Goal: Communication & Community: Answer question/provide support

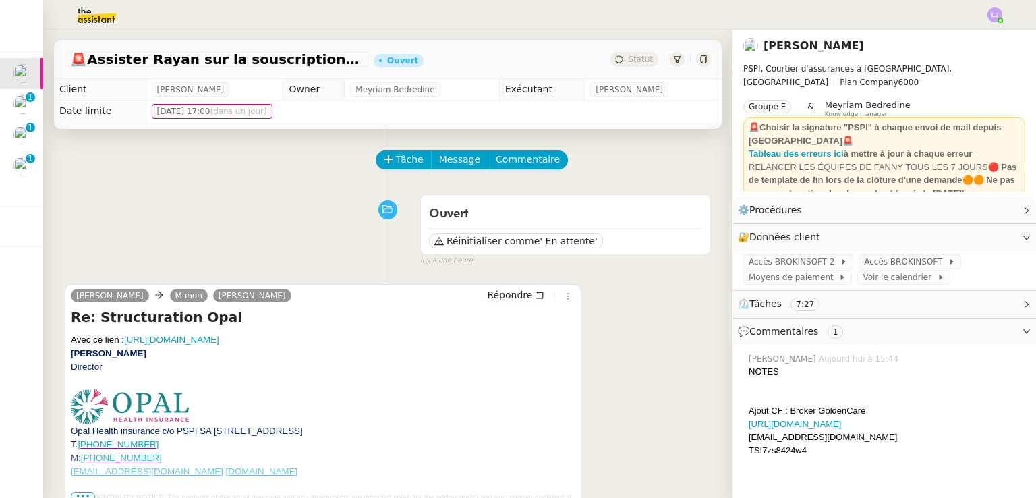
scroll to position [206, 0]
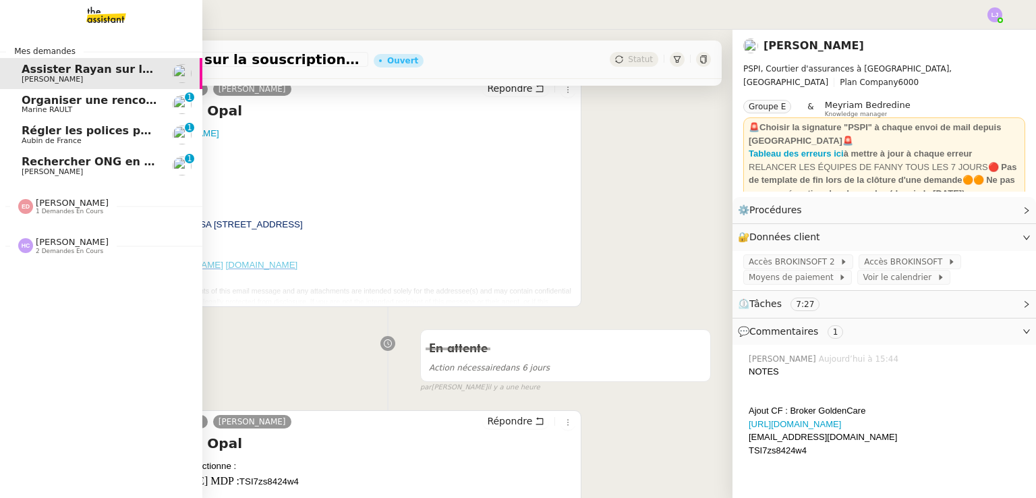
click at [134, 154] on link "Rechercher ONG en [GEOGRAPHIC_DATA] et lancer campagne [PERSON_NAME] 0 1 2 3 4 …" at bounding box center [101, 165] width 202 height 31
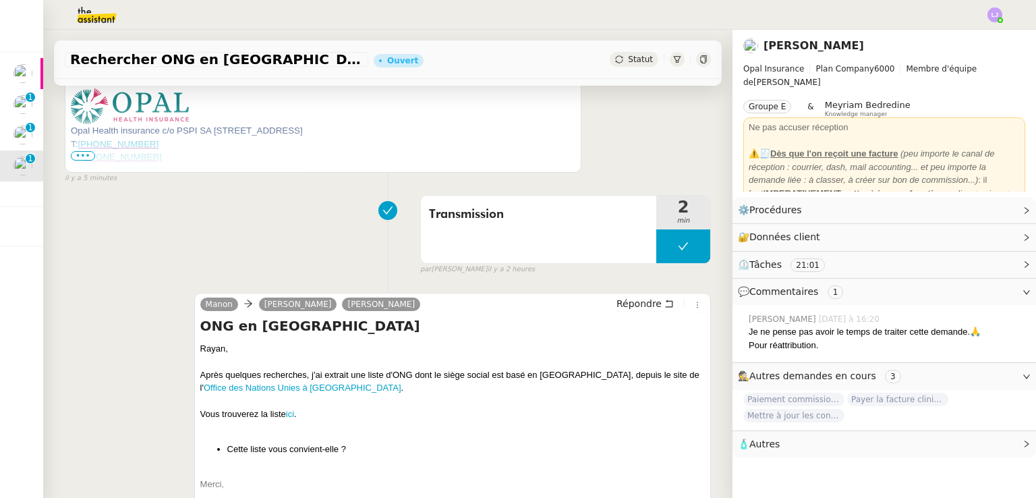
scroll to position [445, 0]
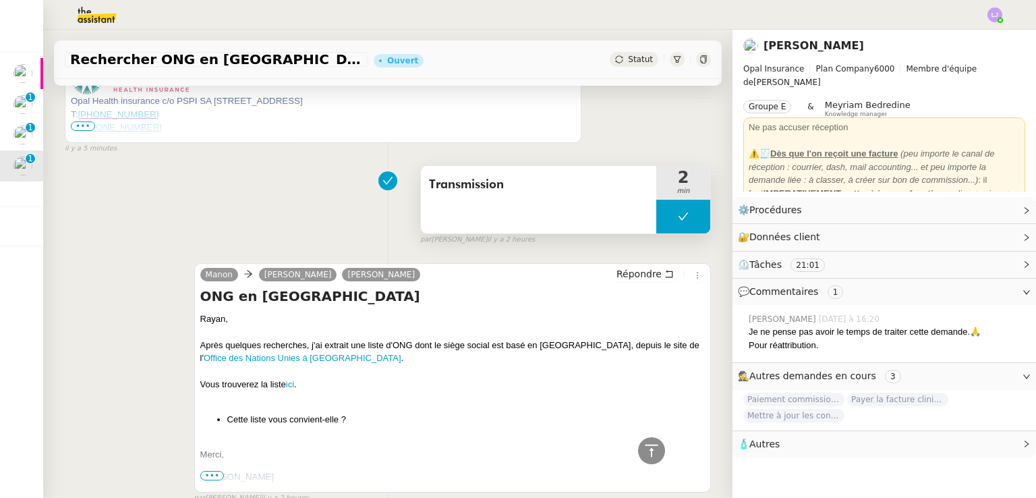
click at [656, 217] on button at bounding box center [683, 217] width 54 height 34
click at [656, 217] on div at bounding box center [669, 217] width 27 height 34
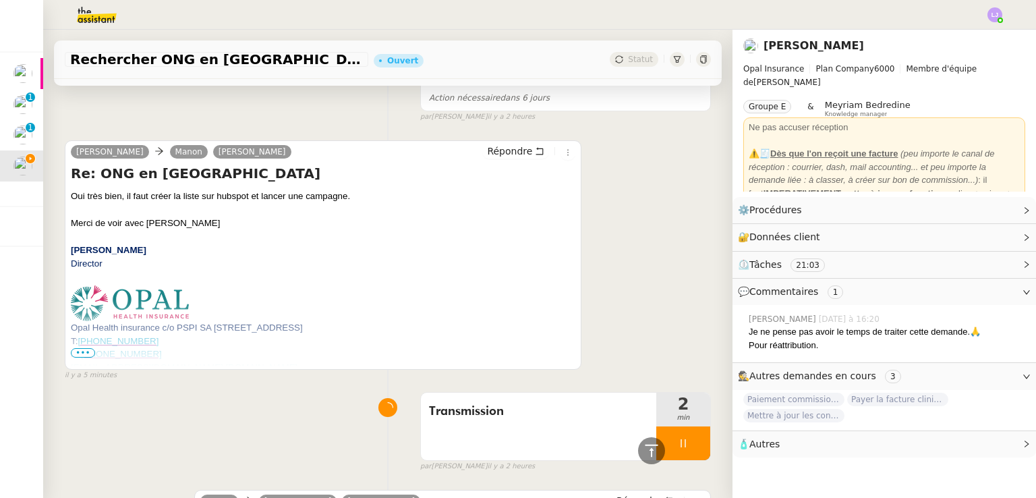
scroll to position [219, 0]
click at [507, 160] on div "Répondre" at bounding box center [528, 152] width 93 height 16
click at [492, 149] on span "Répondre" at bounding box center [509, 150] width 45 height 13
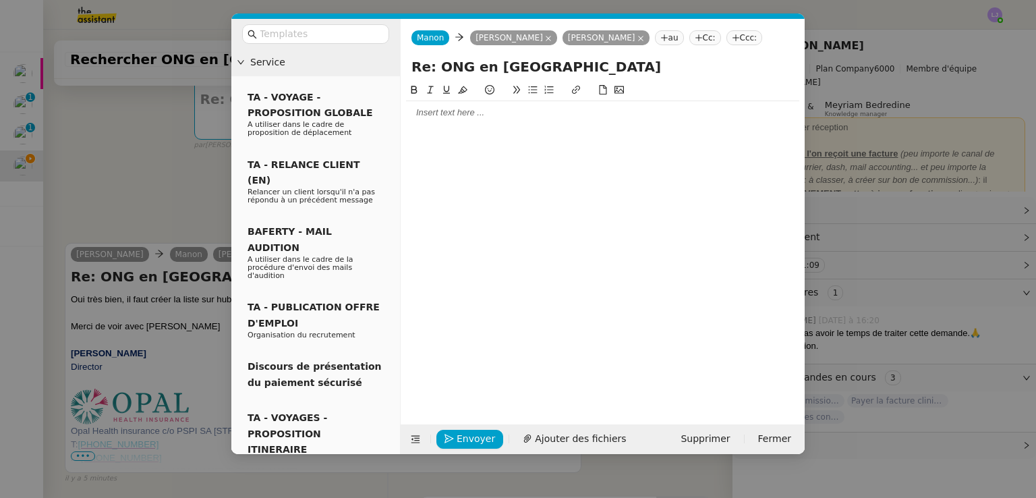
click at [447, 111] on div at bounding box center [602, 113] width 393 height 12
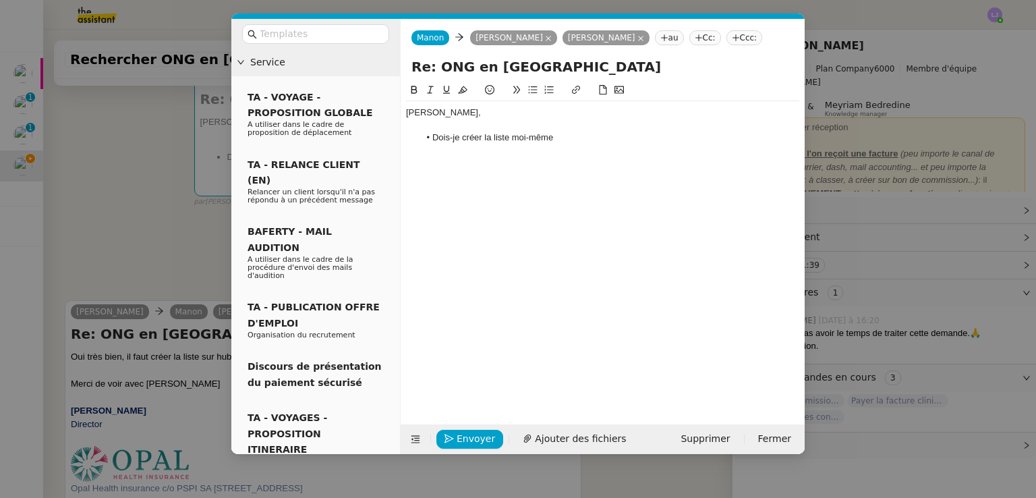
click at [476, 137] on li "Dois-je créer la liste moi-même" at bounding box center [610, 138] width 381 height 12
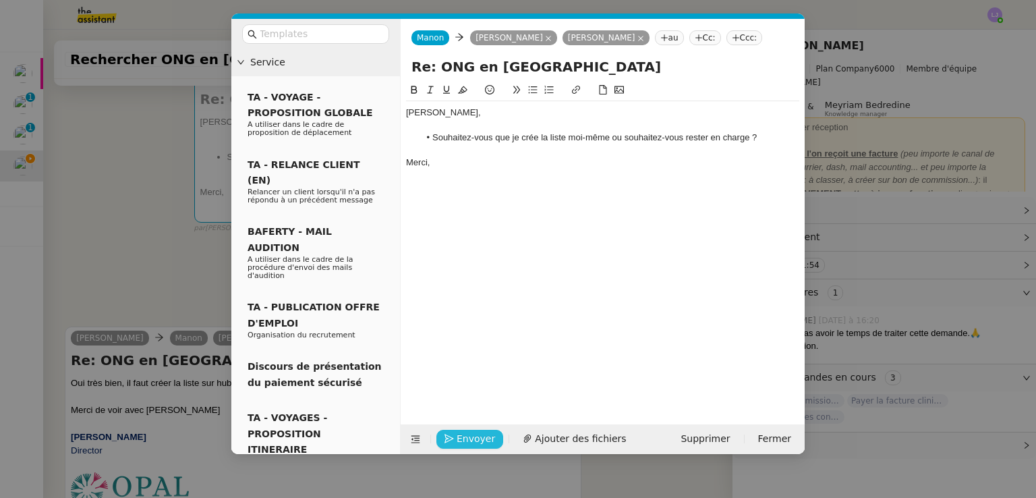
click at [472, 439] on span "Envoyer" at bounding box center [476, 439] width 38 height 16
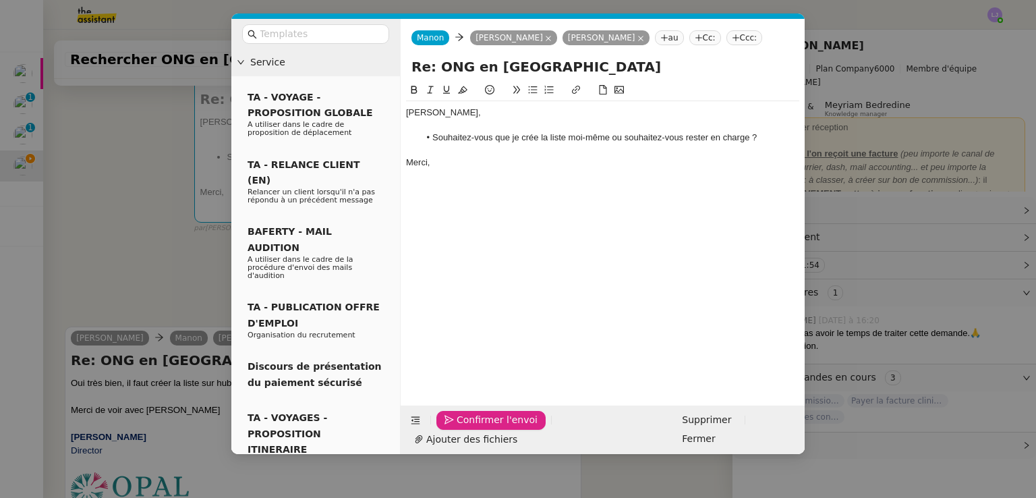
click at [472, 428] on span "Confirmer l'envoi" at bounding box center [497, 420] width 81 height 16
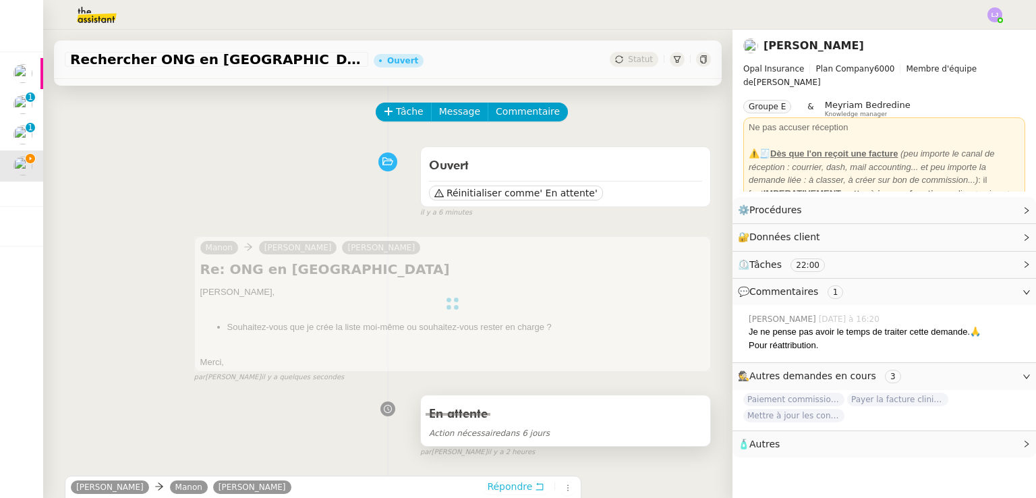
scroll to position [0, 0]
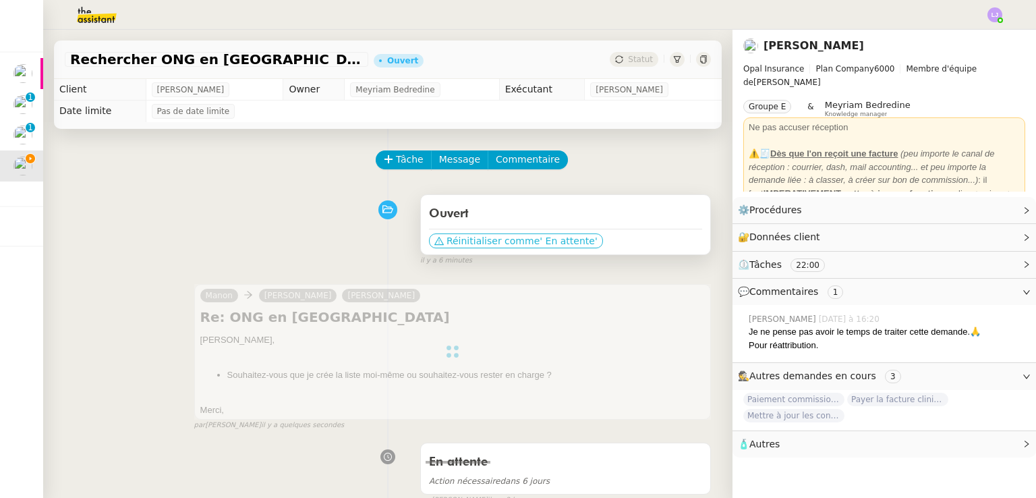
click at [477, 242] on span "Réinitialiser comme" at bounding box center [493, 240] width 93 height 13
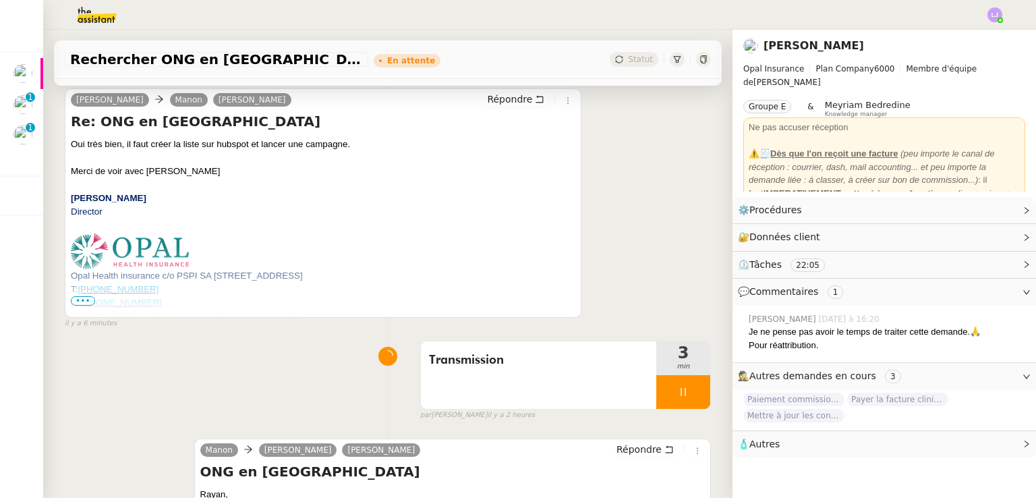
scroll to position [708, 0]
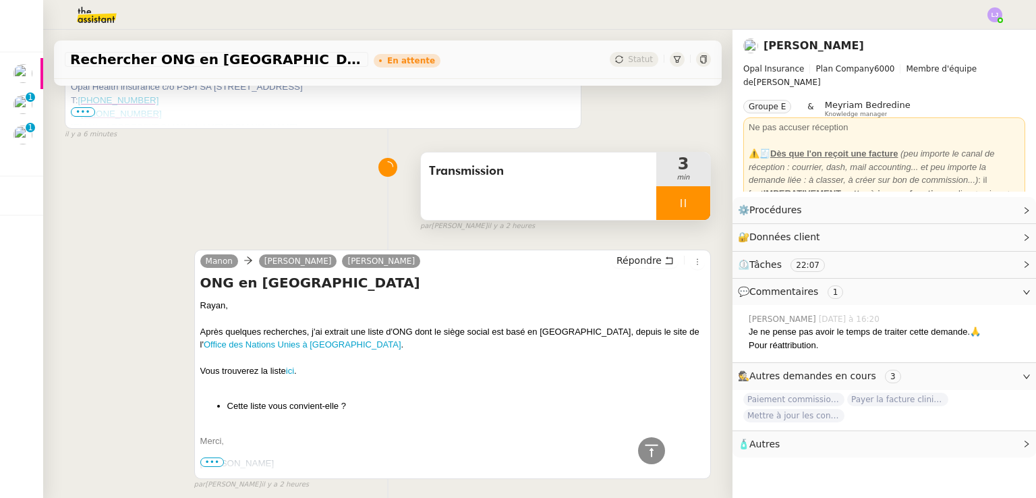
click at [680, 206] on div at bounding box center [683, 203] width 54 height 34
click at [692, 206] on icon at bounding box center [697, 202] width 10 height 7
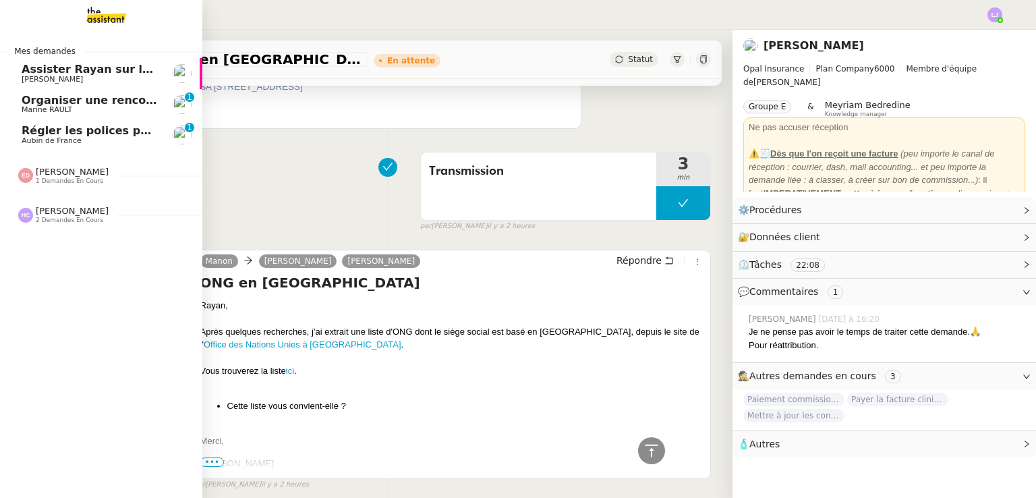
click at [78, 144] on span "Aubin de France" at bounding box center [90, 141] width 136 height 8
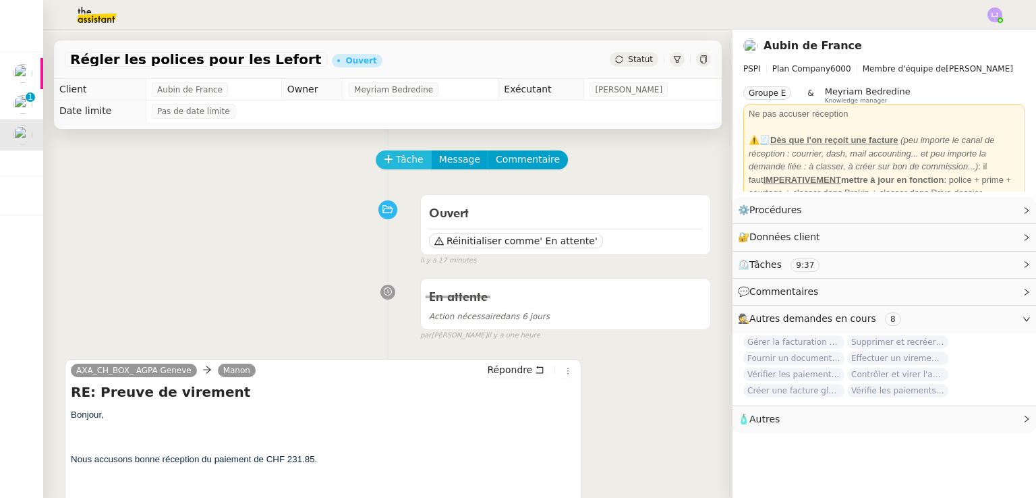
click at [384, 158] on icon at bounding box center [388, 158] width 9 height 9
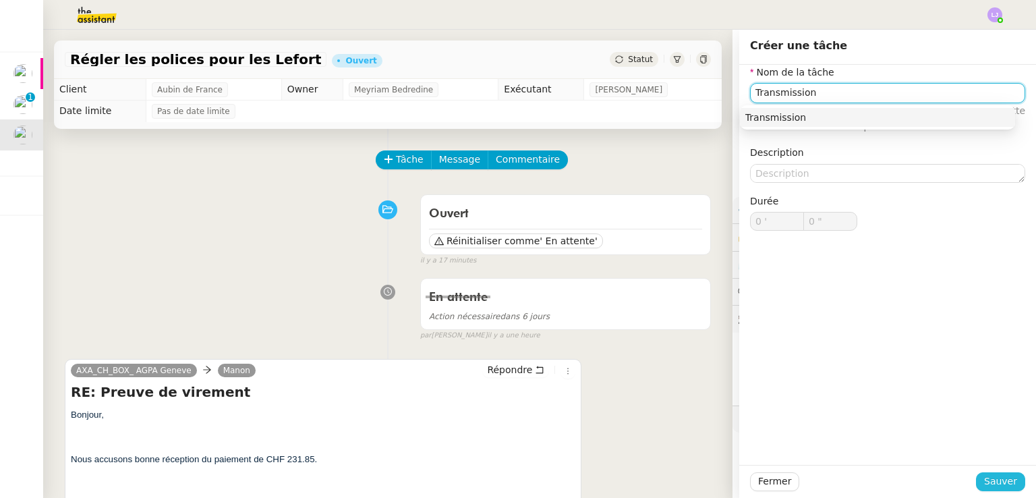
type input "Transmission"
click at [996, 477] on span "Sauver" at bounding box center [1000, 482] width 33 height 16
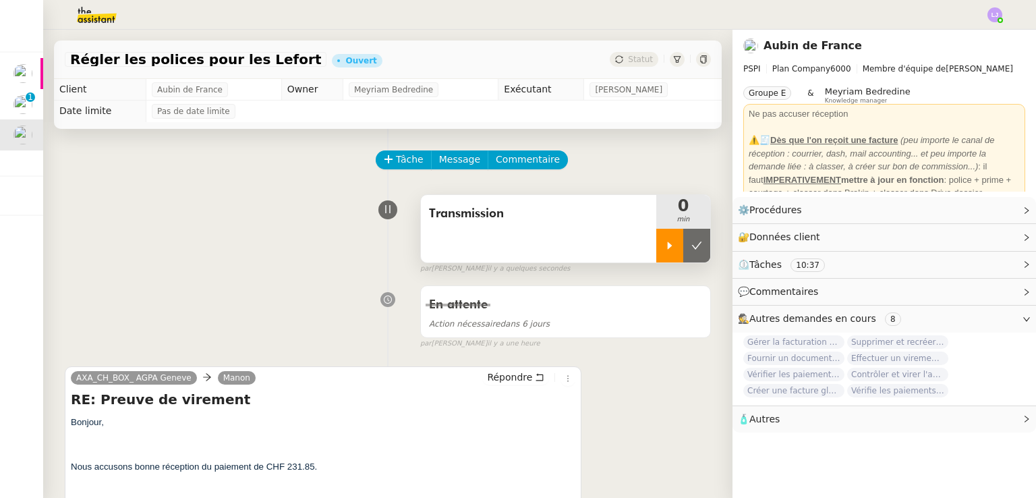
click at [665, 246] on icon at bounding box center [670, 245] width 11 height 11
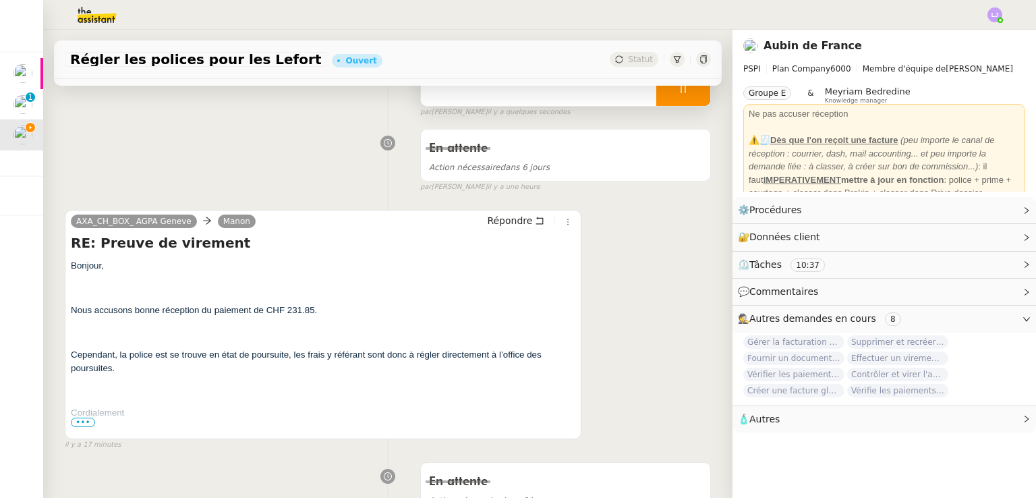
scroll to position [177, 0]
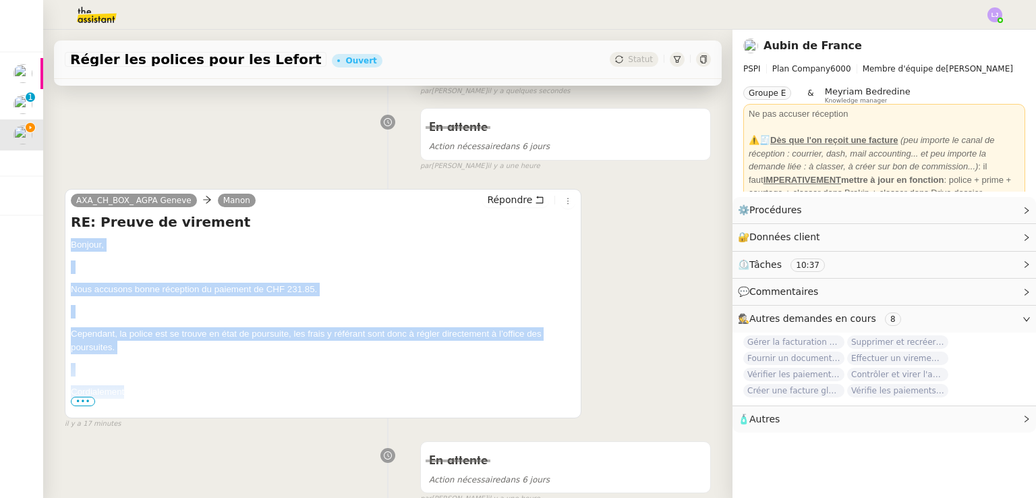
drag, startPoint x: 72, startPoint y: 244, endPoint x: 161, endPoint y: 386, distance: 167.3
copy div "Bonjour, Nous accusons bonne réception du paiement de CHF 231.85. Cependant, la…"
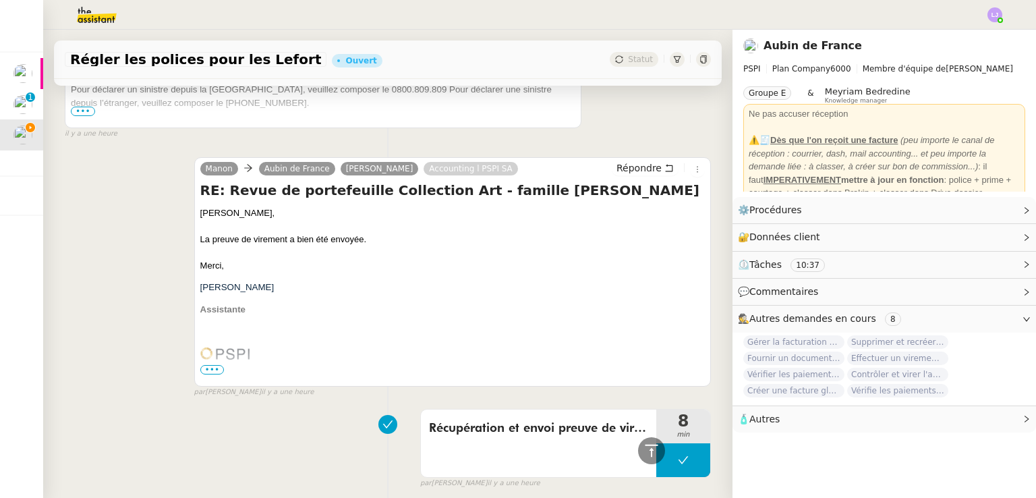
scroll to position [802, 0]
click at [617, 167] on span "Répondre" at bounding box center [639, 167] width 45 height 13
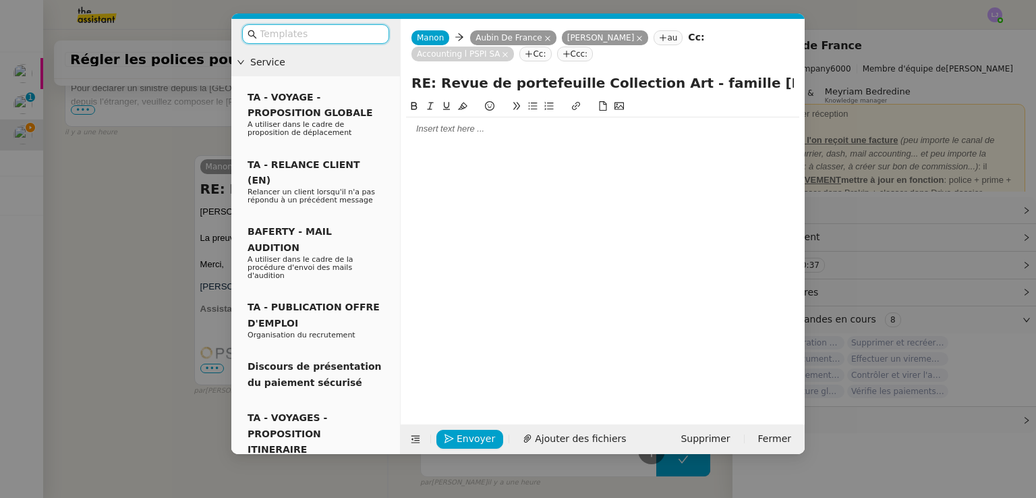
scroll to position [907, 0]
click at [466, 123] on div at bounding box center [602, 128] width 393 height 23
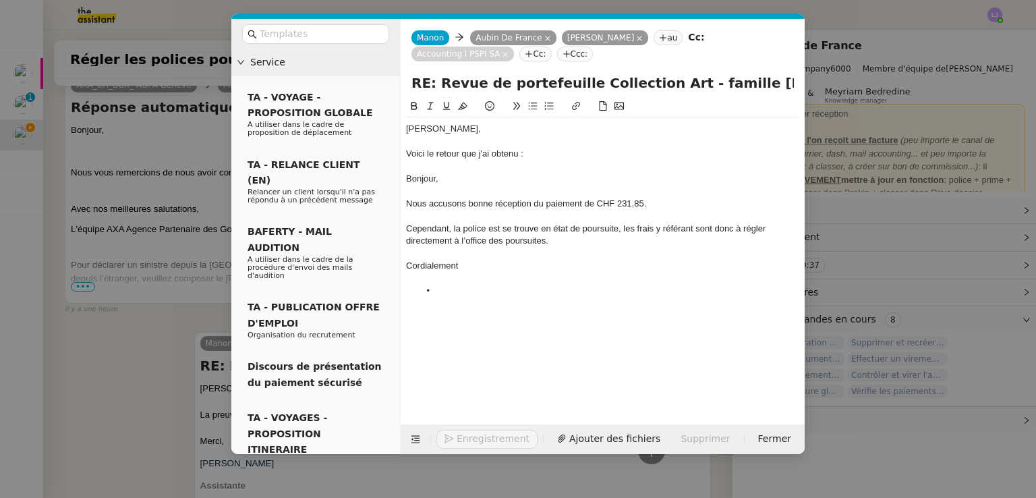
scroll to position [1083, 0]
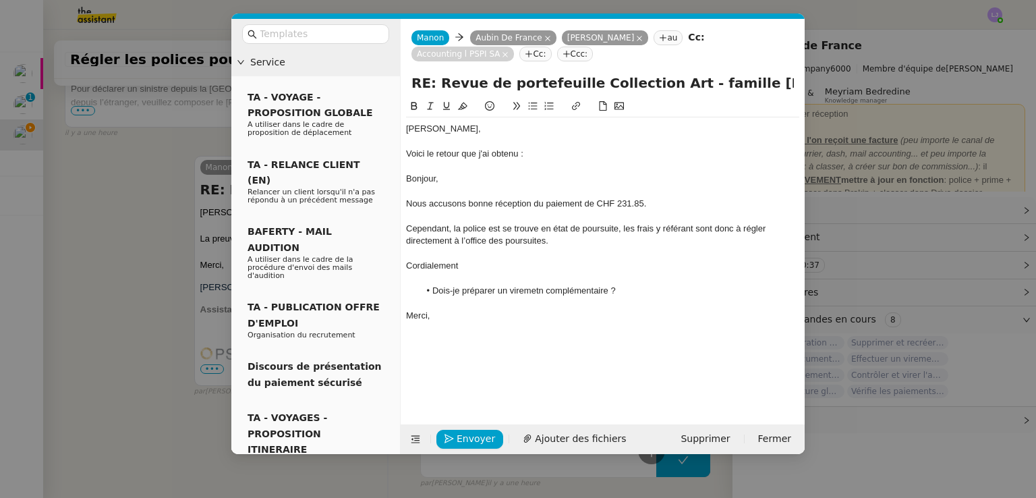
click at [532, 294] on li "Dois-je préparer un viremetn complémentaire ?" at bounding box center [610, 291] width 381 height 12
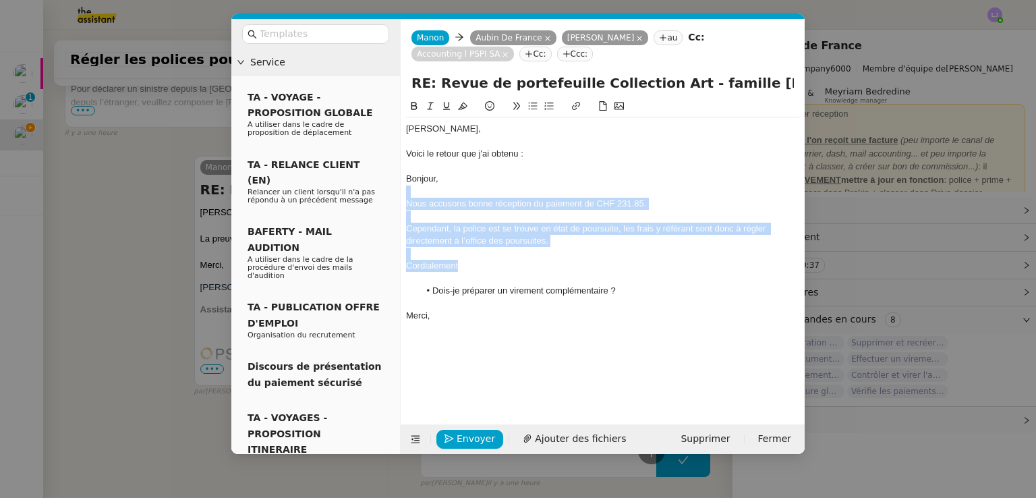
drag, startPoint x: 480, startPoint y: 263, endPoint x: 394, endPoint y: 186, distance: 115.6
click at [394, 186] on nz-layout "Service TA - VOYAGE - PROPOSITION GLOBALE A utiliser dans le cadre de propositi…" at bounding box center [517, 236] width 573 height 435
click at [471, 248] on div "Cependant, la police est se trouve en état de poursuite, les frais y référant s…" at bounding box center [602, 235] width 393 height 25
drag, startPoint x: 476, startPoint y: 268, endPoint x: 407, endPoint y: 179, distance: 112.1
click at [407, 179] on div "[PERSON_NAME], Voici le retour que j'ai obtenu : Bonjour, Nous accusons bonne r…" at bounding box center [602, 222] width 393 height 210
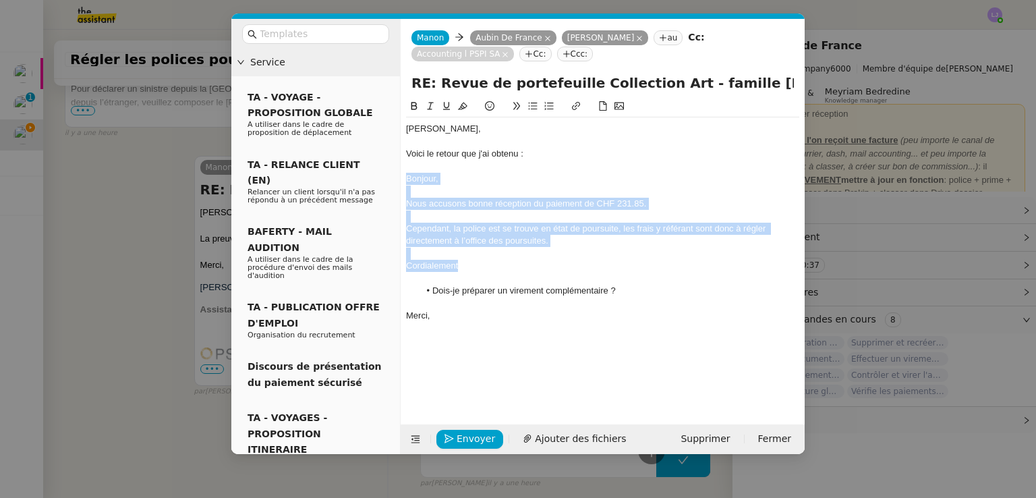
drag, startPoint x: 488, startPoint y: 268, endPoint x: 402, endPoint y: 181, distance: 122.6
click at [402, 181] on nz-spin "[PERSON_NAME], Voici le retour que j'ai obtenu : Bonjour, Nous accusons bonne r…" at bounding box center [603, 254] width 404 height 310
click at [467, 432] on span "Envoyer" at bounding box center [476, 439] width 38 height 16
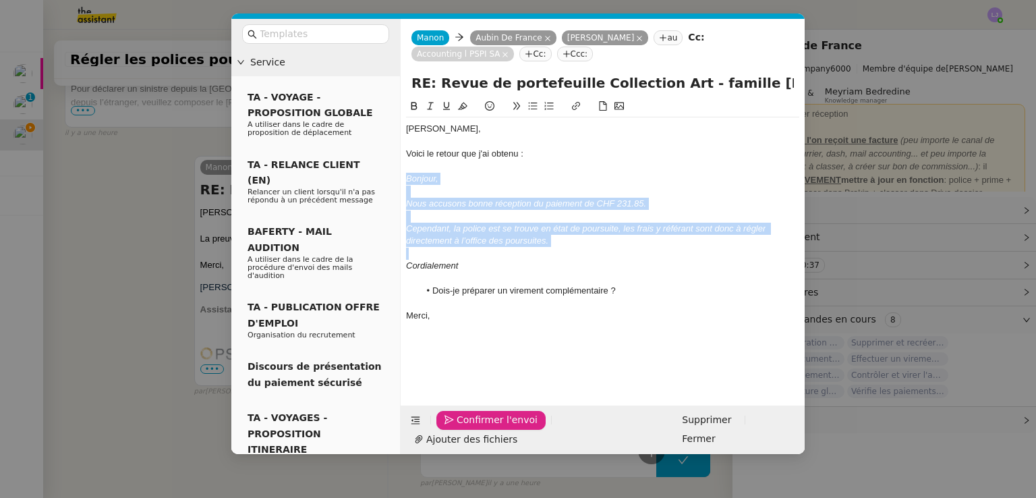
click at [467, 428] on span "Confirmer l'envoi" at bounding box center [497, 420] width 81 height 16
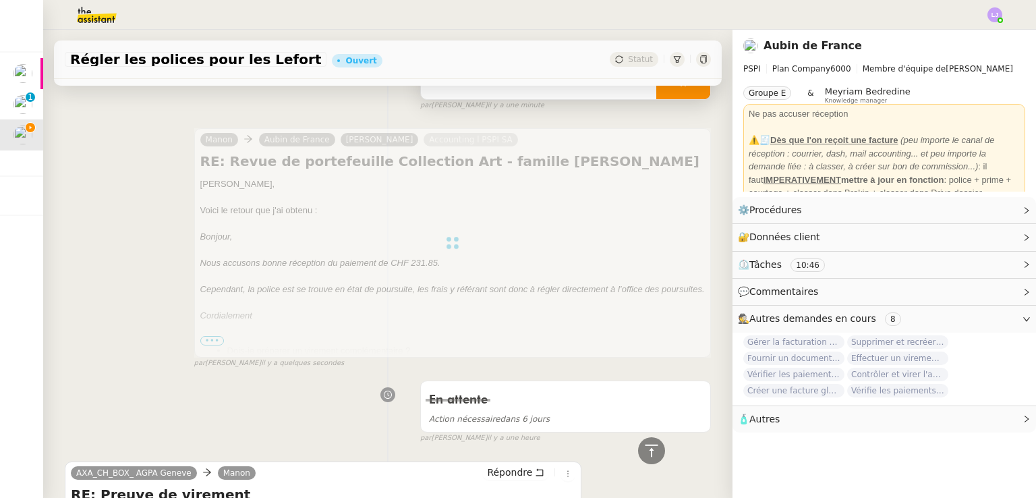
scroll to position [0, 0]
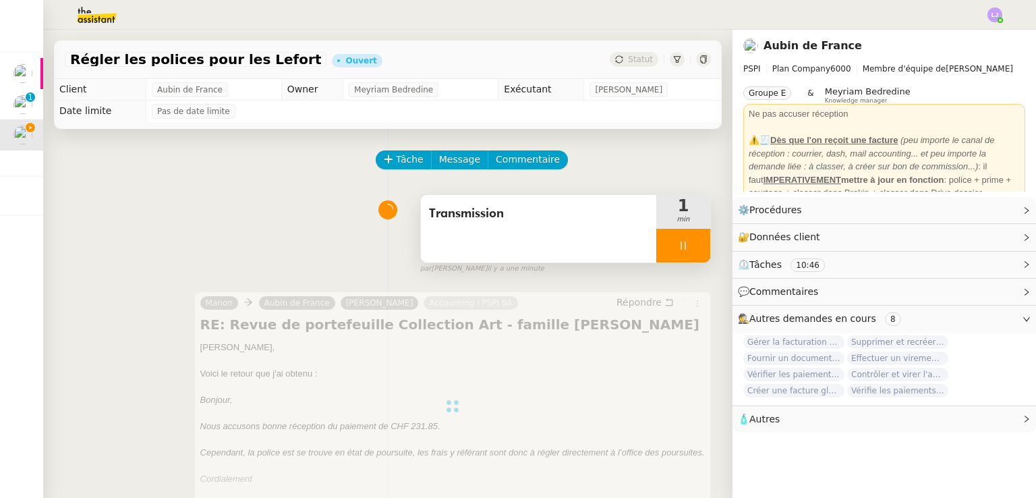
click at [681, 249] on div at bounding box center [683, 246] width 54 height 34
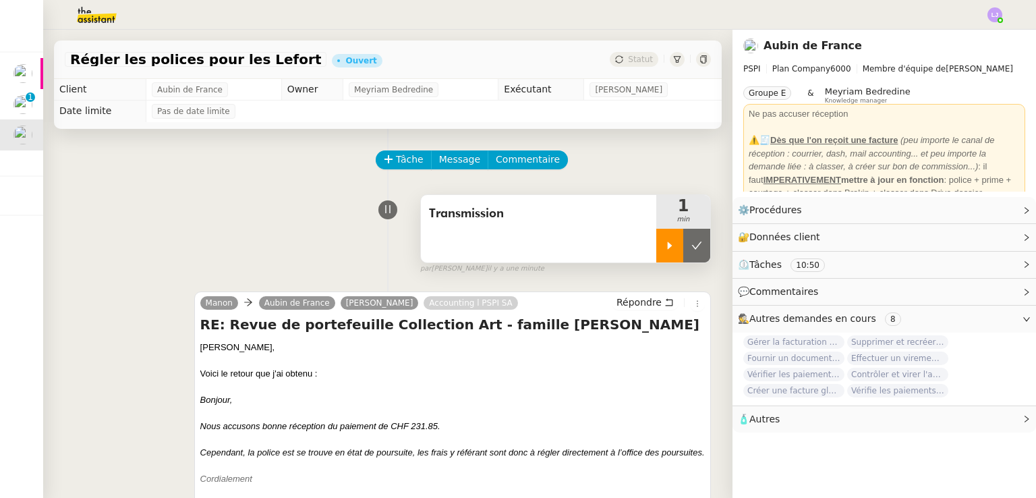
click at [692, 249] on icon at bounding box center [697, 245] width 11 height 11
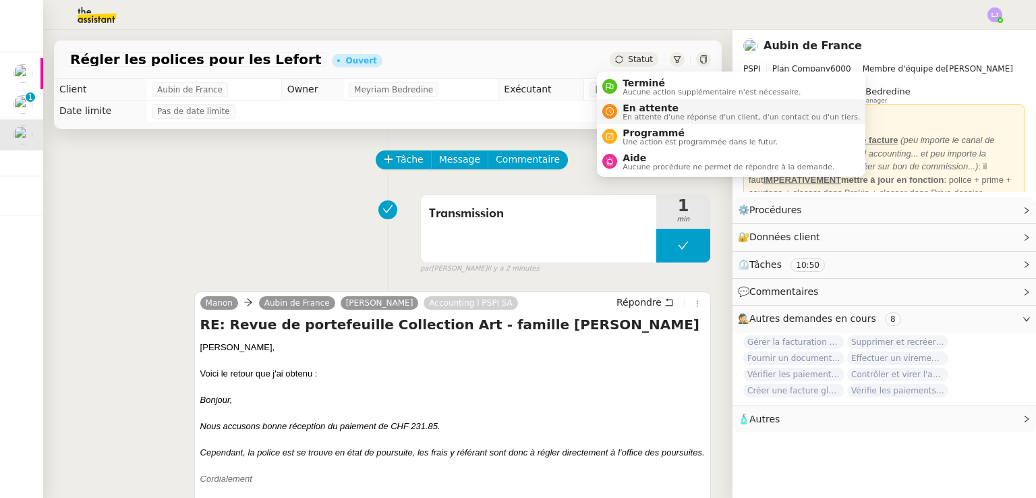
click at [638, 108] on span "En attente" at bounding box center [741, 108] width 237 height 11
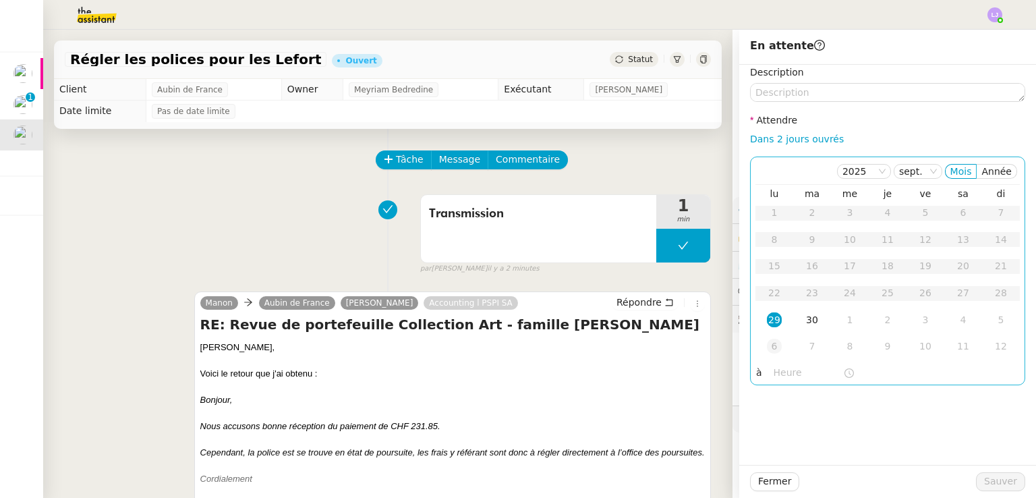
click at [772, 346] on td "6" at bounding box center [775, 346] width 38 height 27
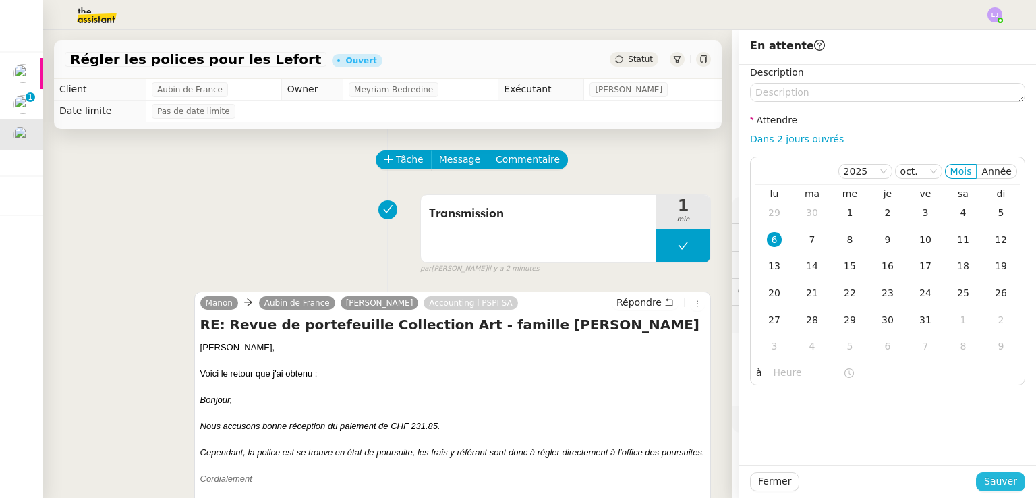
click at [976, 478] on button "Sauver" at bounding box center [1000, 481] width 49 height 19
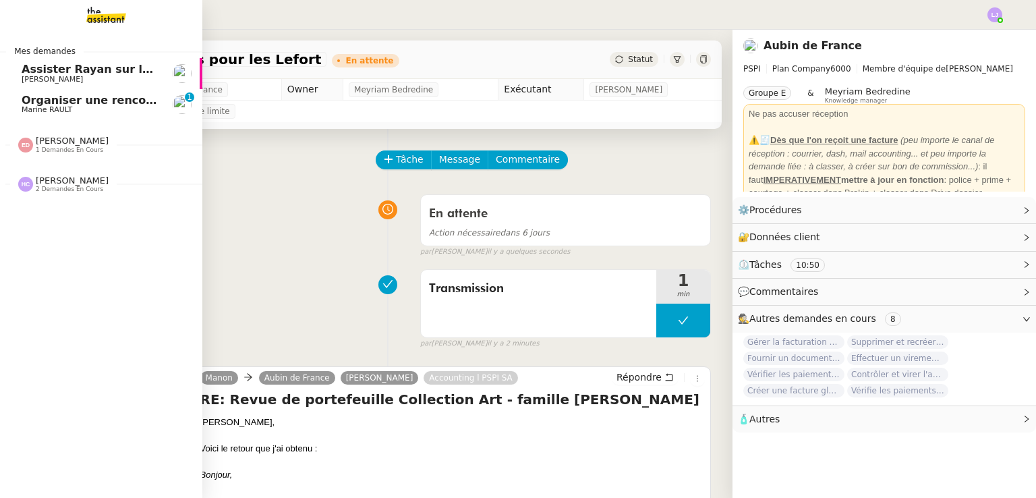
click at [65, 113] on span "Marine RAULT" at bounding box center [90, 110] width 136 height 8
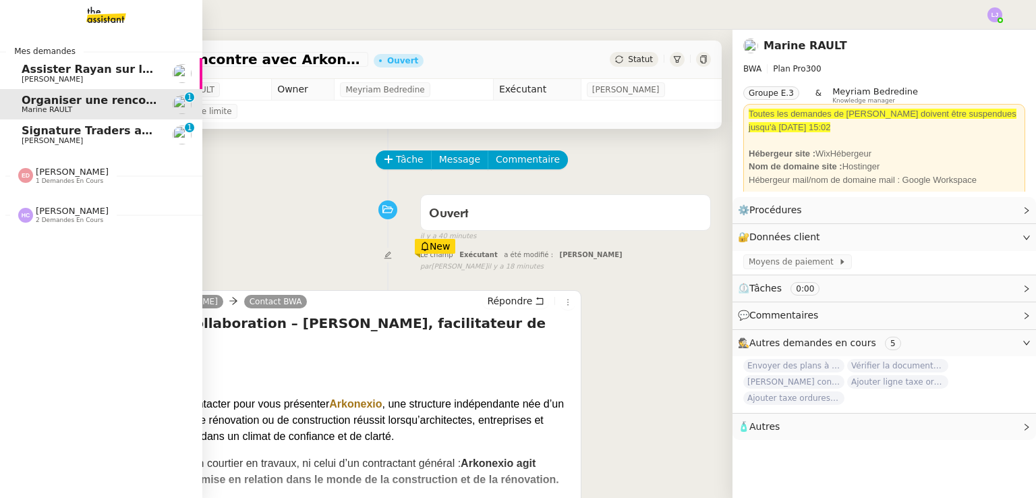
click at [80, 134] on span "Signature Traders autorisés" at bounding box center [106, 130] width 169 height 13
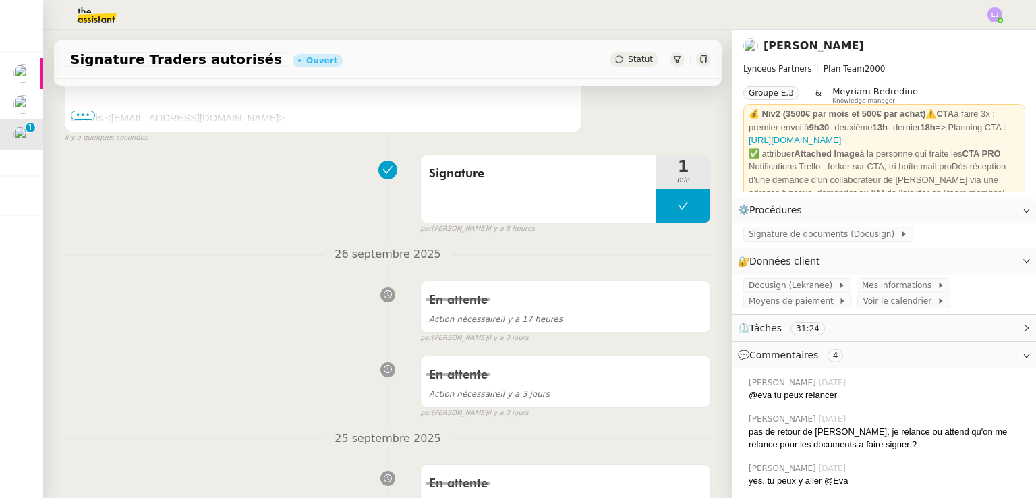
scroll to position [478, 0]
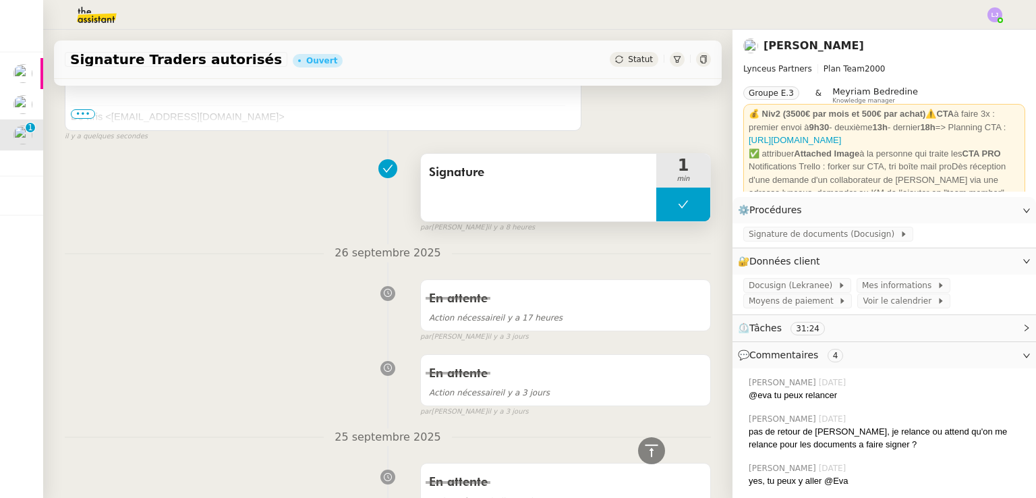
click at [656, 206] on button at bounding box center [683, 205] width 54 height 34
click at [656, 206] on div at bounding box center [669, 205] width 27 height 34
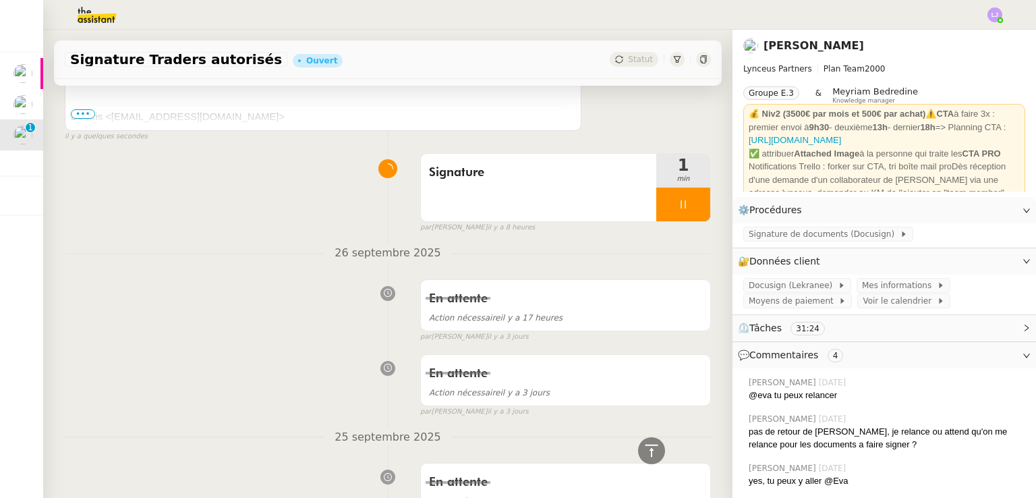
scroll to position [130, 0]
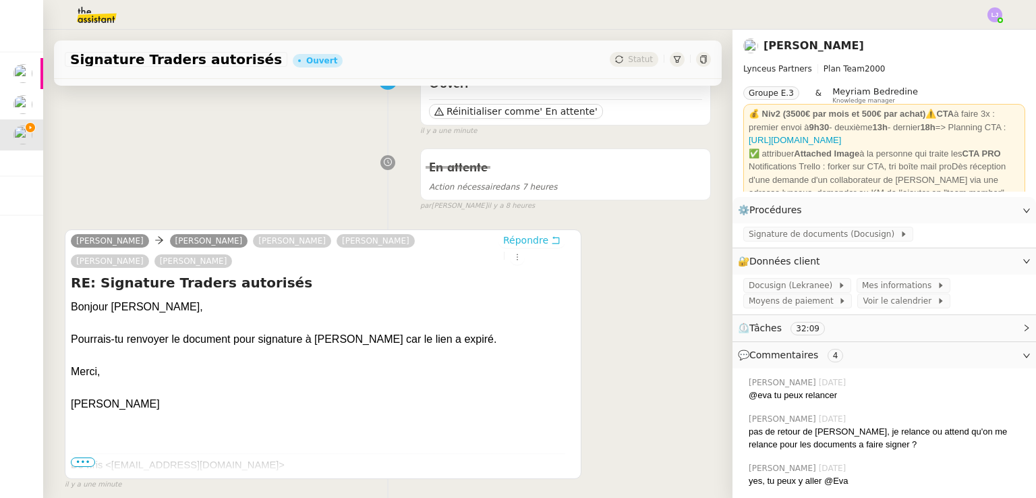
click at [541, 236] on button "Répondre" at bounding box center [532, 240] width 67 height 15
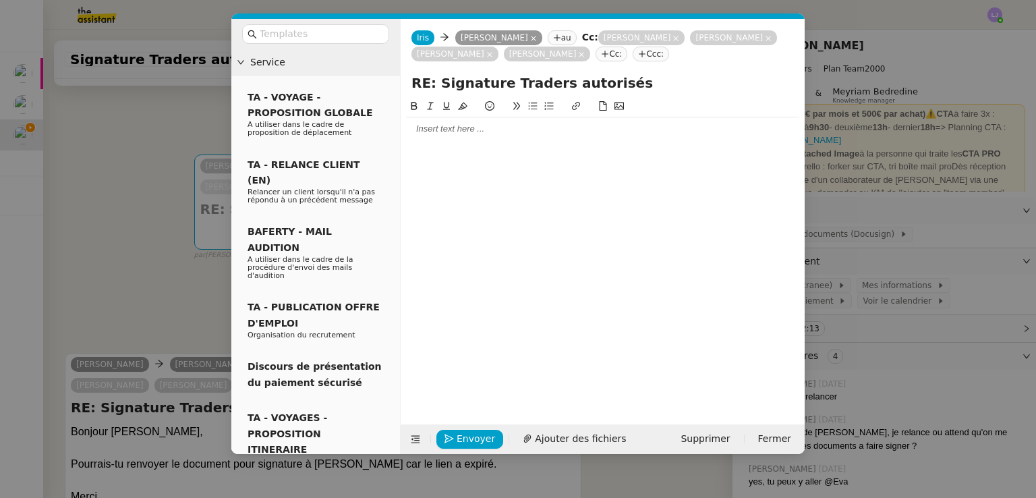
click at [582, 126] on div at bounding box center [602, 129] width 393 height 12
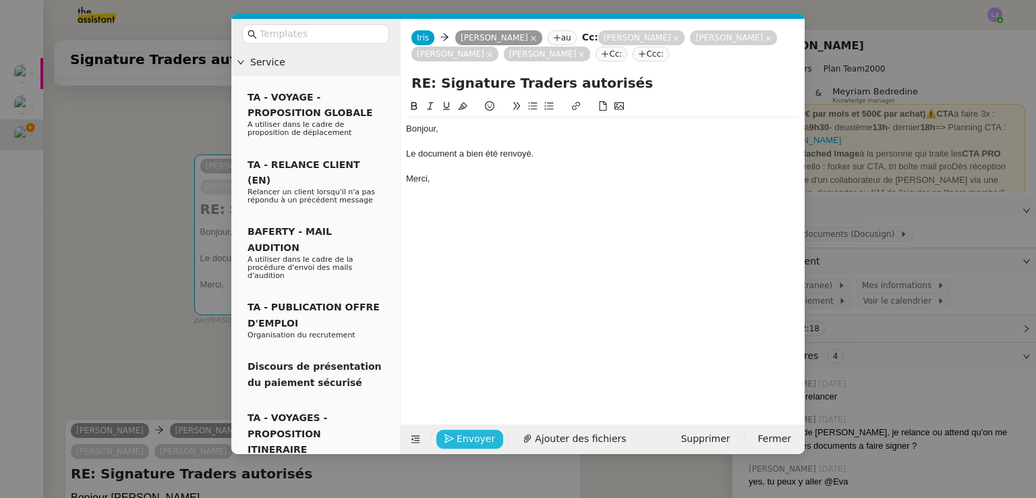
click at [472, 441] on span "Envoyer" at bounding box center [476, 439] width 38 height 16
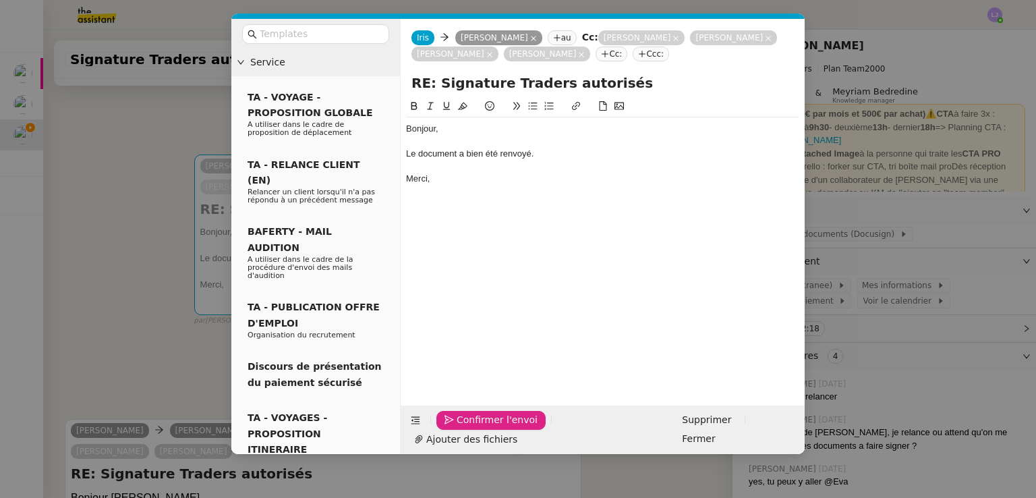
click at [472, 428] on span "Confirmer l'envoi" at bounding box center [497, 420] width 81 height 16
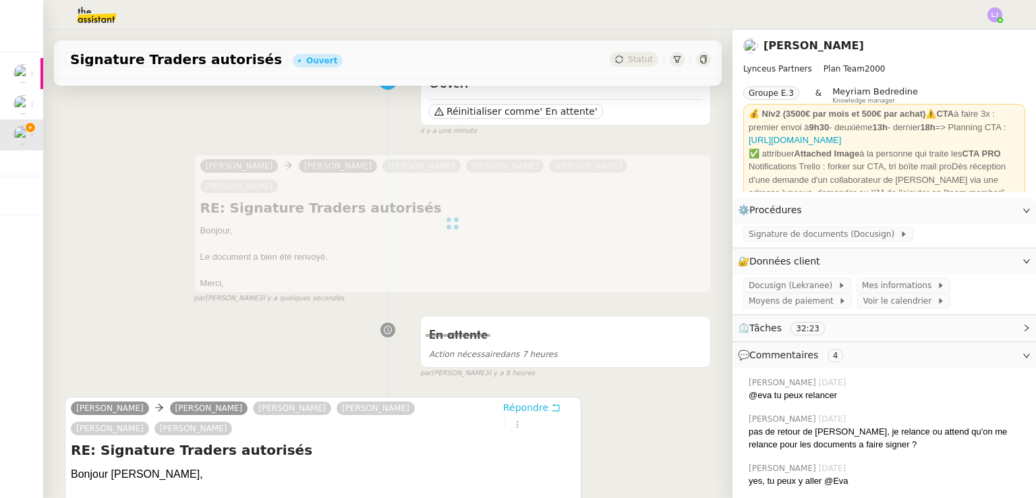
scroll to position [0, 0]
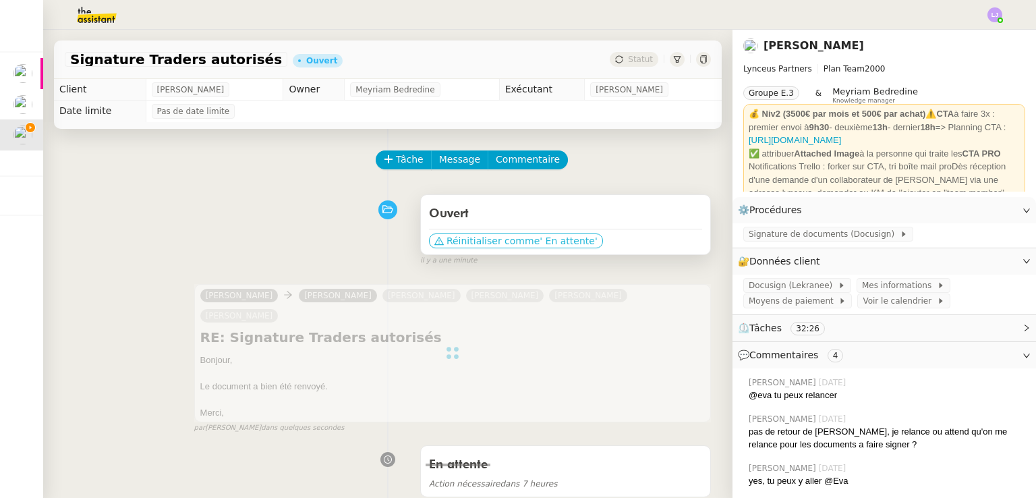
click at [540, 244] on span "' En attente'" at bounding box center [568, 240] width 57 height 13
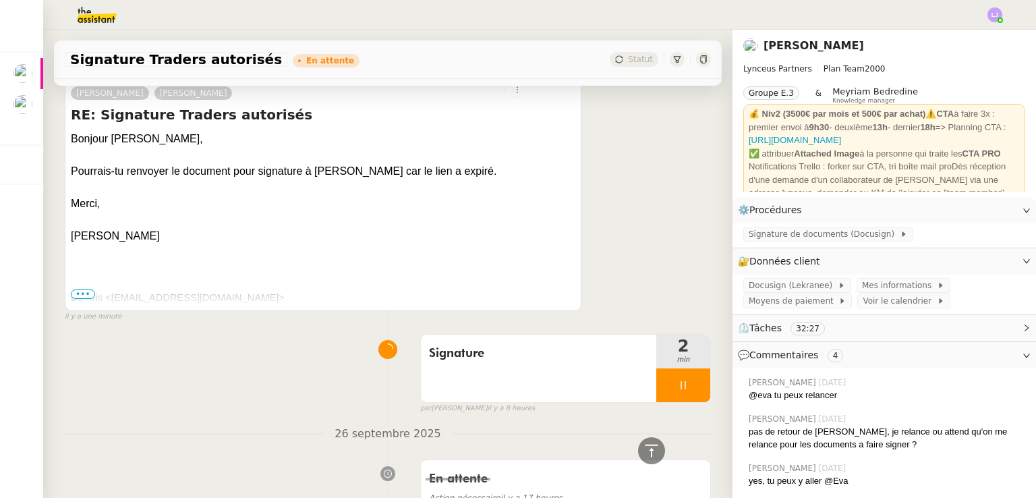
scroll to position [678, 0]
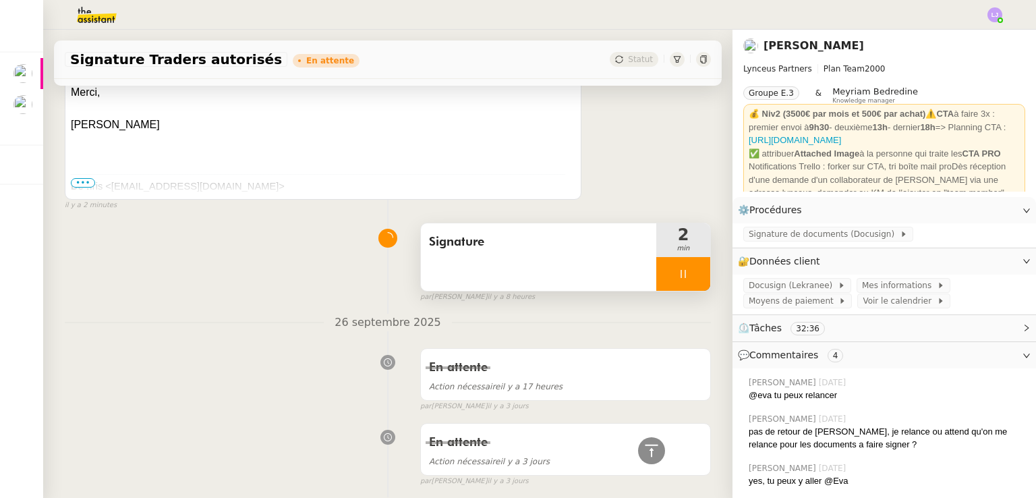
click at [678, 275] on div at bounding box center [683, 274] width 54 height 34
click at [692, 275] on icon at bounding box center [697, 274] width 11 height 11
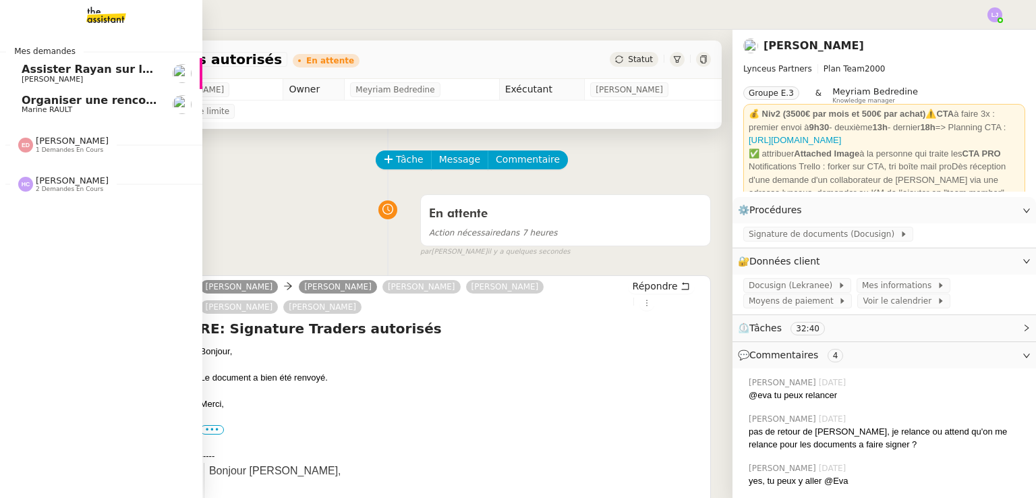
click at [38, 101] on span "Organiser une rencontre avec Arkonexio" at bounding box center [145, 100] width 246 height 13
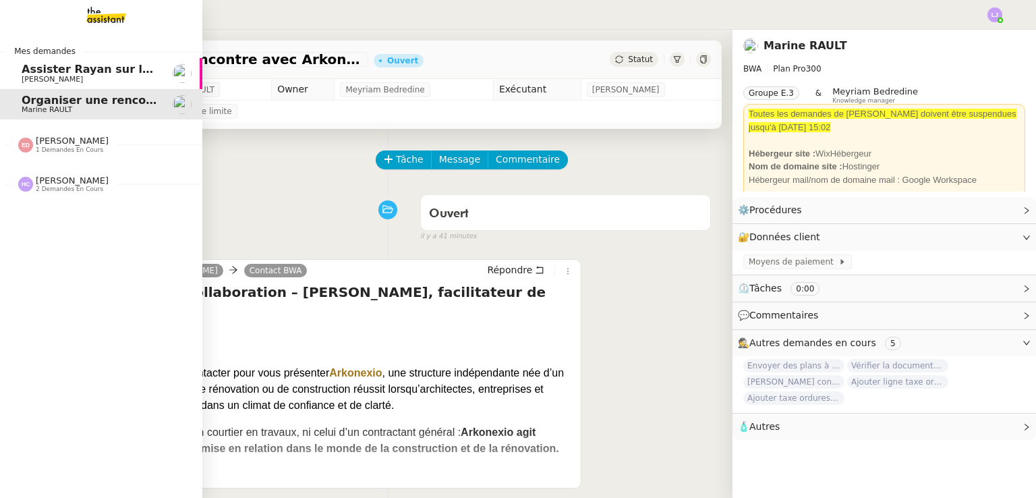
click at [80, 67] on span "Assister Rayan sur la souscription Opal" at bounding box center [141, 69] width 239 height 13
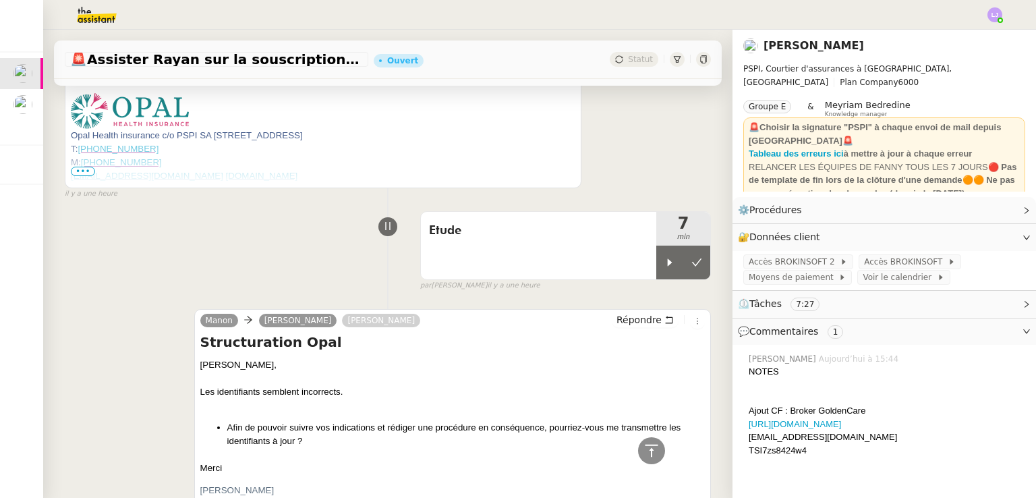
scroll to position [658, 0]
click at [665, 263] on icon at bounding box center [670, 261] width 11 height 11
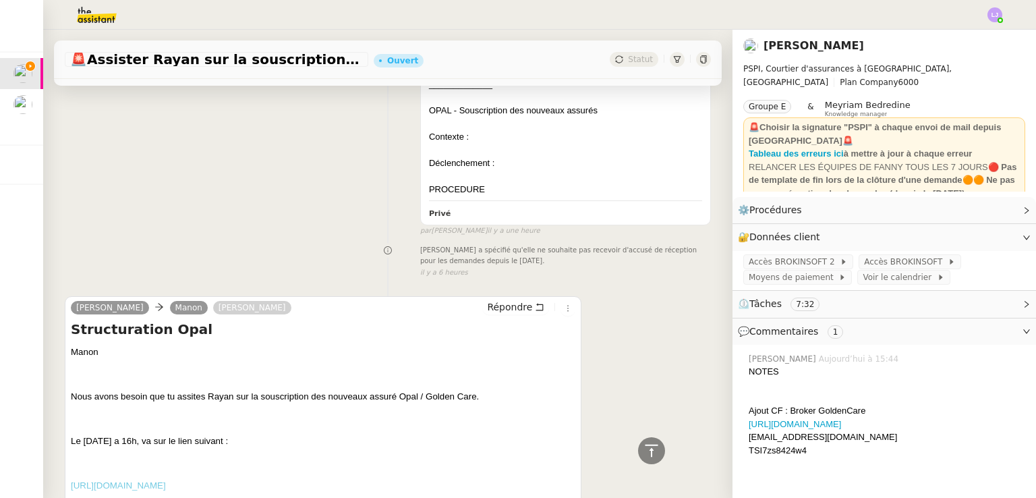
scroll to position [1419, 0]
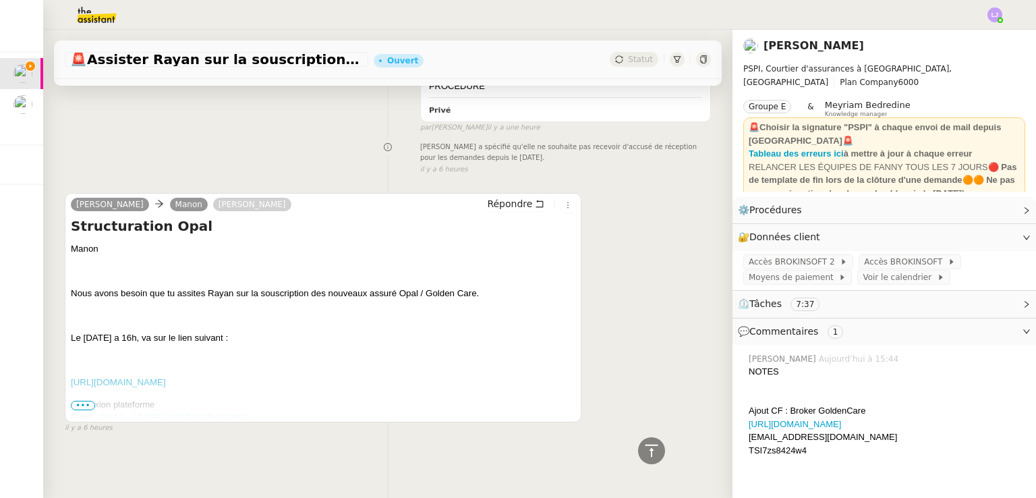
click at [86, 401] on span "•••" at bounding box center [83, 405] width 24 height 9
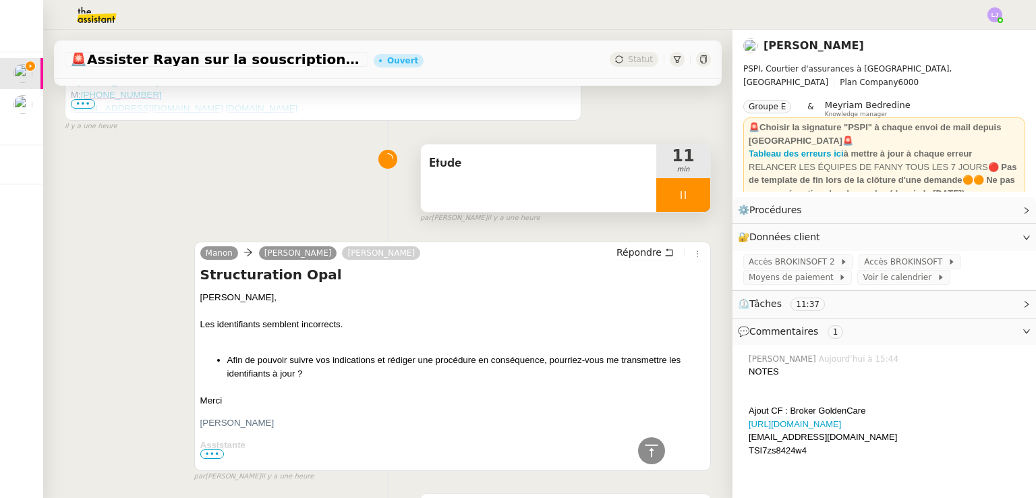
scroll to position [1129, 0]
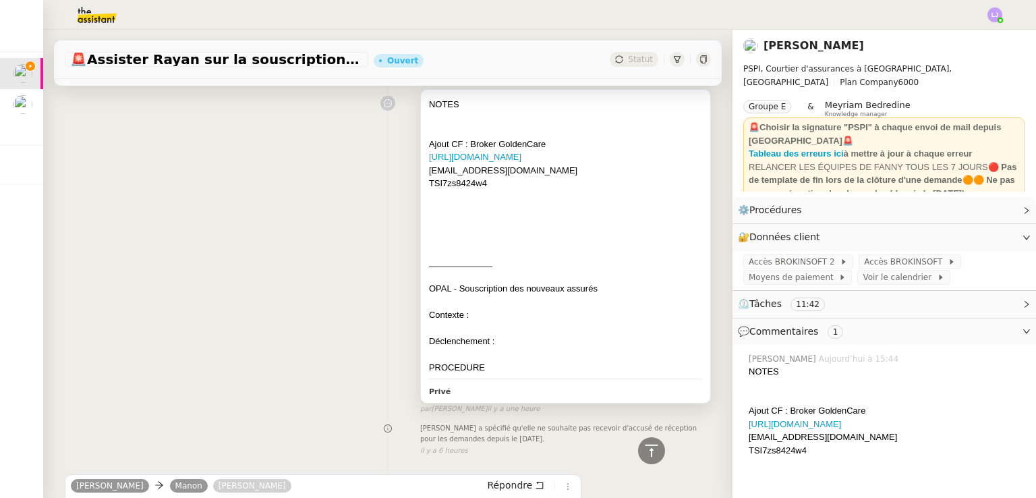
click at [610, 114] on div at bounding box center [565, 117] width 273 height 13
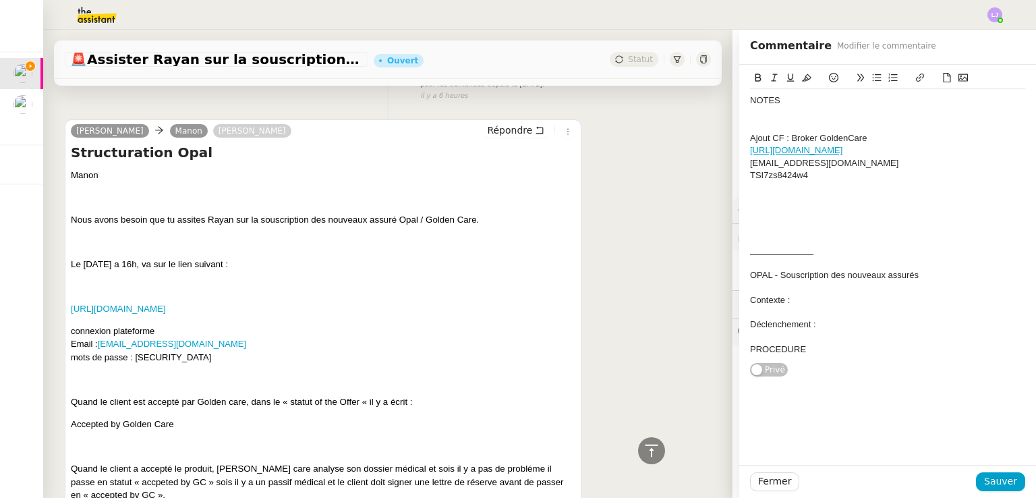
scroll to position [1521, 0]
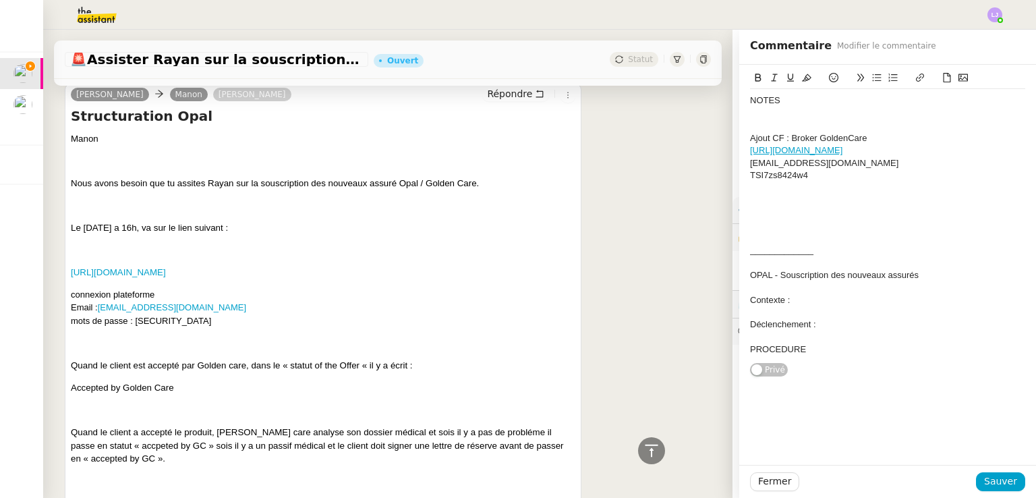
click at [756, 195] on div at bounding box center [887, 200] width 275 height 12
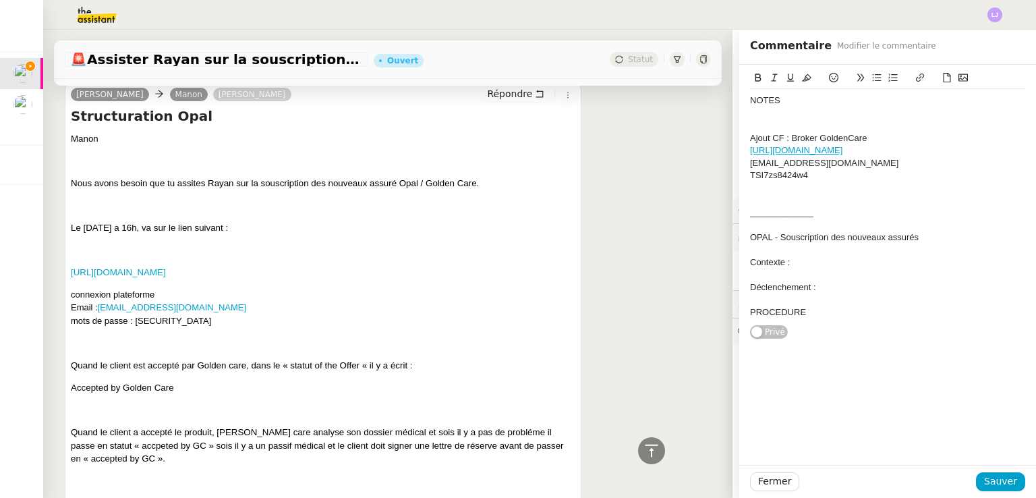
click at [809, 320] on div "NOTES Ajout CF : Broker GoldenCare [URL][DOMAIN_NAME] [EMAIL_ADDRESS][DOMAIN_NA…" at bounding box center [887, 206] width 275 height 235
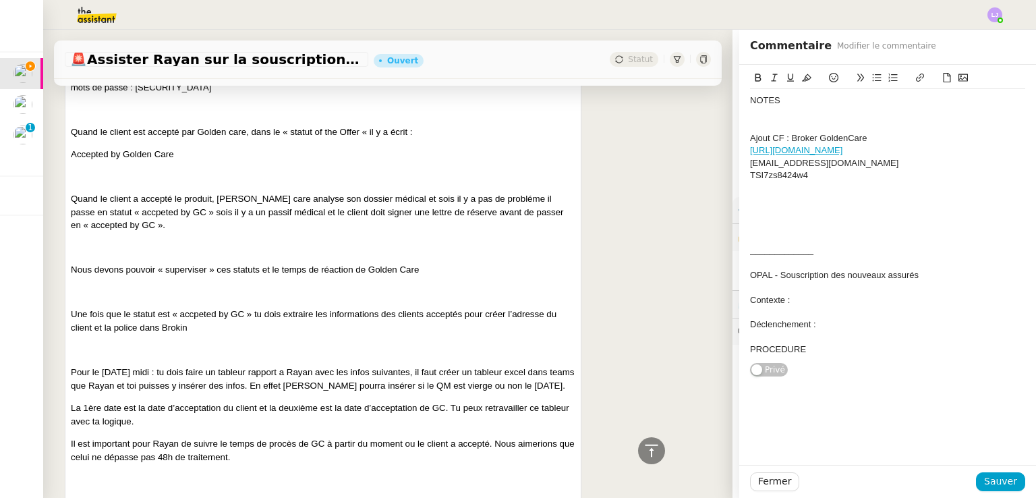
scroll to position [1755, 0]
drag, startPoint x: 881, startPoint y: 374, endPoint x: 839, endPoint y: 353, distance: 47.4
click at [839, 353] on div "NOTES Ajout CF : Broker GoldenCare [URL][DOMAIN_NAME] [EMAIL_ADDRESS][DOMAIN_NA…" at bounding box center [887, 221] width 275 height 312
click at [839, 353] on div "PROCEDURE" at bounding box center [887, 349] width 275 height 12
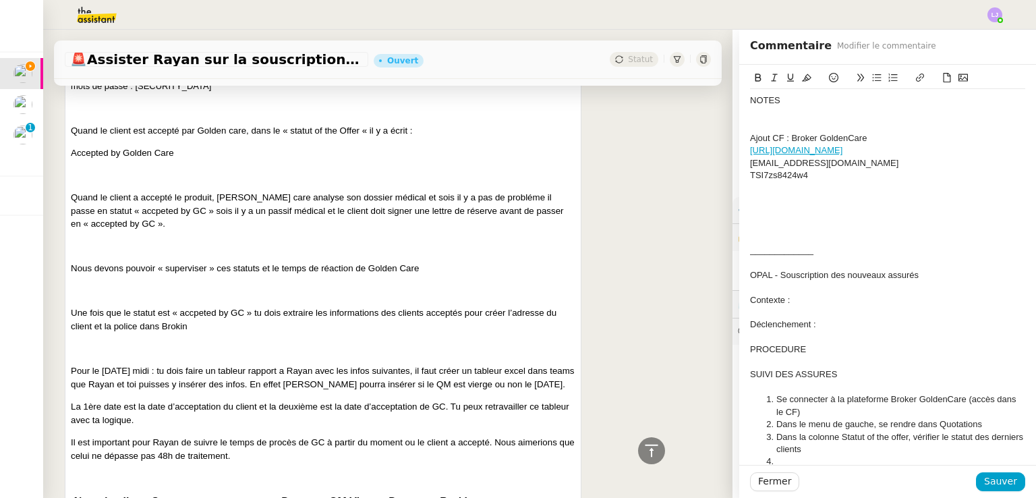
scroll to position [32, 0]
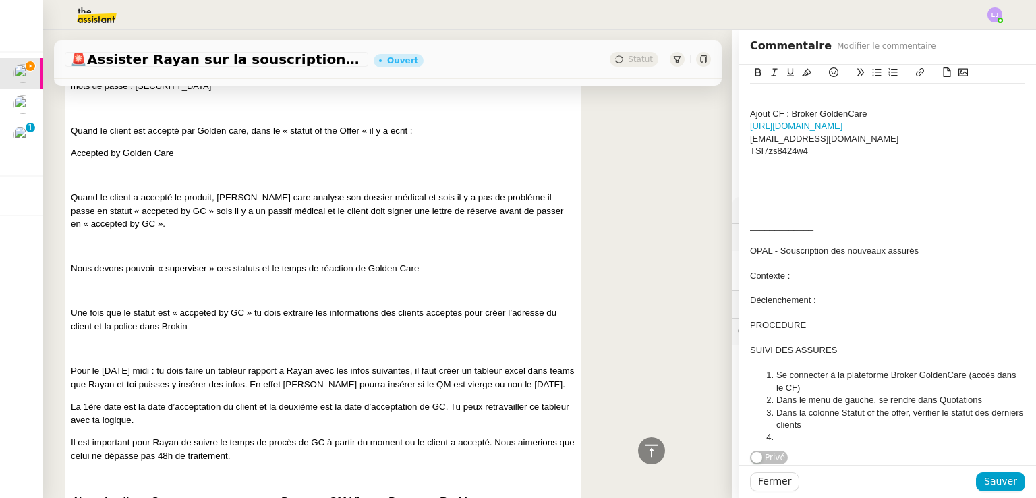
click at [791, 414] on li "Dans la colonne Statut of the offer, vérifier le statut des derniers clients" at bounding box center [895, 419] width 262 height 25
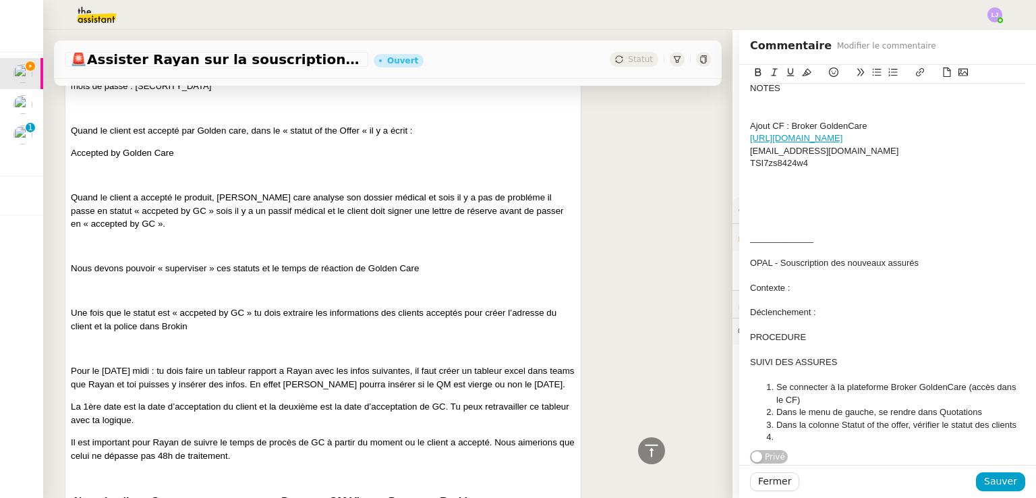
click at [778, 431] on li at bounding box center [895, 437] width 262 height 12
drag, startPoint x: 932, startPoint y: 436, endPoint x: 930, endPoint y: 419, distance: 17.0
click at [930, 419] on div "NOTES Ajout CF : Broker GoldenCare [URL][DOMAIN_NAME] [EMAIL_ADDRESS][DOMAIN_NA…" at bounding box center [887, 263] width 275 height 372
click at [1005, 419] on li "Dans la colonne Statut of the offer, vérifier le statut des clients" at bounding box center [895, 425] width 262 height 12
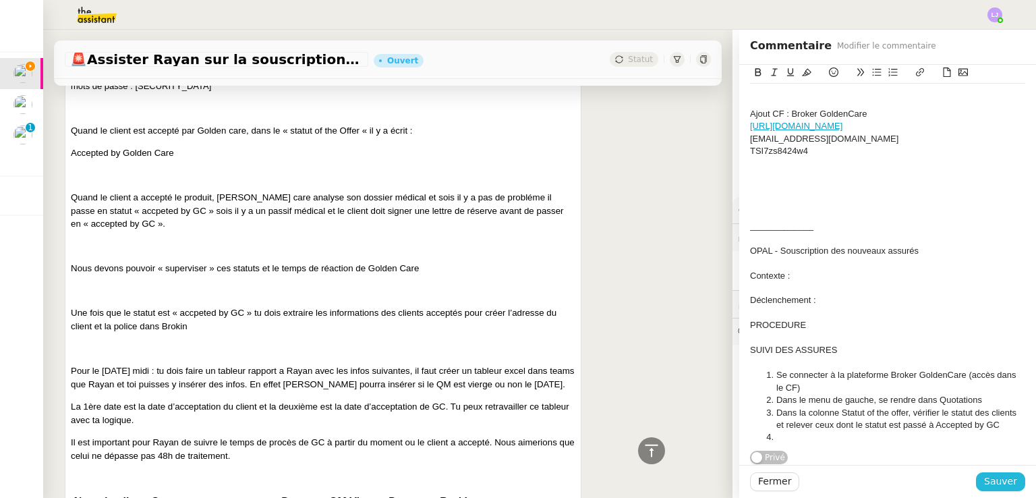
click at [984, 474] on span "Sauver" at bounding box center [1000, 482] width 33 height 16
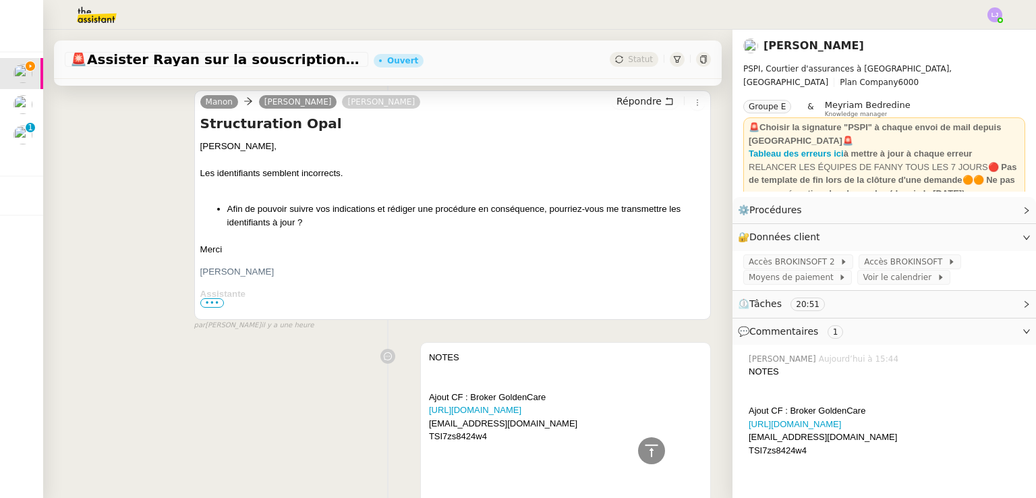
scroll to position [876, 0]
click at [592, 381] on div at bounding box center [565, 384] width 273 height 13
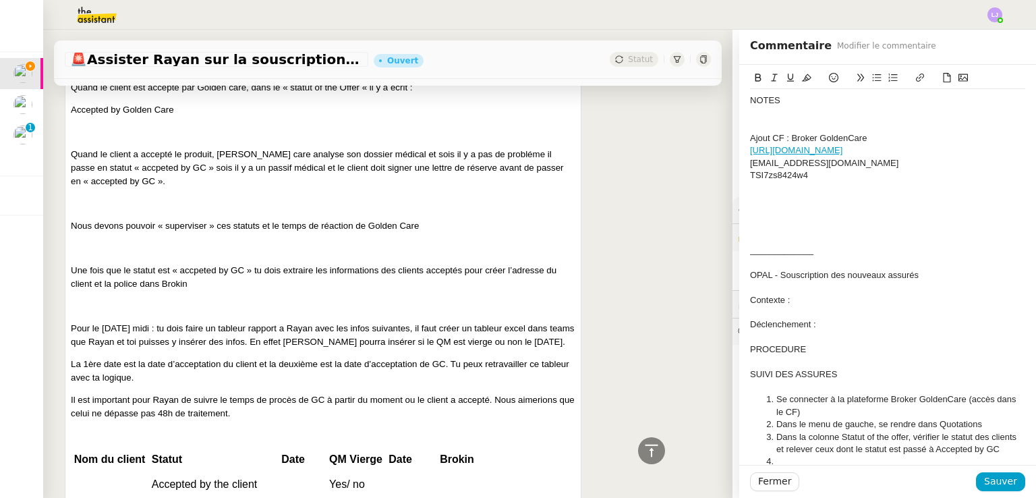
scroll to position [32, 0]
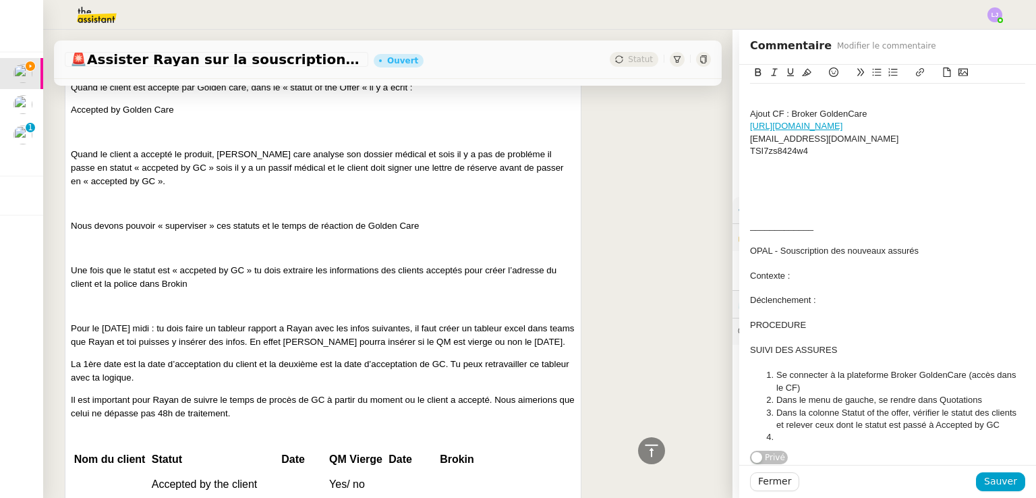
click at [831, 431] on li at bounding box center [895, 437] width 262 height 12
click at [839, 431] on li "Pour ces derniers, cliquer sur Individual Quotation sheet afin" at bounding box center [895, 437] width 262 height 12
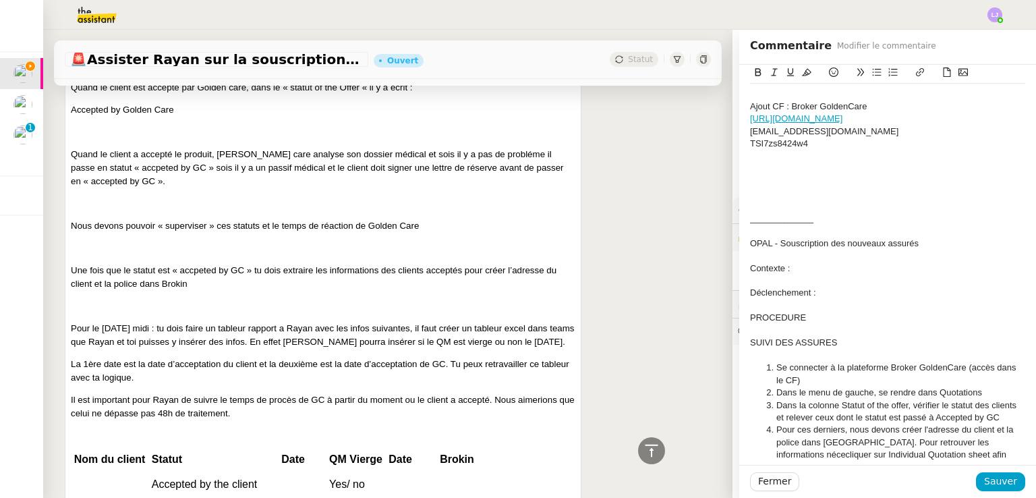
scroll to position [34, 0]
click at [969, 452] on li "Pour ces derniers, nous devons créer l'adresse du client et la police dans [GEO…" at bounding box center [895, 447] width 262 height 50
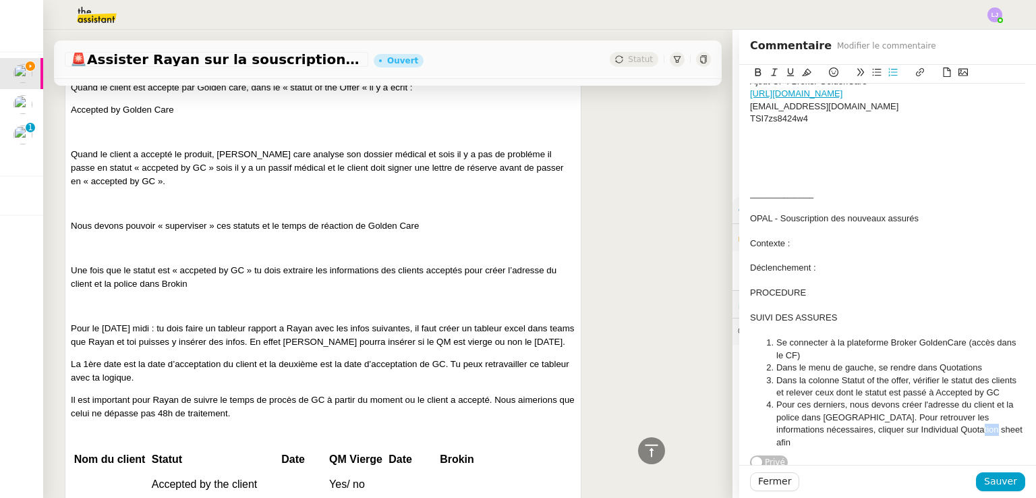
click at [969, 452] on div "NOTES Ajout CF : Broker GoldenCare [URL][DOMAIN_NAME] [EMAIL_ADDRESS][DOMAIN_NA…" at bounding box center [887, 239] width 275 height 462
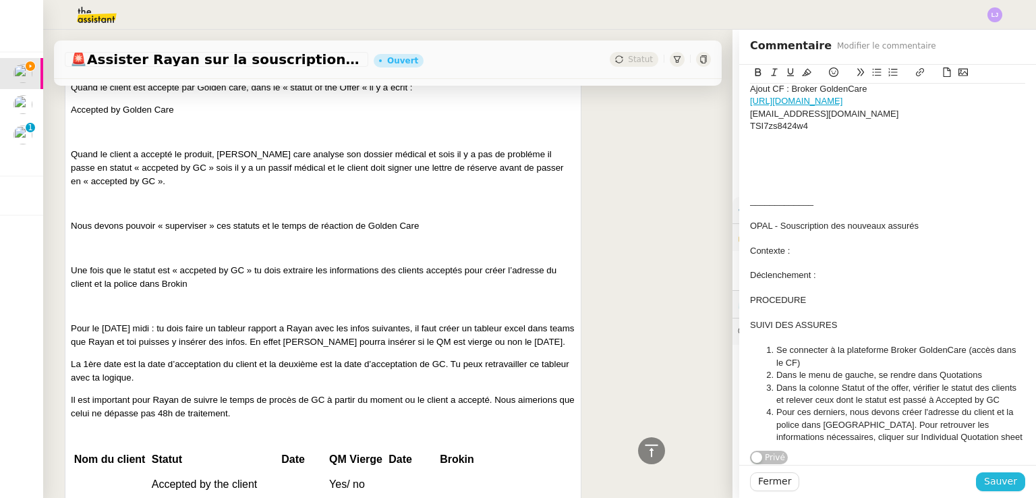
click at [992, 482] on span "Sauver" at bounding box center [1000, 482] width 33 height 16
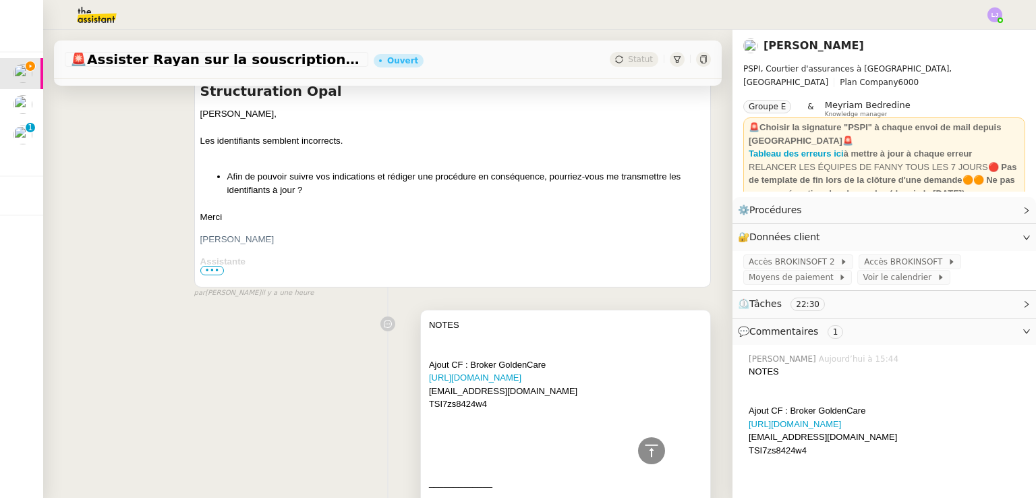
scroll to position [928, 0]
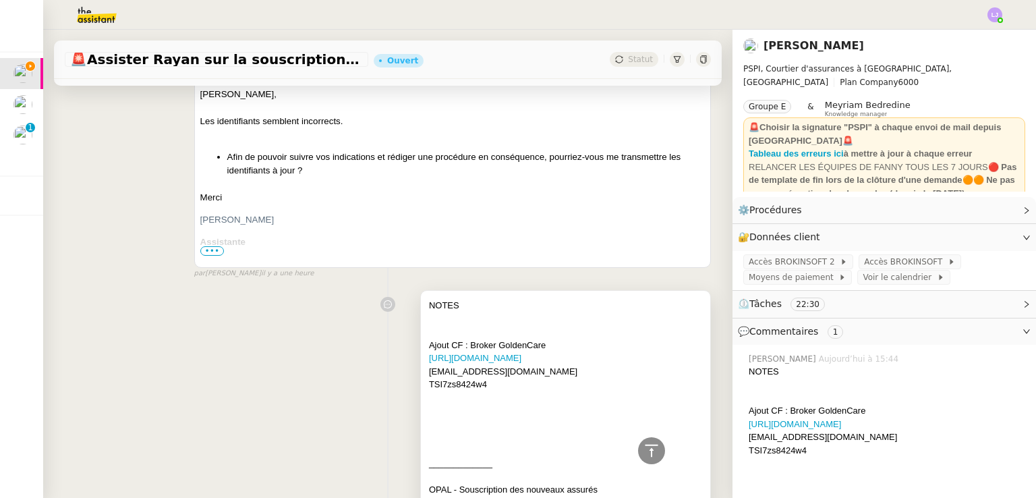
click at [546, 400] on div at bounding box center [565, 397] width 273 height 13
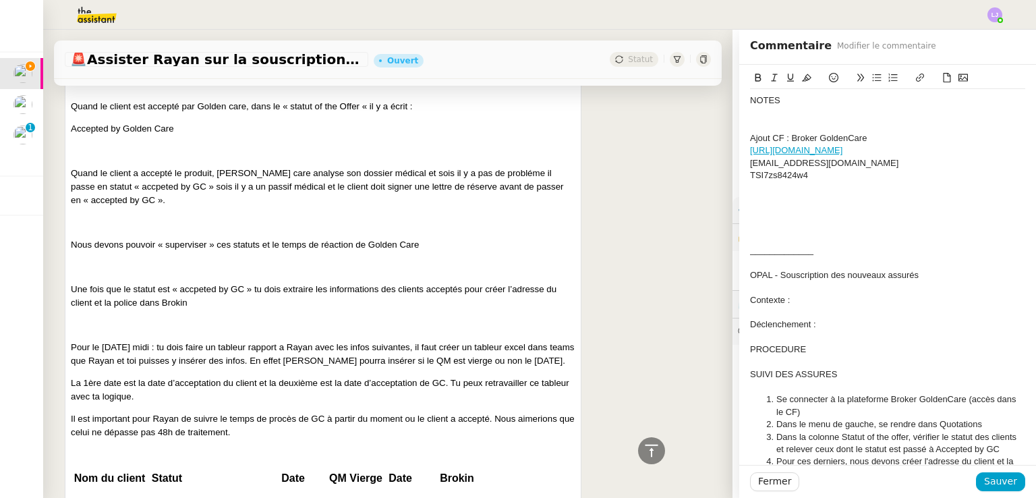
scroll to position [57, 0]
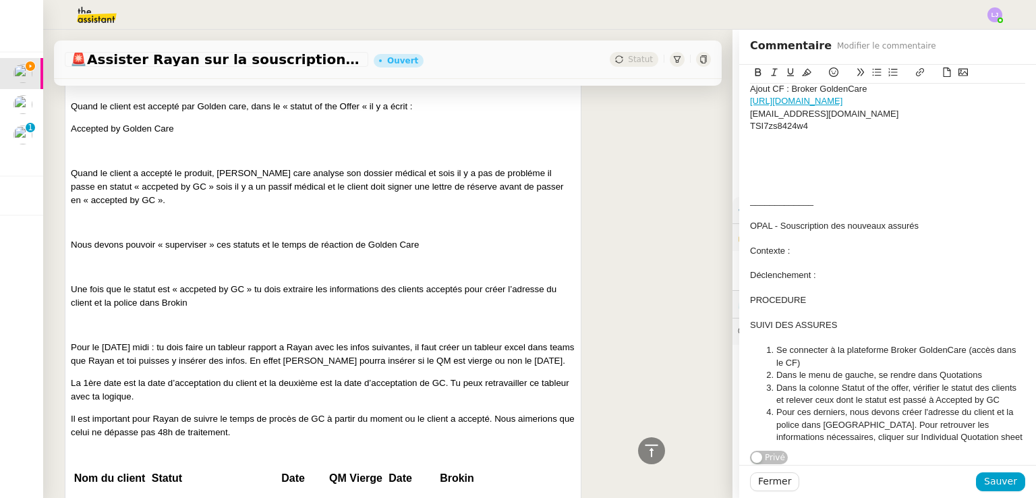
click at [996, 432] on li "Pour ces derniers, nous devons créer l'adresse du client et la police dans [GEO…" at bounding box center [895, 424] width 262 height 37
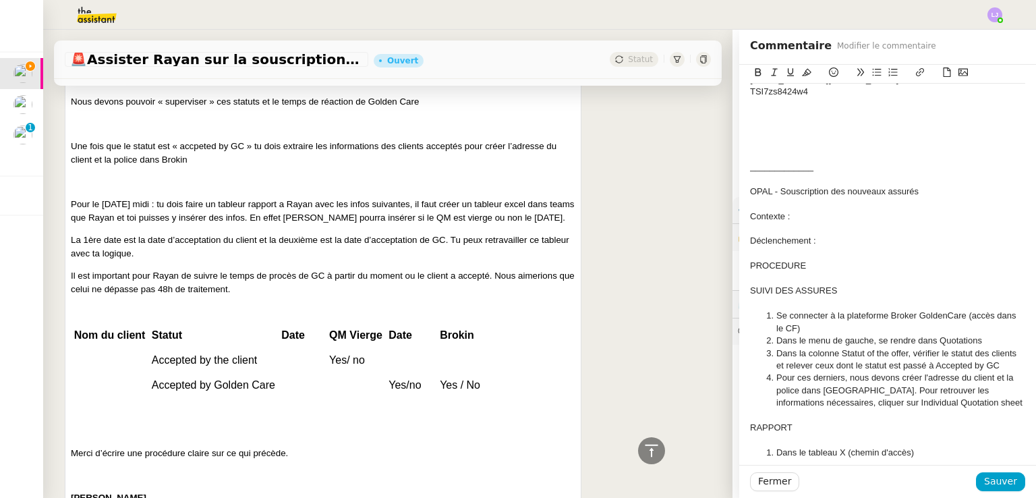
scroll to position [107, 0]
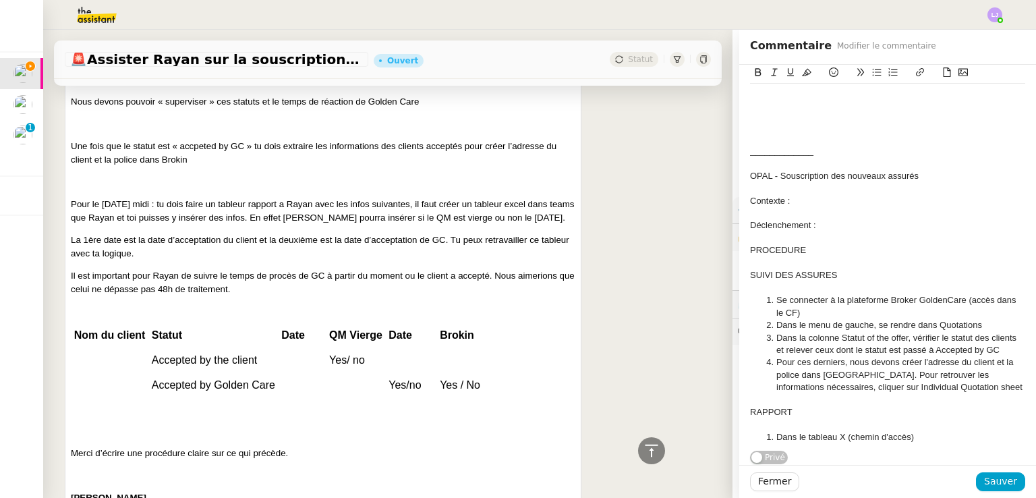
click at [775, 431] on li "Dans le tableau X (chemin d'accès)" at bounding box center [895, 437] width 262 height 12
click at [988, 431] on li "Se rendre dans le tableau X (chemin d'accès)" at bounding box center [895, 437] width 262 height 12
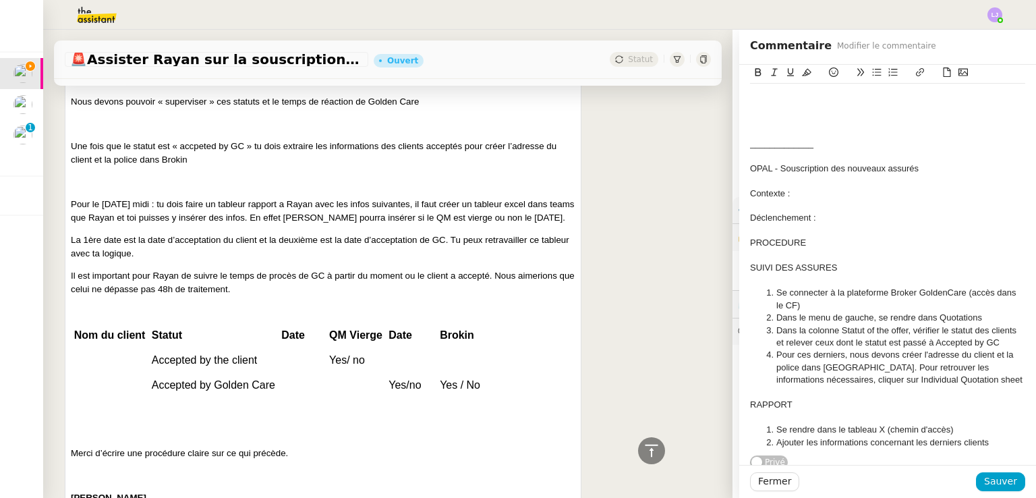
scroll to position [2083, 0]
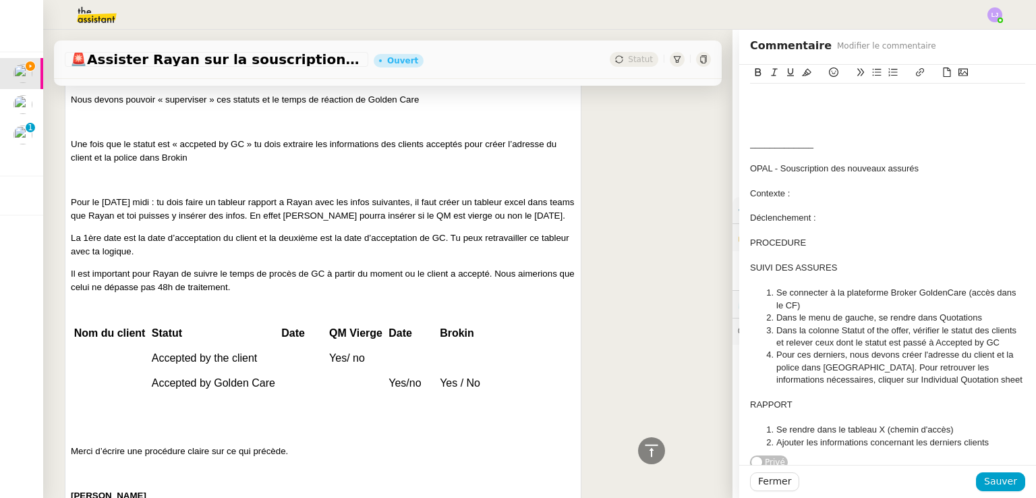
click at [988, 441] on li "Ajouter les informations concernant les derniers clients" at bounding box center [895, 443] width 262 height 12
click at [764, 403] on div "RAPPORT" at bounding box center [887, 405] width 275 height 12
click at [999, 339] on li "Dans la colonne Statut of the offer, vérifier le statut des clients et relever …" at bounding box center [895, 337] width 262 height 25
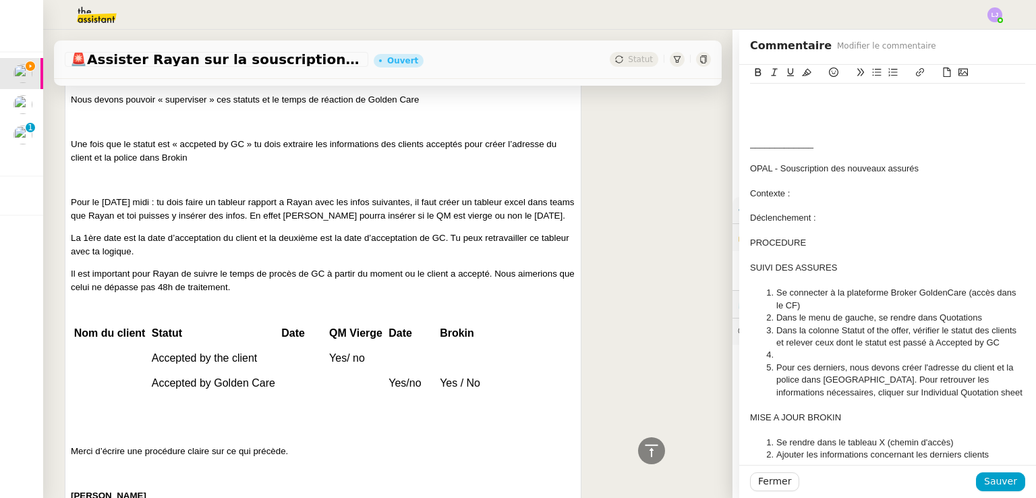
scroll to position [132, 0]
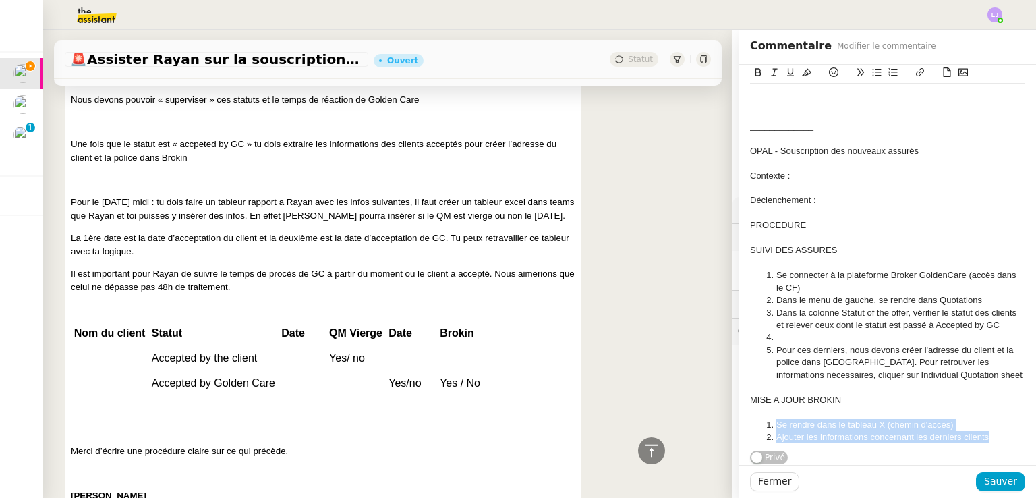
drag, startPoint x: 991, startPoint y: 428, endPoint x: 761, endPoint y: 413, distance: 230.6
click at [761, 419] on ol "Se rendre dans le tableau X (chemin d'accès) Ajouter les informations concernan…" at bounding box center [887, 431] width 275 height 25
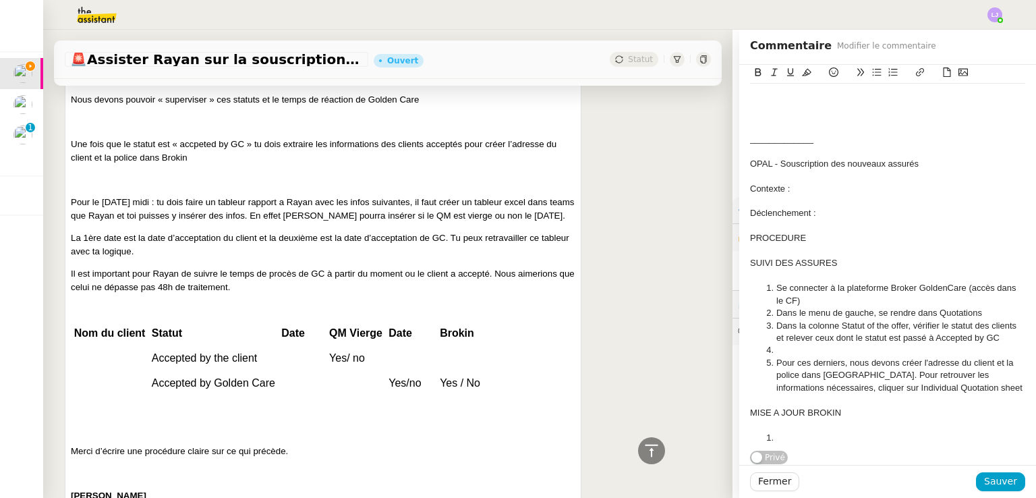
scroll to position [119, 0]
click at [780, 344] on li at bounding box center [895, 350] width 262 height 12
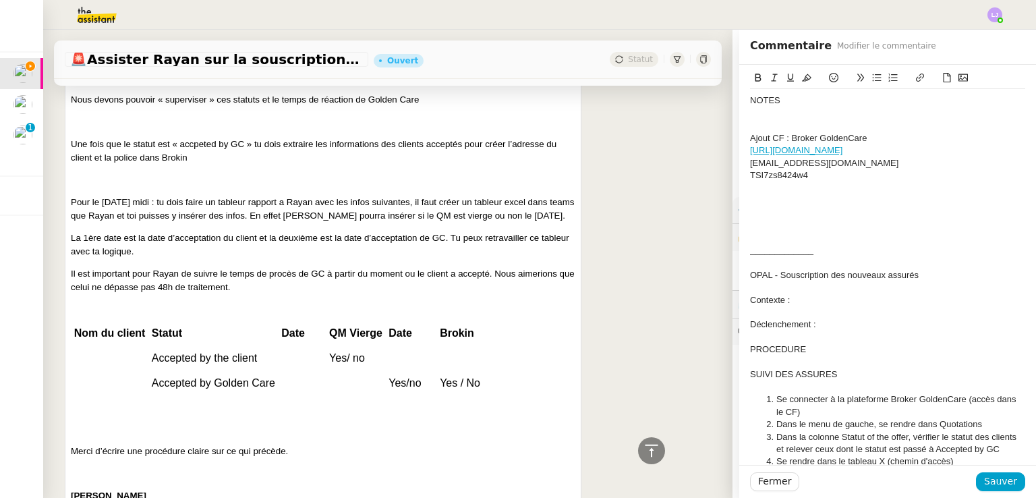
scroll to position [144, 0]
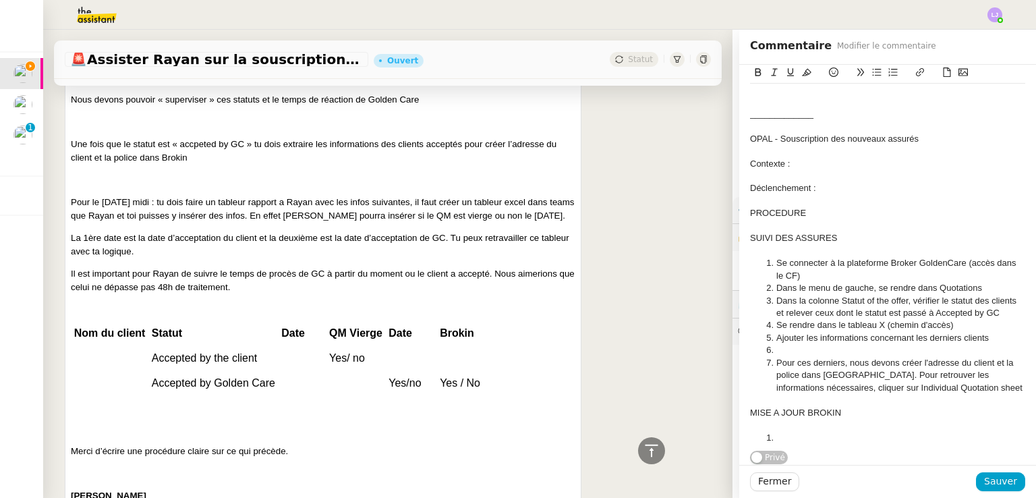
click at [764, 344] on li at bounding box center [895, 350] width 262 height 12
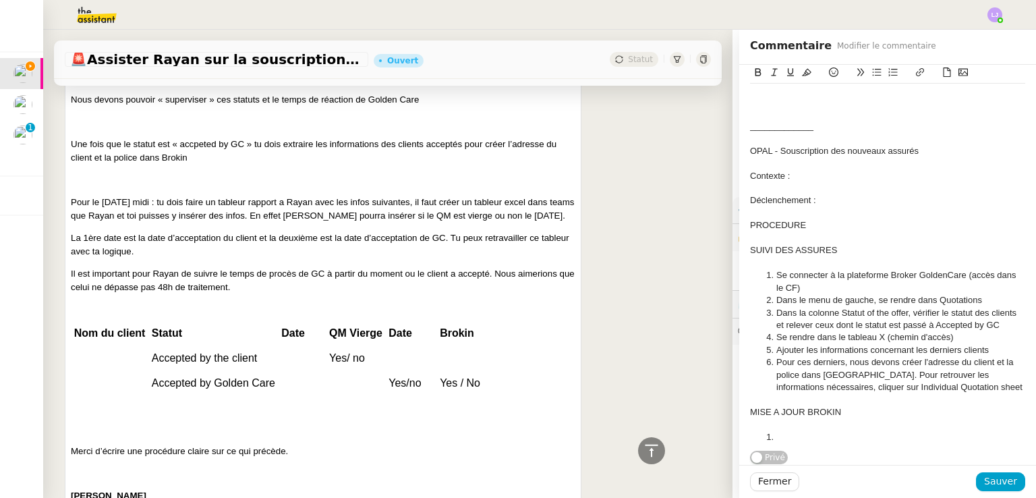
click at [771, 344] on li "Ajouter les informations concernant les derniers clients" at bounding box center [895, 350] width 262 height 12
click at [890, 364] on li "Pour ces derniers, nous devons créer l'adresse du client et la police dans [GEO…" at bounding box center [895, 374] width 262 height 37
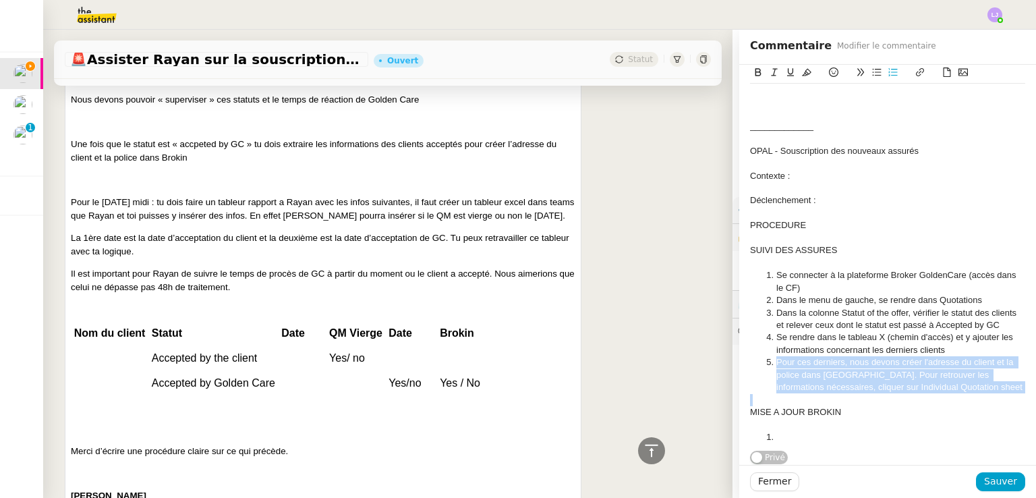
click at [890, 364] on li "Pour ces derniers, nous devons créer l'adresse du client et la police dans [GEO…" at bounding box center [895, 374] width 262 height 37
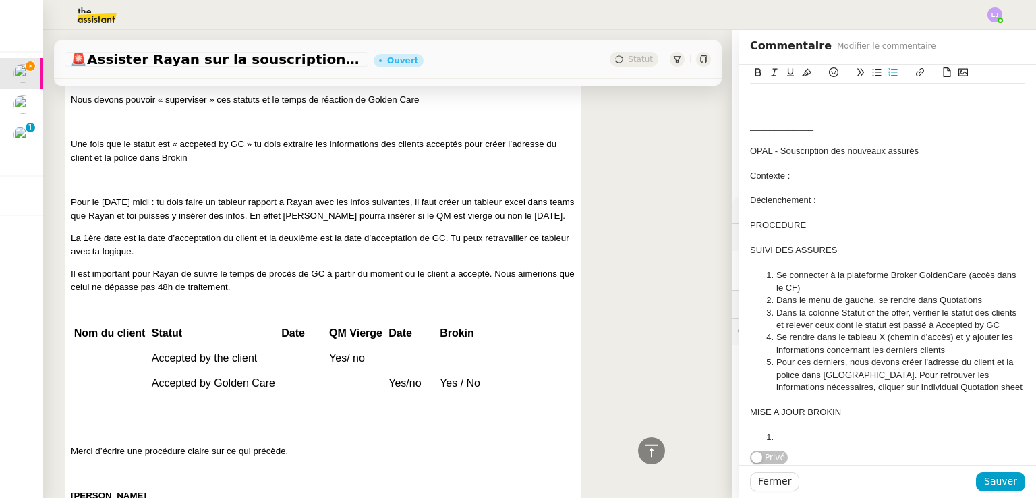
scroll to position [94, 0]
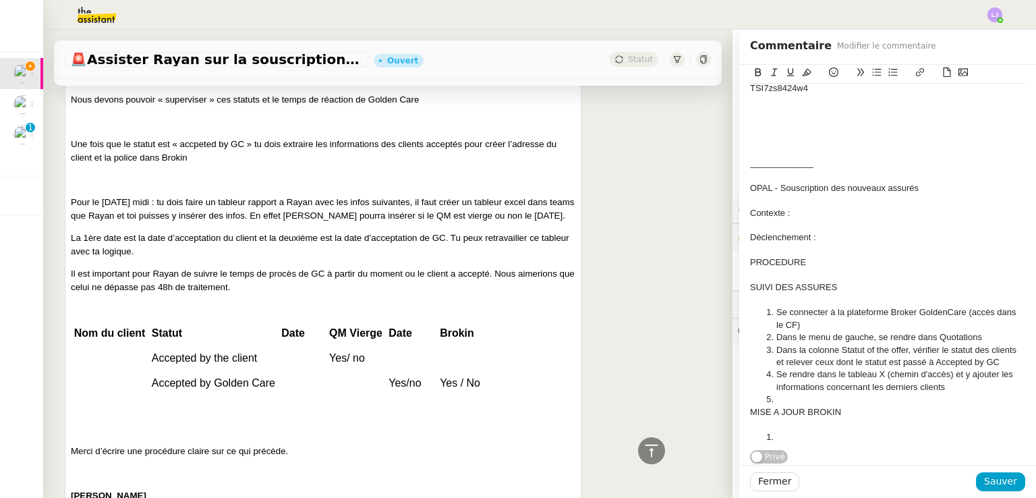
click at [853, 434] on li at bounding box center [895, 437] width 262 height 12
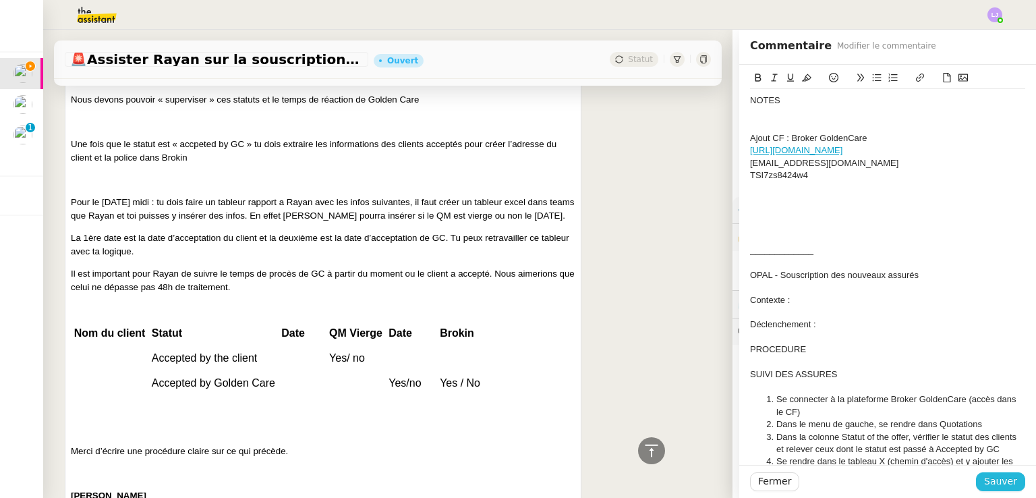
click at [984, 489] on button "Sauver" at bounding box center [1000, 481] width 49 height 19
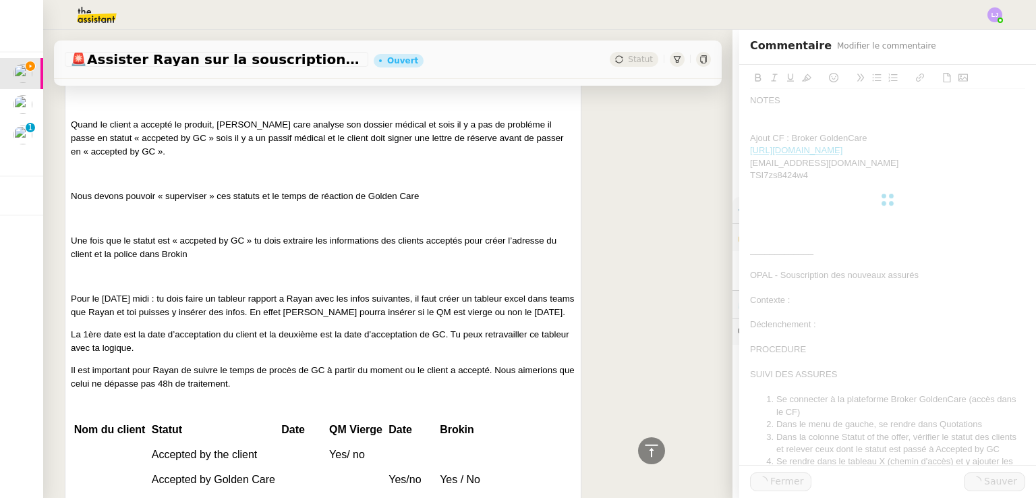
scroll to position [2179, 0]
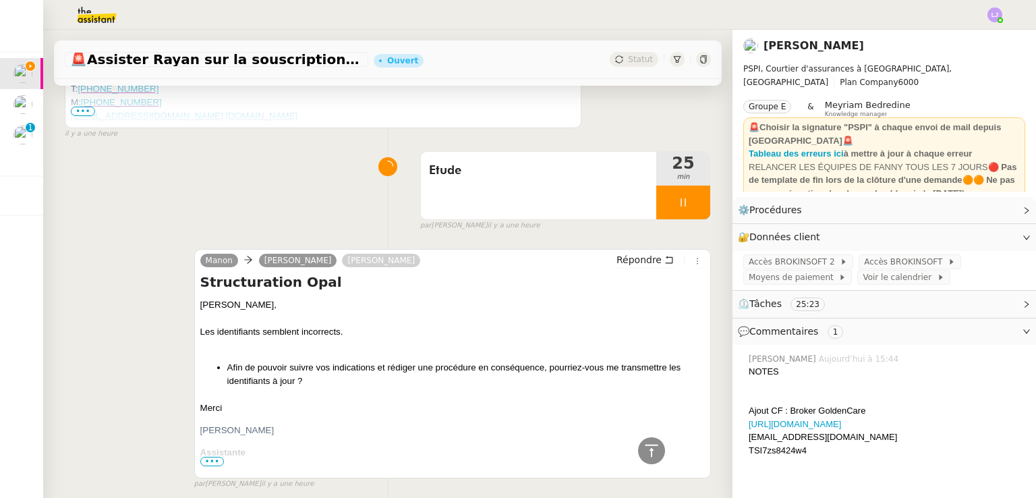
scroll to position [723, 0]
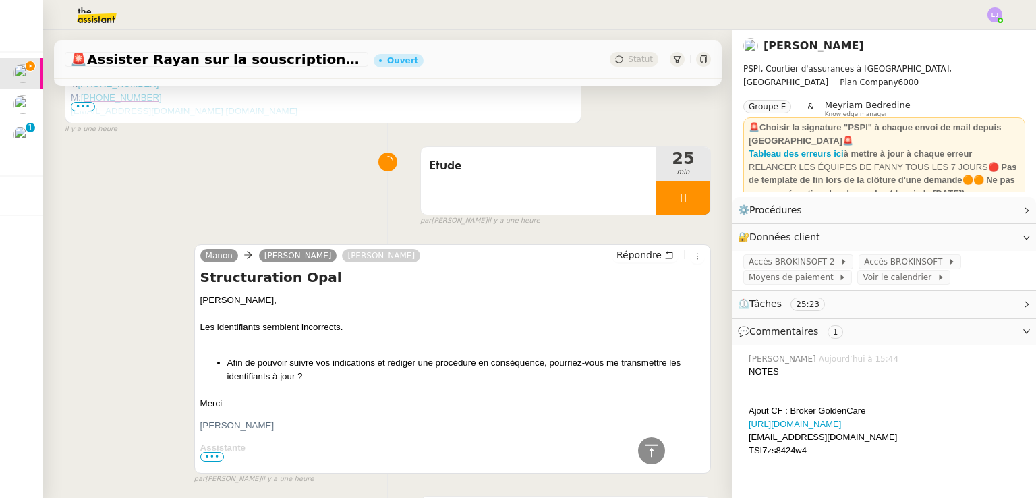
click at [679, 194] on div at bounding box center [683, 198] width 54 height 34
click at [693, 195] on button at bounding box center [696, 198] width 27 height 34
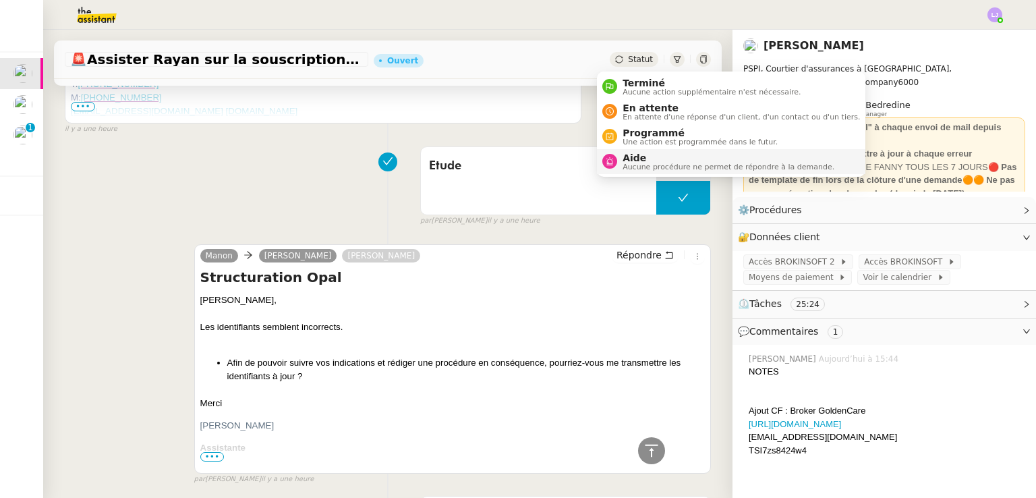
click at [660, 165] on span "Aucune procédure ne permet de répondre à la demande." at bounding box center [729, 166] width 212 height 7
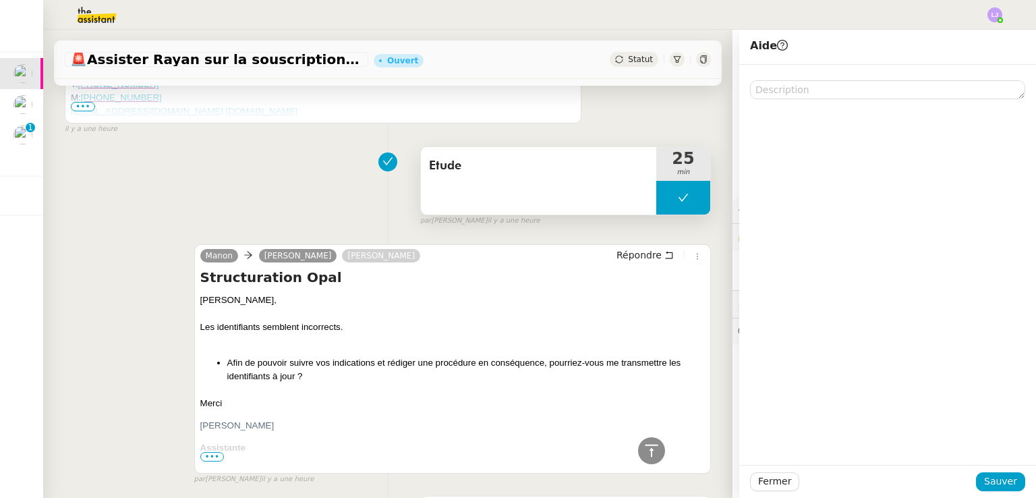
click at [656, 194] on button at bounding box center [683, 198] width 54 height 34
click at [665, 194] on icon at bounding box center [670, 197] width 11 height 11
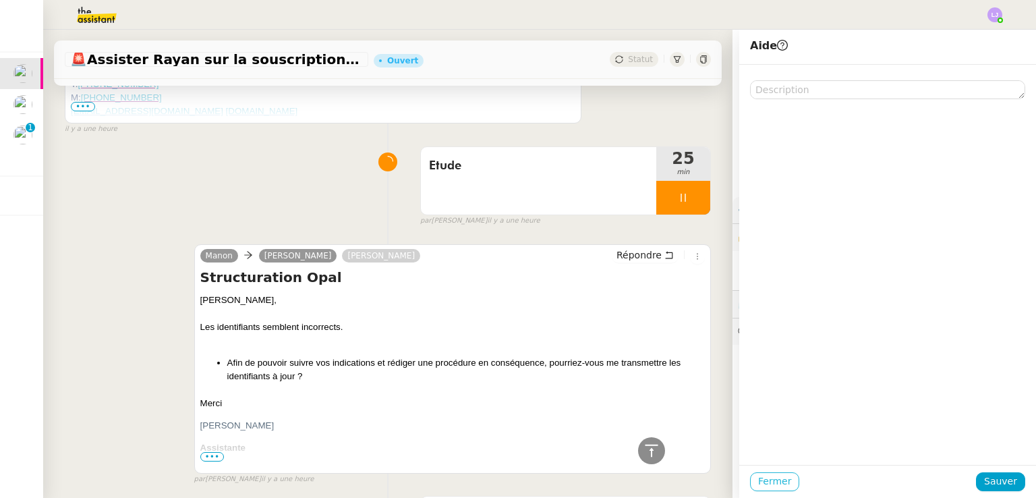
click at [778, 476] on button "Fermer" at bounding box center [774, 481] width 49 height 19
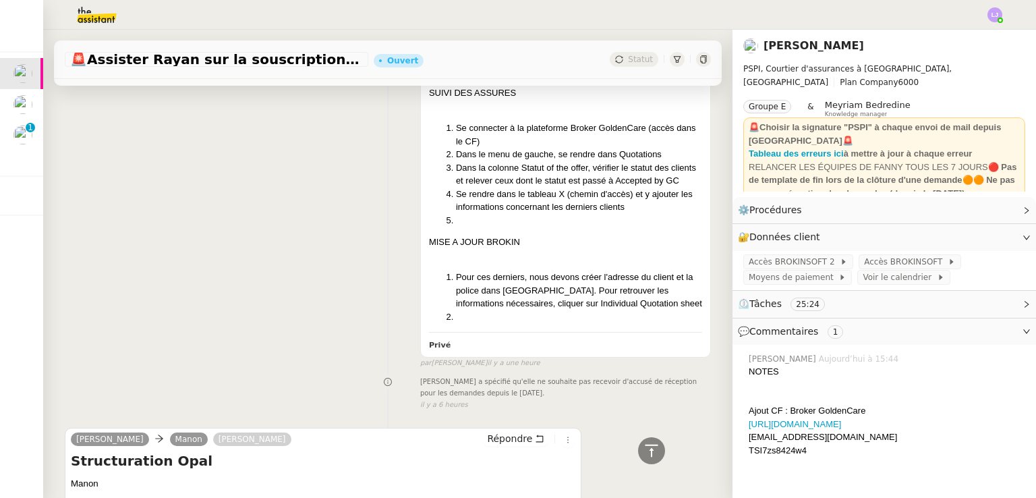
scroll to position [1435, 0]
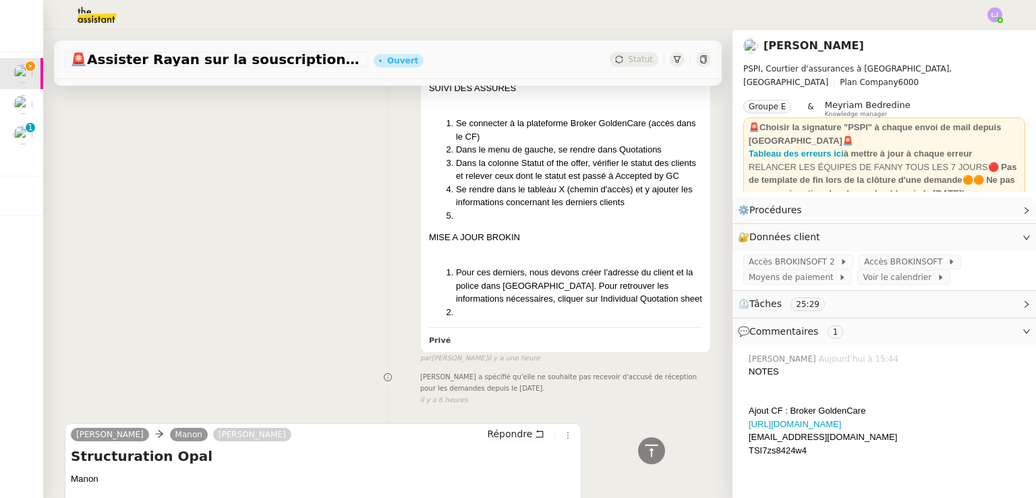
click at [81, 405] on div "[PERSON_NAME] a spécifié qu'elle ne souhaite pas recevoir d'accusé de réception…" at bounding box center [388, 387] width 646 height 36
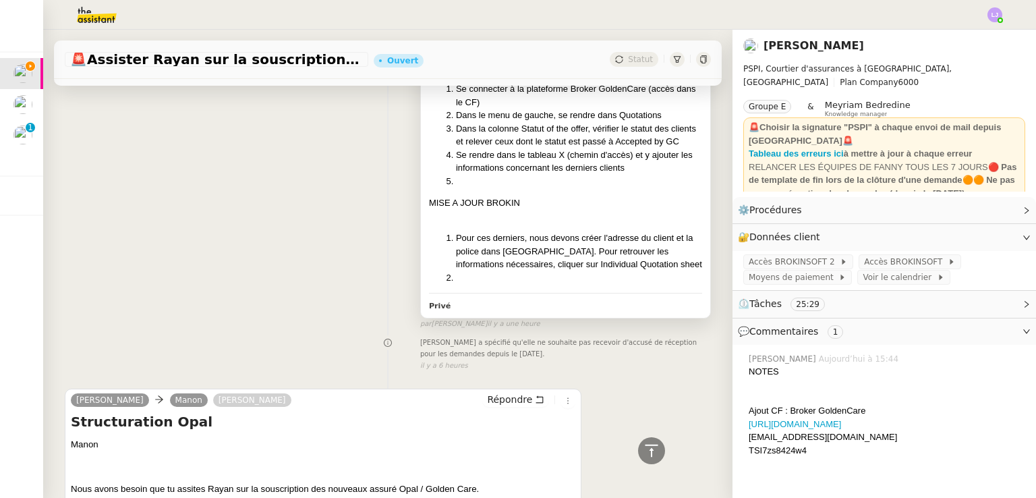
scroll to position [1465, 0]
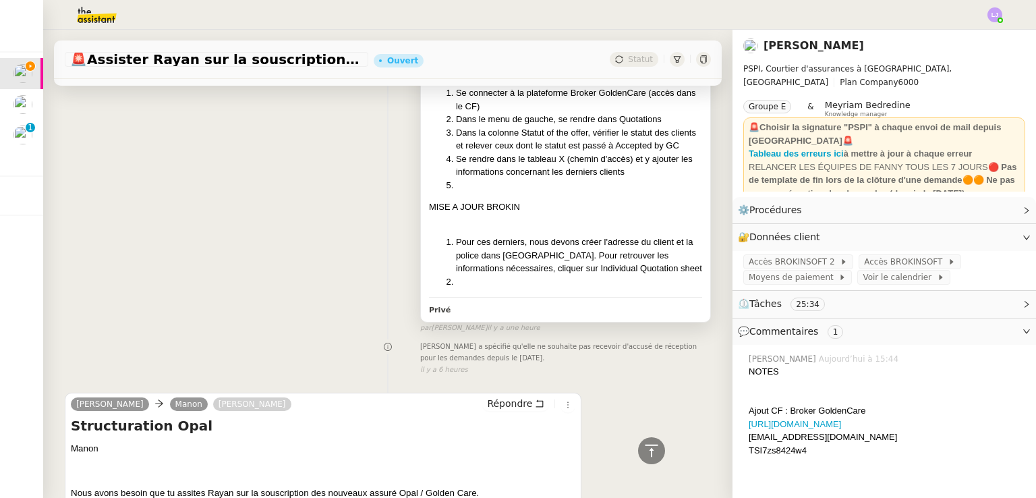
click at [533, 275] on li "Pour ces derniers, nous devons créer l'adresse du client et la police dans [GEO…" at bounding box center [579, 255] width 246 height 40
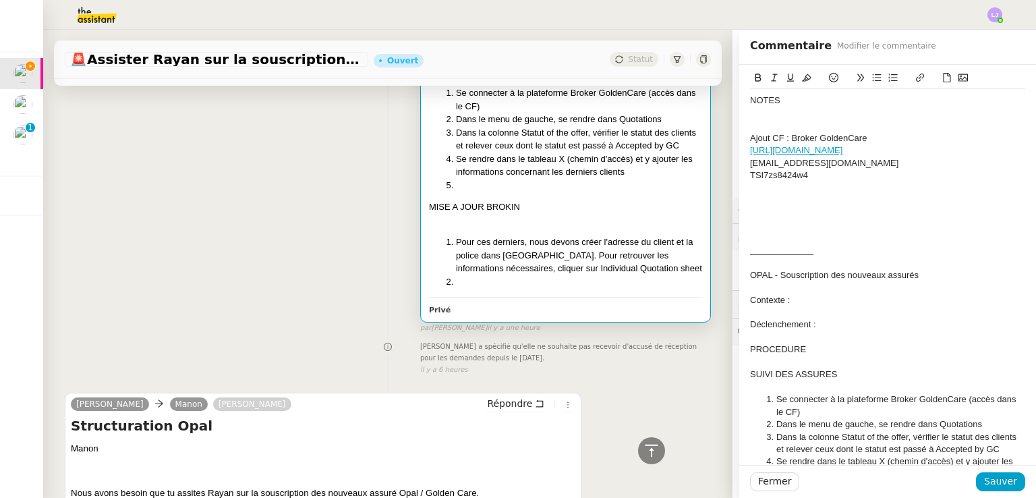
scroll to position [1809, 0]
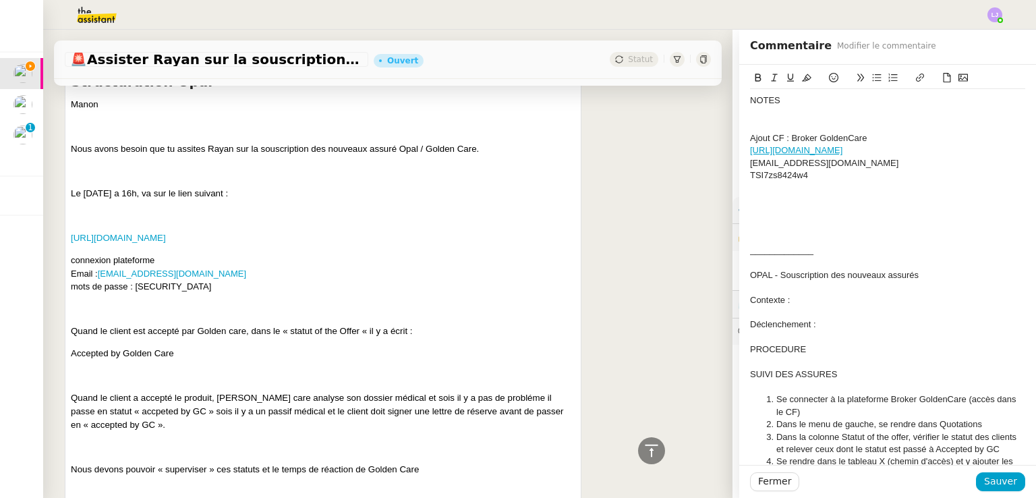
click at [808, 206] on div at bounding box center [887, 212] width 275 height 12
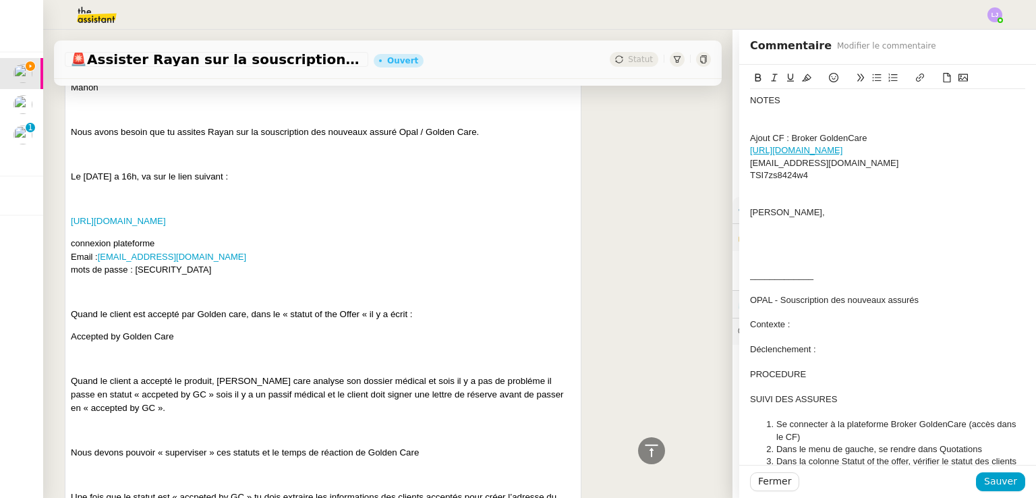
scroll to position [1827, 0]
click at [799, 206] on div at bounding box center [887, 200] width 275 height 12
click at [802, 209] on div "[PERSON_NAME]," at bounding box center [887, 212] width 275 height 12
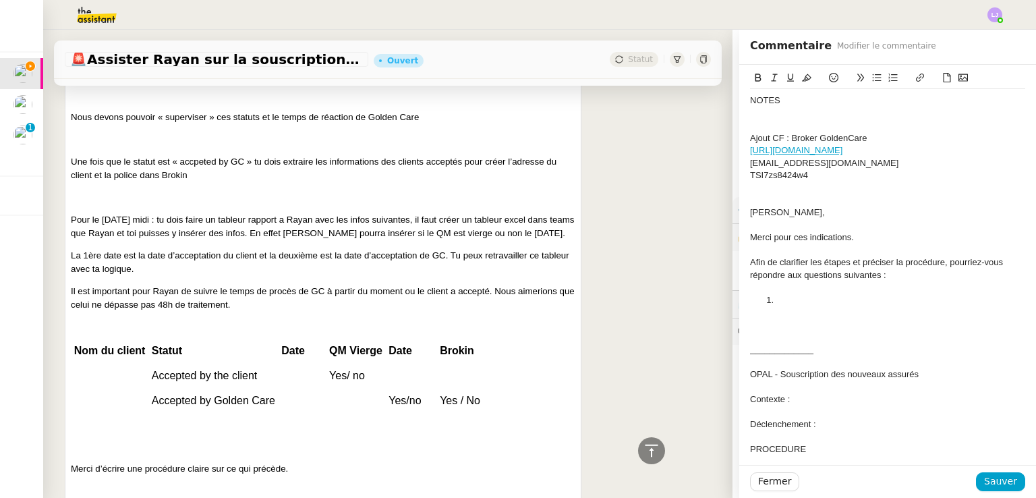
scroll to position [2162, 0]
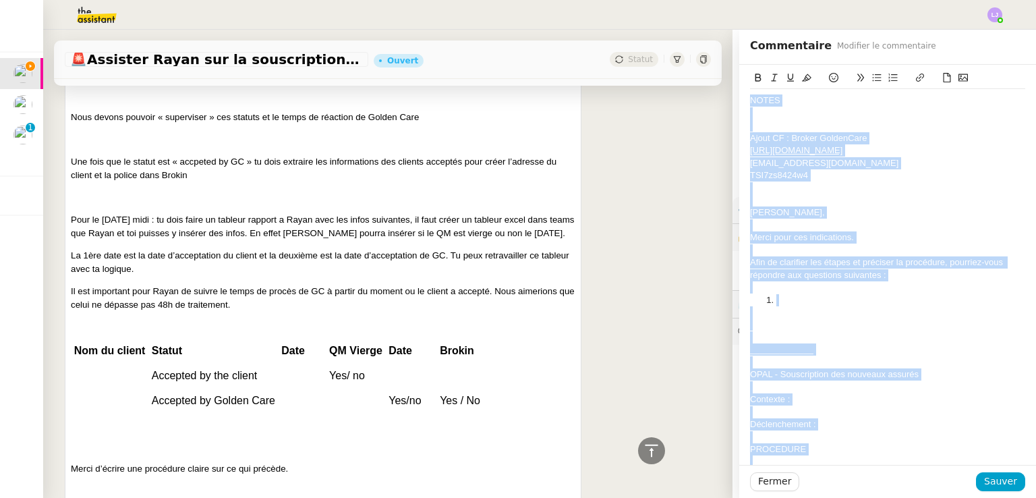
click at [795, 295] on li at bounding box center [895, 300] width 262 height 12
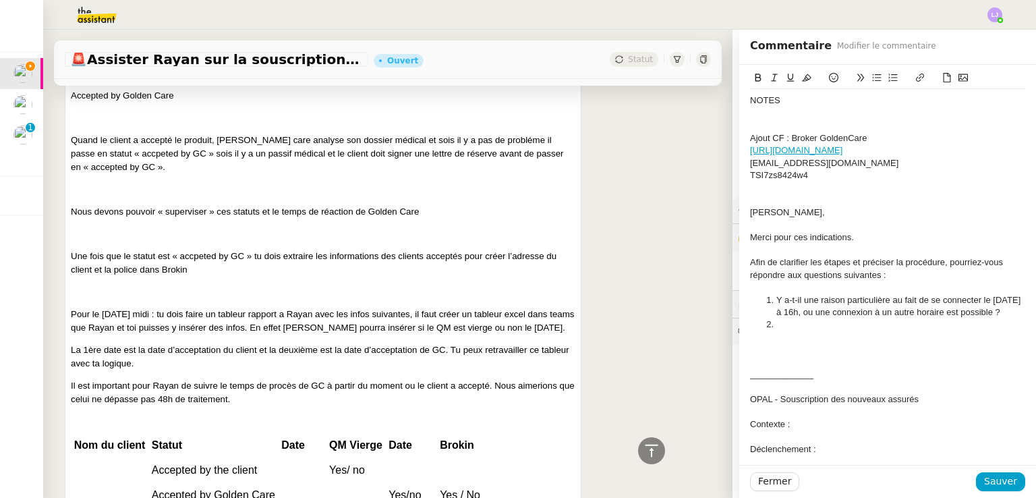
scroll to position [2066, 0]
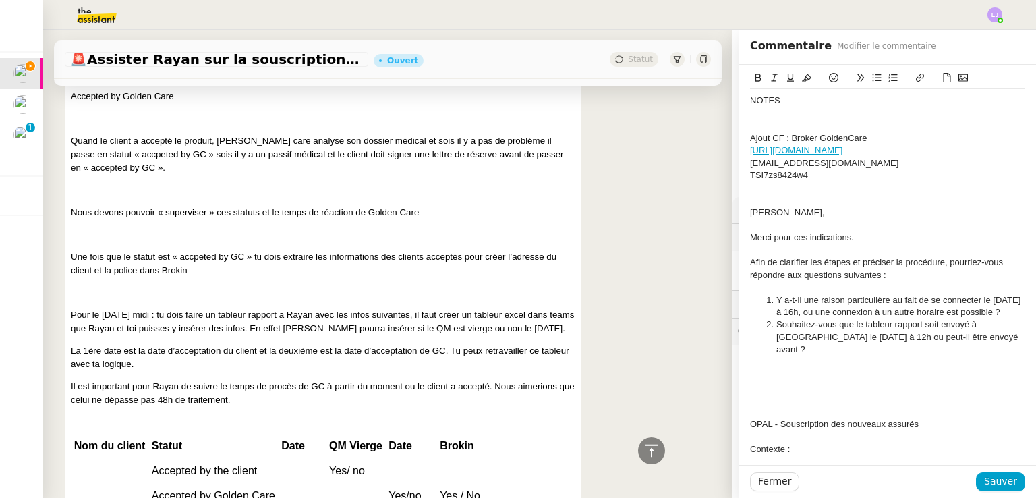
click at [824, 336] on li "Souhaitez-vous que le tableur rapport soit envoyé à [GEOGRAPHIC_DATA] le [DATE]…" at bounding box center [895, 336] width 262 height 37
drag, startPoint x: 851, startPoint y: 262, endPoint x: 746, endPoint y: 260, distance: 106.0
click at [750, 260] on div "Afin de clarifier les étapes et préciser la procédure, pourriez-vous répondre a…" at bounding box center [887, 268] width 275 height 25
click at [840, 260] on div "Afin de clarifier les étapes et préciser la procédure, pourriez-vous répondre a…" at bounding box center [887, 268] width 275 height 25
click at [854, 269] on div "Afin de clarifier les étapes pratiques et préciser la procédure, pourriez-vous …" at bounding box center [887, 268] width 275 height 25
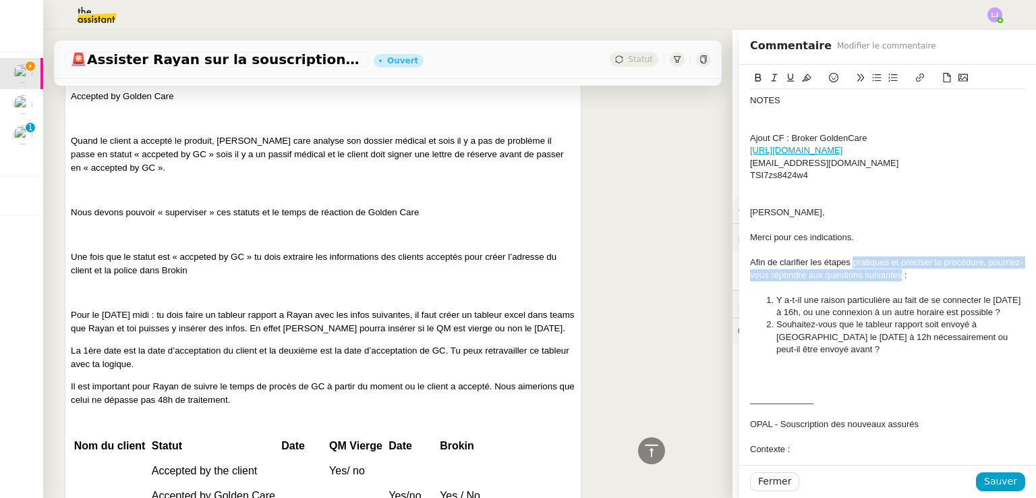
click at [854, 269] on div "Afin de clarifier les étapes pratiques et préciser la procédure, pourriez-vous …" at bounding box center [887, 268] width 275 height 25
click at [849, 262] on div "Afin de clarifier les étapes pratiques et préciser la procédure, pourriez-vous …" at bounding box center [887, 268] width 275 height 25
click at [865, 263] on div "Afin de clarifier les étapes et préciser la procédure, pourriez-vous répondre a…" at bounding box center [887, 268] width 275 height 25
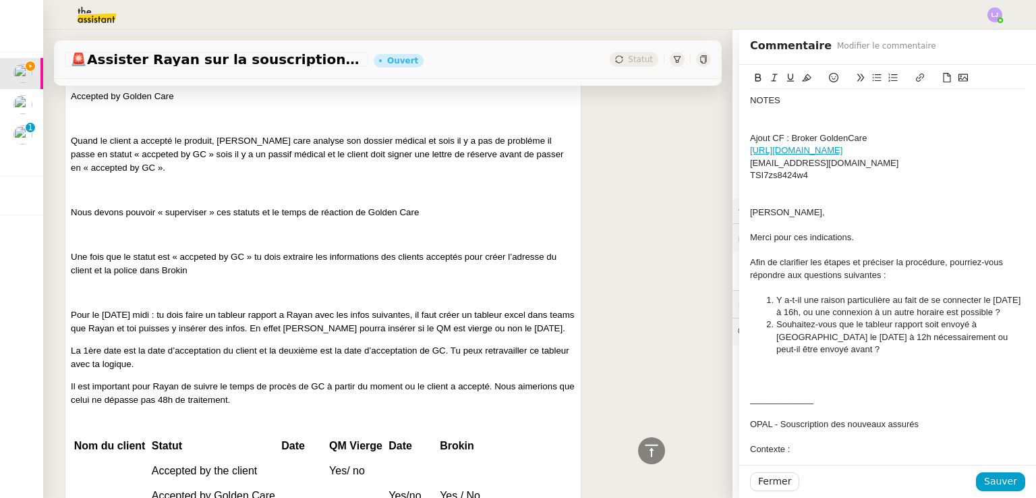
click at [781, 265] on div "Afin de clarifier les étapes et préciser la procédure, pourriez-vous répondre a…" at bounding box center [887, 268] width 275 height 25
click at [1007, 336] on li "Souhaitez-vous que le tableur rapport soit envoyé à [GEOGRAPHIC_DATA] le [DATE]…" at bounding box center [895, 336] width 262 height 37
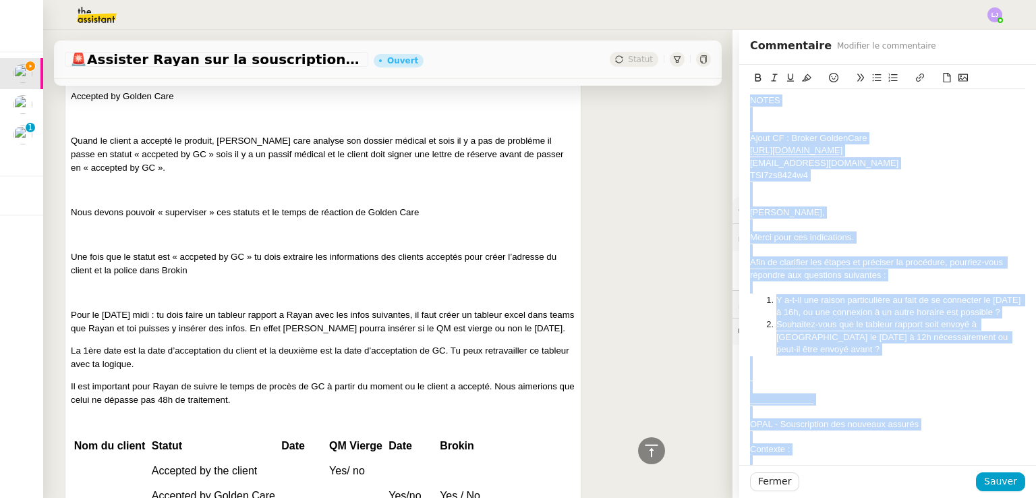
copy div "LOREM Ipsum DO : Sitame ConsecTetu adipi://elitse.doeiusmodtem.inc/ utla@etdo-m…"
click at [820, 317] on li "Y a-t-il une raison particulière au fait de se connecter le [DATE] à 16h, ou un…" at bounding box center [895, 306] width 262 height 25
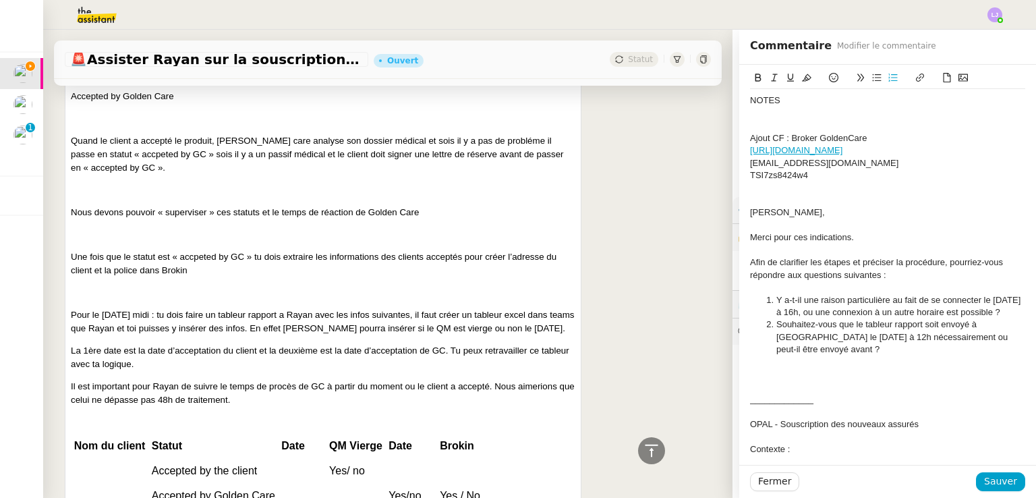
click at [1013, 334] on li "Souhaitez-vous que le tableur rapport soit envoyé à [GEOGRAPHIC_DATA] le [DATE]…" at bounding box center [895, 336] width 262 height 37
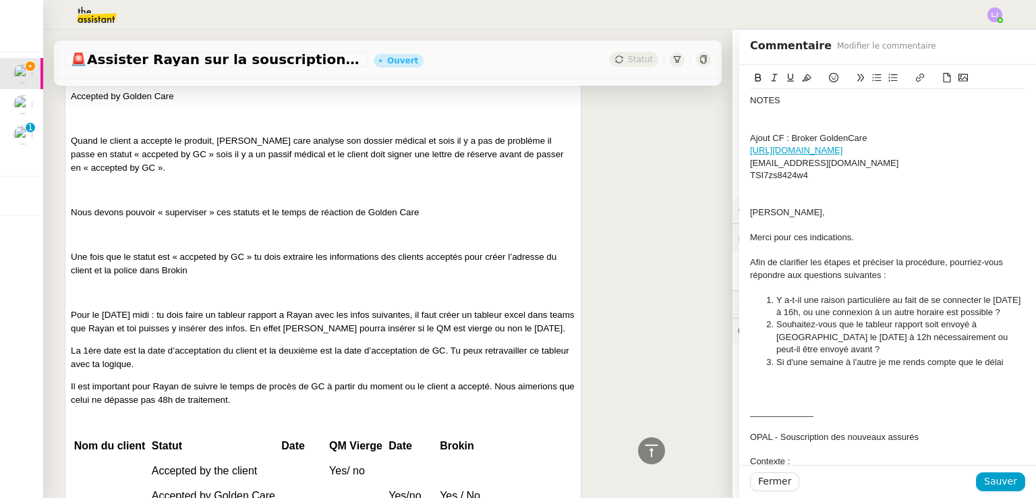
click at [895, 231] on div "Merci pour ces indications." at bounding box center [887, 237] width 275 height 12
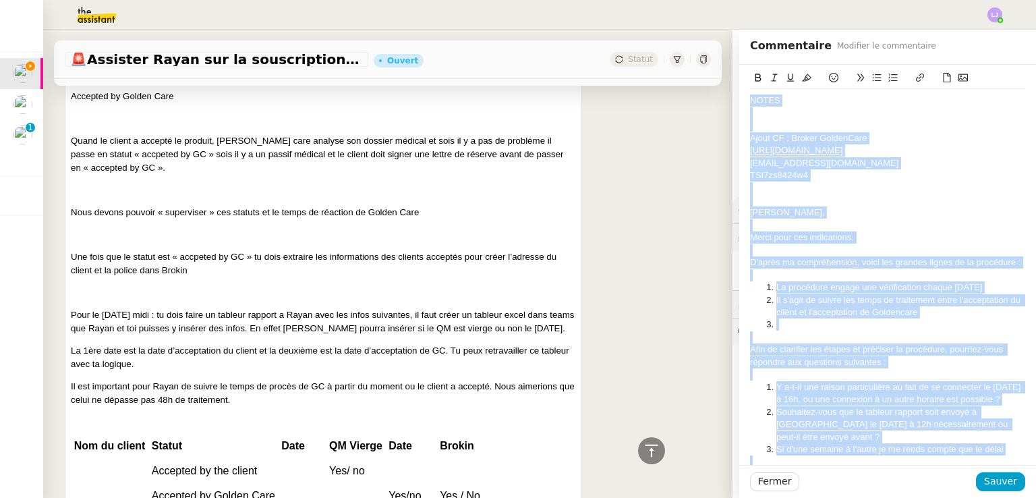
copy div "LOREM Ipsum DO : Sitame ConsecTetu adipi://elitse.doeiusmodtem.inc/ utla@etdo-m…"
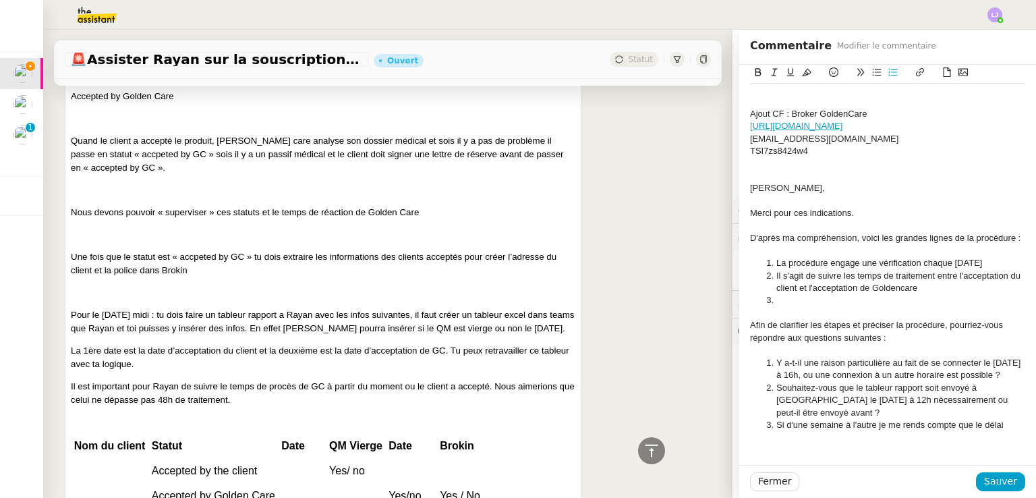
scroll to position [18, 0]
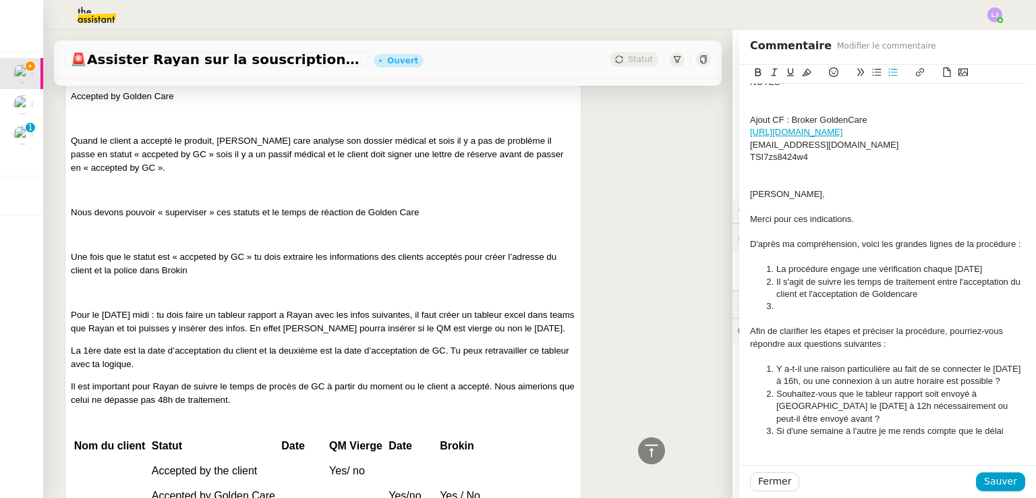
click at [833, 312] on li at bounding box center [895, 306] width 262 height 12
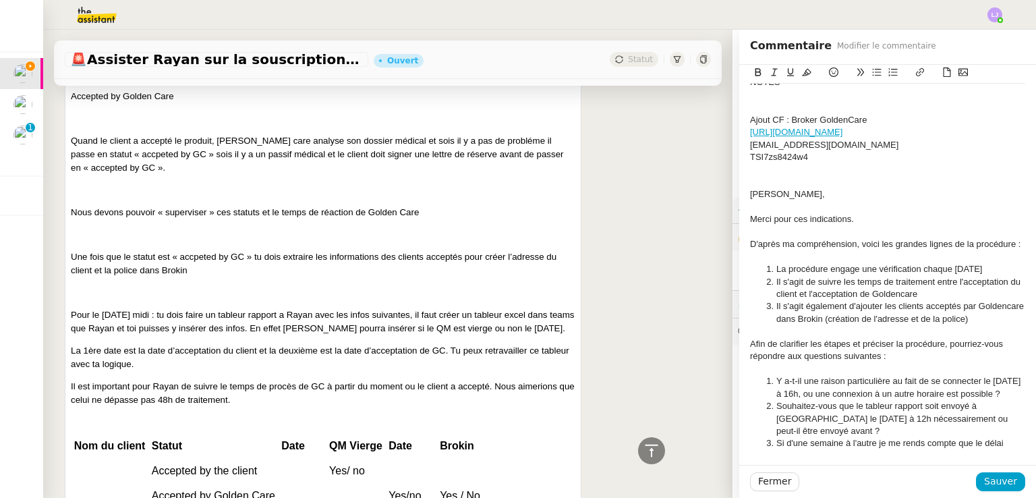
scroll to position [206, 0]
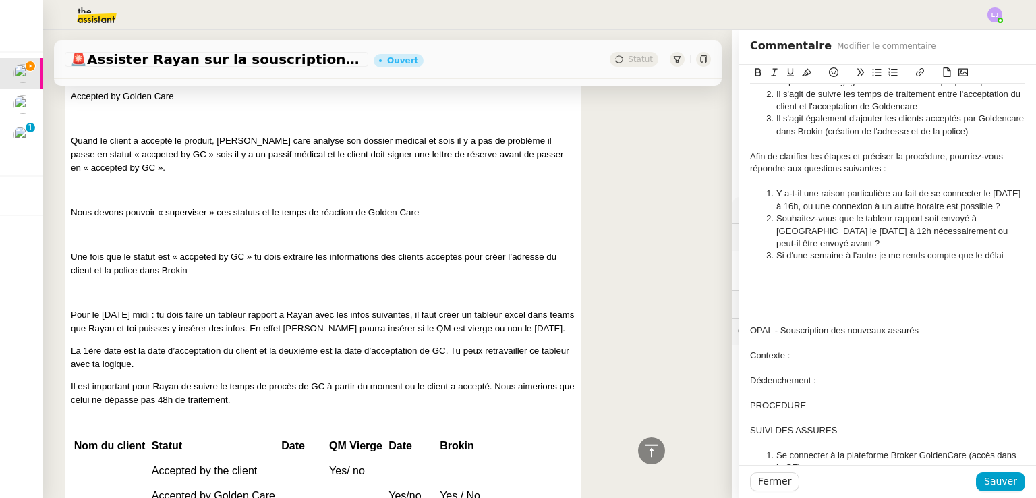
click at [1001, 252] on li "Si d'une semaine à l'autre je me rends compte que le délai" at bounding box center [895, 256] width 262 height 12
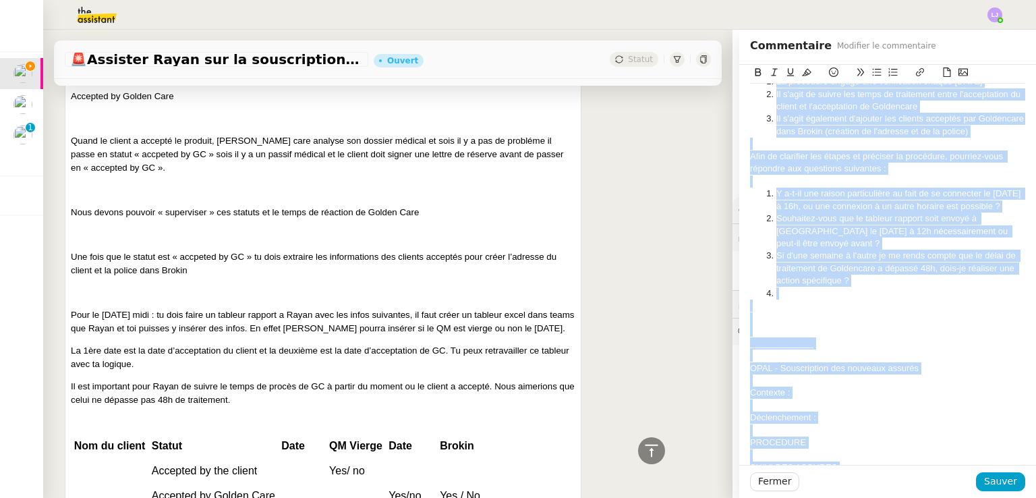
click at [909, 292] on li at bounding box center [895, 293] width 262 height 12
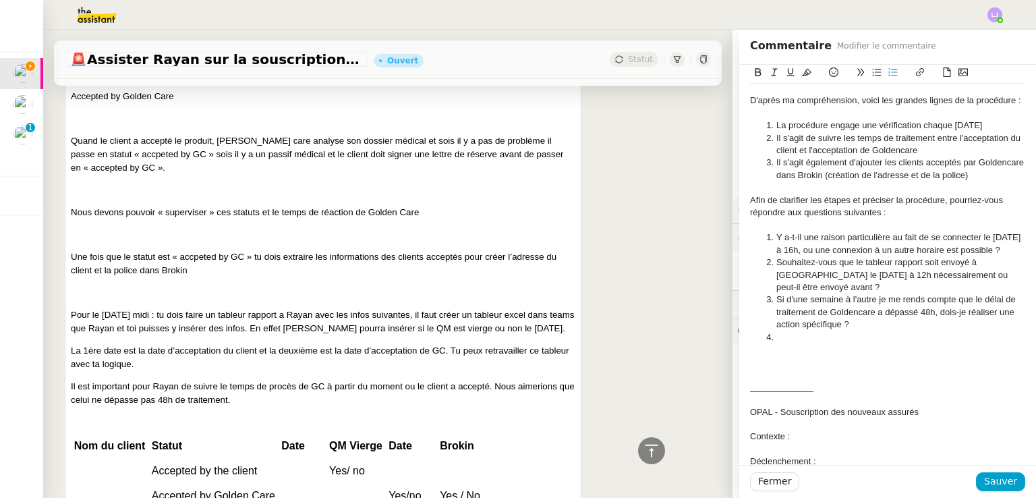
scroll to position [160, 0]
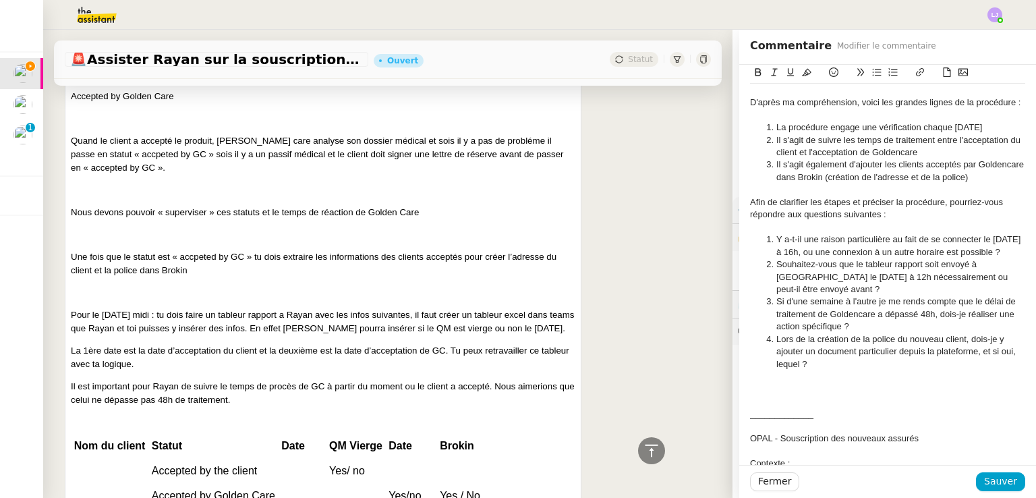
click at [774, 341] on li "Lors de la création de la police du nouveau client, dois-je y ajouter un docume…" at bounding box center [895, 351] width 262 height 37
click at [791, 362] on li "Lors de la création de la police du nouveau client, dois-je y ajouter un docume…" at bounding box center [895, 351] width 262 height 37
click at [820, 358] on li "Lors de la création de la police du nouveau client, dois-je y ajouter un docume…" at bounding box center [895, 351] width 262 height 37
click at [990, 482] on span "Sauver" at bounding box center [1000, 482] width 33 height 16
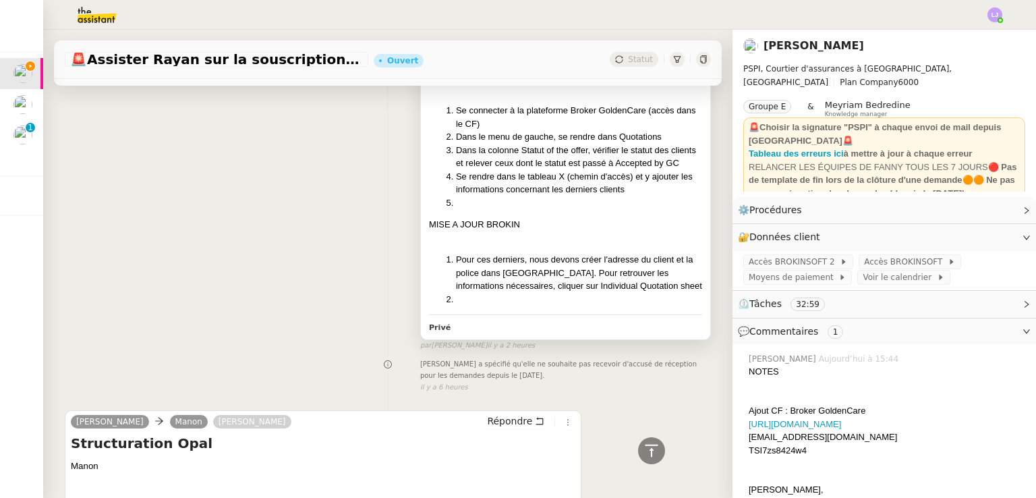
scroll to position [1817, 0]
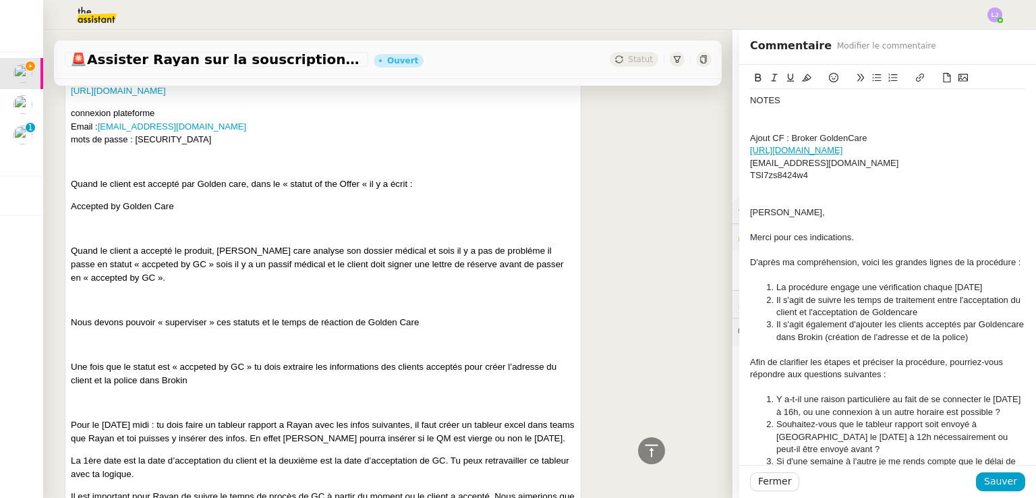
scroll to position [2334, 0]
click at [968, 285] on li "La procédure engage une vérification chaque [DATE]" at bounding box center [895, 287] width 262 height 12
click at [911, 285] on li "La procédure engage une vérification chaque [DATE]" at bounding box center [895, 287] width 262 height 12
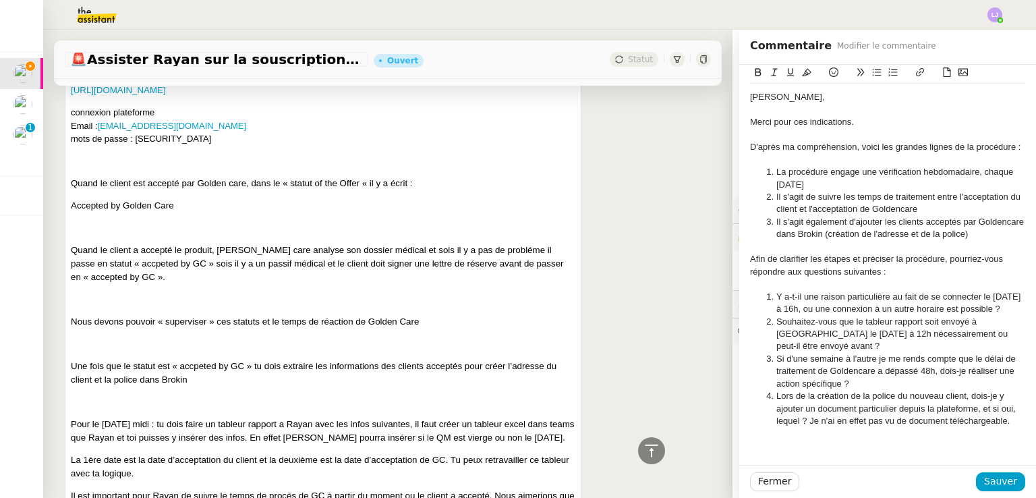
scroll to position [116, 0]
click at [860, 385] on li "Si d'une semaine à l'autre je me rends compte que le délai de traitement de Gol…" at bounding box center [895, 370] width 262 height 37
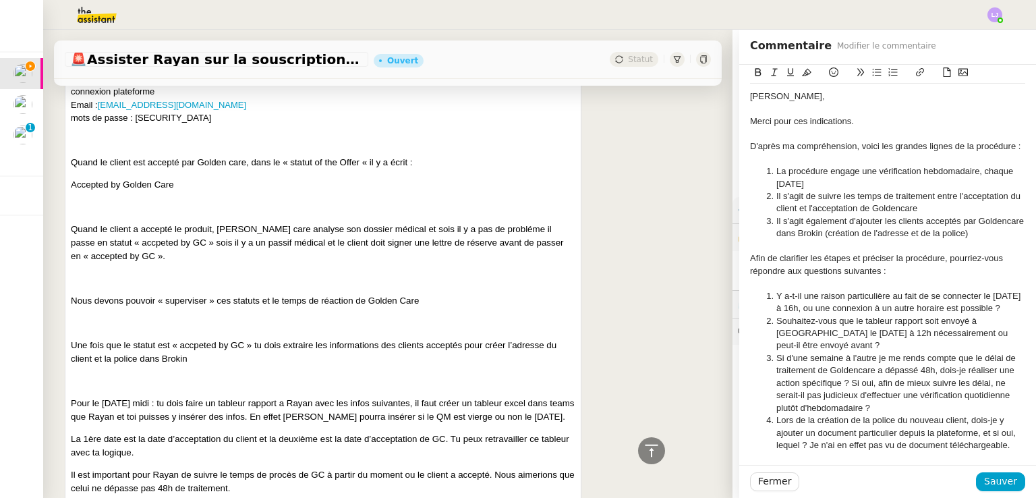
scroll to position [2361, 0]
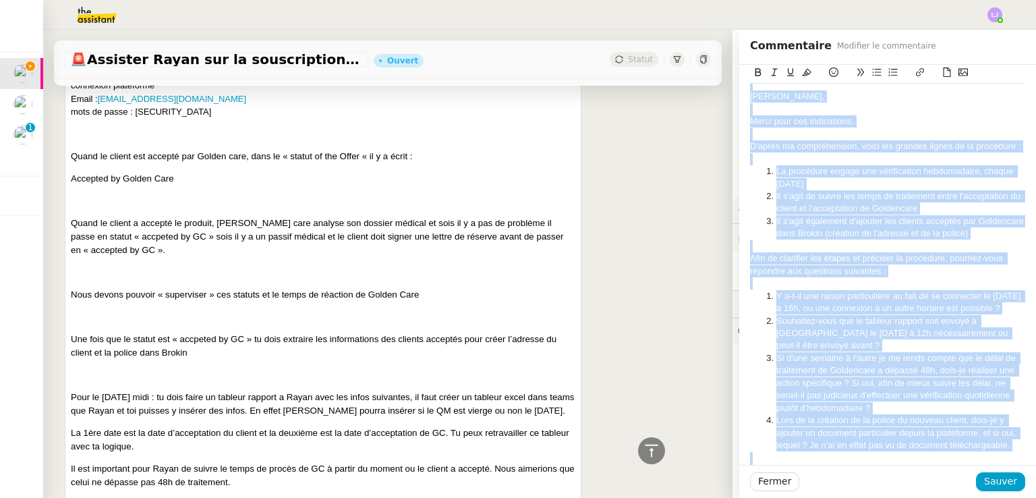
copy div "LOREM Ipsum DO : Sitame ConsecTetu adipi://elitse.doeiusmodtem.inc/ utla@etdo-m…"
click at [922, 237] on li "Il s'agit également d'ajouter les clients acceptés par Goldencare dans Brokin (…" at bounding box center [895, 227] width 262 height 25
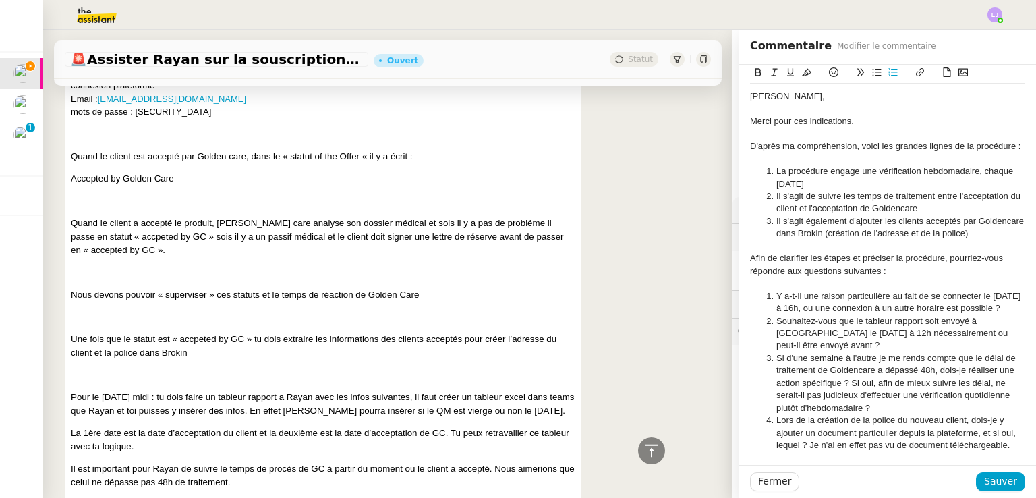
scroll to position [437, 0]
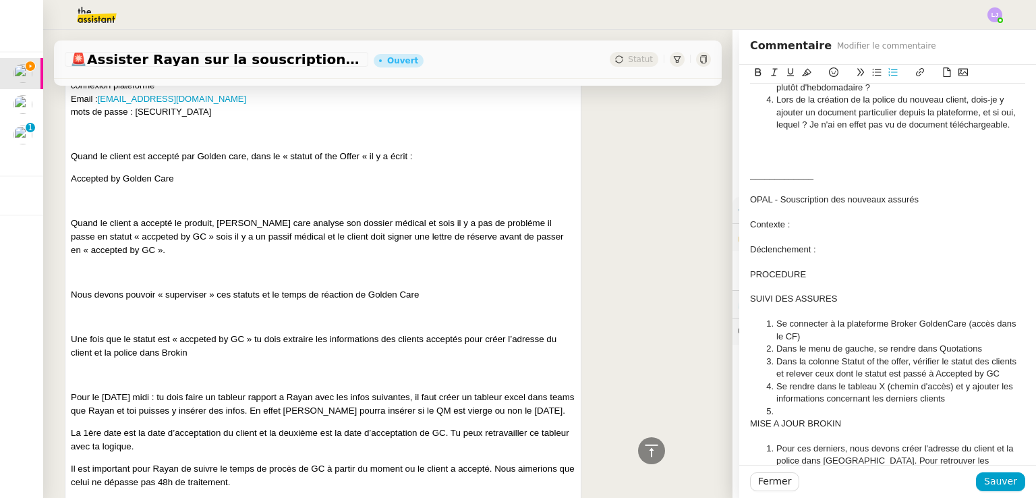
click at [801, 222] on div "Contexte :" at bounding box center [887, 225] width 275 height 12
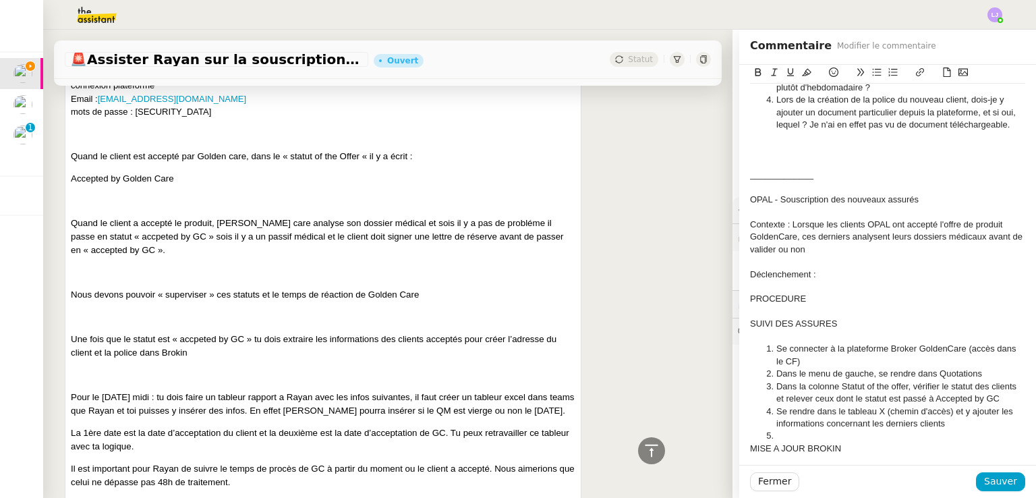
click at [983, 241] on div "Contexte : Lorsque les clients OPAL ont accepté l'offre de produit GoldenCare, …" at bounding box center [887, 237] width 275 height 37
drag, startPoint x: 985, startPoint y: 249, endPoint x: 978, endPoint y: 238, distance: 12.7
click at [978, 238] on div "Contexte : Lorsque les clients OPAL ont accepté l'offre de produit GoldenCare, …" at bounding box center [887, 237] width 275 height 37
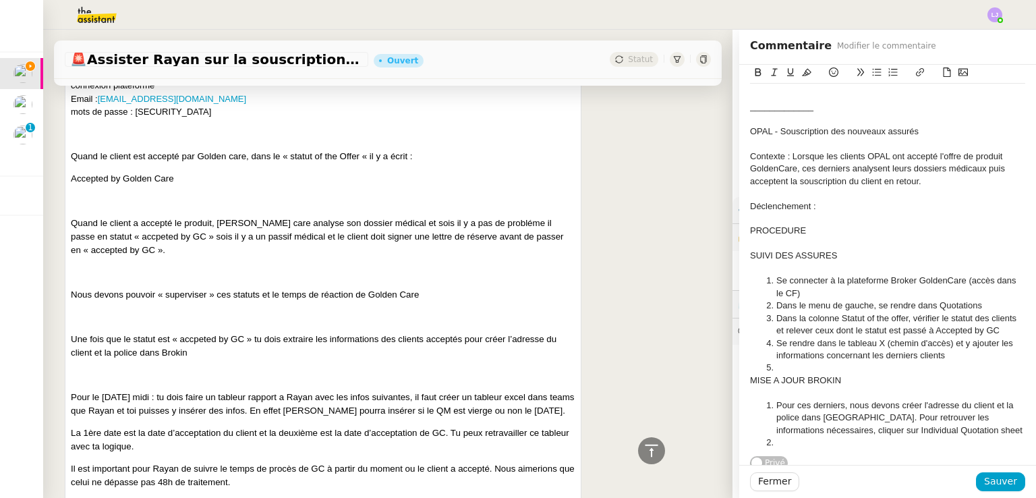
scroll to position [506, 0]
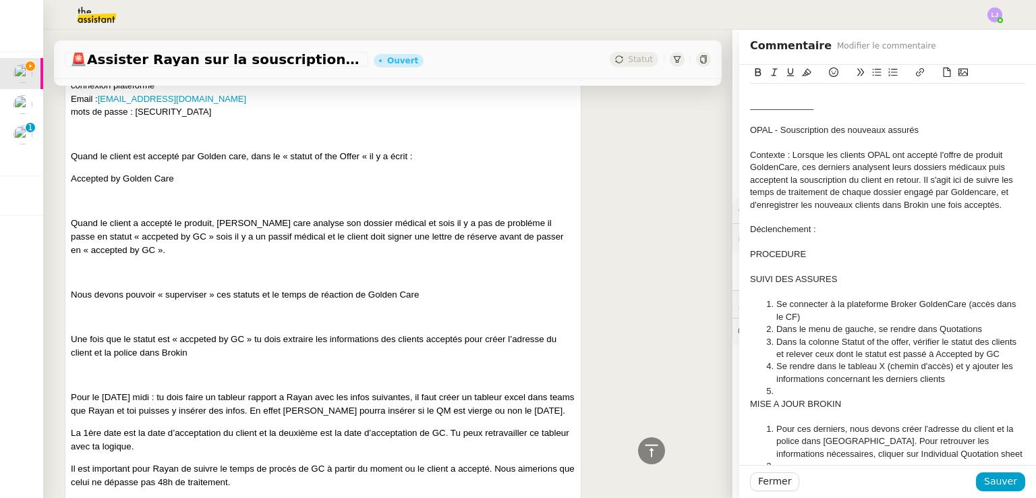
click at [955, 208] on div "Contexte : Lorsque les clients OPAL ont accepté l'offre de produit GoldenCare, …" at bounding box center [887, 180] width 275 height 62
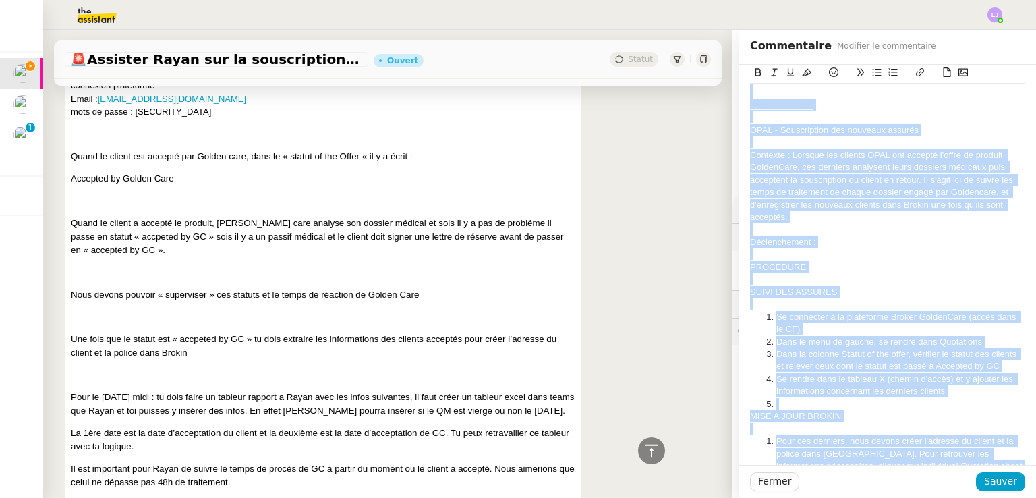
copy div "LOREM Ipsum DO : Sitame ConsecTetu adipi://elitse.doeiusmodtem.inc/ utla@etdo-m…"
click at [859, 242] on div "Déclenchement :" at bounding box center [887, 242] width 275 height 12
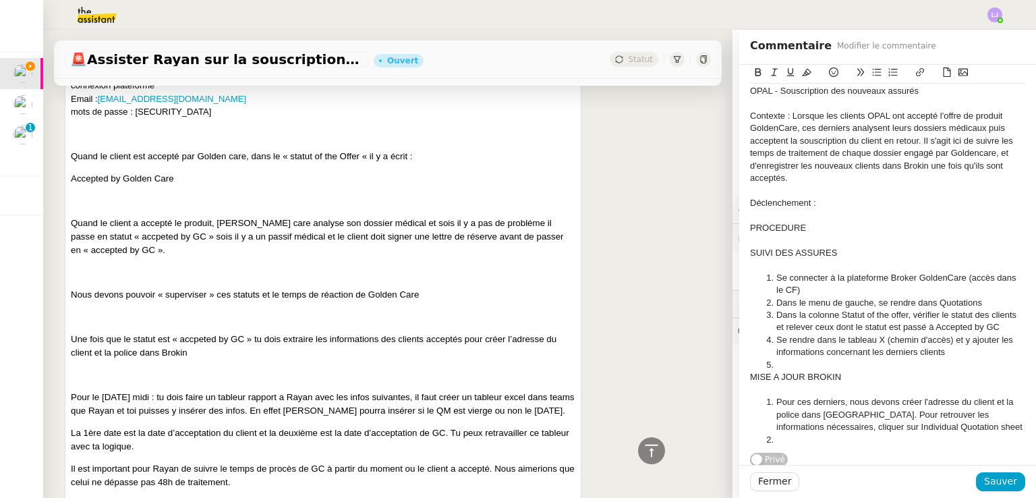
scroll to position [555, 0]
click at [831, 257] on div at bounding box center [887, 263] width 275 height 12
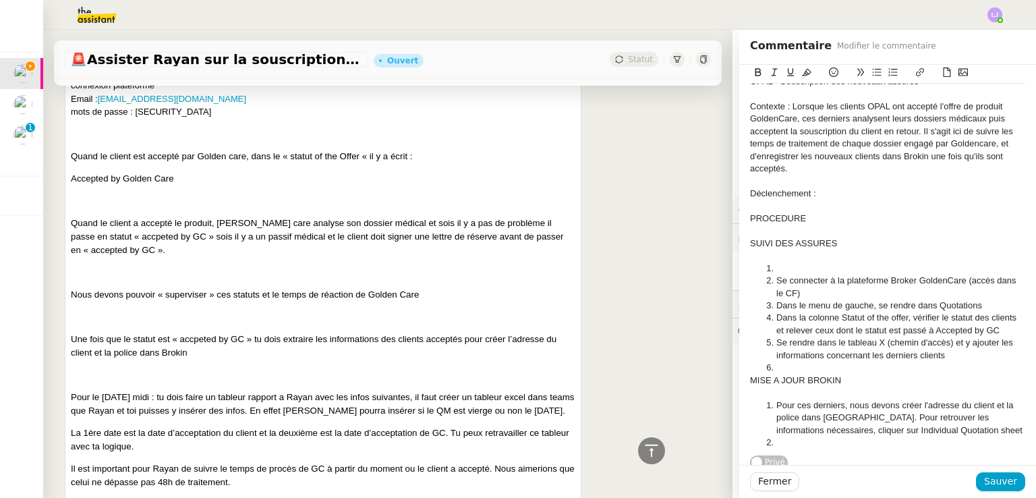
click at [815, 339] on li "Se rendre dans le tableau X (chemin d'accès) et y ajouter les informations conc…" at bounding box center [895, 349] width 262 height 25
click at [831, 266] on li at bounding box center [895, 268] width 262 height 12
drag, startPoint x: 943, startPoint y: 346, endPoint x: 760, endPoint y: 345, distance: 182.8
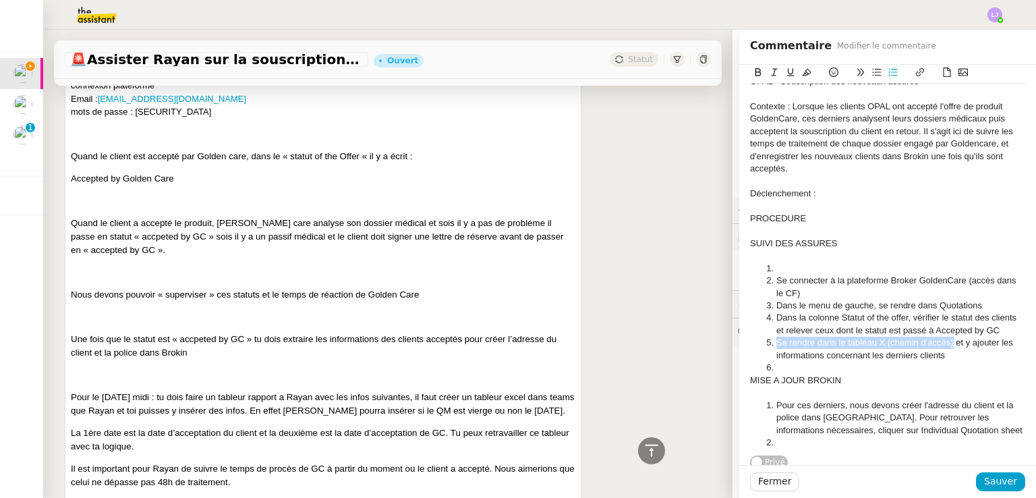
click at [764, 345] on li "Se rendre dans le tableau X (chemin d'accès) et y ajouter les informations conc…" at bounding box center [895, 349] width 262 height 25
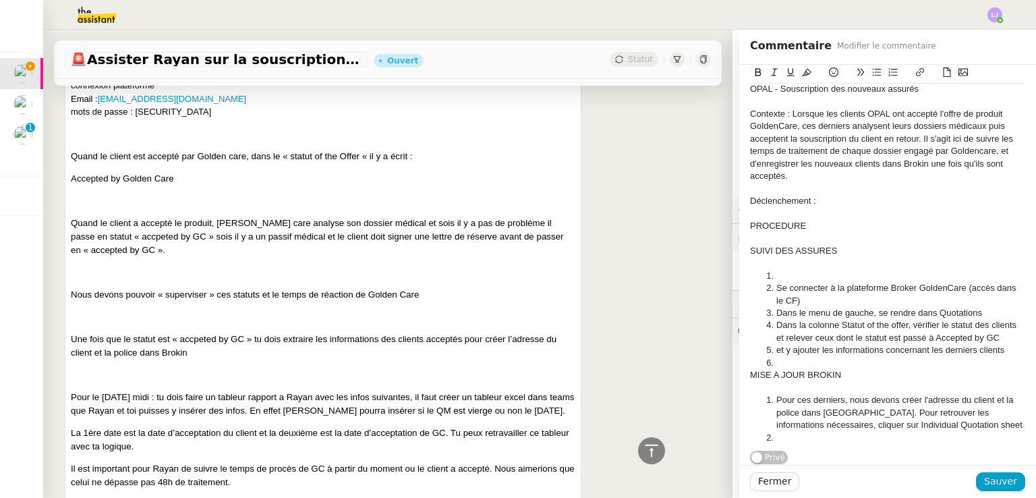
click at [870, 270] on li "Se rendre dans le tableau X (chemin d'accès)" at bounding box center [895, 276] width 262 height 12
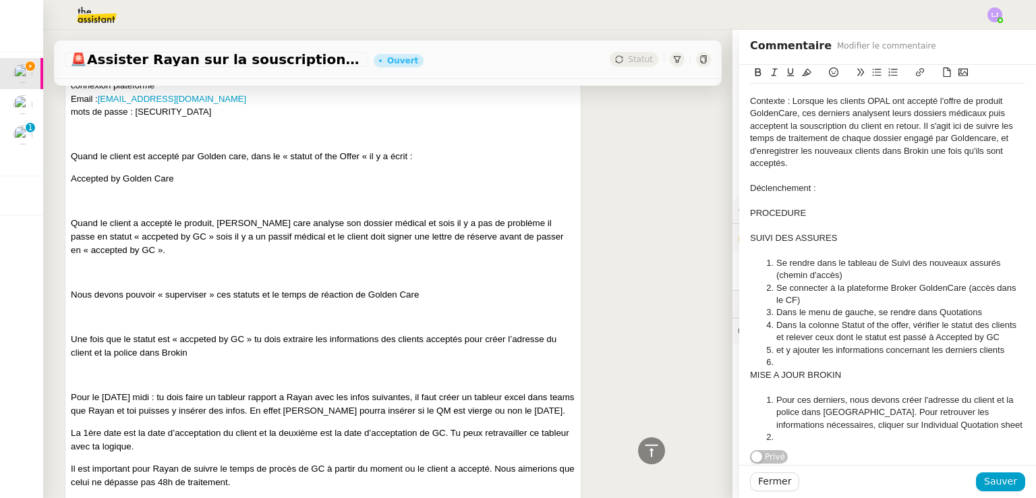
scroll to position [561, 0]
drag, startPoint x: 880, startPoint y: 260, endPoint x: 994, endPoint y: 260, distance: 114.0
click at [994, 260] on li "Se rendre dans le tableau de Suivi des nouveaux assurés (chemin d'accès)" at bounding box center [895, 269] width 262 height 25
click at [961, 289] on li "Se connecter à la plateforme Broker GoldenCare (accès dans le CF)" at bounding box center [895, 294] width 262 height 25
click at [866, 282] on li "Se connecter à la plateforme Broker GoldenCare (accès dans le CF)" at bounding box center [895, 294] width 262 height 25
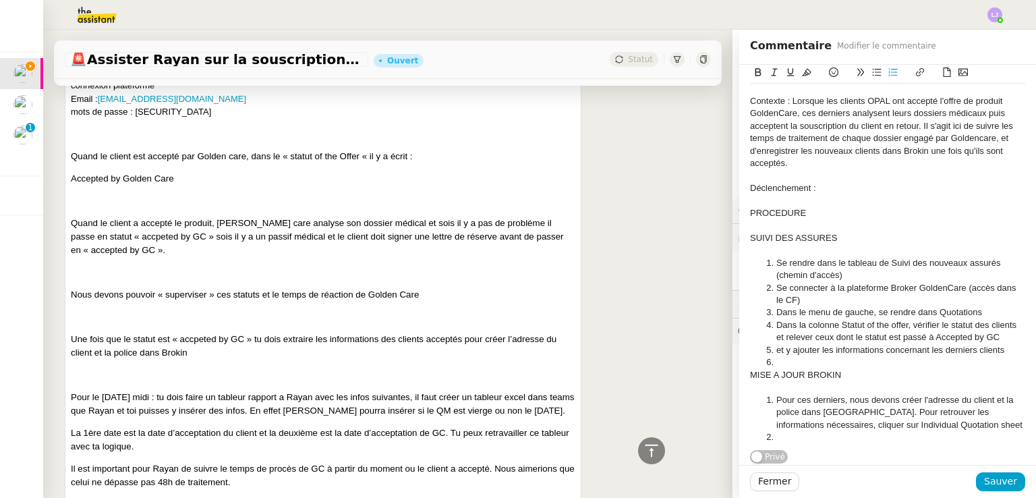
click at [844, 275] on li "Se rendre dans le tableau de Suivi des nouveaux assurés (chemin d'accès)" at bounding box center [895, 269] width 262 height 25
click at [949, 272] on li "Se rendre dans le tableau de Suivi des nouveaux assurés (chemin d'accès) et pre…" at bounding box center [895, 269] width 262 height 25
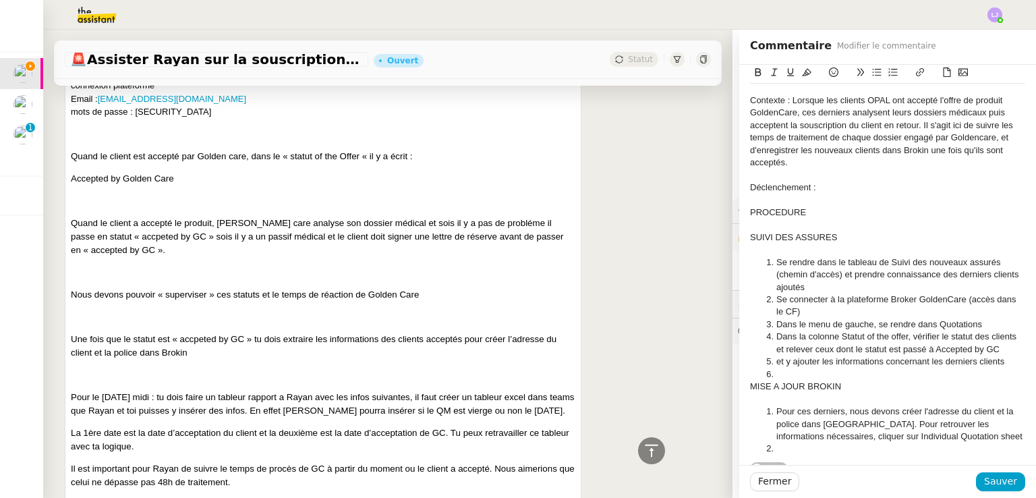
click at [880, 318] on li "Dans le menu de gauche, se rendre dans Quotations" at bounding box center [895, 324] width 262 height 12
click at [827, 349] on li "Dans la colonne Statut of the offer, vérifier le statut des clients et relever …" at bounding box center [895, 343] width 262 height 25
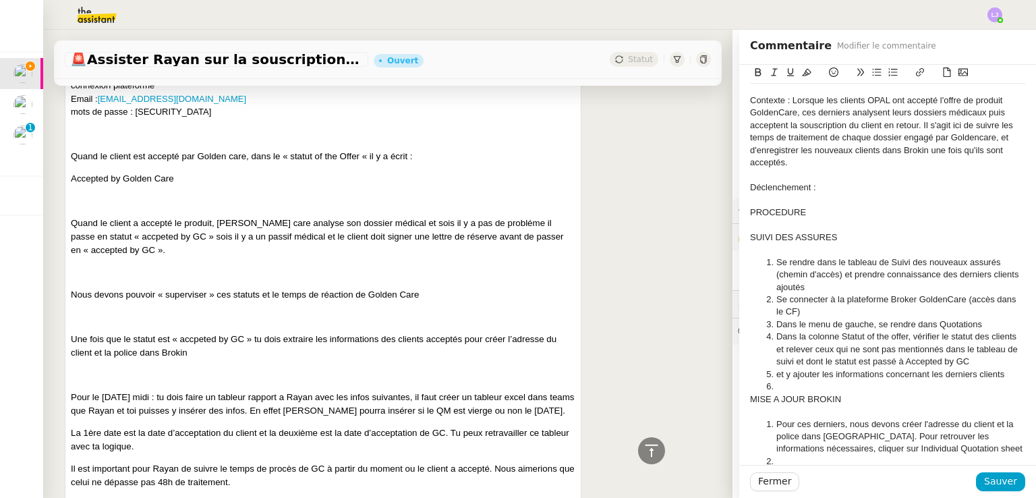
click at [769, 372] on li "et y ajouter les informations concernant les derniers clients" at bounding box center [895, 374] width 262 height 12
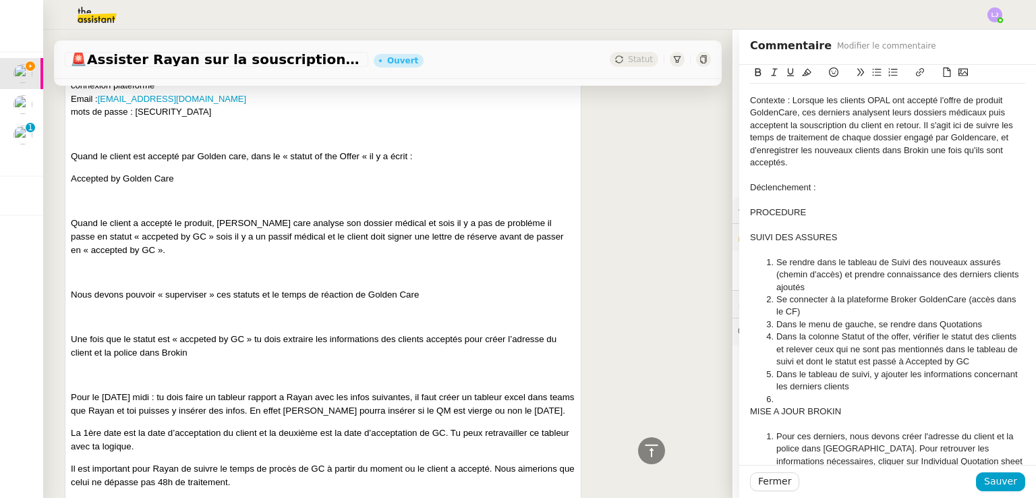
drag, startPoint x: 897, startPoint y: 387, endPoint x: 810, endPoint y: 388, distance: 87.7
click at [810, 388] on li "Dans le tableau de suivi, y ajouter les informations concernant les derniers cl…" at bounding box center [895, 380] width 262 height 25
click at [820, 400] on li at bounding box center [895, 399] width 262 height 12
click at [996, 477] on span "Sauver" at bounding box center [1000, 482] width 33 height 16
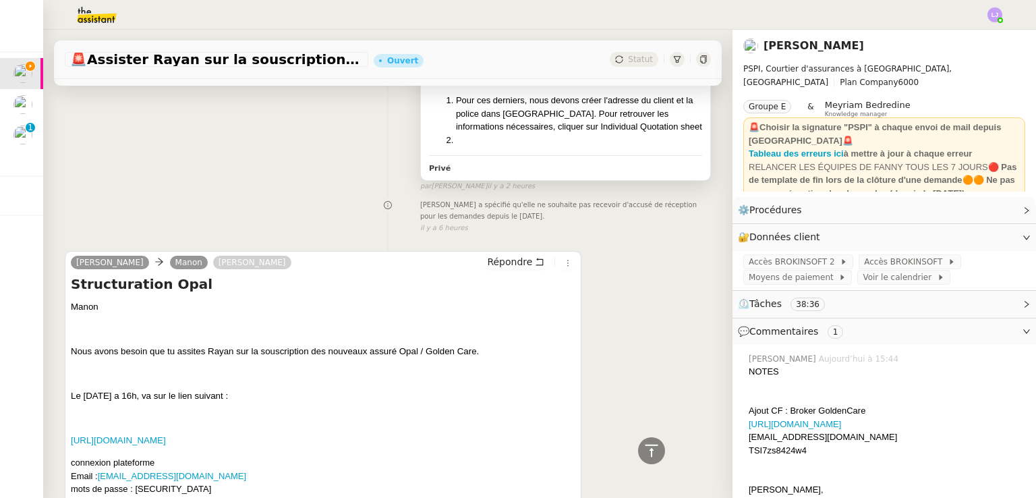
scroll to position [2135, 0]
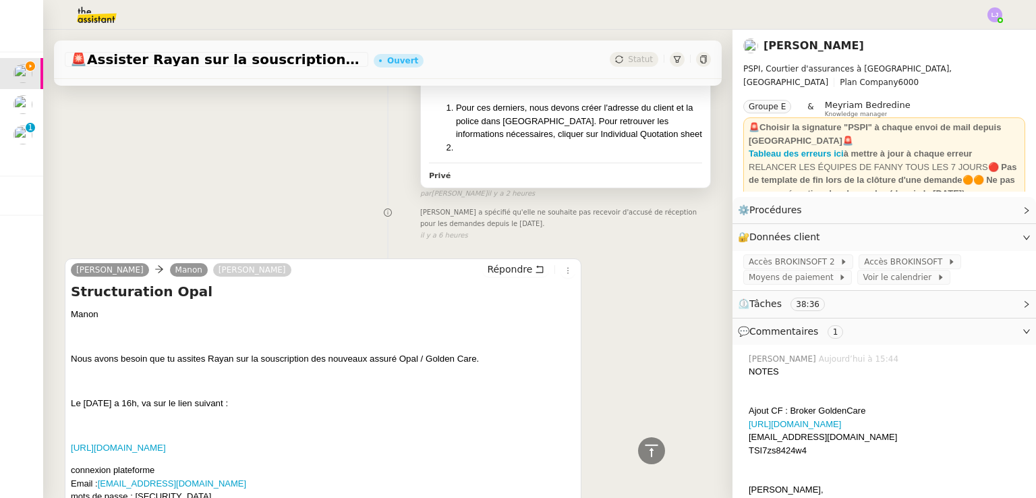
click at [601, 141] on li "Pour ces derniers, nous devons créer l'adresse du client et la police dans [GEO…" at bounding box center [579, 121] width 246 height 40
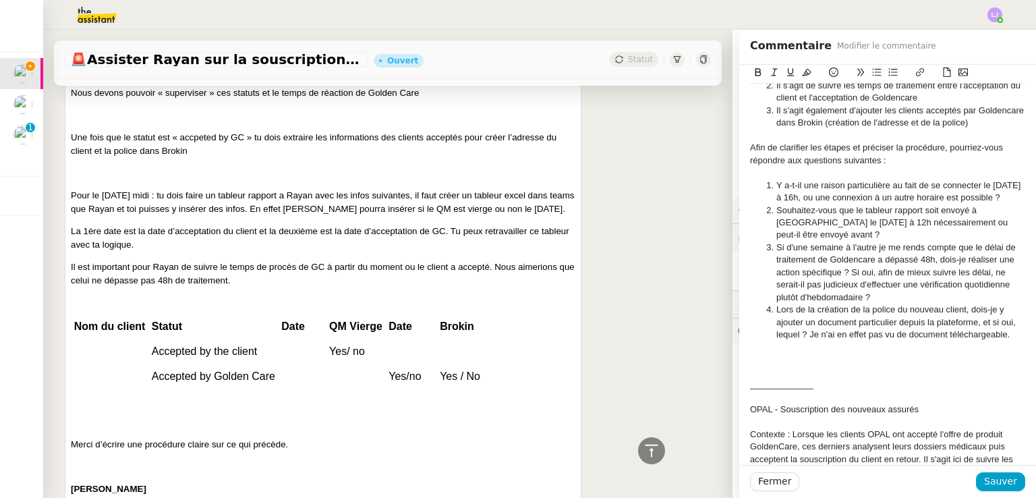
scroll to position [228, 0]
click at [1001, 333] on li "Lors de la création de la police du nouveau client, dois-je y ajouter un docume…" at bounding box center [895, 320] width 262 height 37
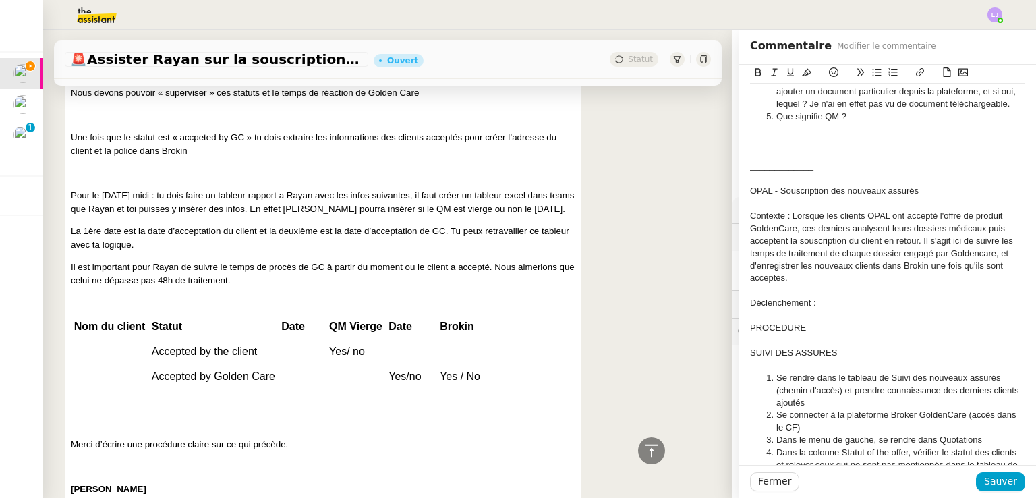
scroll to position [464, 0]
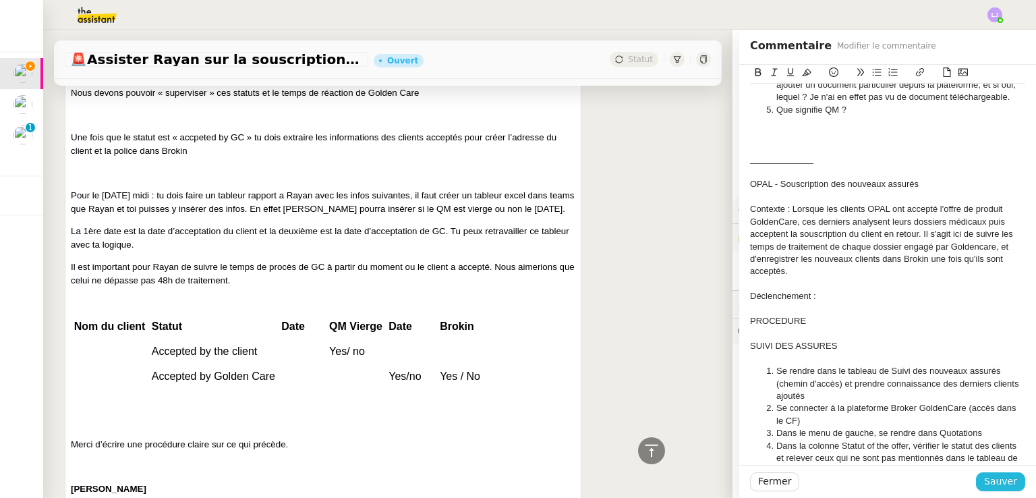
click at [985, 482] on span "Sauver" at bounding box center [1000, 482] width 33 height 16
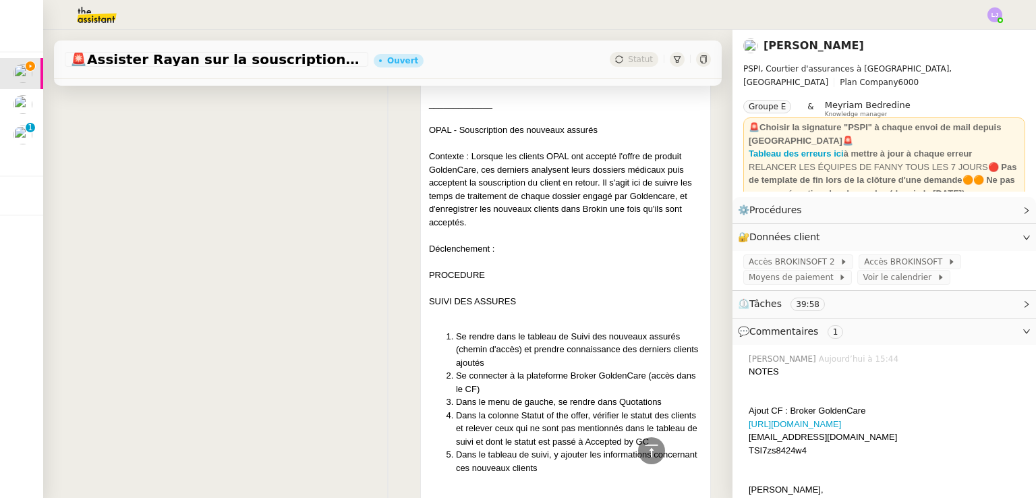
scroll to position [1719, 0]
click at [567, 241] on div at bounding box center [565, 233] width 273 height 13
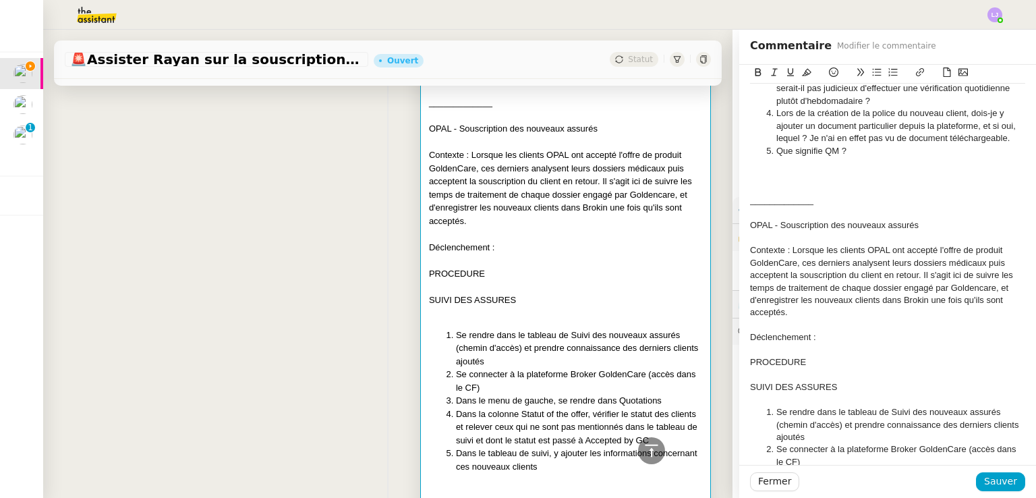
scroll to position [515, 0]
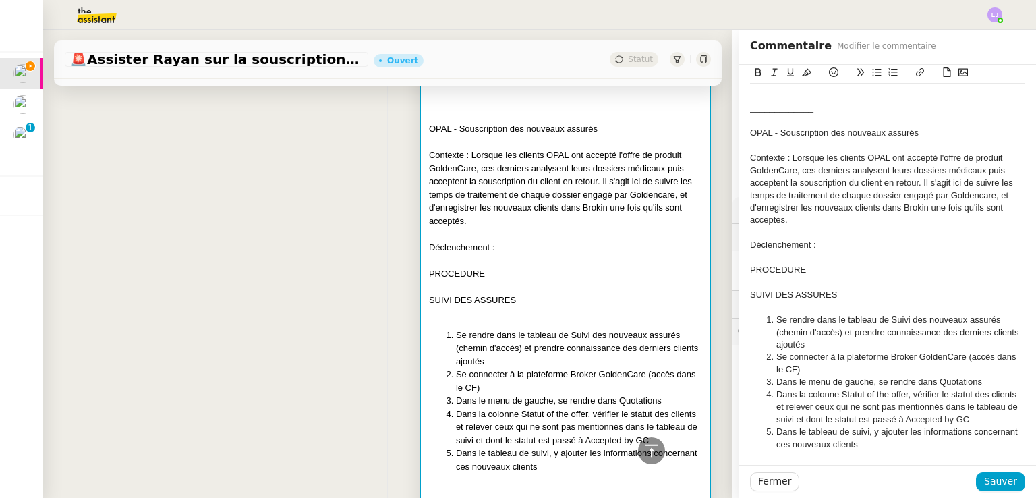
click at [916, 160] on div "Contexte : Lorsque les clients OPAL ont accepté l'offre de produit GoldenCare, …" at bounding box center [887, 189] width 275 height 75
click at [788, 181] on div "Contexte : Lorsque les clients OPAL acceptent une offre de produit GoldenCare, …" at bounding box center [887, 189] width 275 height 75
drag, startPoint x: 882, startPoint y: 180, endPoint x: 843, endPoint y: 187, distance: 39.7
click at [843, 187] on div "Contexte : Lorsque les clients OPAL acceptent une offre de produit GoldenCare, …" at bounding box center [887, 189] width 275 height 75
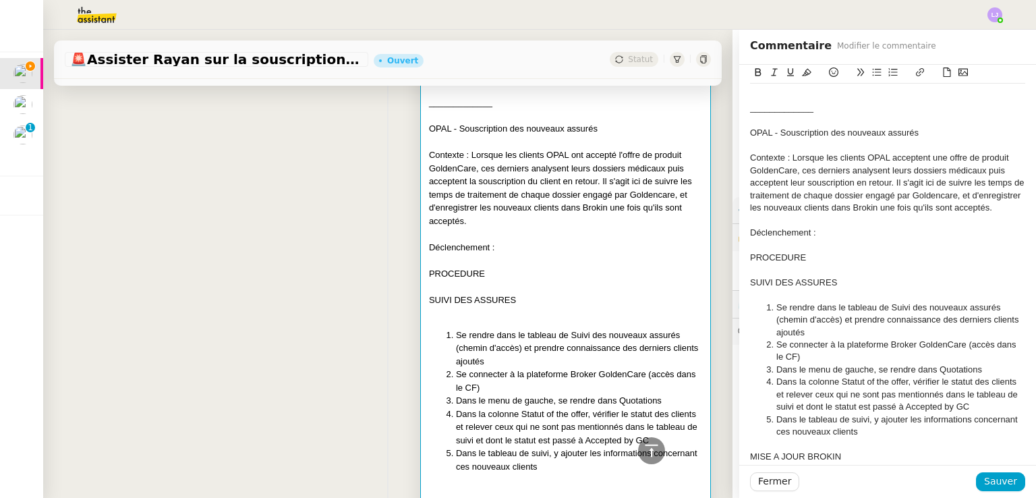
click at [897, 198] on div "Contexte : Lorsque les clients OPAL acceptent une offre de produit GoldenCare, …" at bounding box center [887, 183] width 275 height 62
click at [963, 196] on div "Contexte : Lorsque les clients OPAL acceptent une offre de produit GoldenCare, …" at bounding box center [887, 183] width 275 height 62
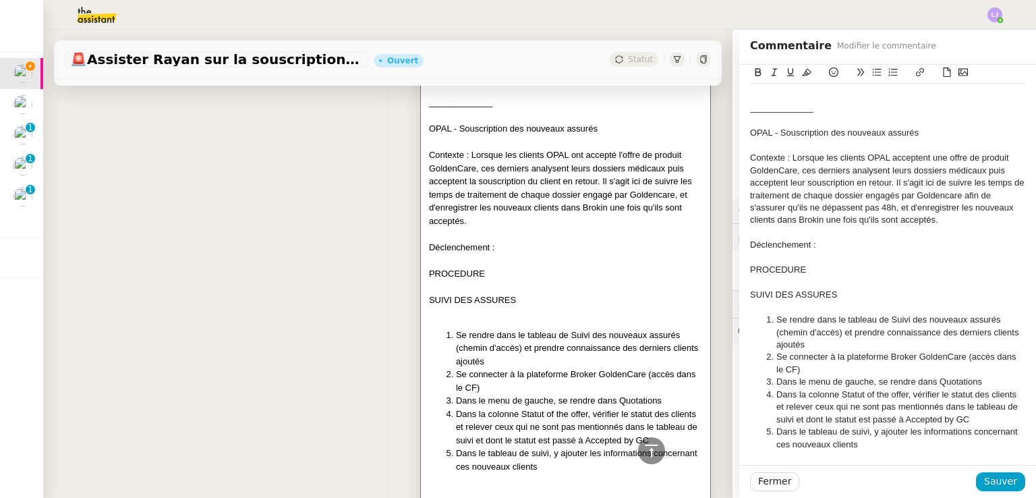
click at [953, 219] on div "Contexte : Lorsque les clients OPAL acceptent une offre de produit GoldenCare, …" at bounding box center [887, 189] width 275 height 75
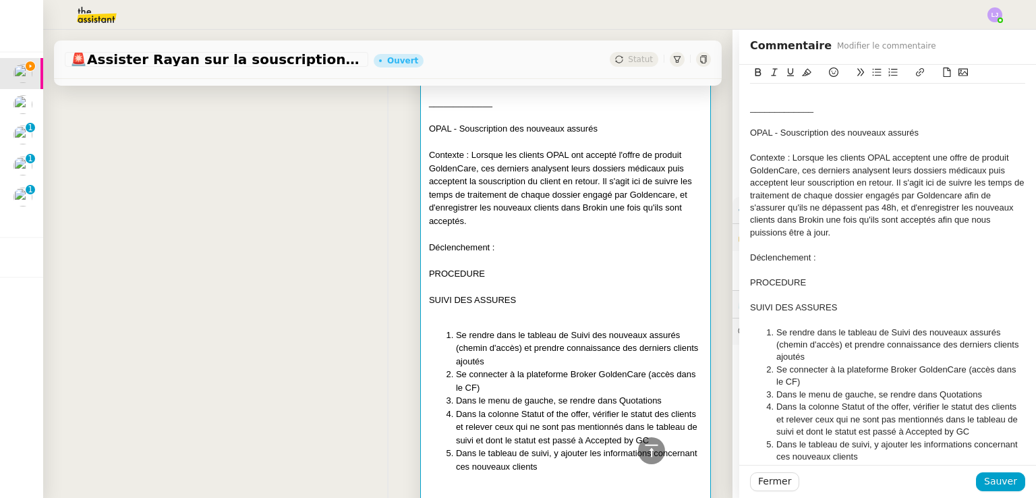
click at [831, 257] on div "Déclenchement :" at bounding box center [887, 258] width 275 height 12
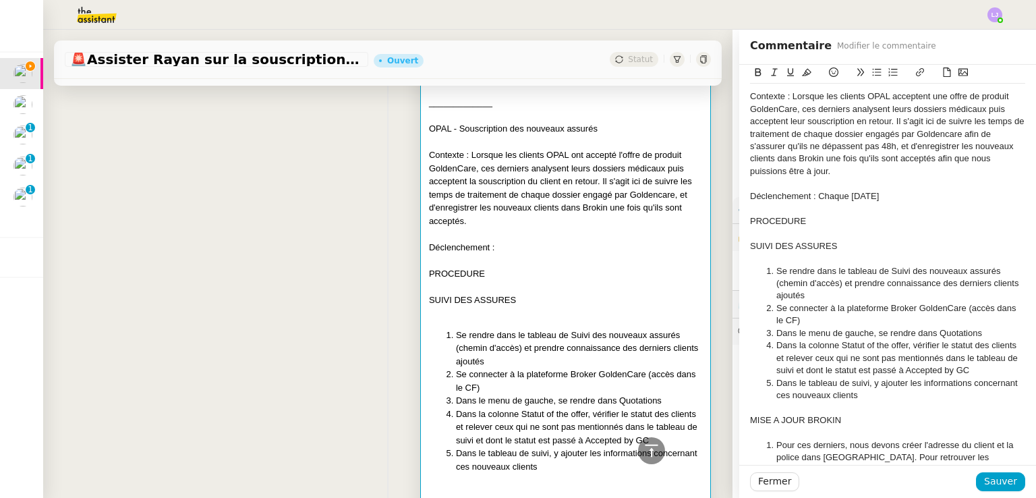
scroll to position [578, 0]
click at [957, 308] on li "Se connecter à la plateforme Broker GoldenCare (accès dans le CF)" at bounding box center [895, 314] width 262 height 25
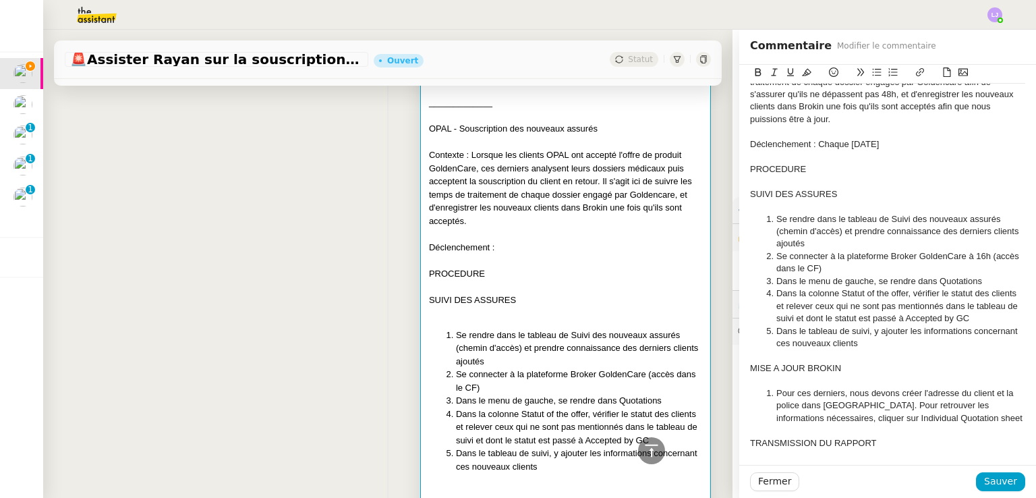
scroll to position [644, 0]
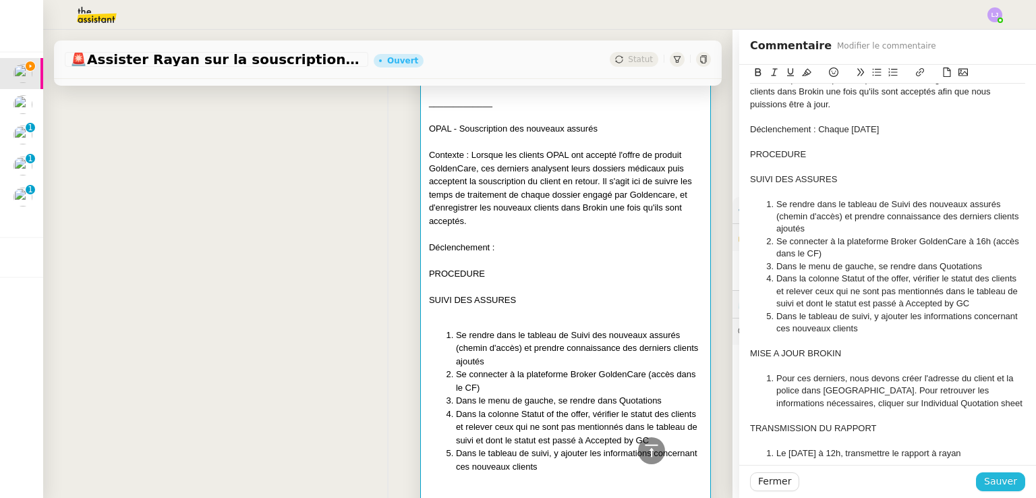
click at [1004, 479] on span "Sauver" at bounding box center [1000, 482] width 33 height 16
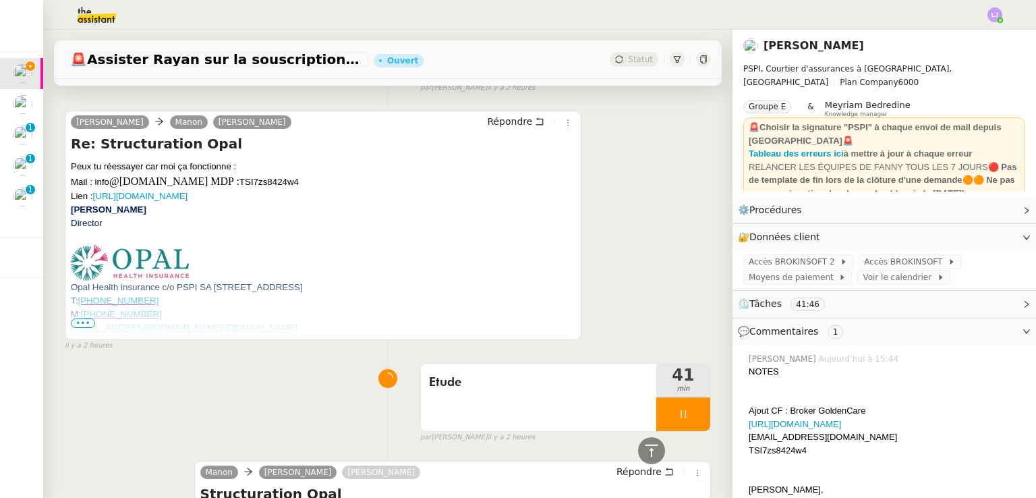
scroll to position [505, 0]
click at [586, 390] on span "Etude" at bounding box center [538, 383] width 219 height 20
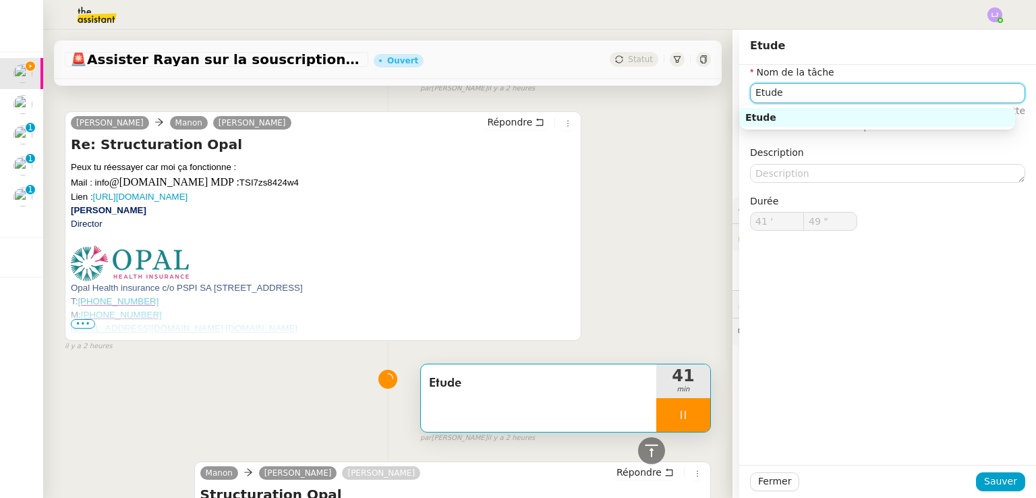
click at [835, 95] on input "Etude" at bounding box center [887, 93] width 275 height 20
type input "50 ""
type input "Etude d"
type input "51 ""
type input "Etude des indicat"
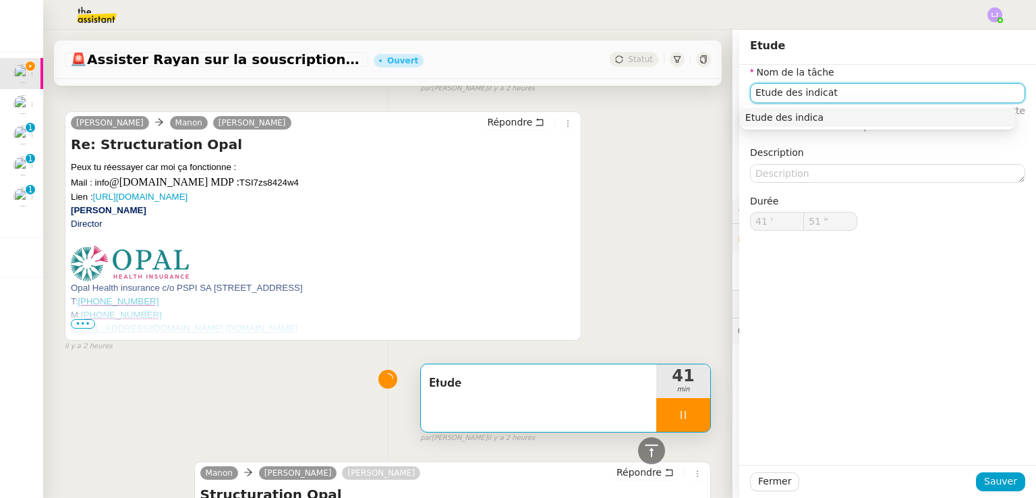
type input "52 ""
type input "Etude des indications"
click at [770, 96] on input "Etude des indications" at bounding box center [887, 93] width 275 height 20
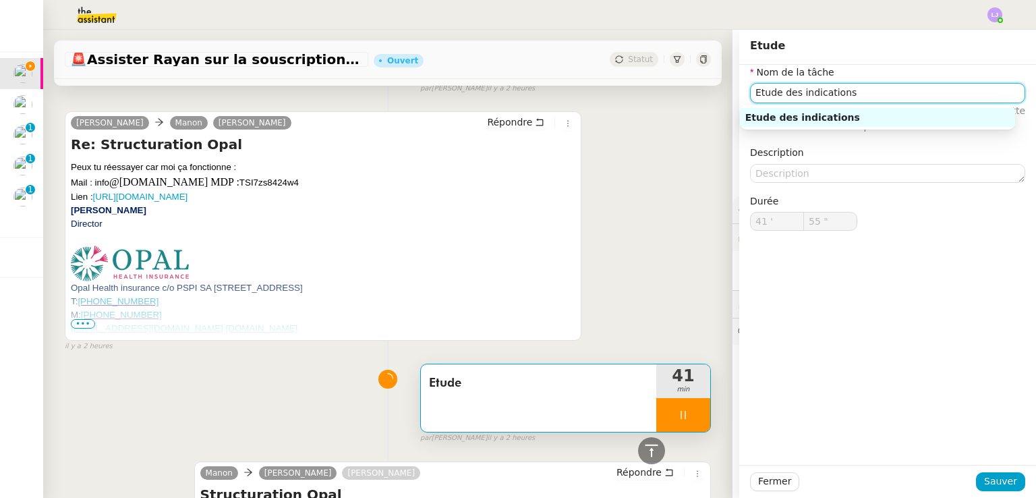
type input "56 ""
type input "Première"
type input "57 ""
type input "Première ébauche"
type input "58 ""
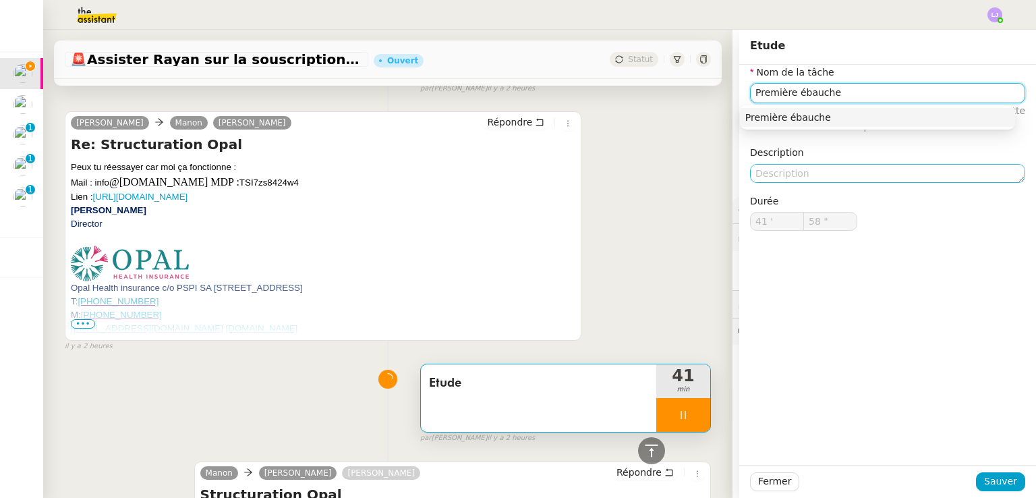
type input "Première ébauche"
type input "59 ""
click at [787, 166] on textarea at bounding box center [887, 173] width 275 height 19
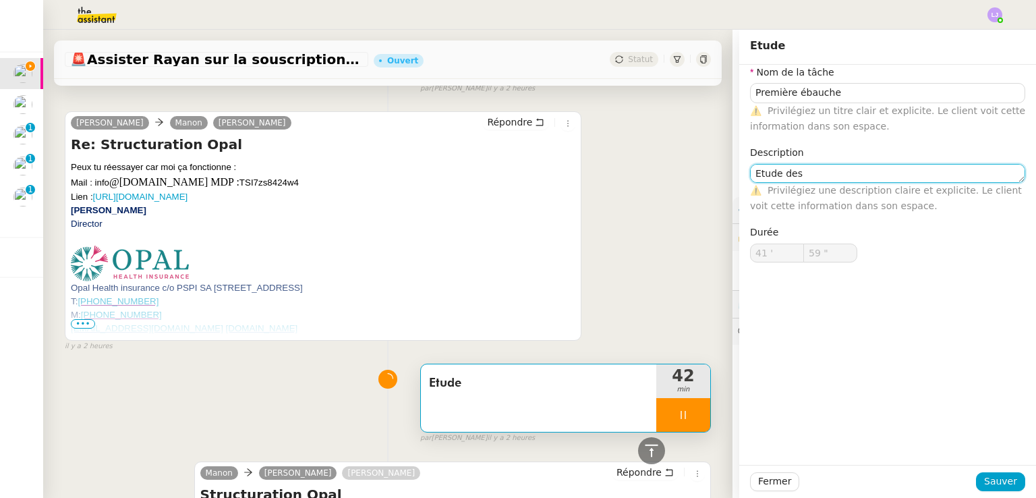
type textarea "Etude des"
type input "42 '"
type input "0 ""
type textarea "Etude des indication"
type input "1 ""
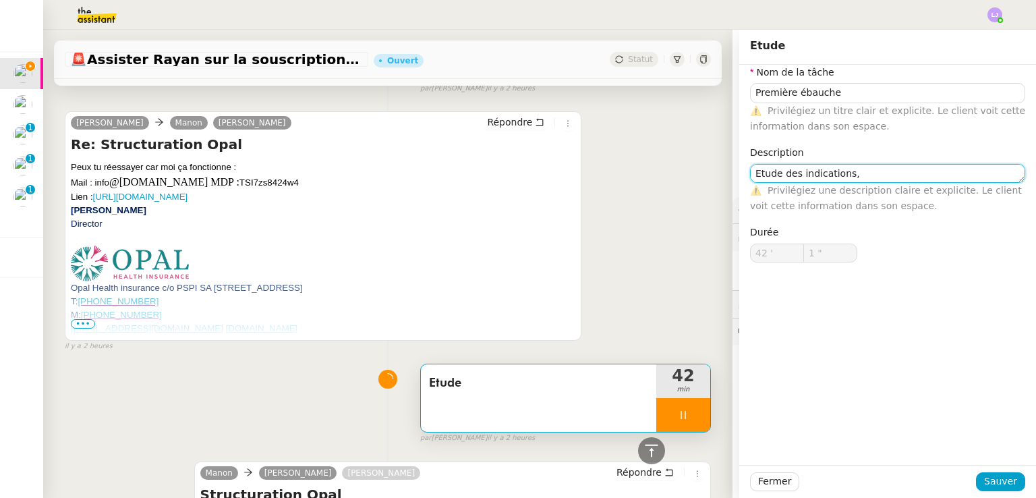
type textarea "Etude des indications,"
type input "4 ""
type textarea "Etude des indications, créat"
type input "5 ""
type textarea "Etude des indications, création de la"
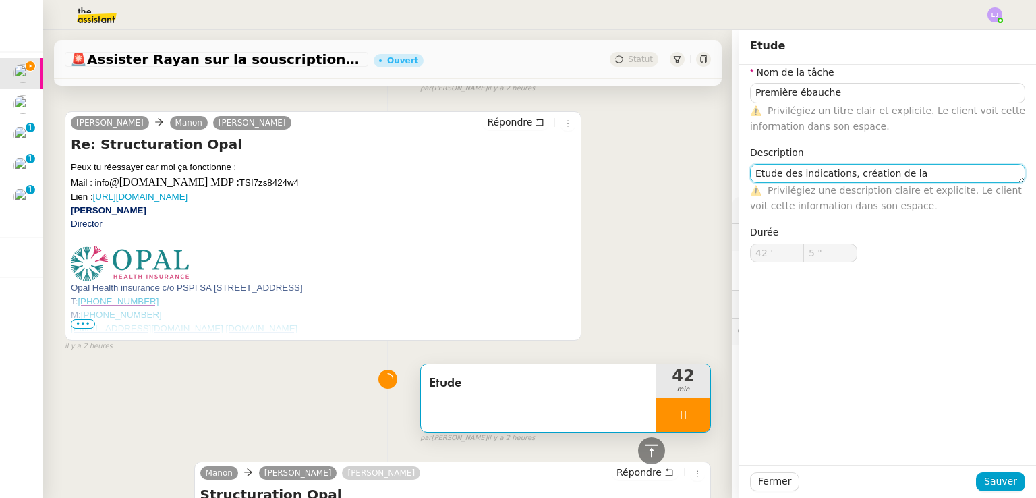
type input "6 ""
type textarea "Etude des indications, création de la trame,"
type input "7 ""
type textarea "Etude des indications, création de la trame, ques"
type input "8 ""
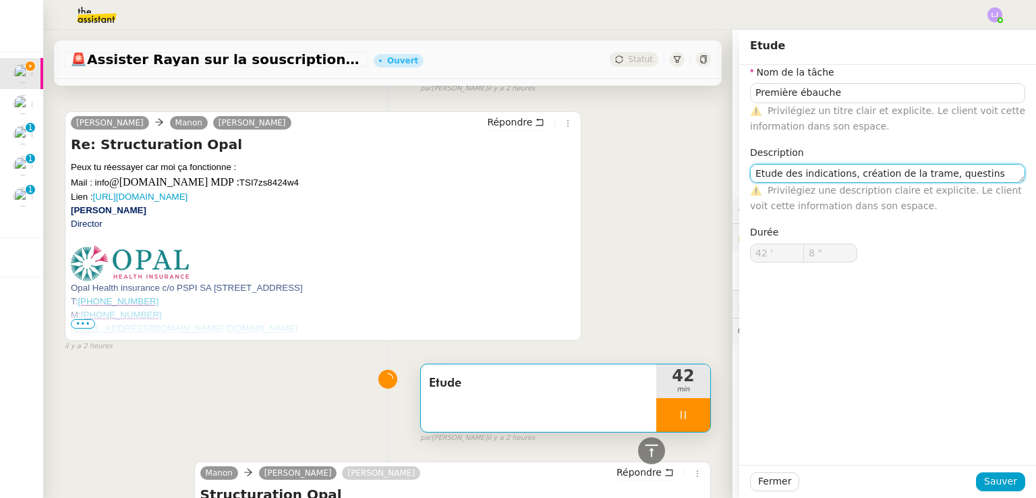
type textarea "Etude des indications, création de la trame, questin"
type input "9 ""
type textarea "Etude des indications, création de la trame, questions com"
type input "10 ""
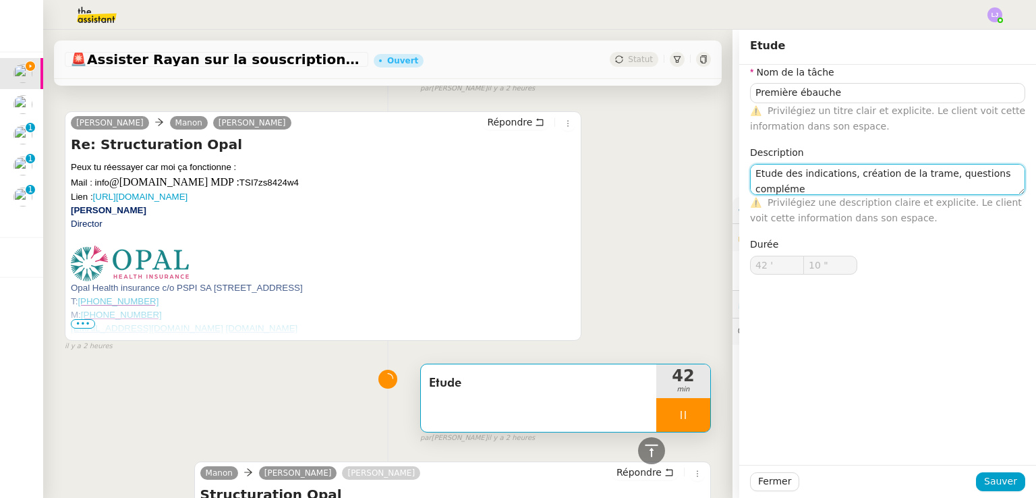
scroll to position [1, 0]
type textarea "Etude des indications, création de la trame, questions complémentaie"
type input "11 ""
type textarea "Etude des indications, création de la trame, questions complémentaires"
type input "13 ""
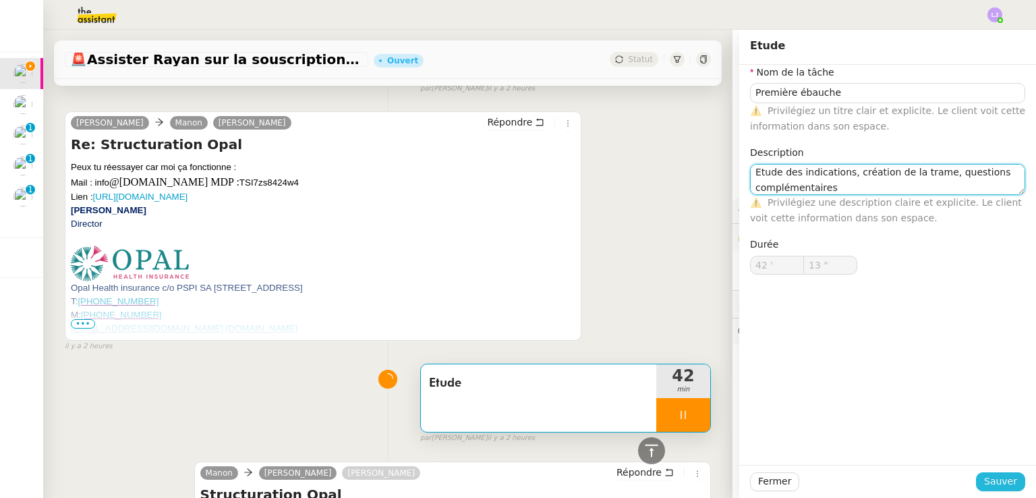
type textarea "Etude des indications, création de la trame, questions complémentaires"
click at [993, 481] on span "Sauver" at bounding box center [1000, 482] width 33 height 16
type input "14 ""
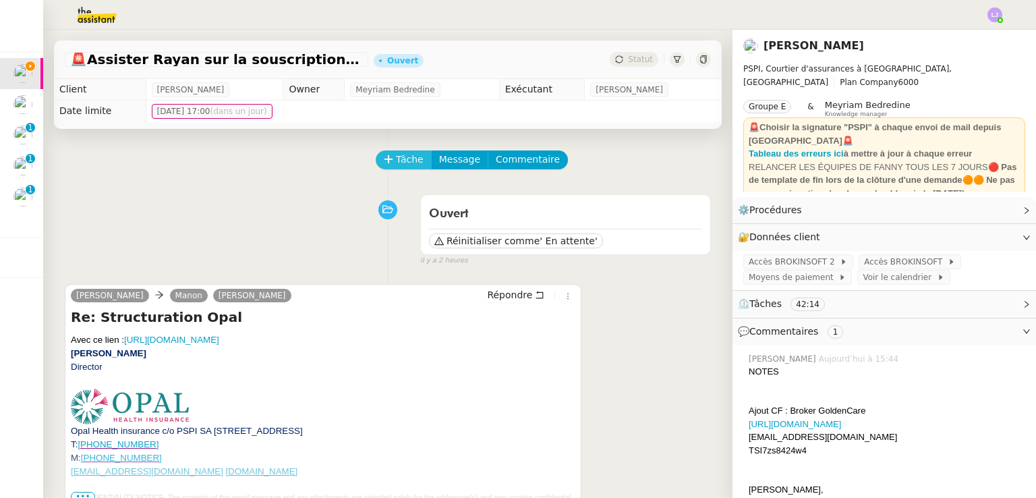
click at [385, 159] on button "Tâche" at bounding box center [404, 159] width 56 height 19
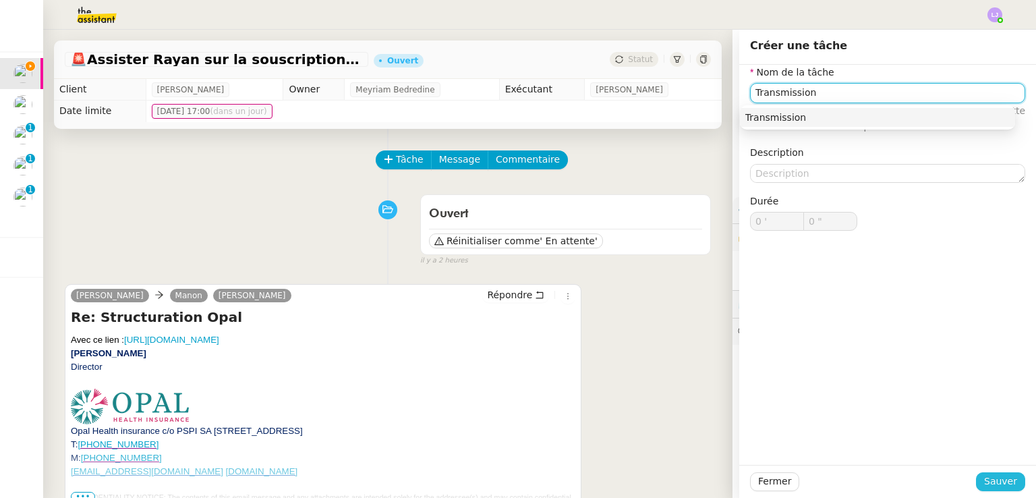
type input "Transmission"
click at [1003, 484] on span "Sauver" at bounding box center [1000, 482] width 33 height 16
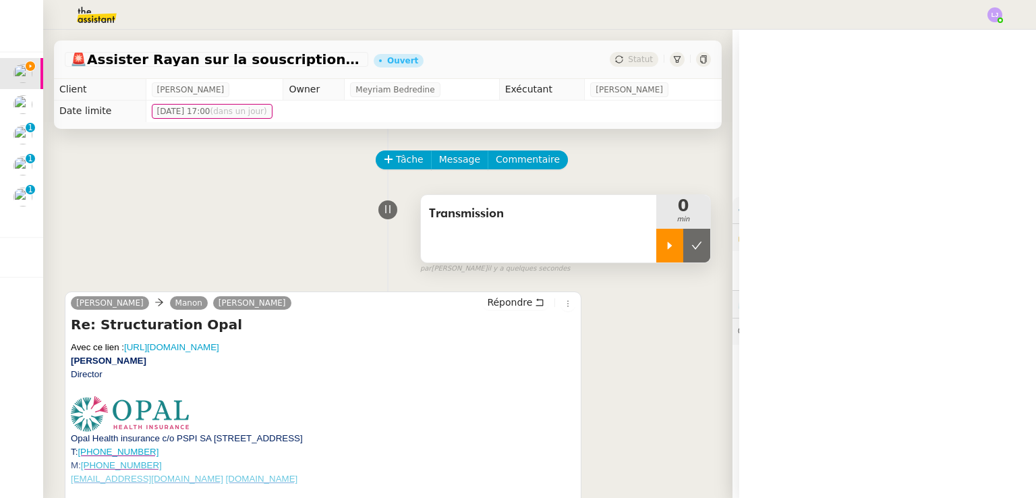
click at [665, 244] on icon at bounding box center [670, 245] width 11 height 11
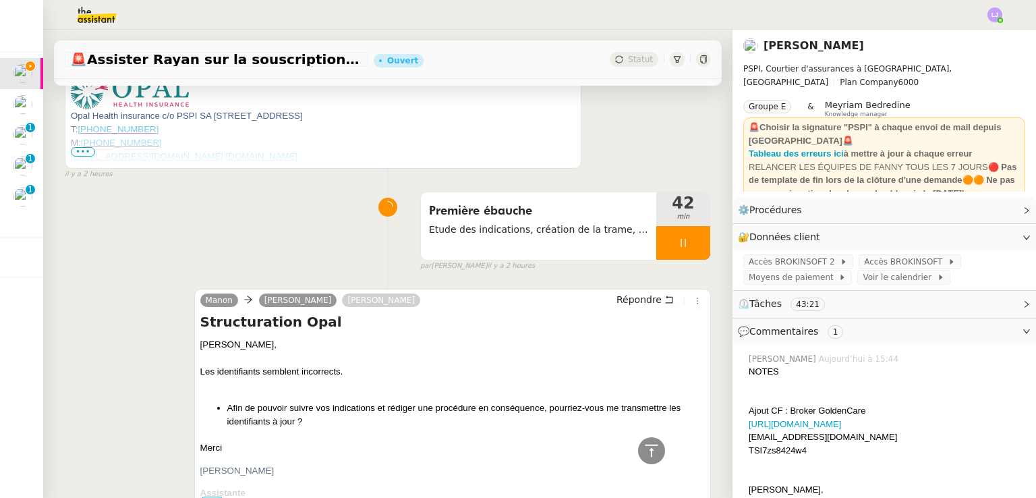
scroll to position [684, 0]
click at [683, 246] on div at bounding box center [683, 244] width 54 height 34
click at [692, 246] on icon at bounding box center [697, 244] width 11 height 11
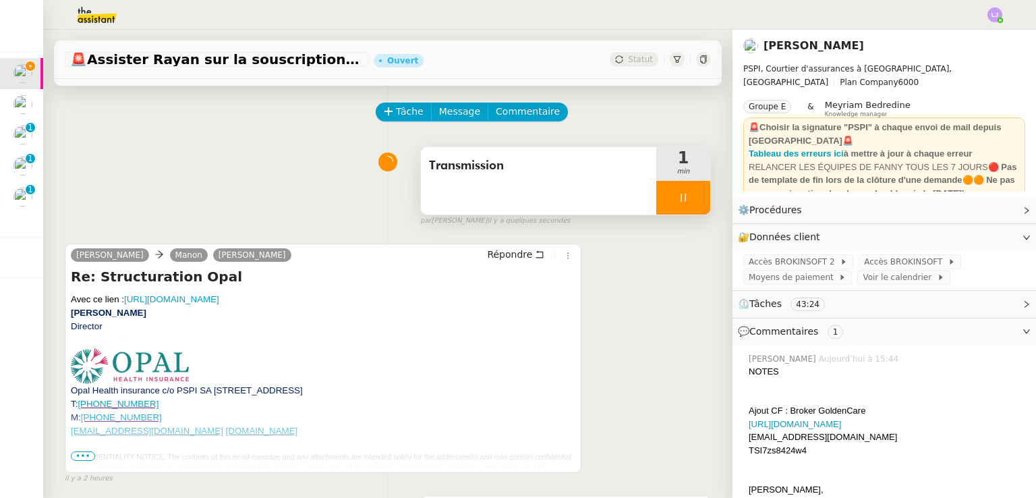
scroll to position [54, 0]
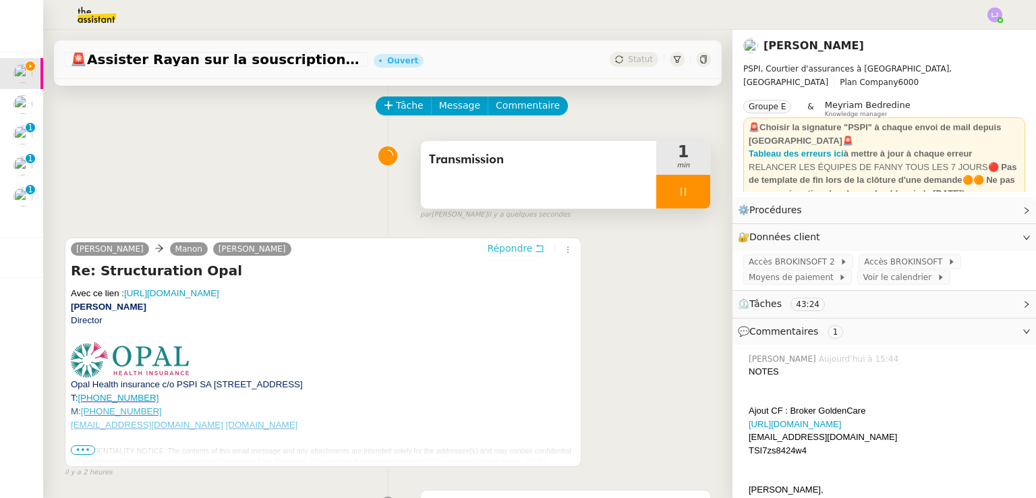
click at [513, 250] on span "Répondre" at bounding box center [509, 248] width 45 height 13
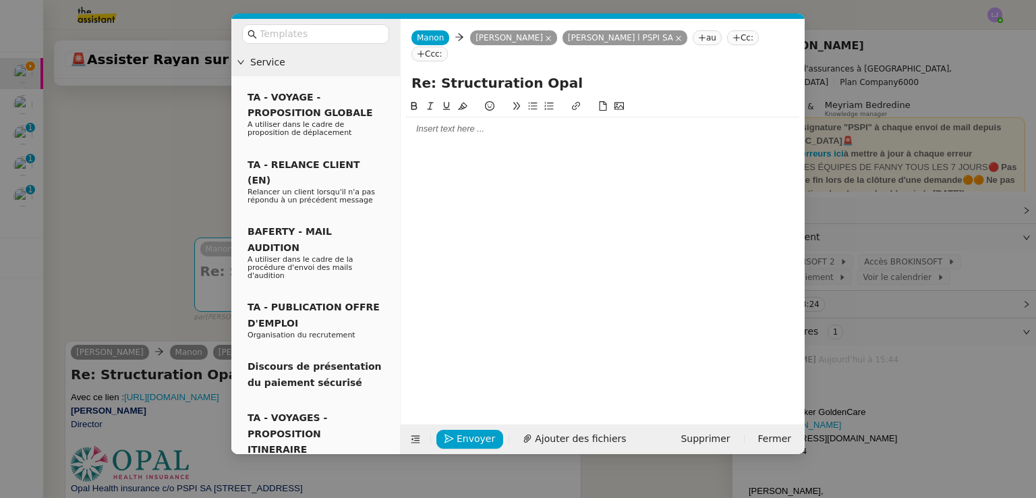
click at [205, 242] on nz-modal-container "Service TA - VOYAGE - PROPOSITION GLOBALE A utiliser dans le cadre de propositi…" at bounding box center [518, 249] width 1036 height 498
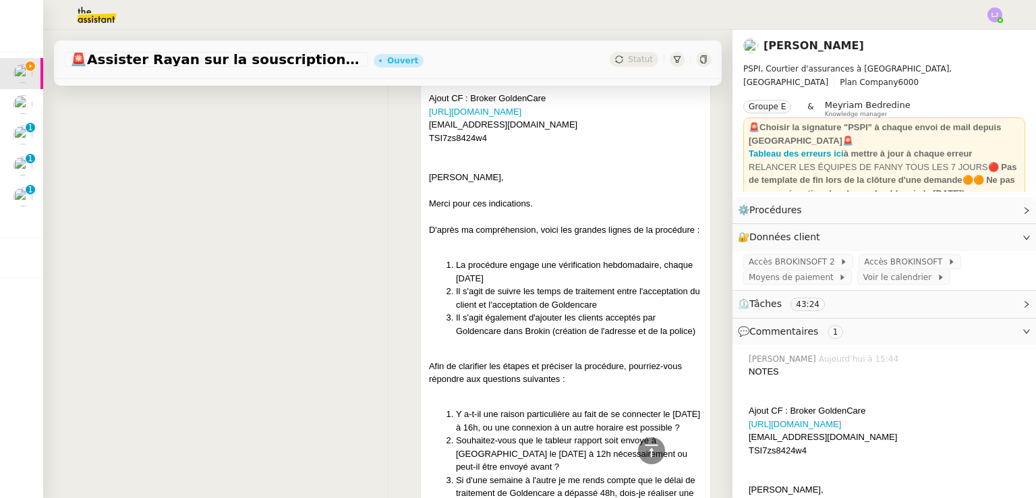
scroll to position [1327, 0]
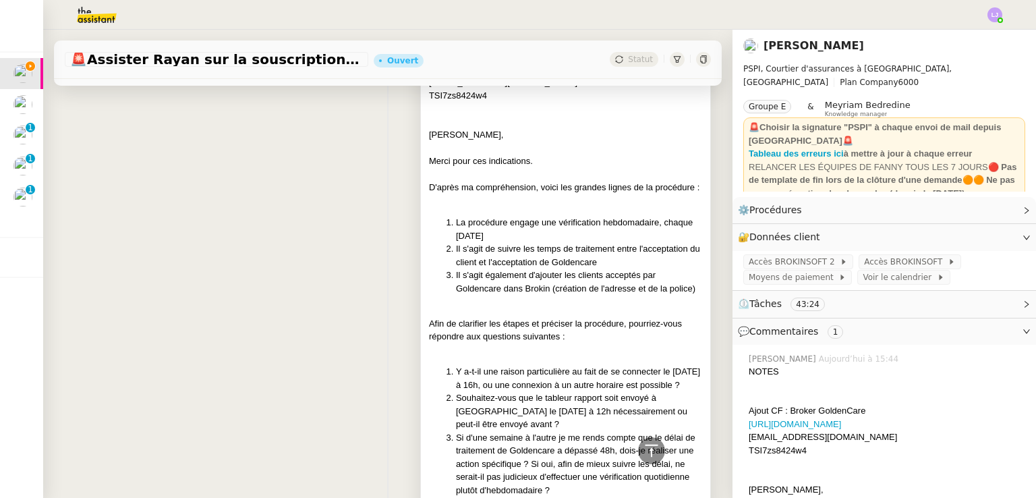
click at [515, 284] on li "Il s'agit également d'ajouter les clients acceptés par Goldencare dans Brokin (…" at bounding box center [579, 282] width 246 height 26
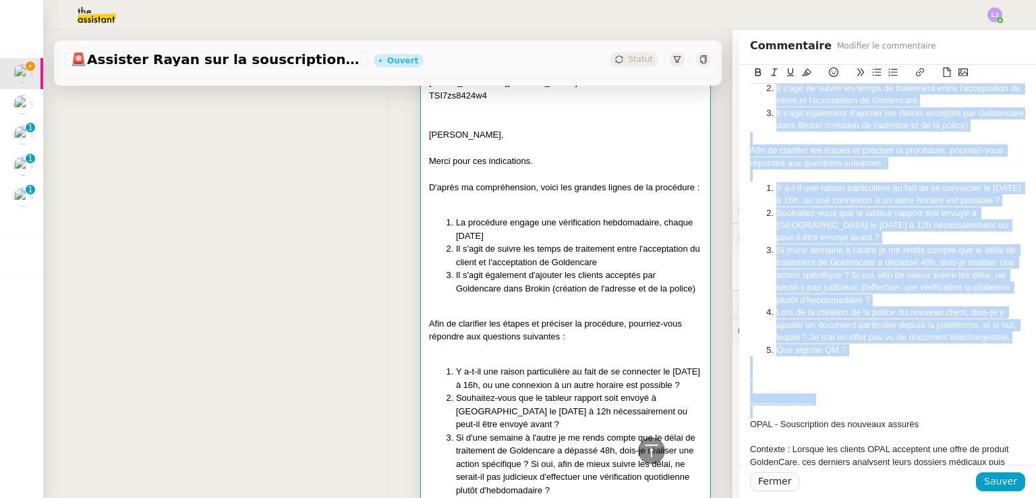
scroll to position [256, 0]
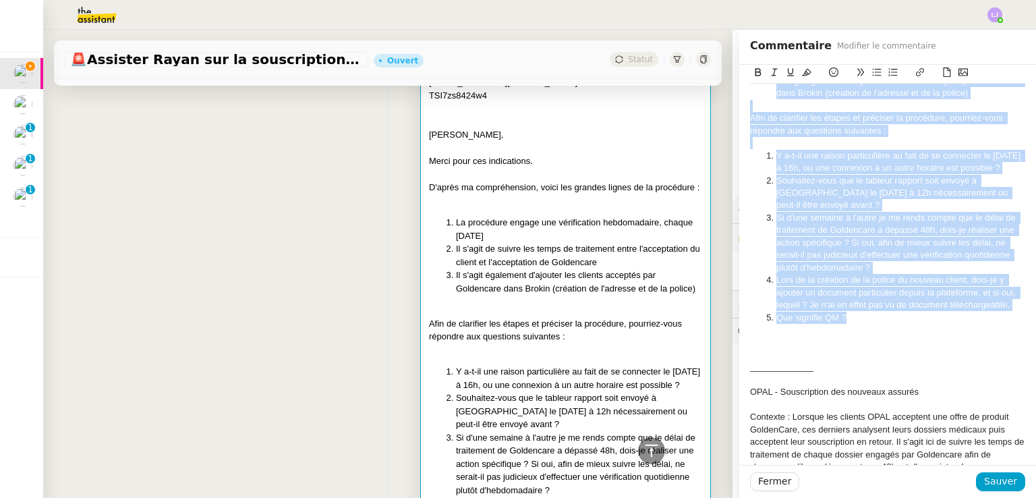
drag, startPoint x: 768, startPoint y: 198, endPoint x: 928, endPoint y: 318, distance: 200.1
click at [928, 318] on div "NOTES Ajout CF : Broker GoldenCare [URL][DOMAIN_NAME] [EMAIL_ADDRESS][DOMAIN_NA…" at bounding box center [887, 342] width 275 height 1019
copy div "Lorem, Ipsum, Dolor sita con adipiscinge. S'doeiu te incididuntutl, etdol mag a…"
click at [775, 481] on span "Fermer" at bounding box center [774, 482] width 33 height 16
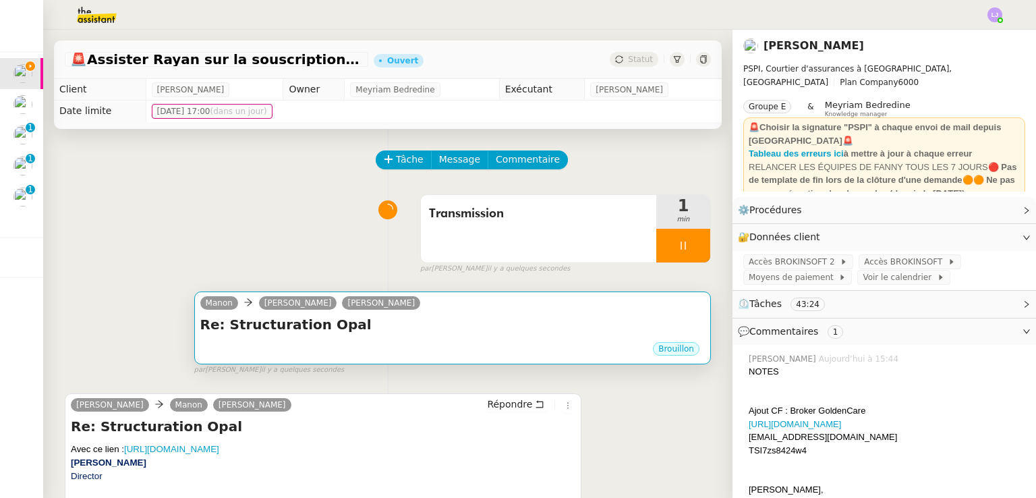
click at [445, 329] on h4 "Re: Structuration Opal" at bounding box center [452, 324] width 505 height 19
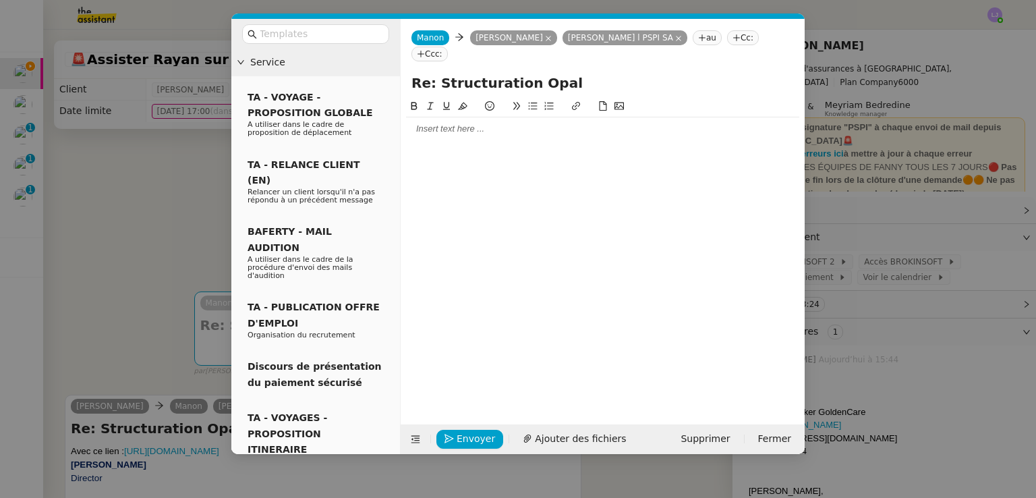
click at [441, 123] on div at bounding box center [602, 129] width 393 height 12
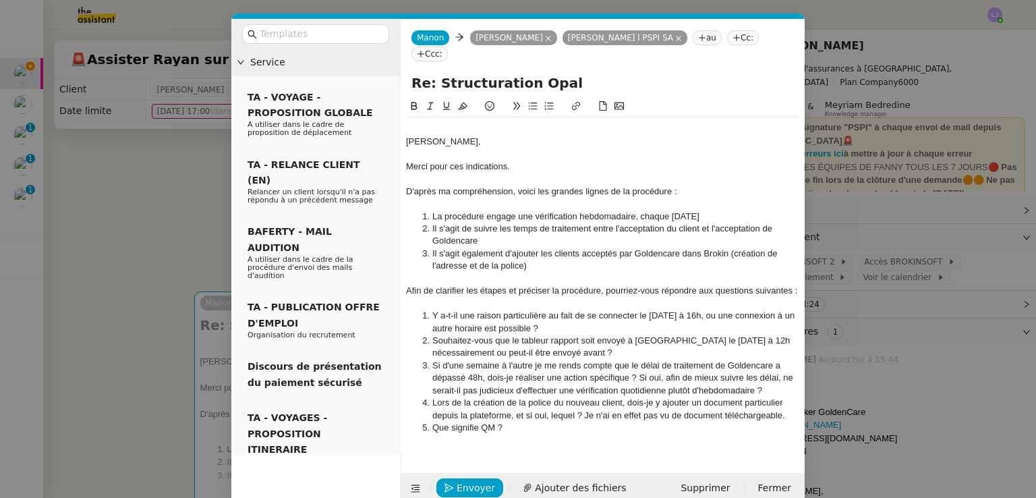
click at [470, 123] on div at bounding box center [602, 129] width 393 height 12
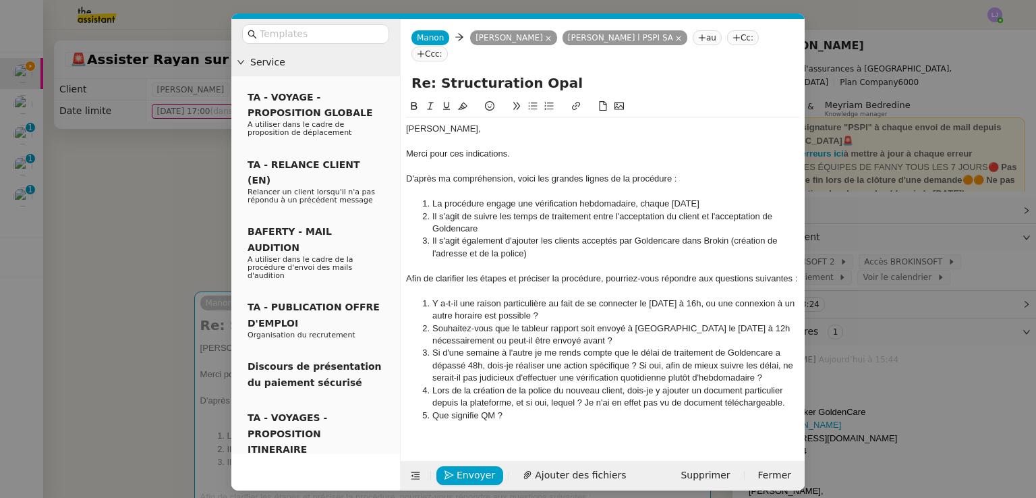
click at [534, 161] on div at bounding box center [602, 167] width 393 height 12
click at [518, 148] on div "Merci pour ces indications." at bounding box center [602, 154] width 393 height 12
click at [529, 173] on div "D'après ma compréhension, voici les grandes lignes de la procédure :" at bounding box center [602, 179] width 393 height 12
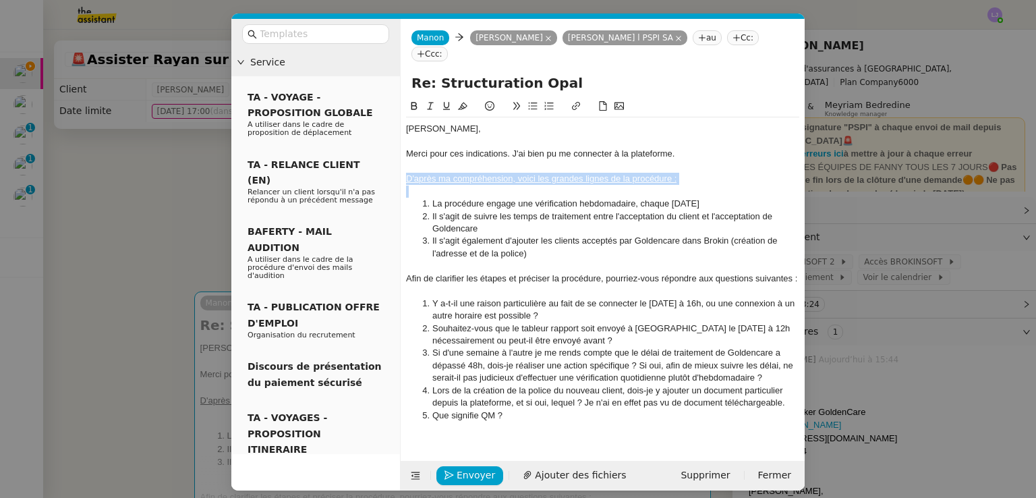
click at [410, 173] on u "D'après ma compréhension, voici les grandes lignes de la procédure :" at bounding box center [541, 178] width 271 height 10
click at [610, 173] on u "Dans un premier temps, d'après ma compréhension, voici les grandes lignes de la…" at bounding box center [589, 178] width 366 height 10
click at [610, 173] on div "Dans un premier temps, d'après ma compréhension, voici les grandes lignes de la…" at bounding box center [602, 179] width 393 height 12
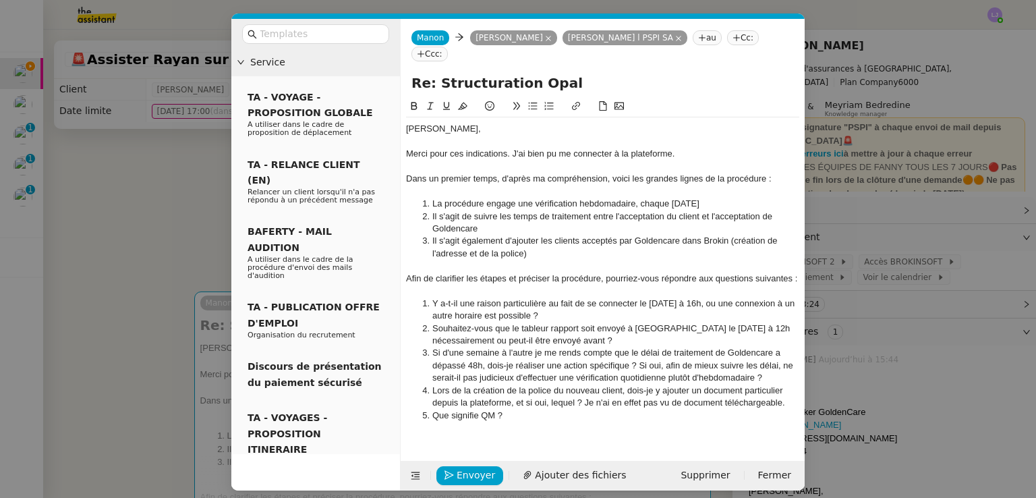
click at [502, 173] on div "Dans un premier temps, d'après ma compréhension, voici les grandes lignes de la…" at bounding box center [602, 179] width 393 height 12
click at [511, 173] on div "Dans un premier temps, d'après ma compréhension, voici les grandes lignes de la…" at bounding box center [602, 179] width 393 height 12
click at [770, 235] on li "Il s'agit également d'ajouter les clients acceptés par Goldencare dans Brokin (…" at bounding box center [610, 247] width 381 height 25
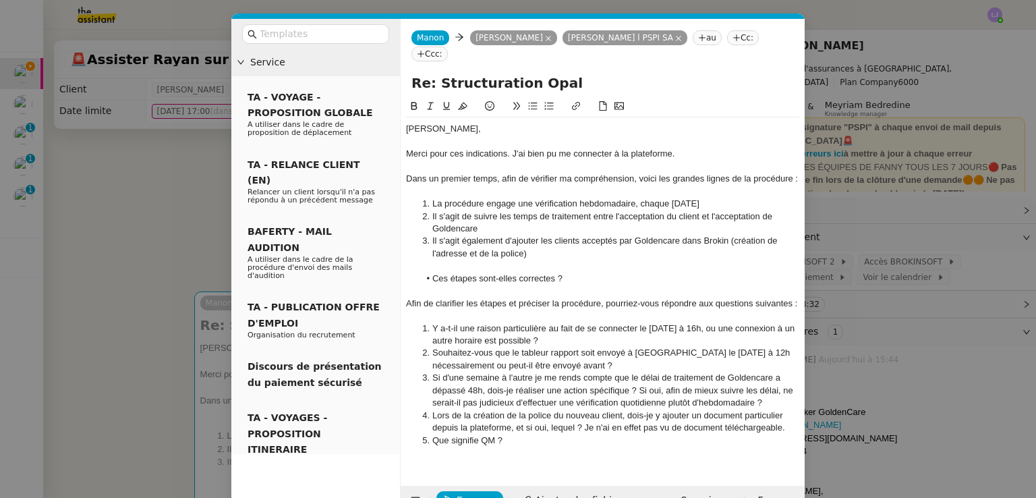
scroll to position [19, 0]
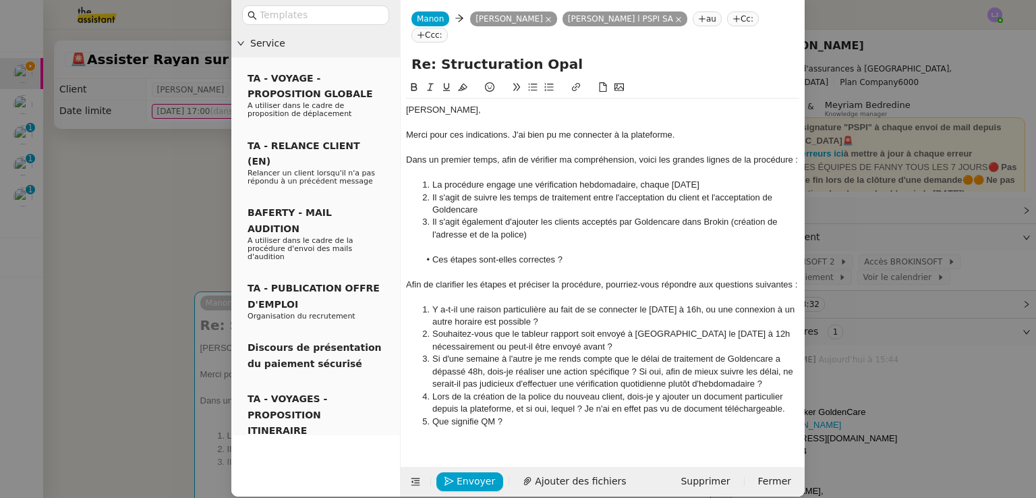
click at [476, 154] on div "Dans un premier temps, afin de vérifier ma compréhension, voici les grandes lig…" at bounding box center [602, 160] width 393 height 12
click at [731, 154] on div "Dans un premier temps, afin de vérifier ma compréhension, voici les grandes lig…" at bounding box center [602, 160] width 393 height 12
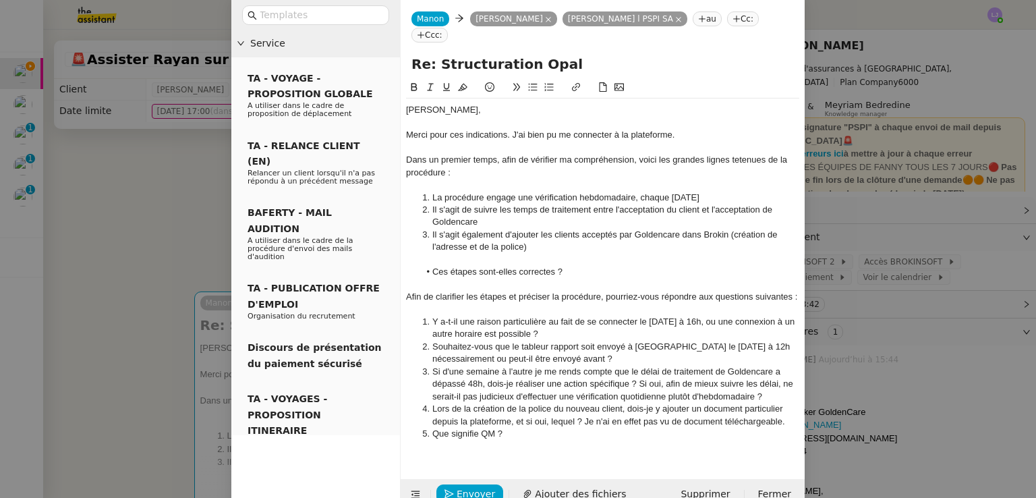
click at [731, 154] on div "Dans un premier temps, afin de vérifier ma compréhension, voici les grandes lig…" at bounding box center [602, 166] width 393 height 25
click at [713, 229] on li "Il s'agit également d'ajouter les clients acceptés par Goldencare dans Brokin (…" at bounding box center [610, 241] width 381 height 25
click at [406, 291] on div "Afin de clarifier les étapes et préciser la procédure, pourriez-vous répondre a…" at bounding box center [602, 297] width 393 height 12
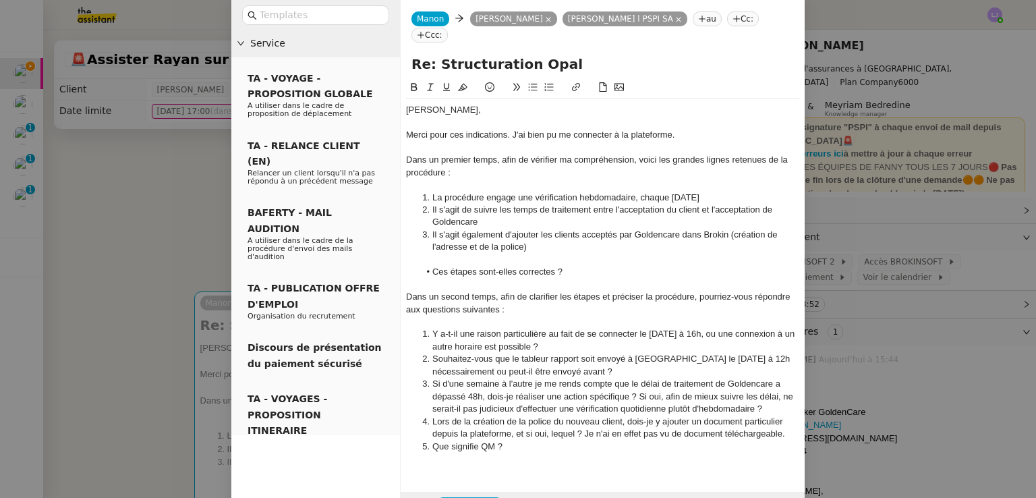
click at [524, 291] on div "Dans un second temps, afin de clarifier les étapes et préciser la procédure, po…" at bounding box center [602, 303] width 393 height 25
click at [605, 291] on div "Dans un second temps, afin d'optimiser les étapes et préciser la procédure, pou…" at bounding box center [602, 303] width 393 height 25
click at [704, 328] on li "Y a-t-il une raison particulière au fait de se connecter le [DATE] à 16h, ou un…" at bounding box center [610, 340] width 381 height 25
click at [505, 330] on li "Y a-t-il une raison particulière au fait de se connecter le [DATE] à 16h, ou bi…" at bounding box center [610, 340] width 381 height 25
click at [551, 392] on li "Si d'une semaine à l'autre je me rends compte que le délai de traitement de Gol…" at bounding box center [610, 396] width 381 height 37
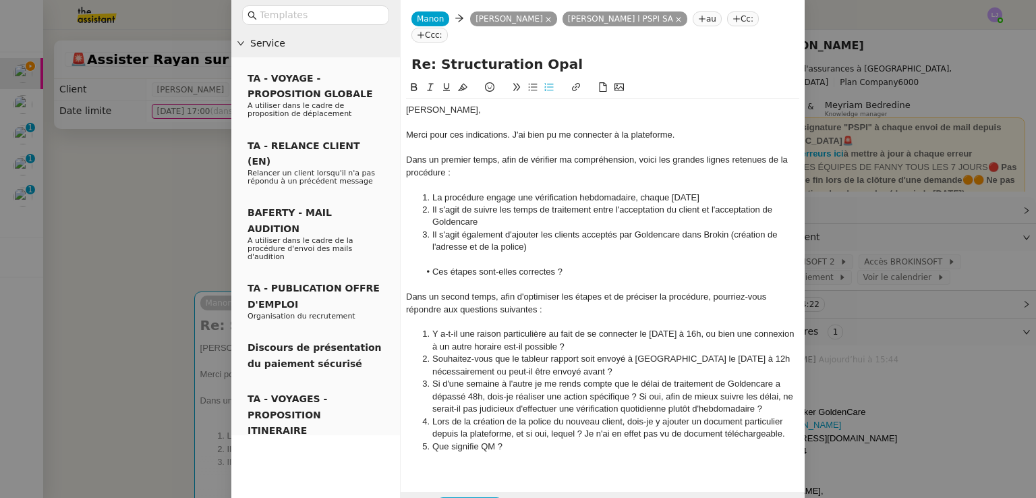
click at [537, 424] on li "Lors de la création de la police du nouveau client, dois-je y ajouter un docume…" at bounding box center [610, 428] width 381 height 25
click at [549, 441] on li "Que signifie QM ?" at bounding box center [610, 447] width 381 height 12
click at [772, 381] on li "Si d'une semaine à l'autre je me rends compte que le délai de traitement de Gol…" at bounding box center [610, 396] width 381 height 37
click at [473, 392] on li "Si d'une semaine à l'autre je me rends compte que le délai de traitement de Gol…" at bounding box center [610, 396] width 381 height 37
click at [566, 441] on li "Que signifie QM ?" at bounding box center [610, 447] width 381 height 12
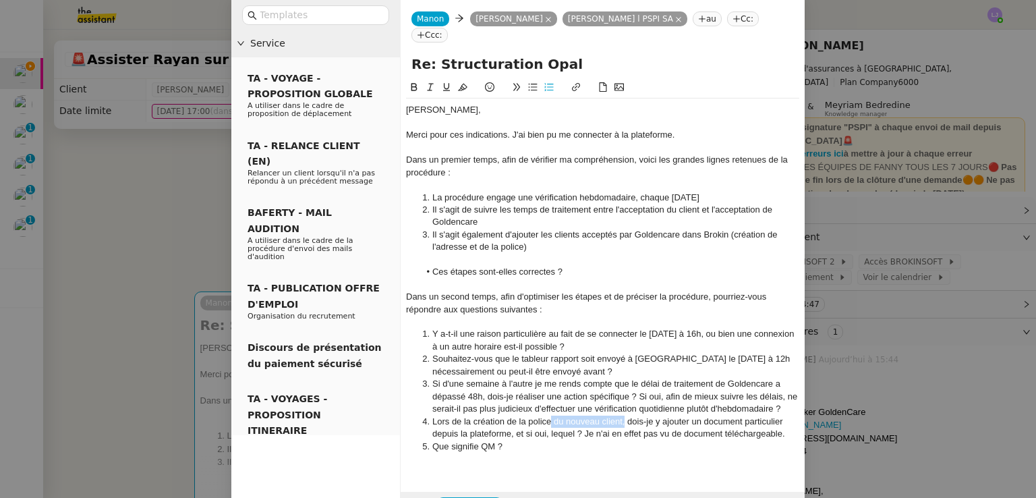
drag, startPoint x: 621, startPoint y: 405, endPoint x: 546, endPoint y: 410, distance: 75.0
click at [546, 416] on li "Lors de la création de la police du nouveau client, dois-je y ajouter un docume…" at bounding box center [610, 428] width 381 height 25
click at [518, 416] on li "Lors de la création de la police, dois-je y ajouter un document particulier dep…" at bounding box center [610, 428] width 381 height 25
click at [650, 441] on li "Que signifie QM ?" at bounding box center [610, 447] width 381 height 12
click at [641, 416] on li "Lors de la création de l'adresse et de la police, dois-je y ajouter un document…" at bounding box center [610, 428] width 381 height 25
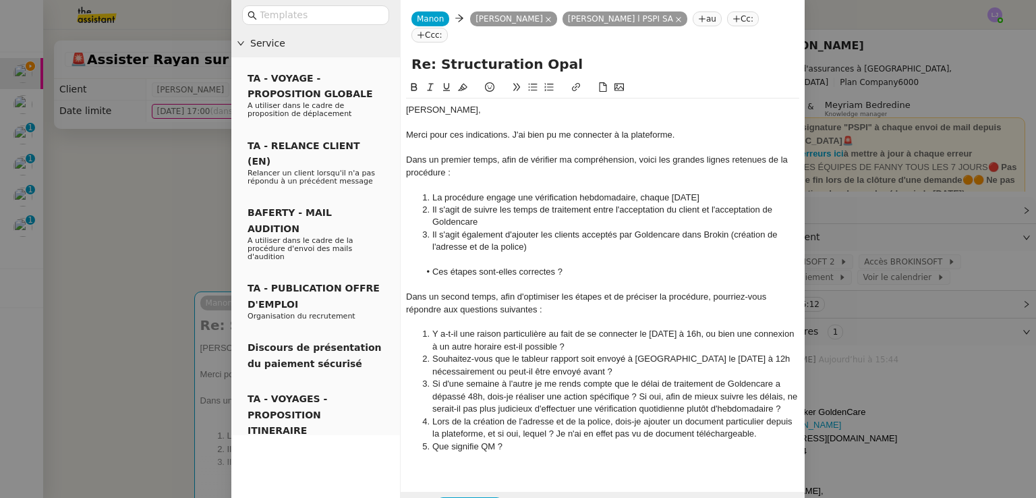
click at [665, 416] on li "Lors de la création de l'adresse et de la police, dois-je ajouter un document p…" at bounding box center [610, 428] width 381 height 25
click at [556, 417] on li "Lors de la création de l'adresse et de la police, dois-je ajouter dans Brokin u…" at bounding box center [610, 434] width 381 height 37
click at [569, 434] on li "Lors de la création de l'adresse et de la police, dois-je ajouter dans Brokin u…" at bounding box center [610, 434] width 381 height 37
click at [511, 453] on li "Que signifie QM ?" at bounding box center [610, 459] width 381 height 12
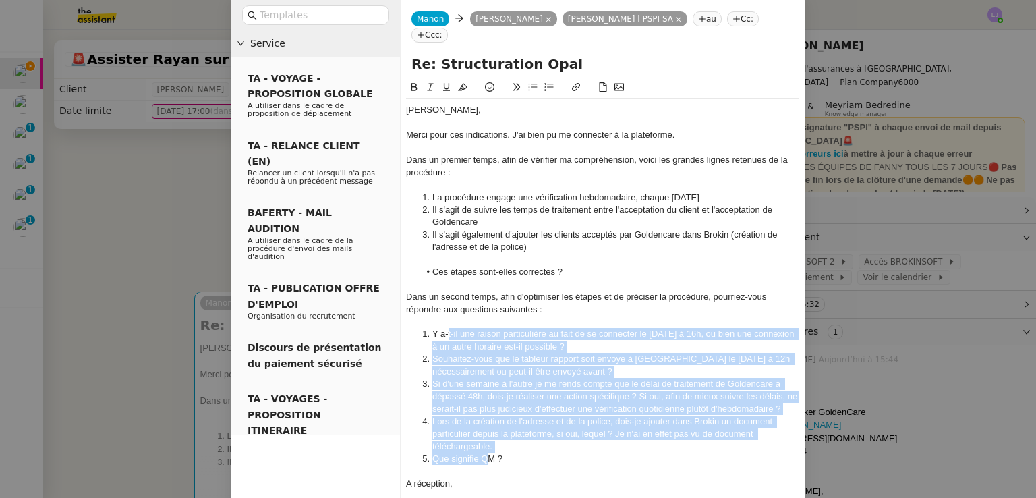
drag, startPoint x: 483, startPoint y: 445, endPoint x: 445, endPoint y: 322, distance: 128.5
click at [445, 328] on ol "Y a-t-il une raison particulière au fait de se connecter le [DATE] à 16h, ou bi…" at bounding box center [602, 396] width 393 height 137
click at [529, 82] on icon at bounding box center [532, 86] width 9 height 9
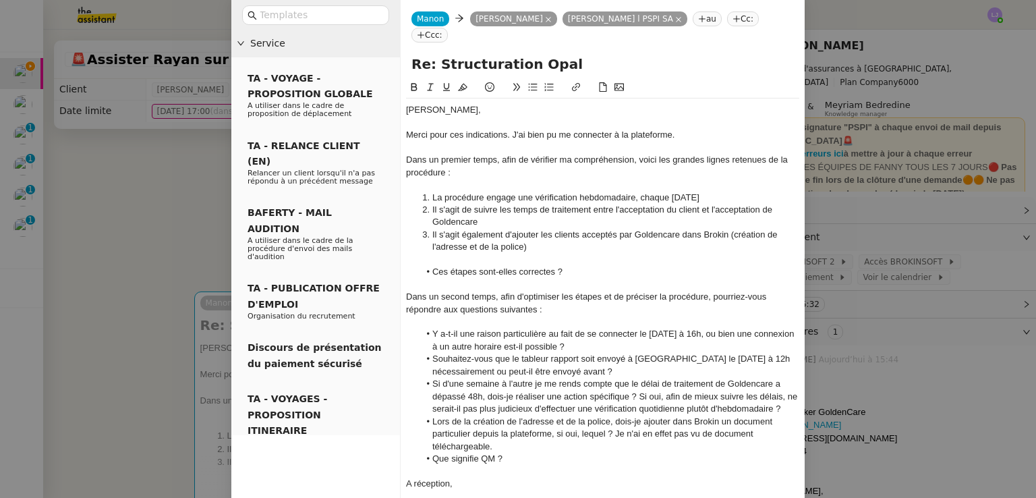
click at [482, 478] on div "A réception," at bounding box center [602, 484] width 393 height 12
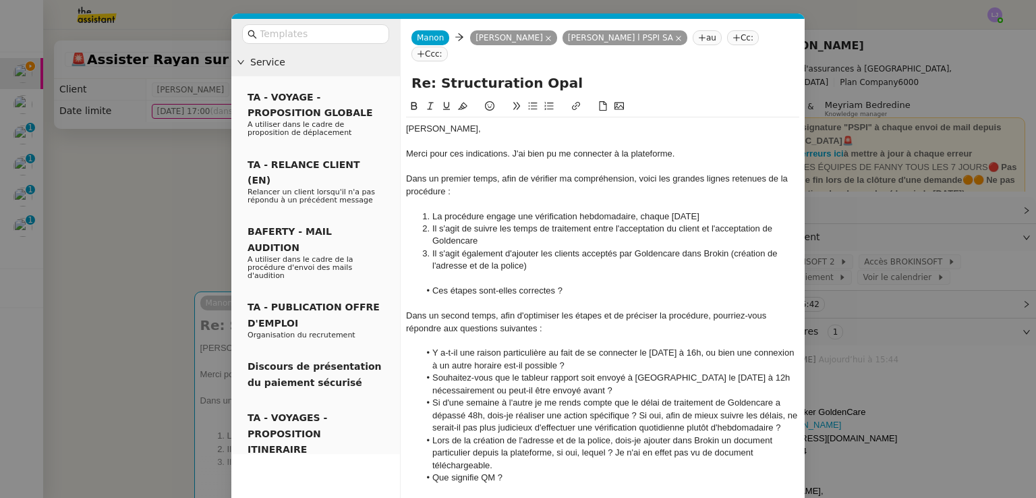
scroll to position [106, 0]
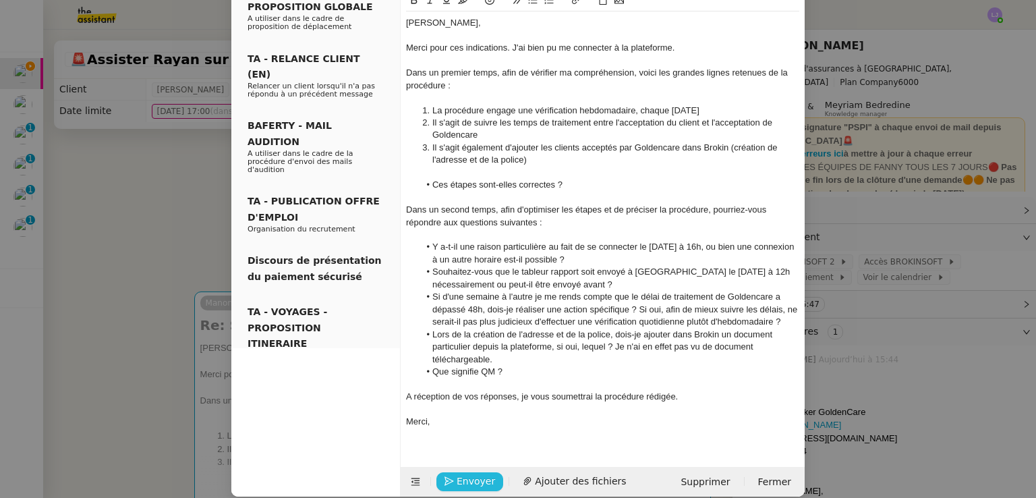
click at [447, 472] on button "Envoyer" at bounding box center [470, 481] width 67 height 19
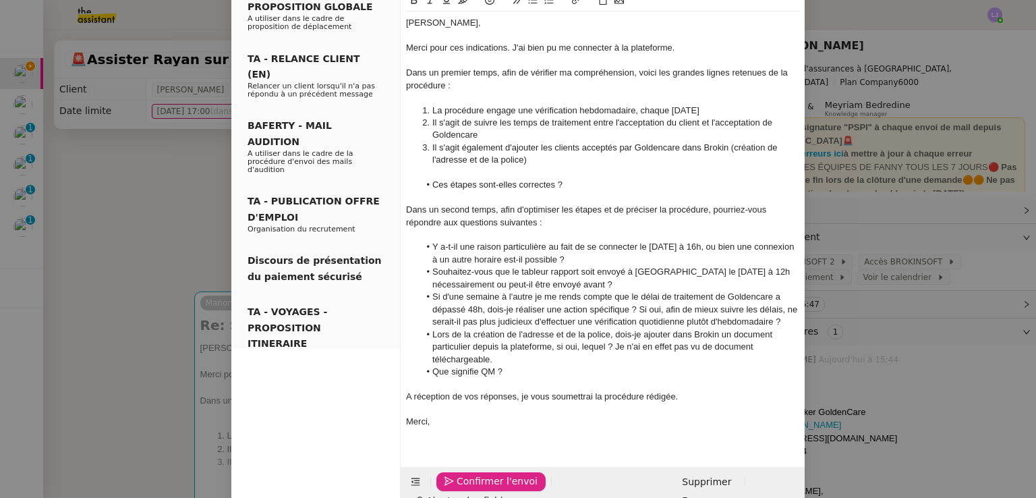
click at [447, 472] on button "Confirmer l'envoi" at bounding box center [491, 481] width 109 height 19
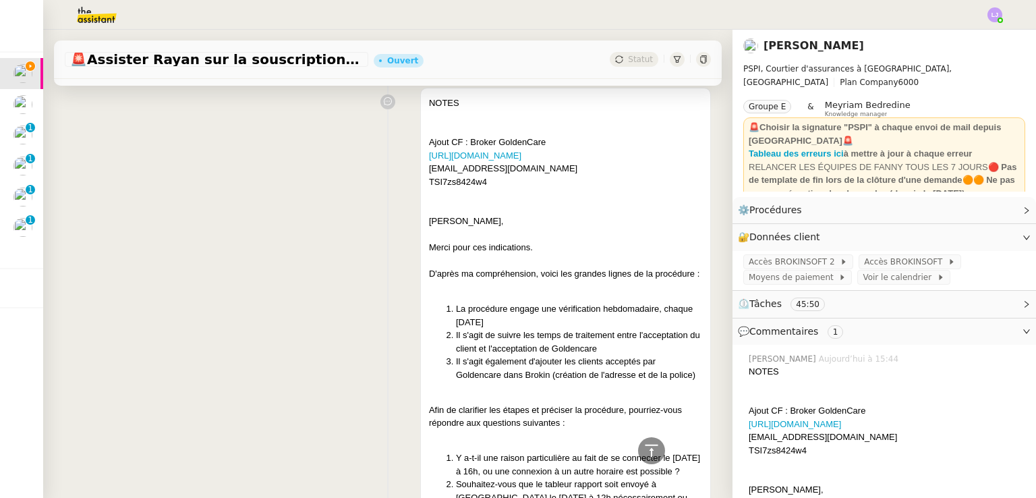
scroll to position [1397, 0]
click at [498, 281] on div "D'après ma compréhension, voici les grandes lignes de la procédure :" at bounding box center [565, 274] width 273 height 13
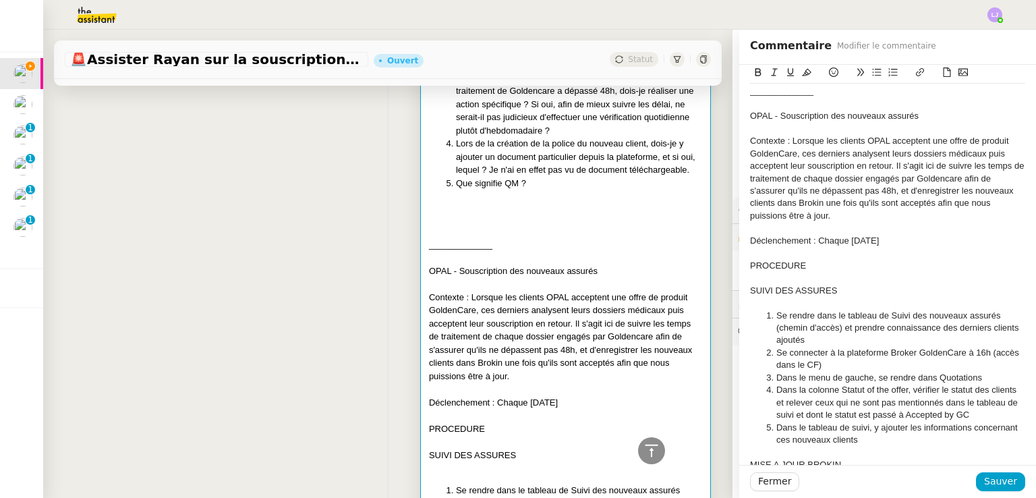
scroll to position [513, 0]
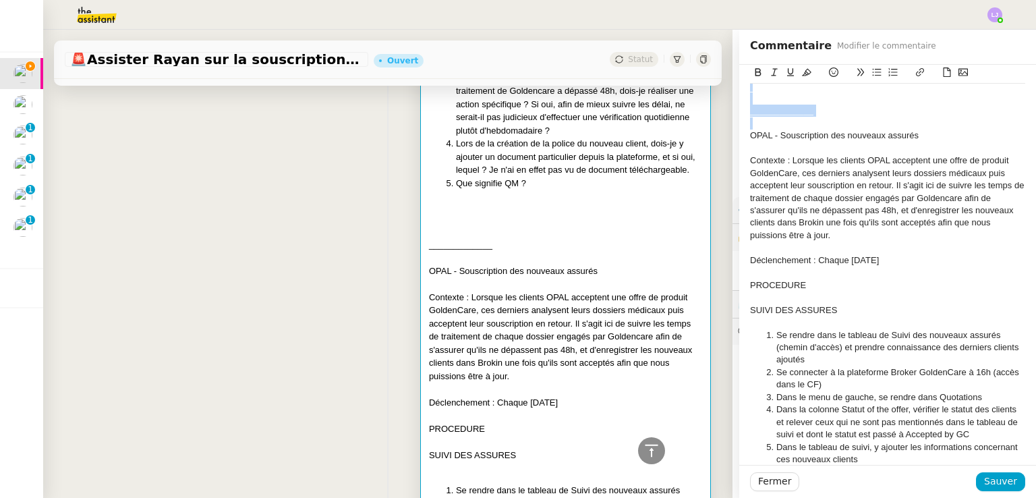
drag, startPoint x: 748, startPoint y: 198, endPoint x: 861, endPoint y: 123, distance: 135.8
click at [861, 123] on div "NOTES Ajout CF : Broker GoldenCare [URL][DOMAIN_NAME] [EMAIL_ADDRESS][DOMAIN_NA…" at bounding box center [887, 85] width 275 height 1019
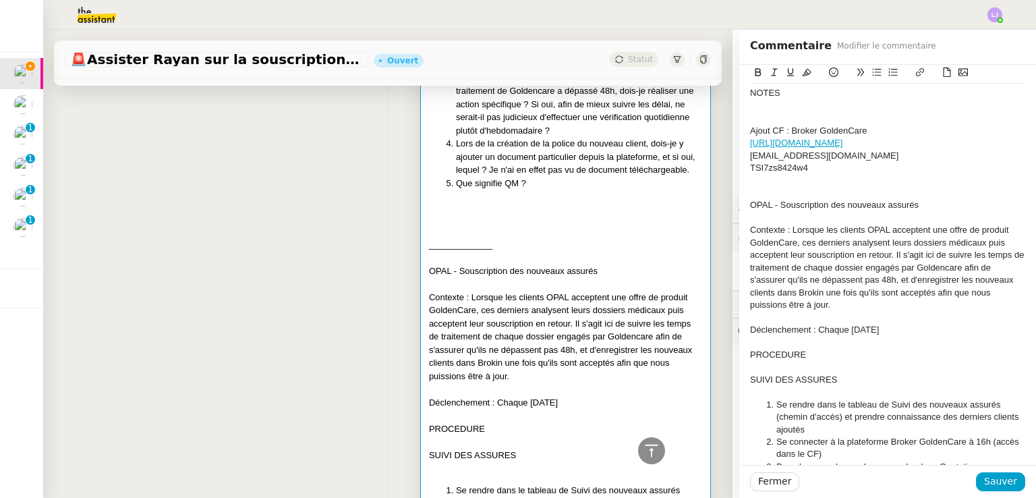
scroll to position [0, 0]
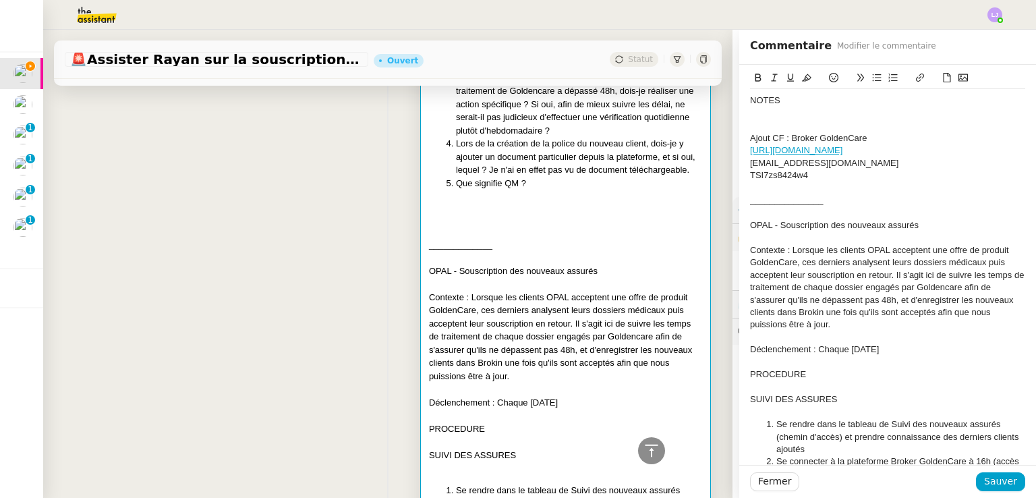
click at [781, 136] on div "Ajout CF : Broker GoldenCare" at bounding box center [887, 138] width 275 height 12
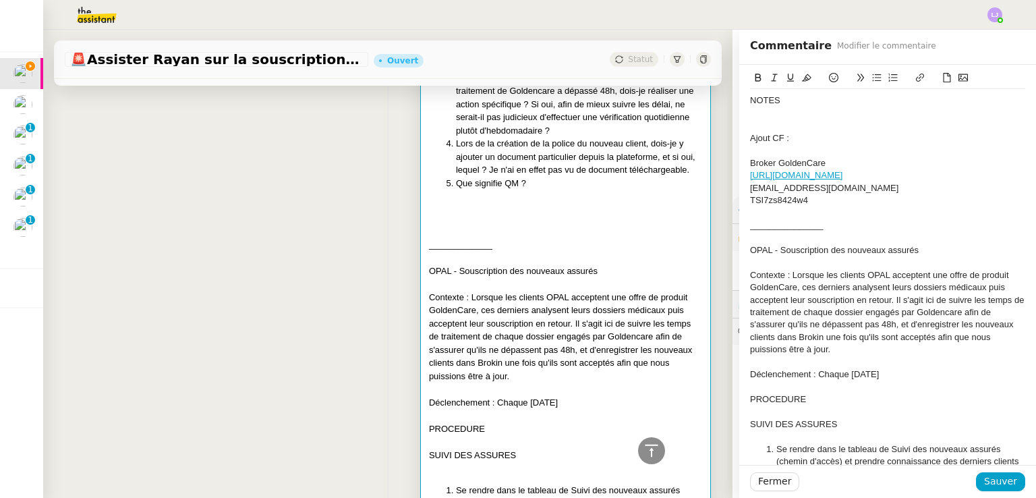
click at [819, 166] on div "Broker GoldenCare" at bounding box center [887, 163] width 275 height 12
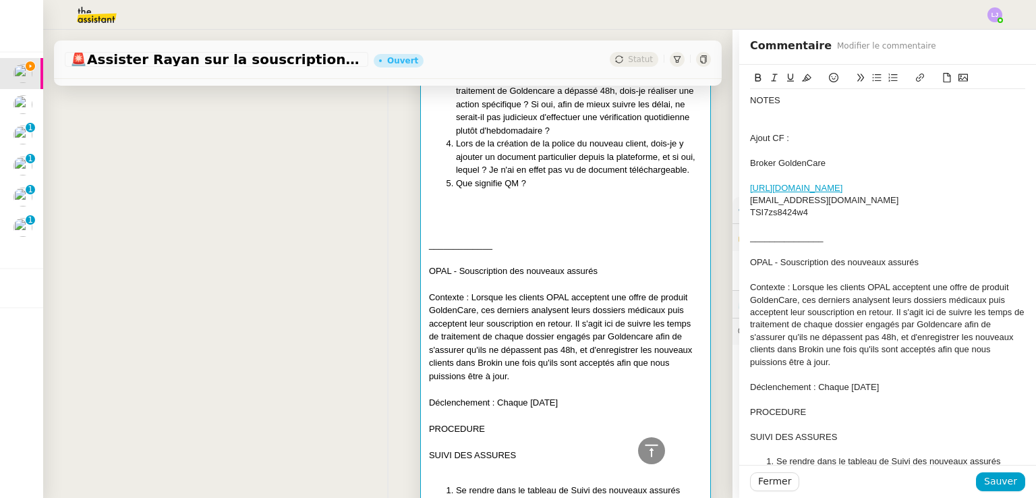
click at [755, 117] on div at bounding box center [887, 113] width 275 height 12
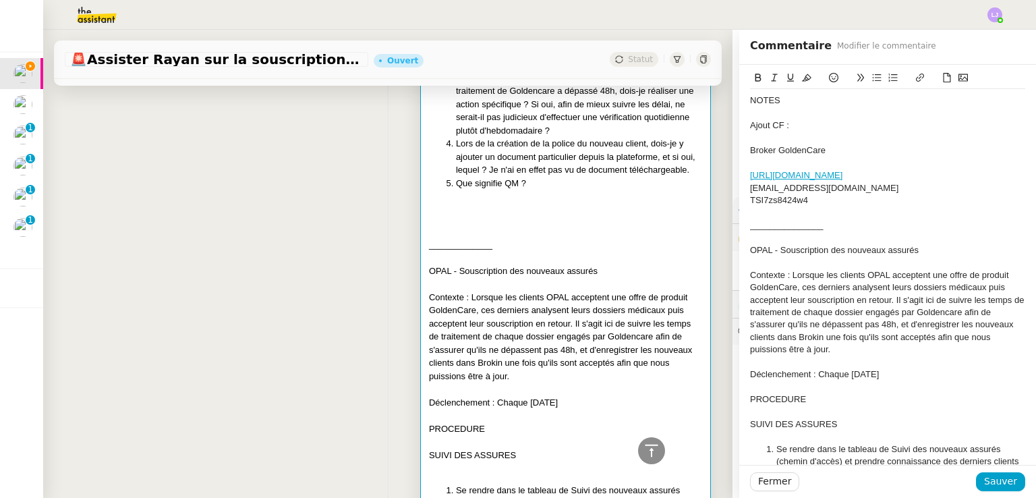
click at [750, 92] on div "NOTES Ajout CF : Broker GoldenCare [URL][DOMAIN_NAME] [EMAIL_ADDRESS][DOMAIN_NA…" at bounding box center [887, 399] width 275 height 621
click at [993, 482] on span "Sauver" at bounding box center [1000, 482] width 33 height 16
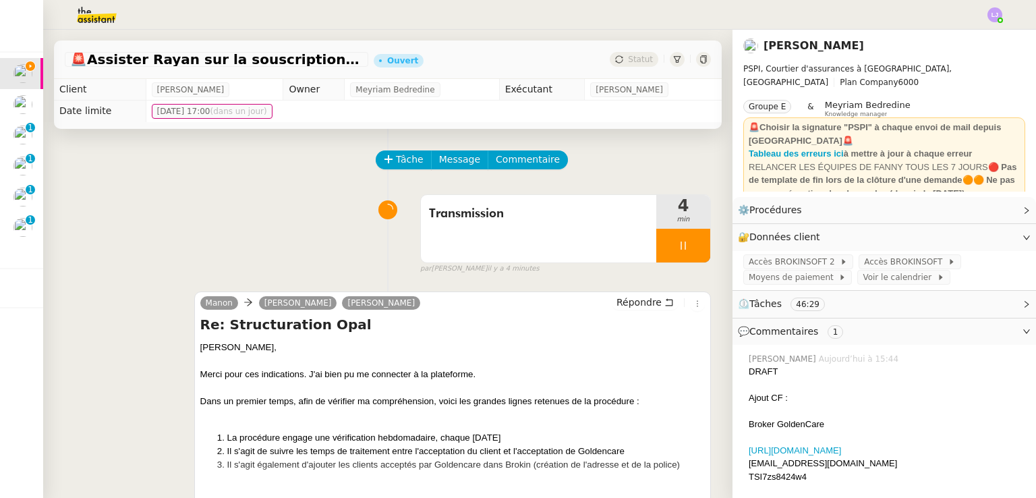
scroll to position [275, 0]
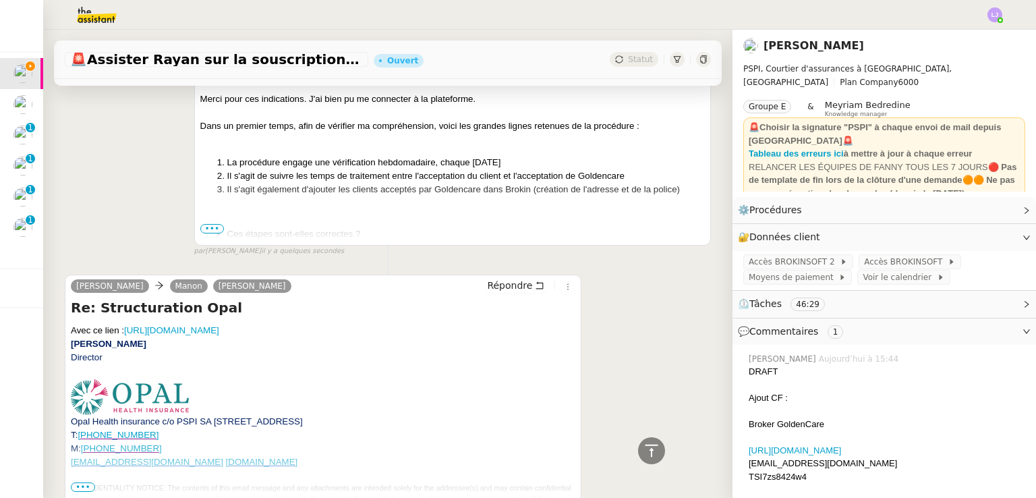
click at [208, 232] on span "•••" at bounding box center [212, 228] width 24 height 9
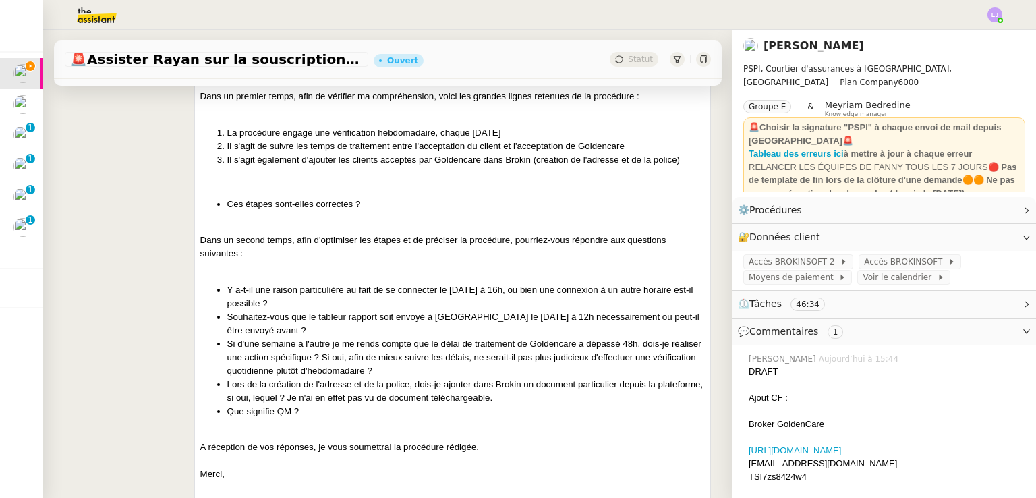
scroll to position [0, 0]
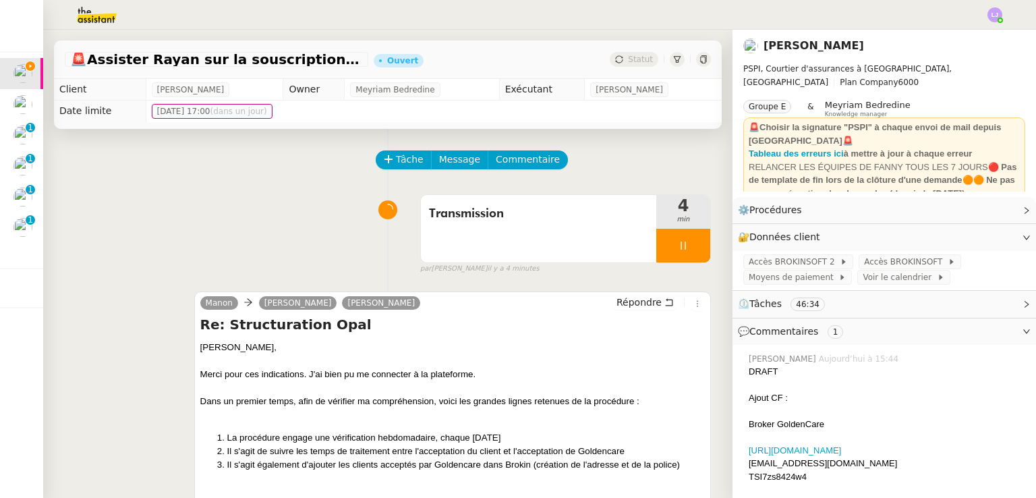
click at [681, 246] on div at bounding box center [683, 246] width 54 height 34
click at [692, 246] on icon at bounding box center [697, 245] width 10 height 7
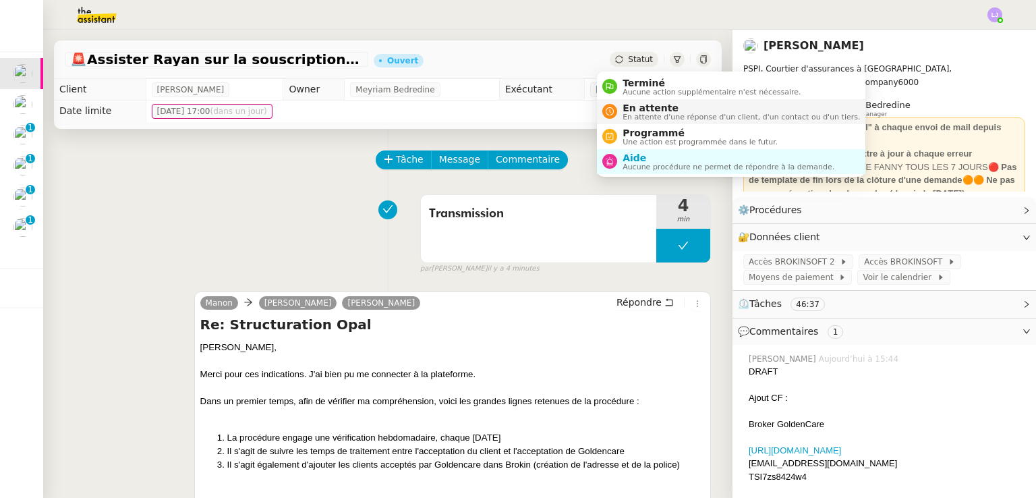
click at [645, 109] on span "En attente" at bounding box center [741, 108] width 237 height 11
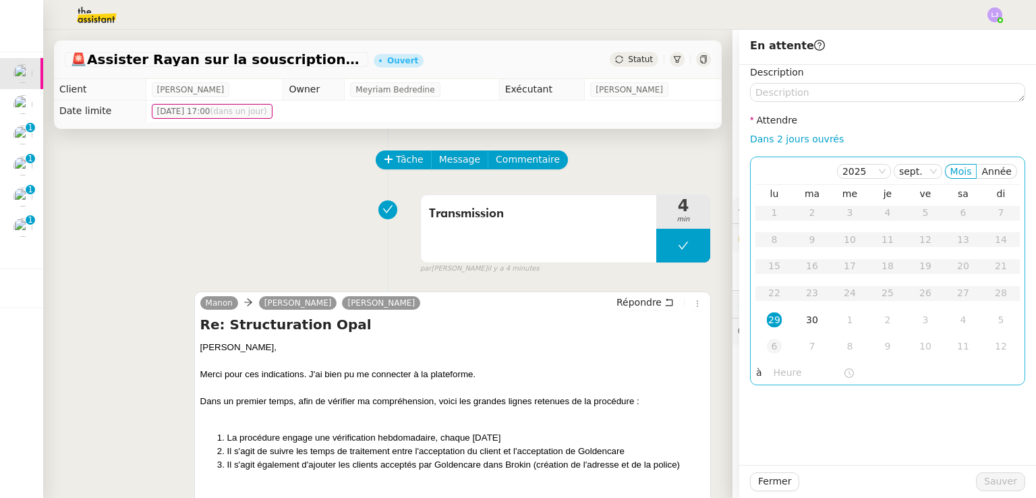
click at [769, 341] on div "6" at bounding box center [774, 346] width 15 height 15
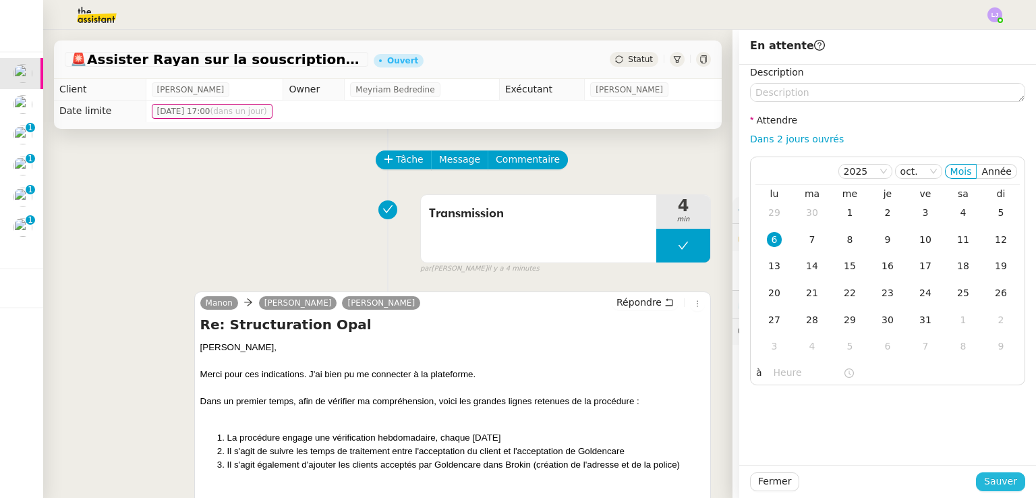
click at [990, 476] on span "Sauver" at bounding box center [1000, 482] width 33 height 16
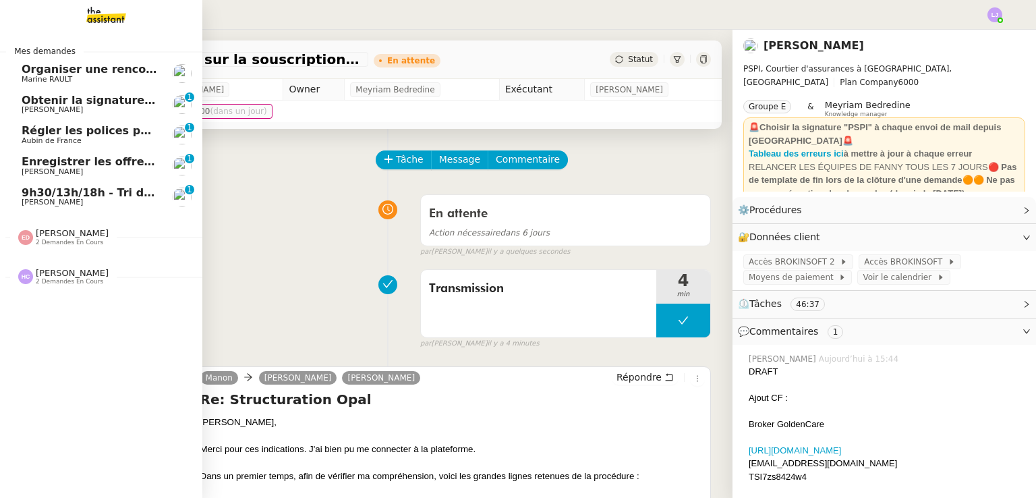
click at [123, 74] on span "Organiser une rencontre avec Arkonexio" at bounding box center [145, 69] width 246 height 13
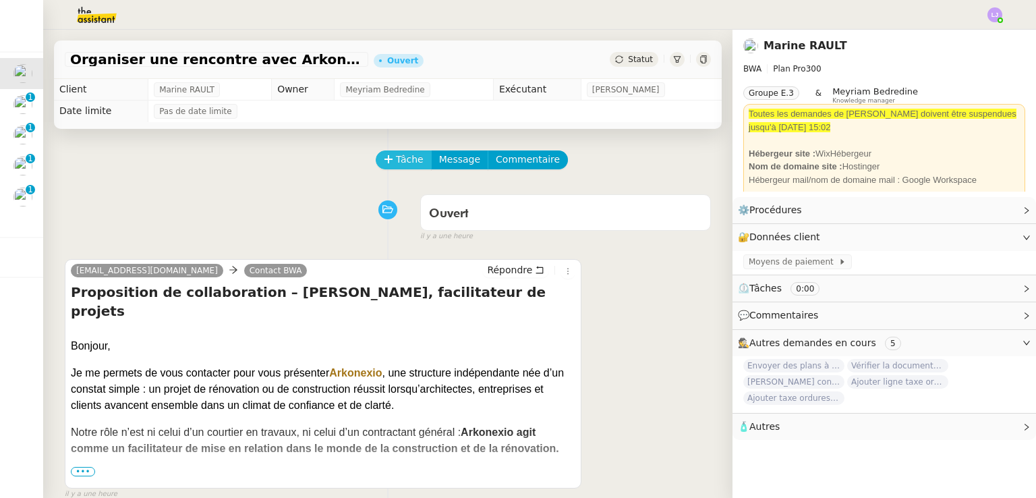
click at [385, 166] on button "Tâche" at bounding box center [404, 159] width 56 height 19
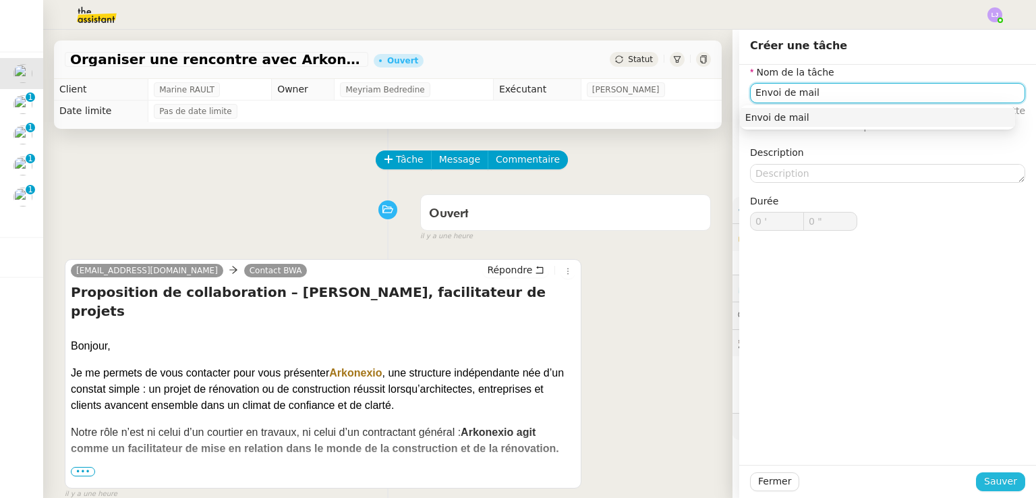
type input "Envoi de mail"
click at [1004, 486] on span "Sauver" at bounding box center [1000, 482] width 33 height 16
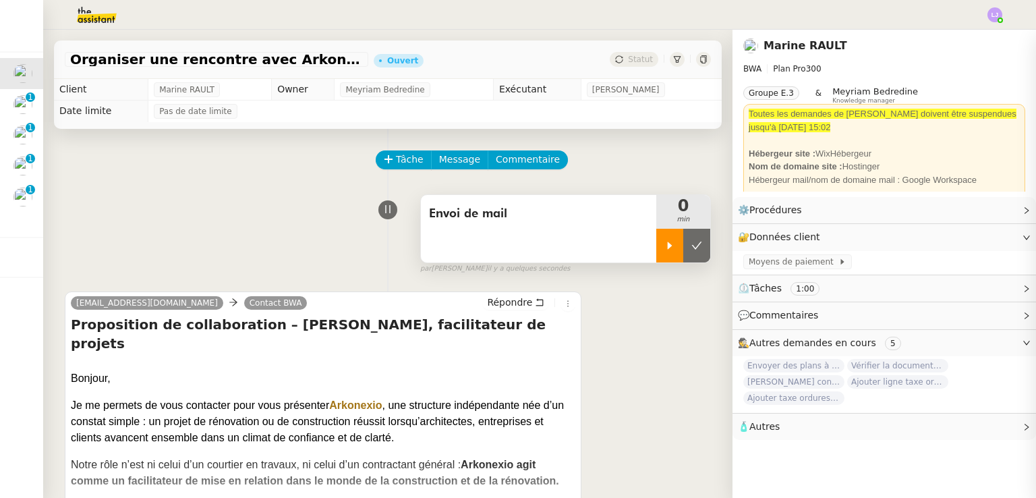
click at [665, 248] on icon at bounding box center [670, 245] width 11 height 11
click at [507, 302] on span "Répondre" at bounding box center [509, 302] width 45 height 13
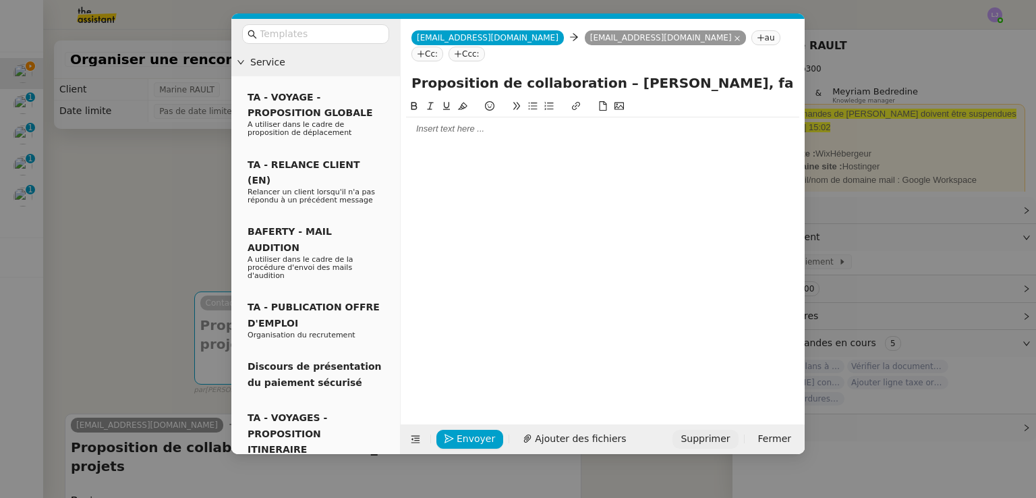
click at [717, 441] on span "Supprimer" at bounding box center [705, 439] width 49 height 16
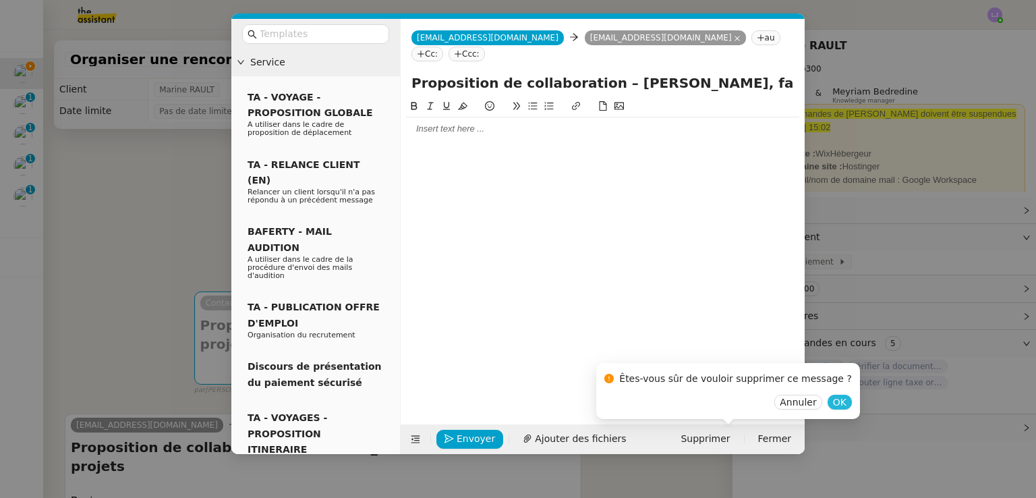
click at [833, 403] on span "OK" at bounding box center [839, 401] width 13 height 13
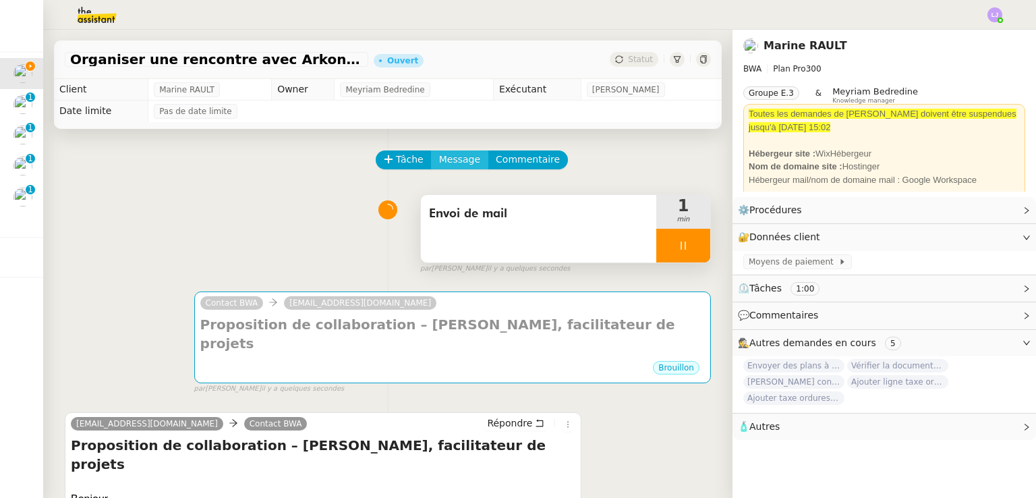
click at [443, 163] on span "Message" at bounding box center [459, 160] width 41 height 16
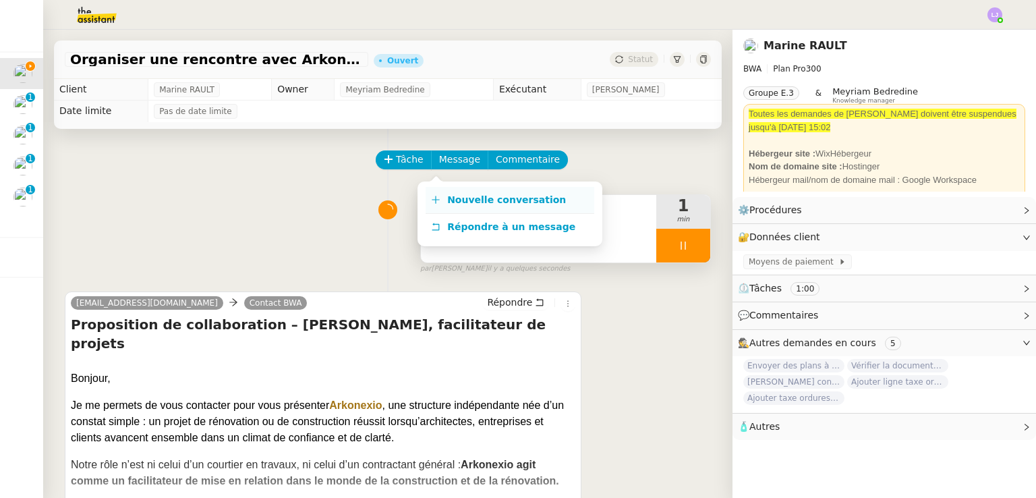
click at [479, 205] on span "Nouvelle conversation" at bounding box center [506, 199] width 119 height 11
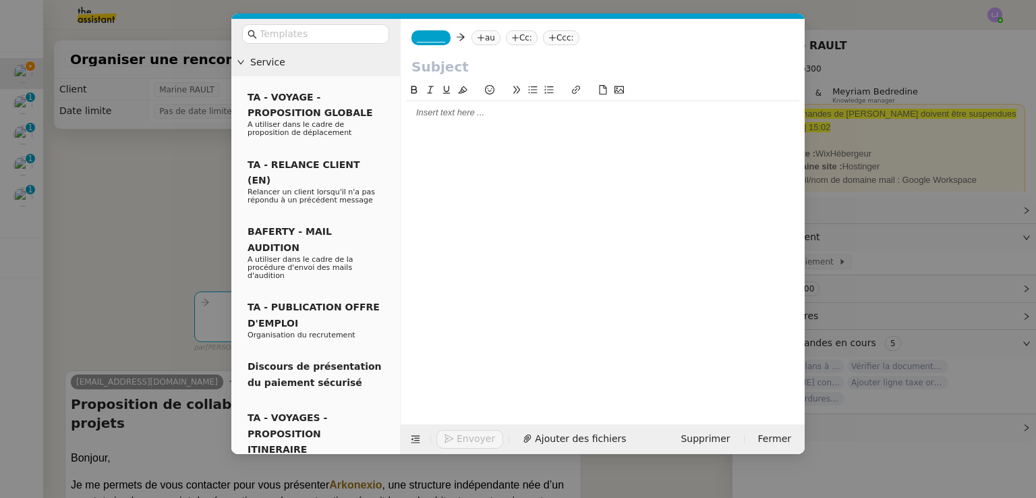
click at [477, 38] on icon at bounding box center [481, 38] width 8 height 8
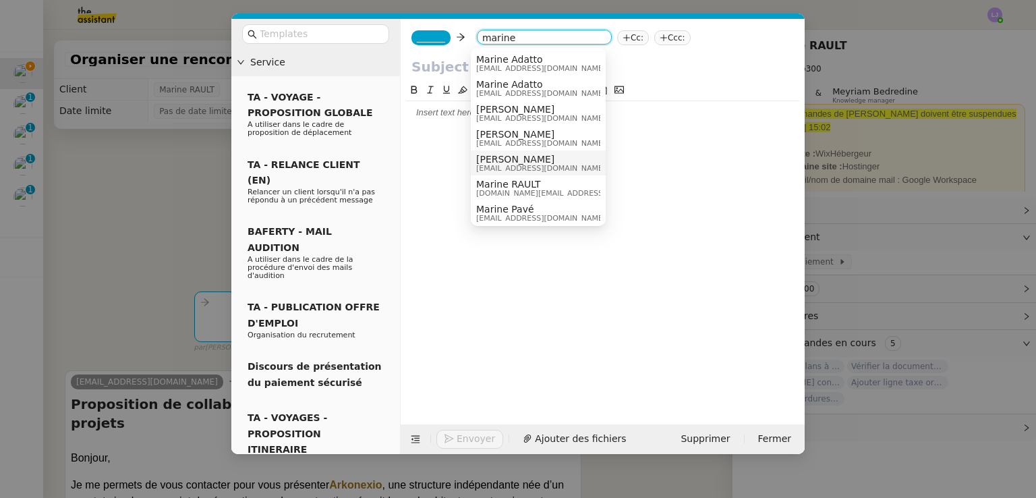
type input "marine"
click at [523, 179] on span "Marine RAULT" at bounding box center [572, 184] width 192 height 11
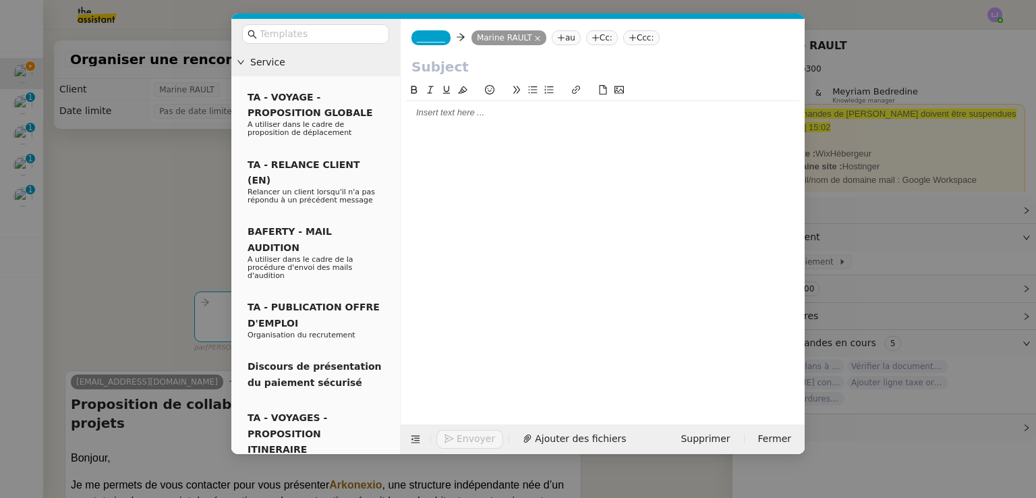
click at [456, 65] on input "text" at bounding box center [603, 67] width 383 height 20
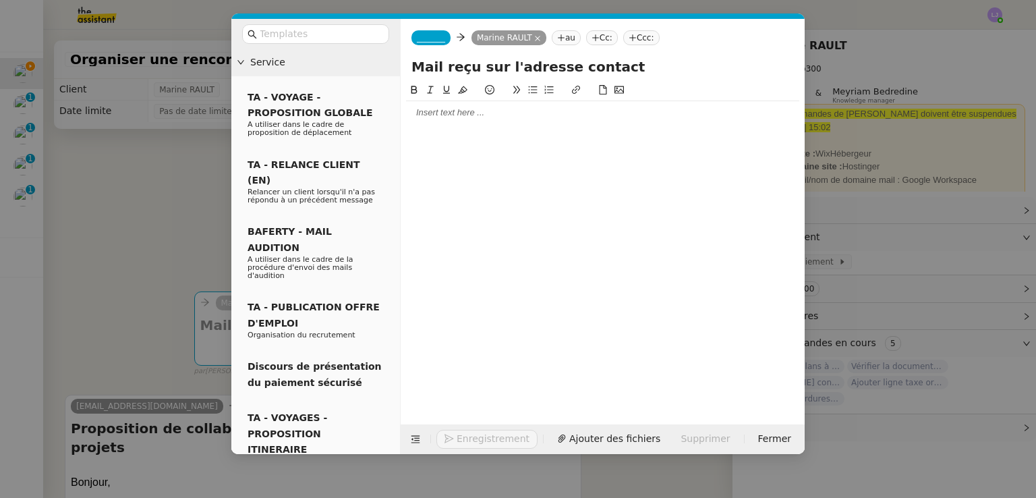
type input "Mail reçu sur l'adresse contact"
click at [440, 40] on span "_______" at bounding box center [431, 37] width 28 height 9
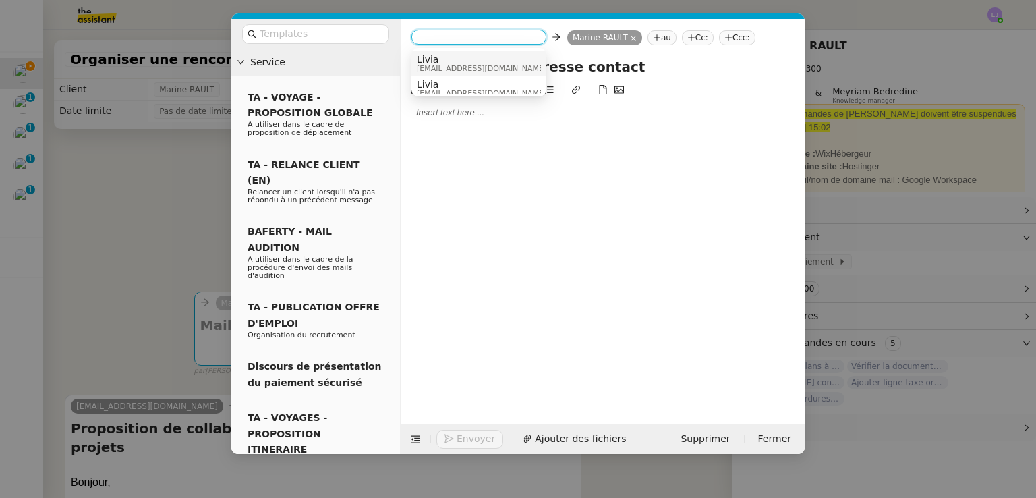
click at [452, 65] on span "[EMAIL_ADDRESS][DOMAIN_NAME]" at bounding box center [482, 68] width 130 height 7
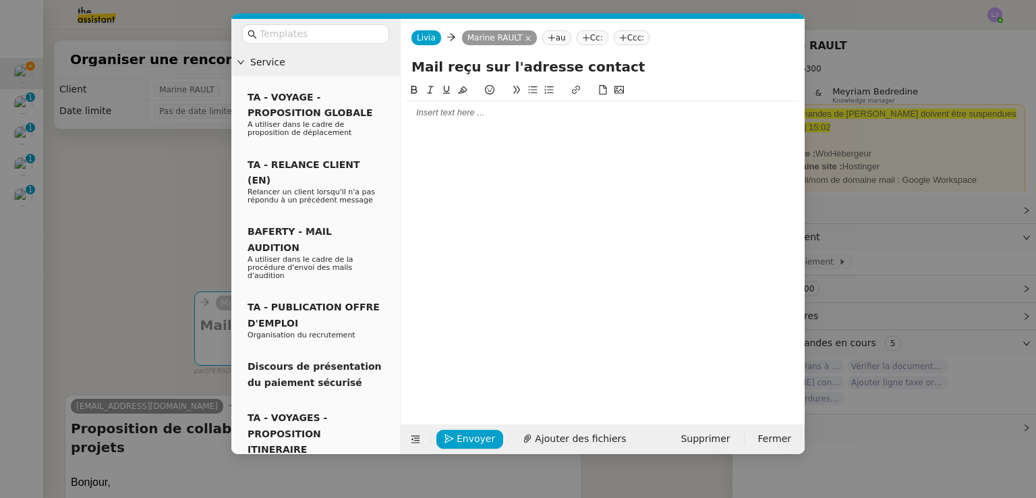
click at [449, 109] on div at bounding box center [602, 113] width 393 height 12
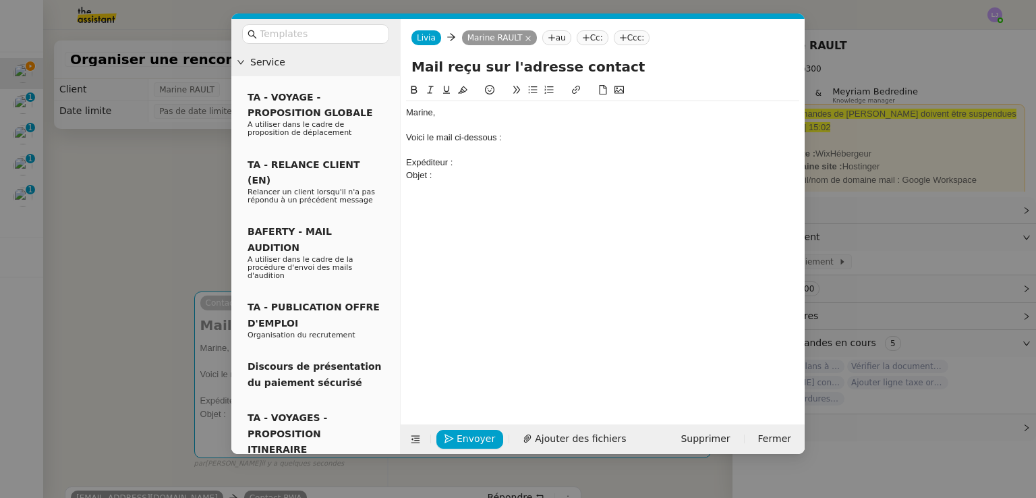
click at [190, 386] on nz-modal-container "Service TA - VOYAGE - PROPOSITION GLOBALE A utiliser dans le cadre de propositi…" at bounding box center [518, 249] width 1036 height 498
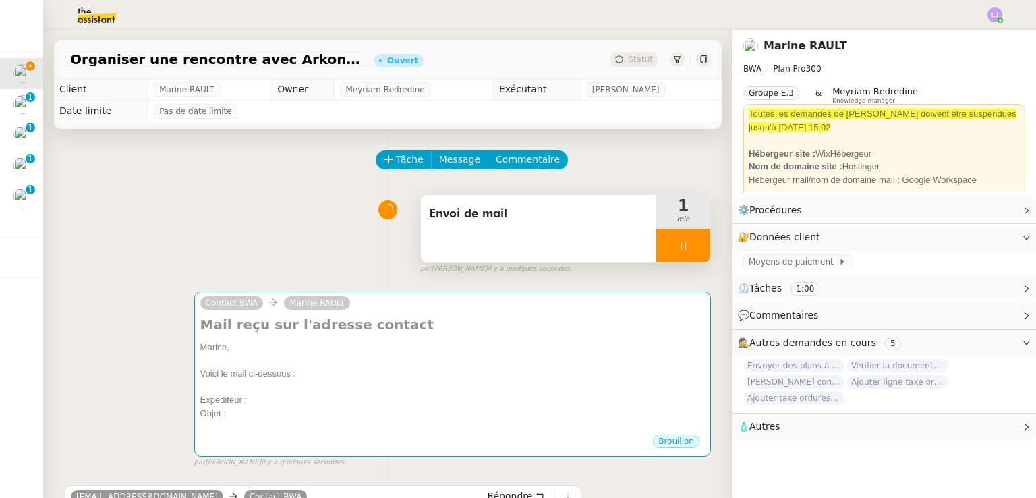
scroll to position [302, 0]
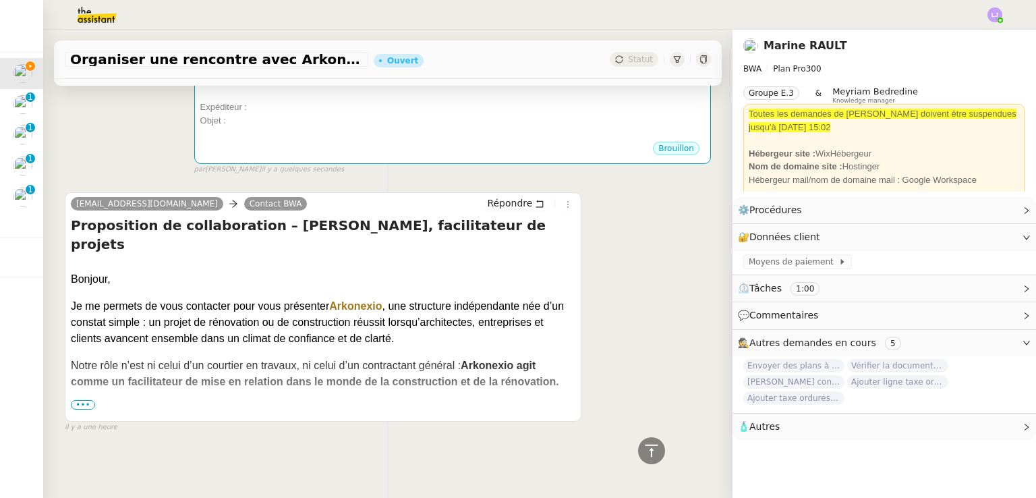
click at [84, 400] on span "•••" at bounding box center [83, 404] width 24 height 9
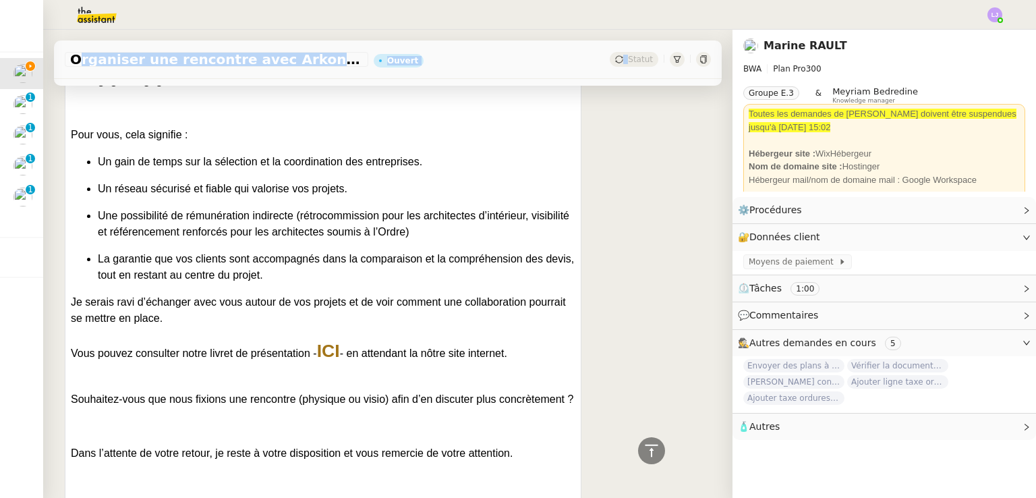
scroll to position [1039, 0]
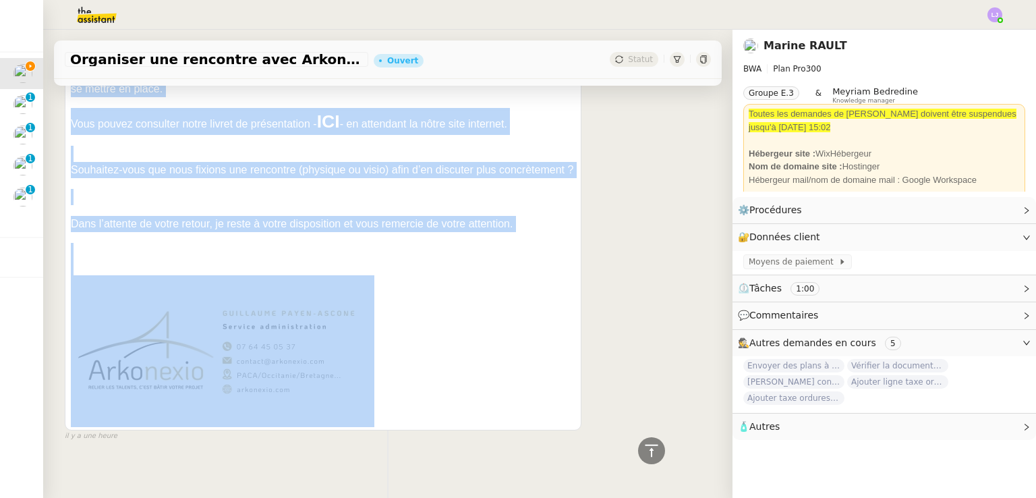
drag, startPoint x: 71, startPoint y: 250, endPoint x: 418, endPoint y: 395, distance: 376.3
copy div "Loremip, Do si ametcon ad elit seddoeius temp inci utlaboree Doloremag , ali en…"
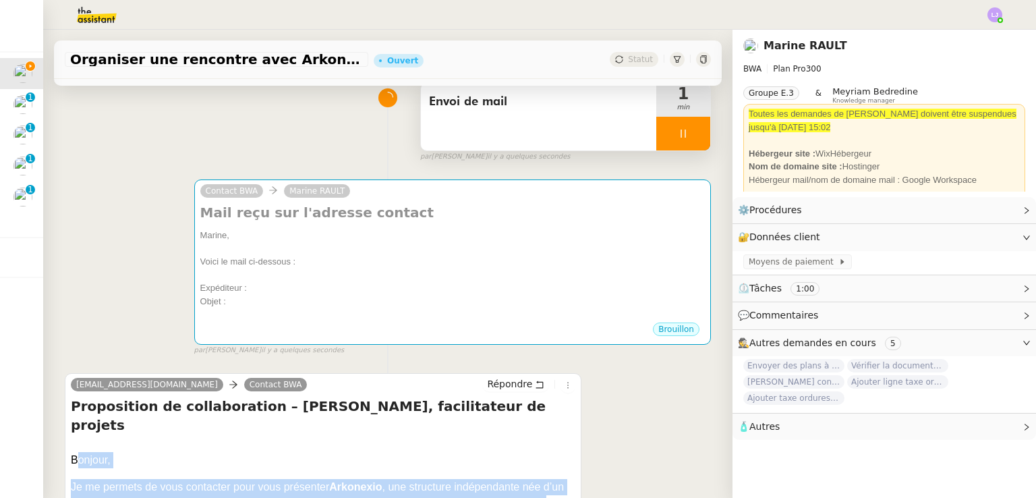
scroll to position [0, 0]
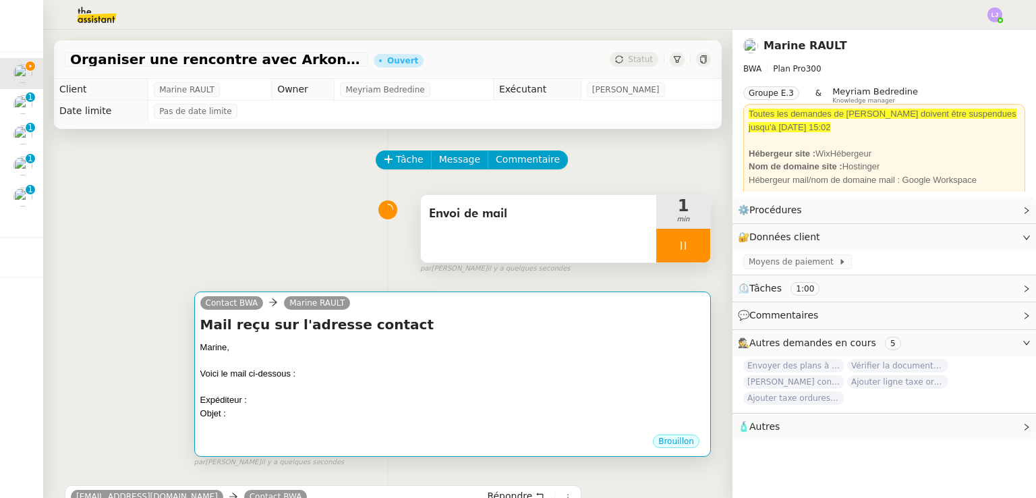
click at [504, 359] on div at bounding box center [452, 360] width 505 height 13
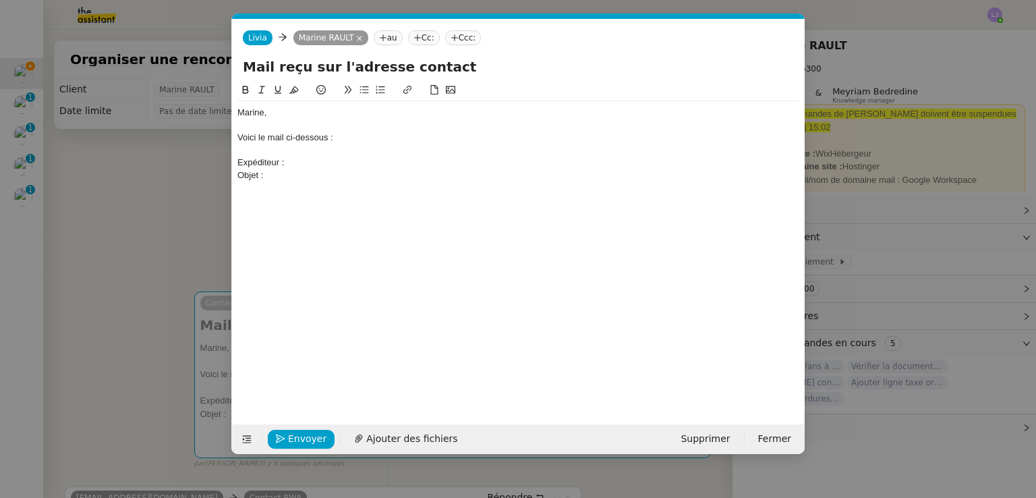
scroll to position [0, 28]
click at [333, 195] on div "Marine, Voici le mail ci-dessous : Expéditeur : Objet :" at bounding box center [518, 242] width 562 height 321
click at [317, 184] on div "Marine, Voici le mail ci-dessous : Expéditeur : Objet :" at bounding box center [518, 144] width 562 height 86
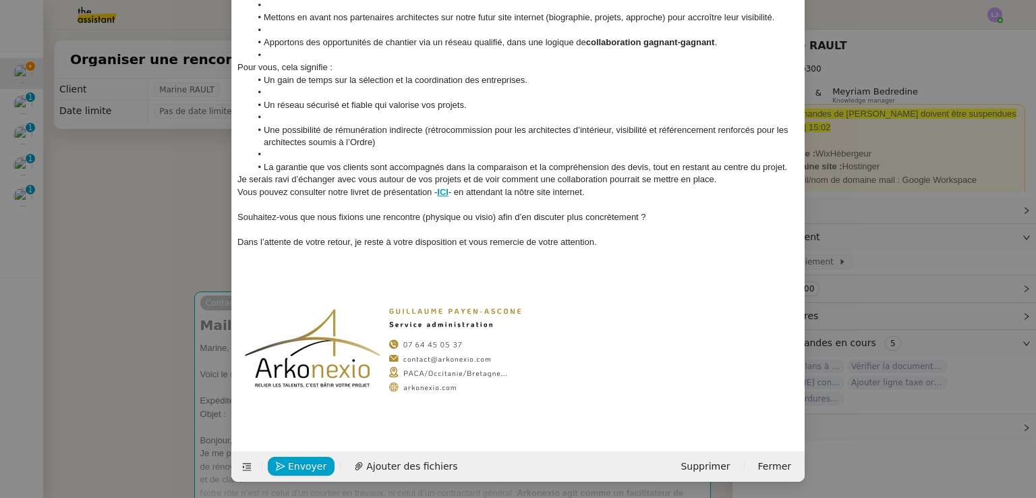
click at [127, 341] on nz-modal-container "Service TA - VOYAGE - PROPOSITION GLOBALE A utiliser dans le cadre de propositi…" at bounding box center [518, 249] width 1036 height 498
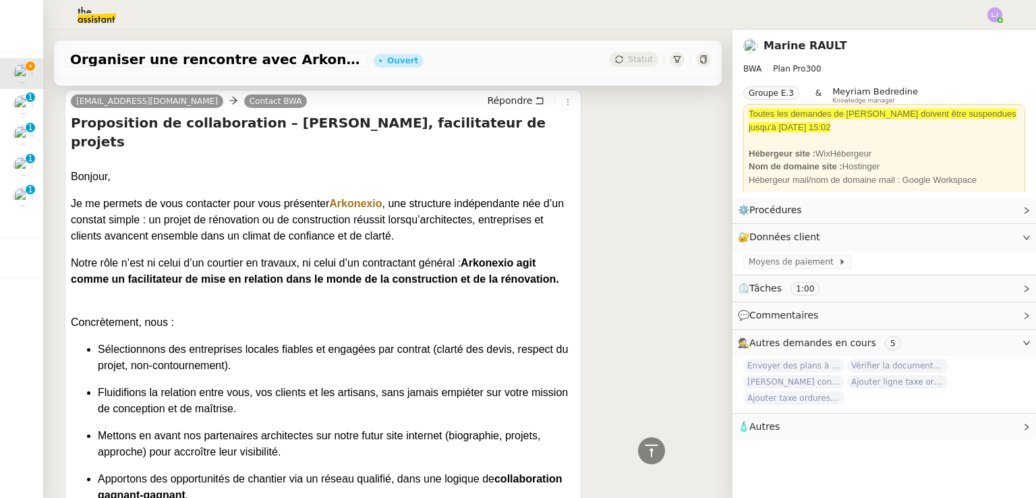
scroll to position [327, 0]
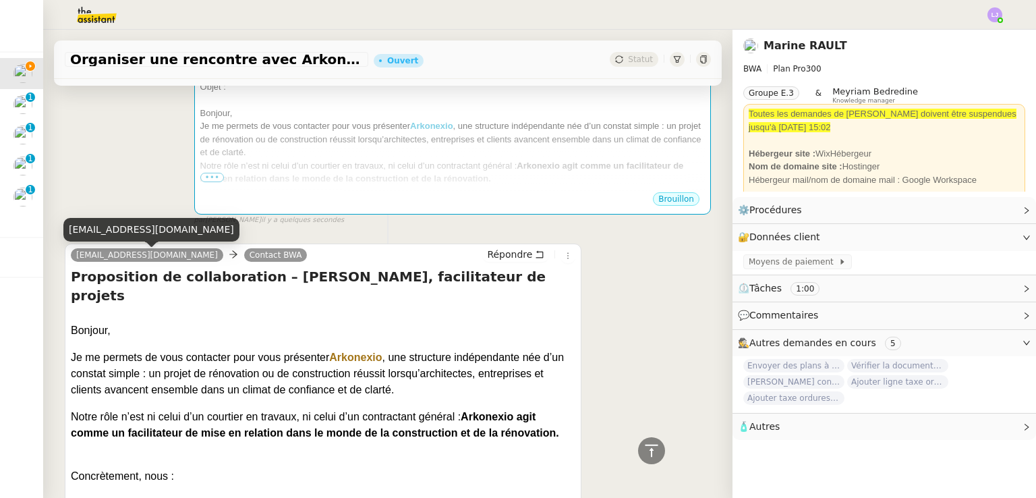
click at [138, 235] on div "[EMAIL_ADDRESS][DOMAIN_NAME]" at bounding box center [151, 230] width 176 height 24
copy div "[EMAIL_ADDRESS][DOMAIN_NAME]"
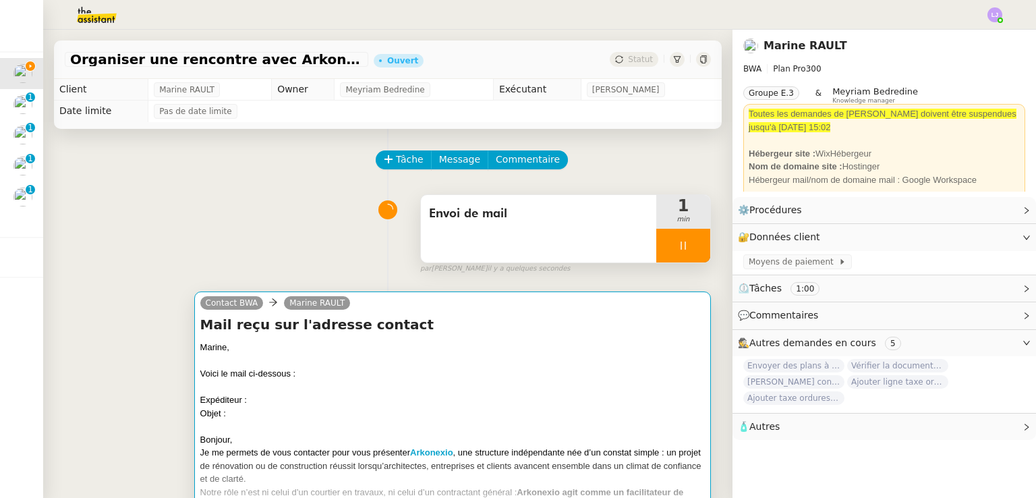
click at [376, 411] on div "Objet :" at bounding box center [452, 413] width 505 height 13
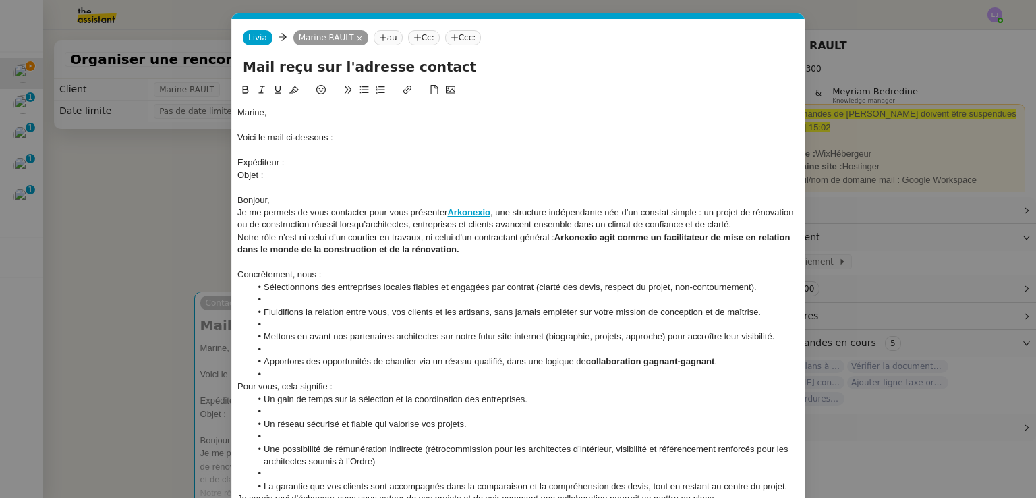
scroll to position [0, 28]
click at [298, 166] on div "Expéditeur :" at bounding box center [518, 163] width 562 height 12
click at [88, 380] on nz-modal-container "Service TA - VOYAGE - PROPOSITION GLOBALE A utiliser dans le cadre de propositi…" at bounding box center [518, 249] width 1036 height 498
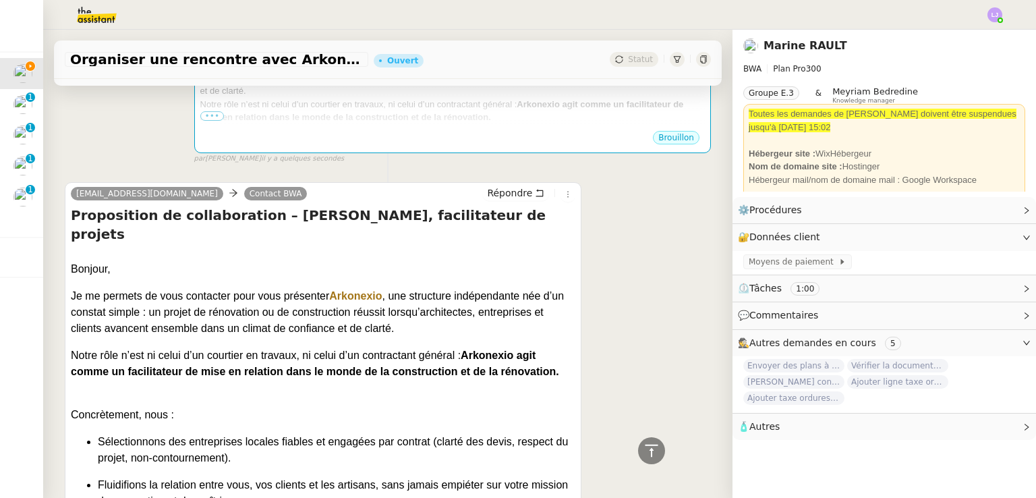
scroll to position [389, 0]
click at [214, 217] on h4 "Proposition de collaboration – [PERSON_NAME], facilitateur de projets" at bounding box center [323, 224] width 505 height 38
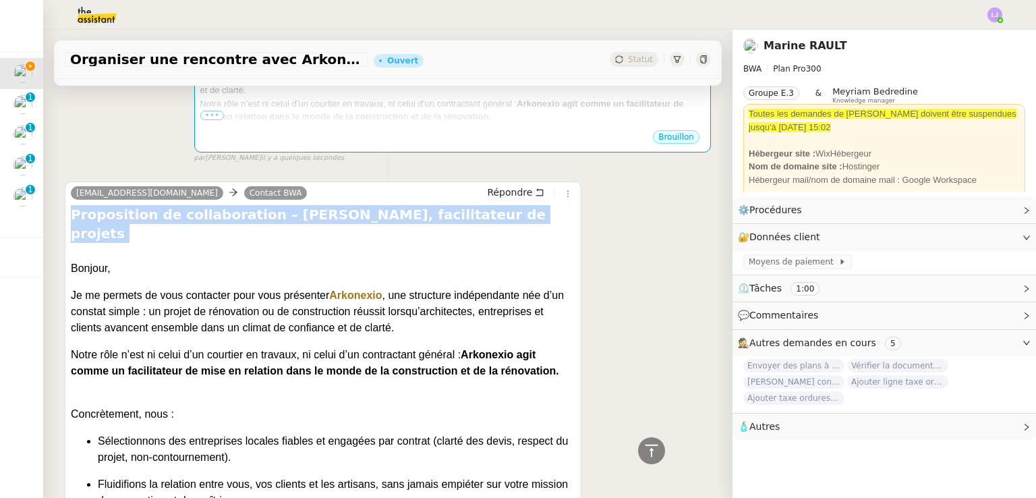
click at [214, 217] on h4 "Proposition de collaboration – [PERSON_NAME], facilitateur de projets" at bounding box center [323, 224] width 505 height 38
copy div "Proposition de collaboration – [PERSON_NAME], facilitateur de projets"
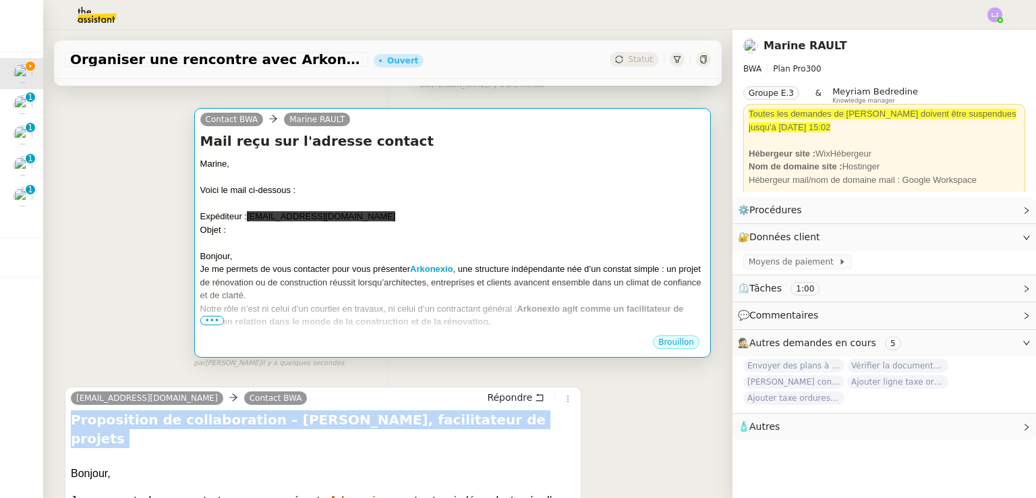
scroll to position [177, 0]
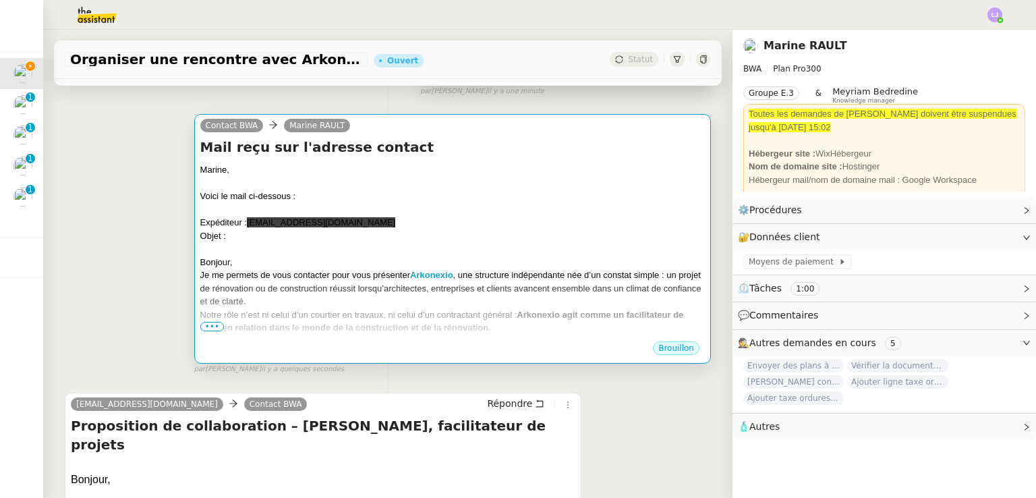
click at [318, 277] on div "Je me permets de vous contacter pour vous présenter Arkonexio , une structure i…" at bounding box center [452, 289] width 505 height 40
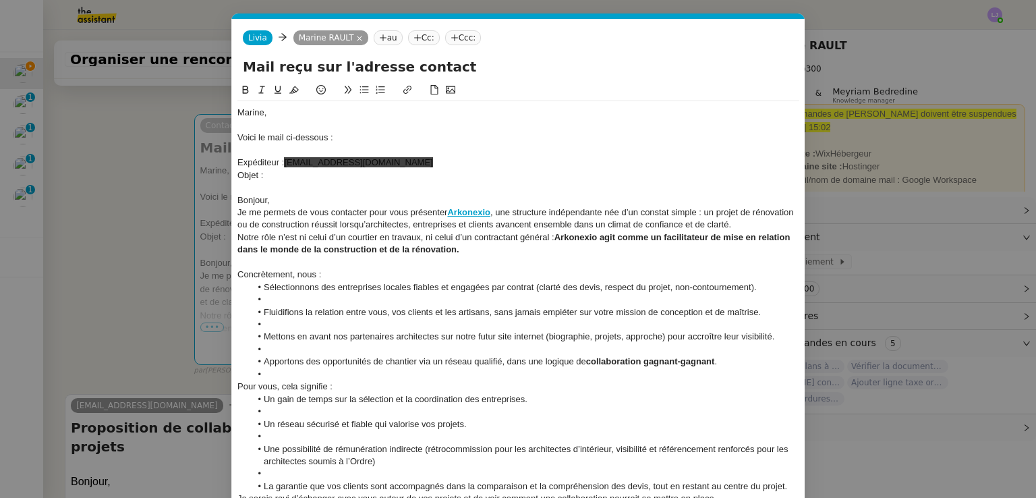
scroll to position [0, 28]
click at [334, 176] on div "Objet :" at bounding box center [518, 175] width 562 height 12
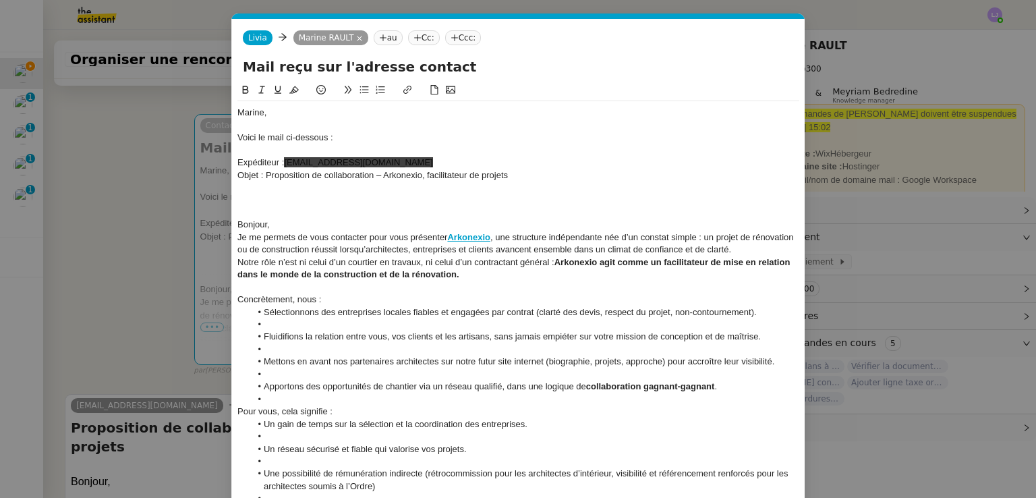
click at [308, 324] on li at bounding box center [525, 324] width 549 height 12
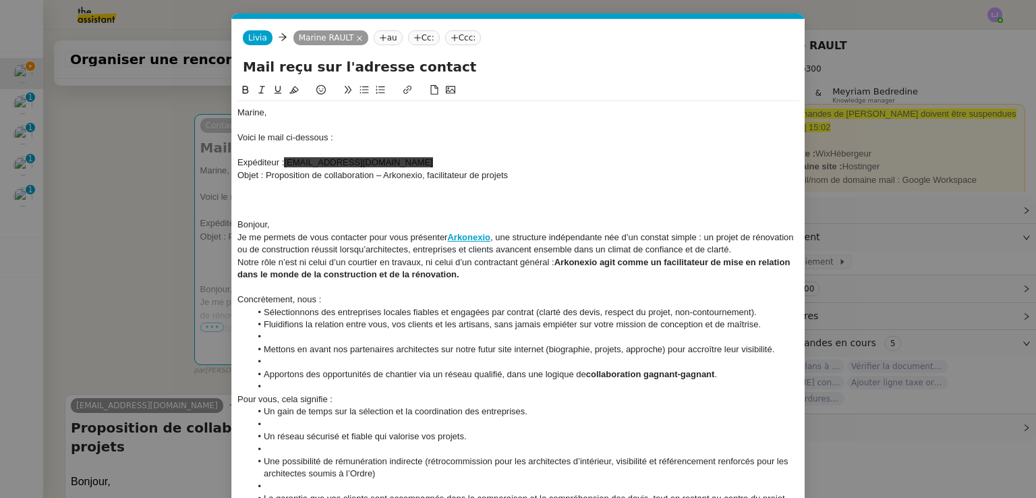
click at [315, 341] on li at bounding box center [525, 337] width 549 height 12
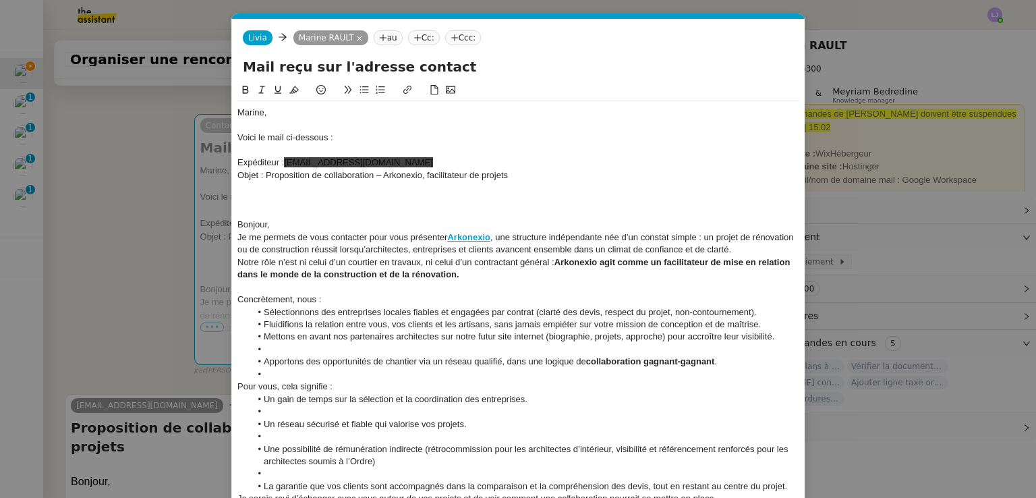
click at [320, 353] on li at bounding box center [525, 349] width 549 height 12
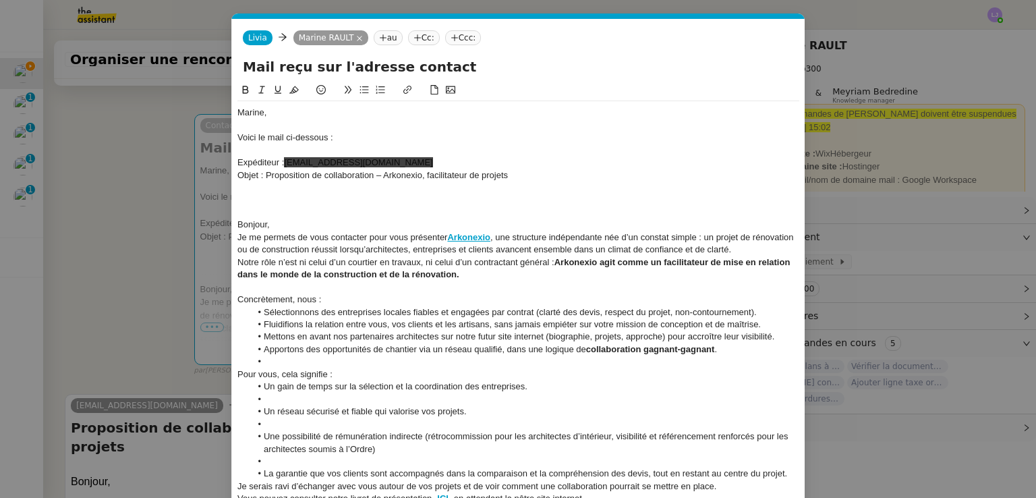
click at [323, 362] on li at bounding box center [525, 362] width 549 height 12
click at [320, 403] on li at bounding box center [525, 399] width 549 height 12
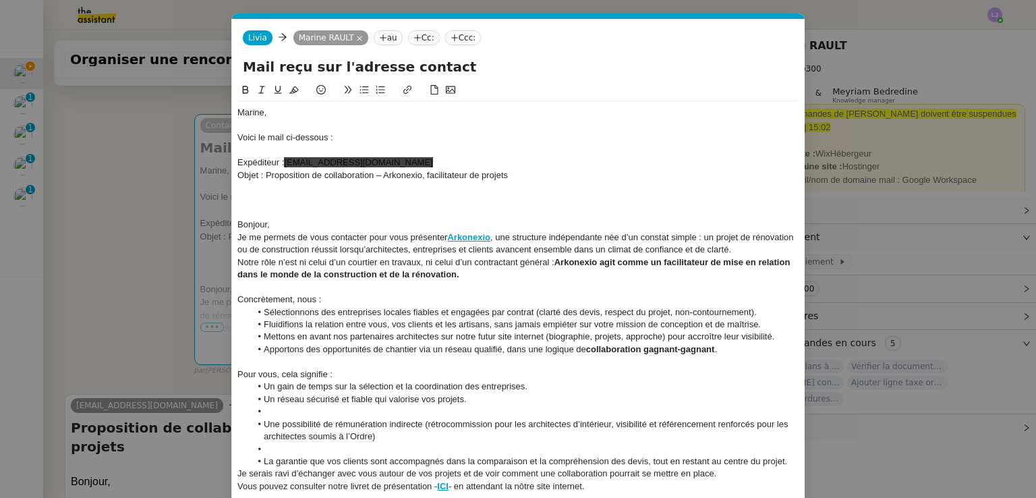
click at [321, 411] on li at bounding box center [525, 411] width 549 height 12
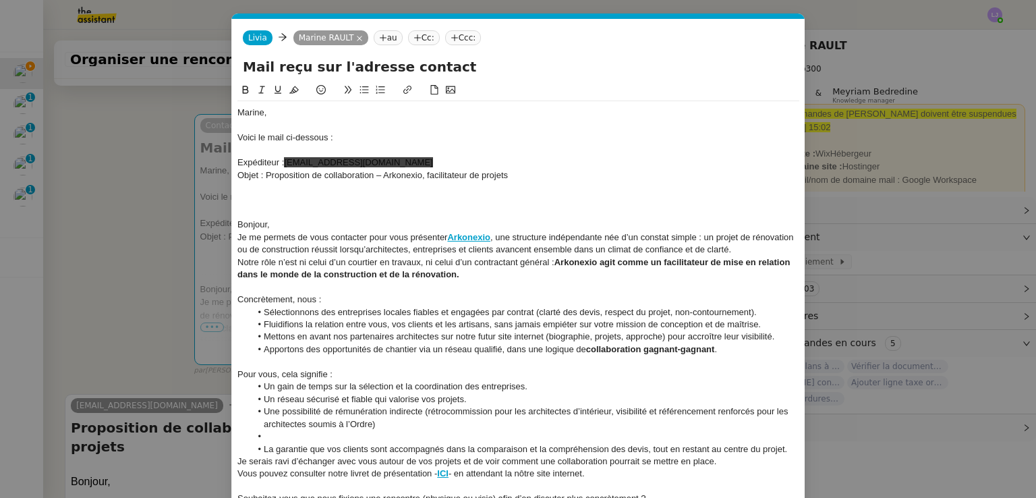
scroll to position [55, 0]
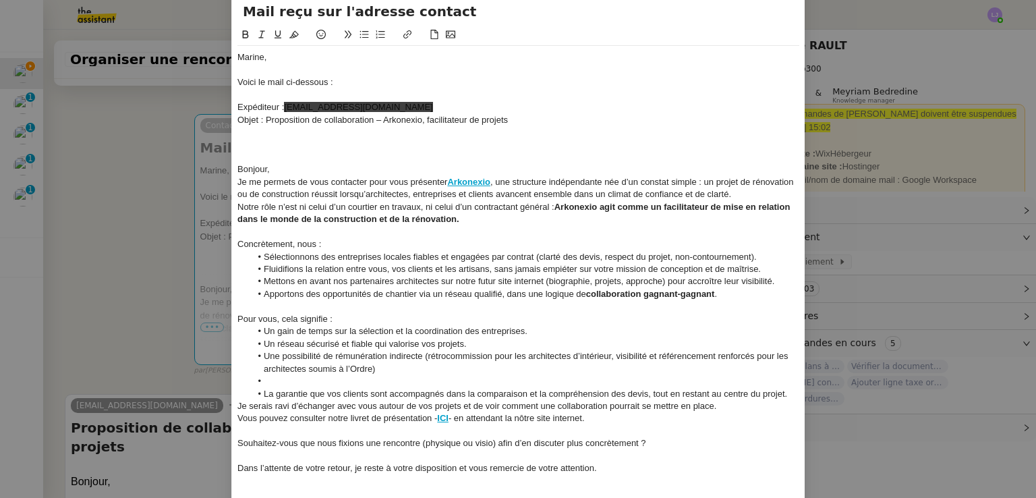
click at [297, 386] on li at bounding box center [525, 381] width 549 height 12
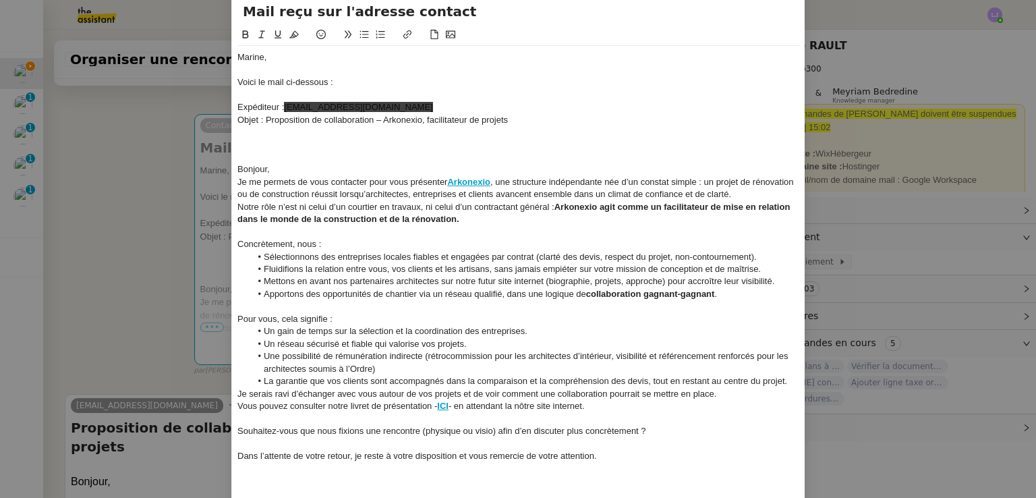
click at [739, 394] on div "Je serais ravi d’échanger avec vous autour de vos projets et de voir comment un…" at bounding box center [518, 394] width 562 height 12
click at [790, 381] on li "La garantie que vos clients sont accompagnés dans la comparaison et la compréhe…" at bounding box center [525, 381] width 549 height 12
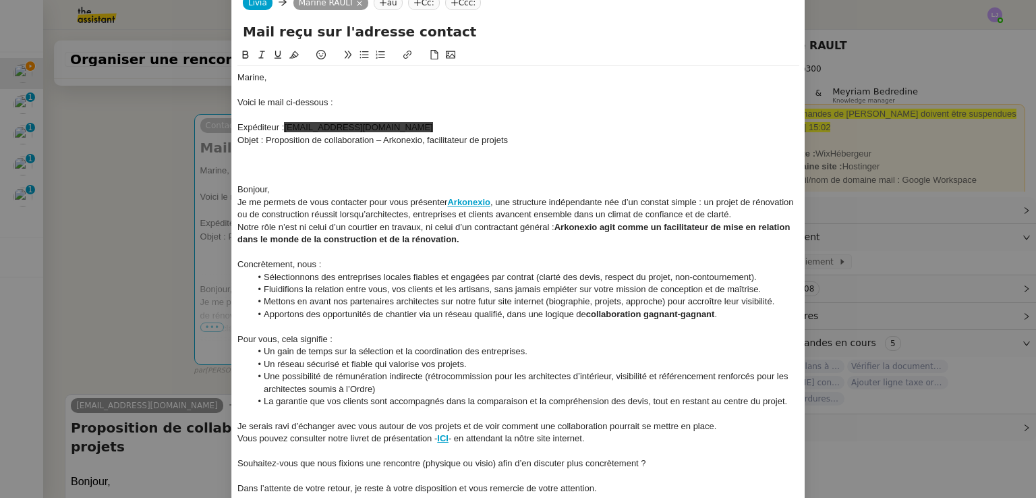
scroll to position [28, 0]
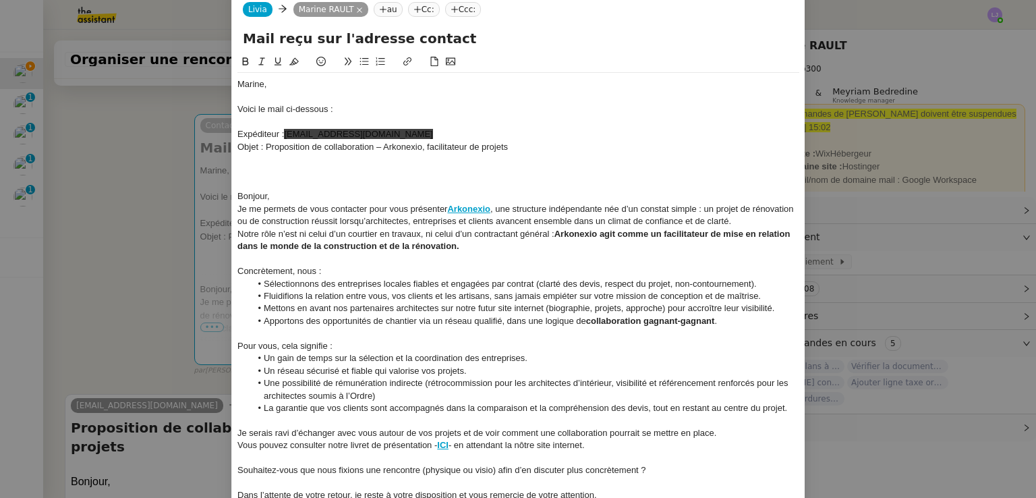
click at [358, 270] on div "Concrètement, nous :" at bounding box center [518, 271] width 562 height 12
click at [282, 198] on div "Bonjour," at bounding box center [518, 196] width 562 height 12
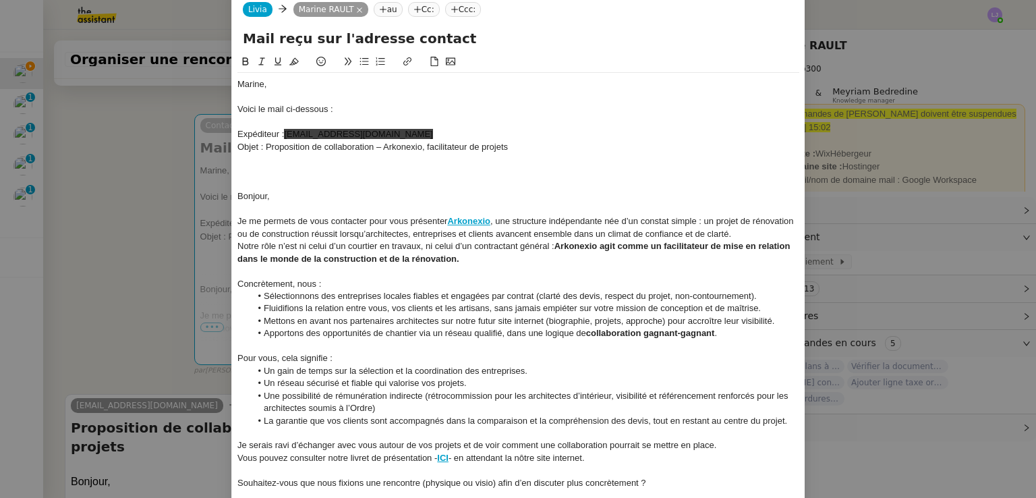
click at [431, 181] on div at bounding box center [518, 184] width 562 height 12
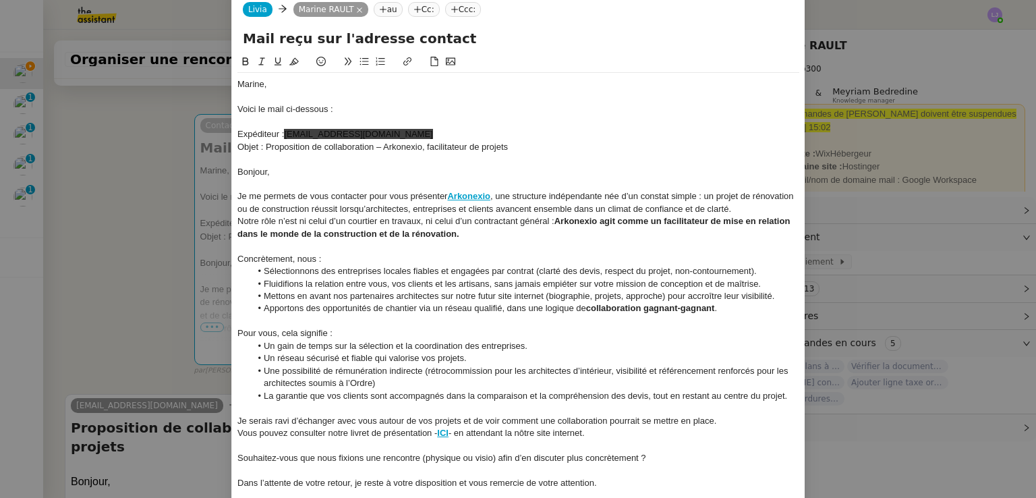
click at [301, 107] on div "Voici le mail ci-dessous :" at bounding box center [518, 109] width 562 height 12
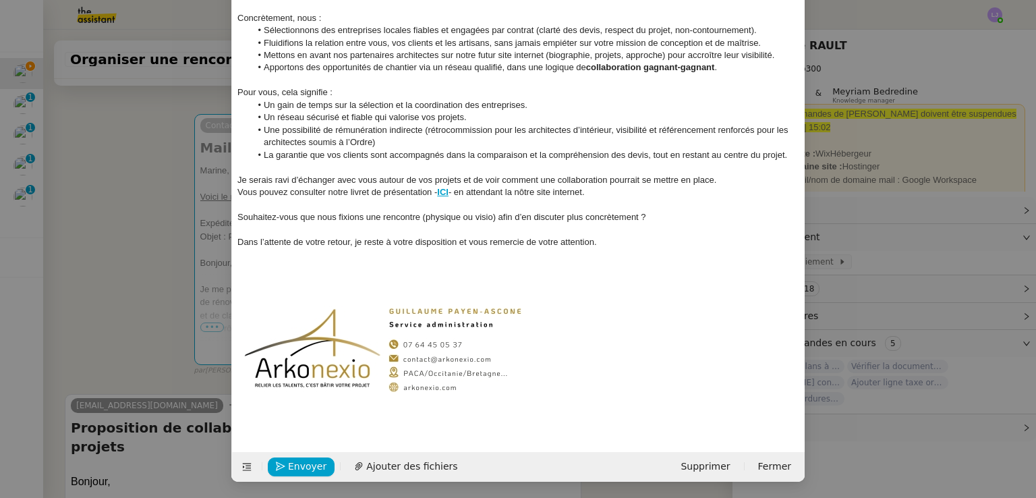
click at [625, 365] on div at bounding box center [518, 349] width 562 height 152
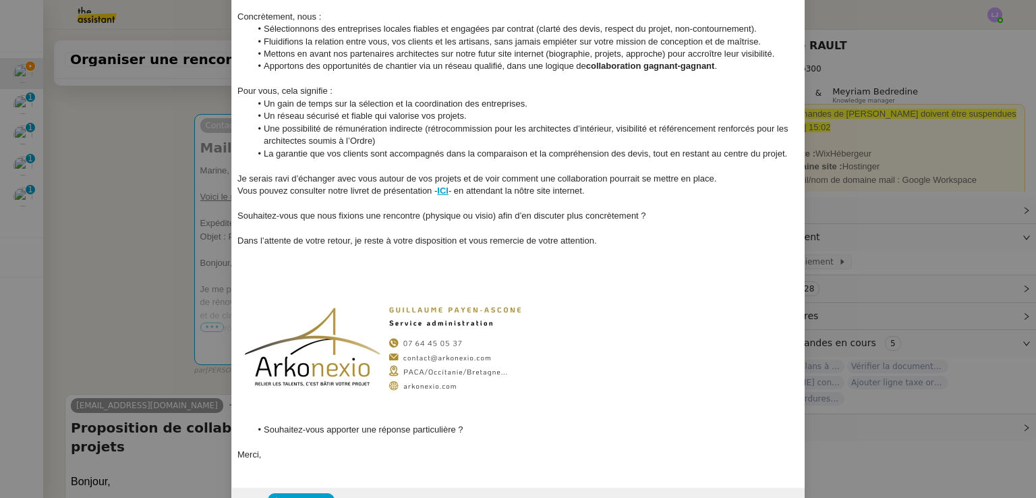
scroll to position [0, 0]
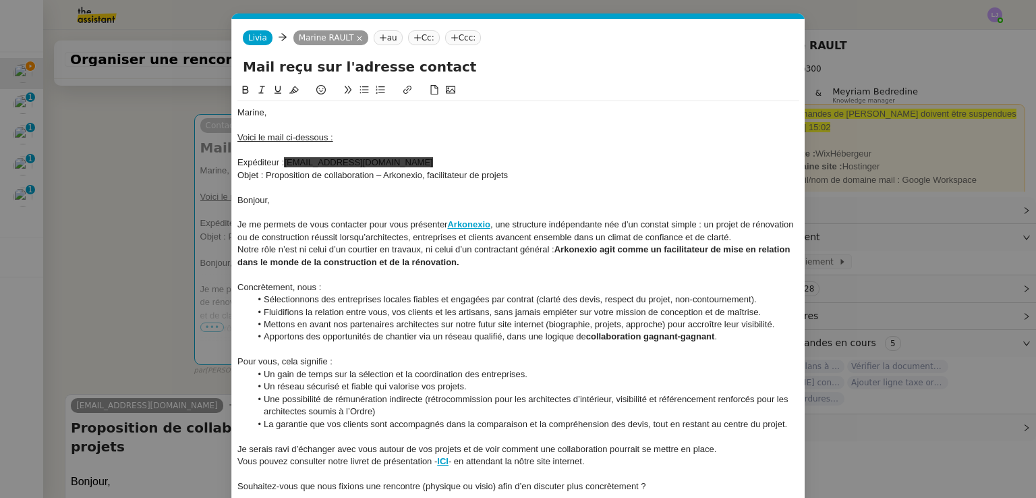
click at [356, 167] on span "[EMAIL_ADDRESS][DOMAIN_NAME]" at bounding box center [358, 162] width 148 height 10
click at [289, 94] on icon at bounding box center [293, 89] width 9 height 7
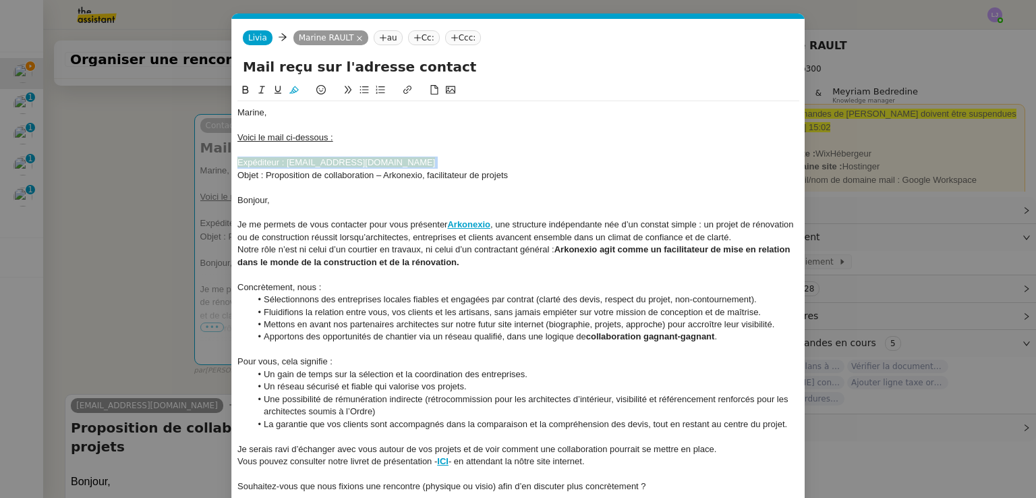
click at [289, 94] on icon at bounding box center [293, 89] width 9 height 7
click at [340, 269] on div "Notre rôle n’est ni celui d’un courtier en travaux, ni celui d’un contractant g…" at bounding box center [518, 256] width 562 height 25
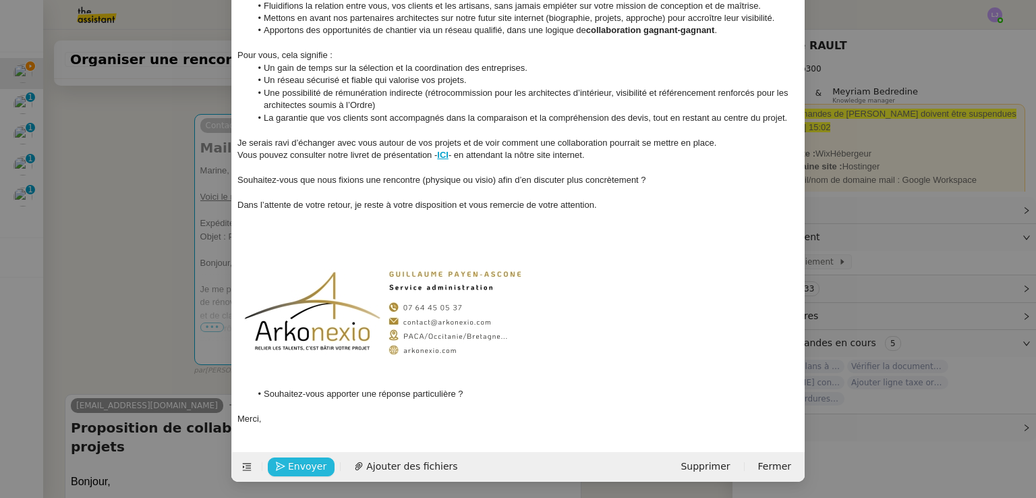
click at [304, 471] on span "Envoyer" at bounding box center [307, 467] width 38 height 16
click at [304, 472] on span "Confirmer l'envoi" at bounding box center [328, 467] width 81 height 16
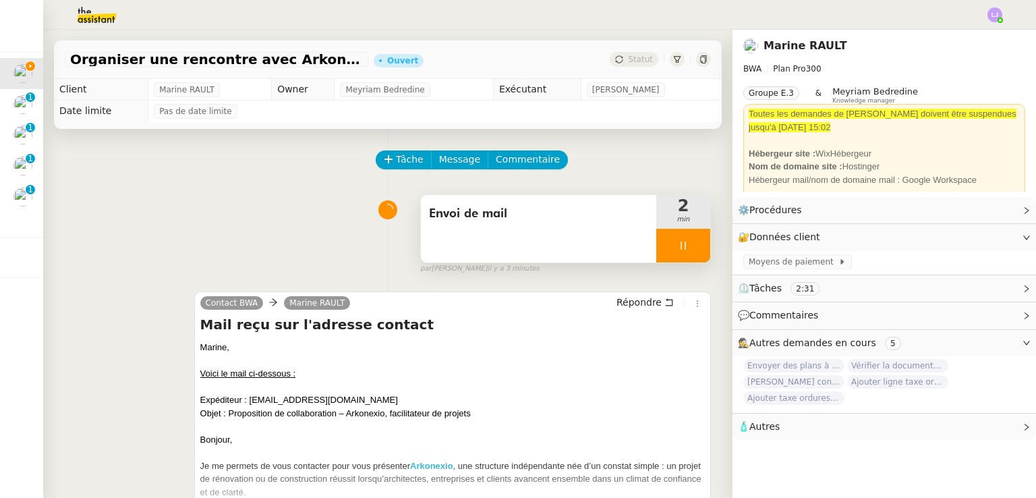
scroll to position [0, 0]
click at [686, 244] on div at bounding box center [683, 246] width 54 height 34
click at [686, 244] on button at bounding box center [696, 246] width 27 height 34
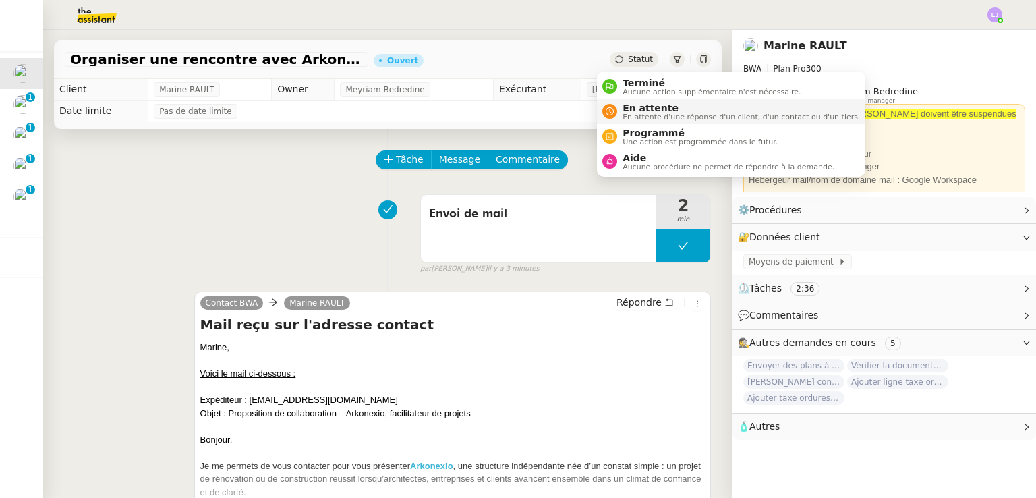
click at [640, 113] on span "En attente d'une réponse d'un client, d'un contact ou d'un tiers." at bounding box center [741, 116] width 237 height 7
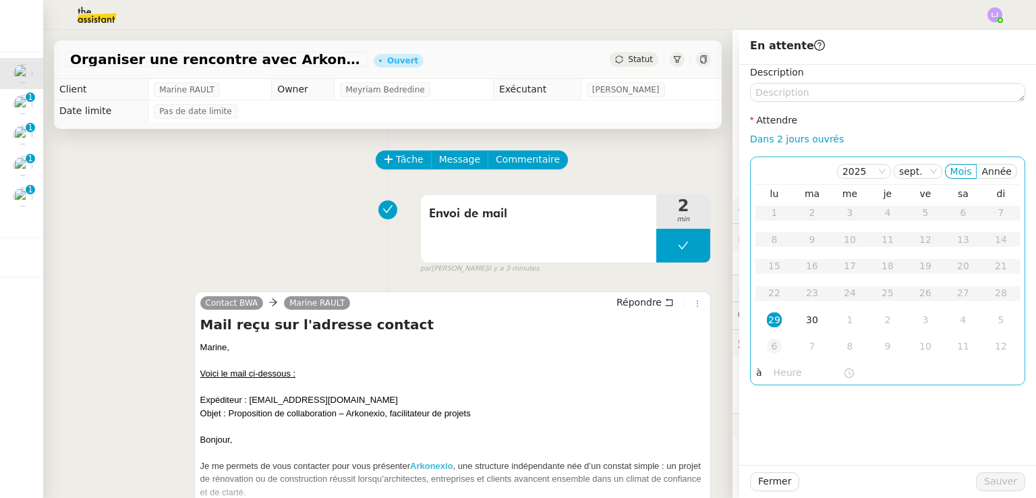
click at [771, 341] on div "6" at bounding box center [774, 346] width 15 height 15
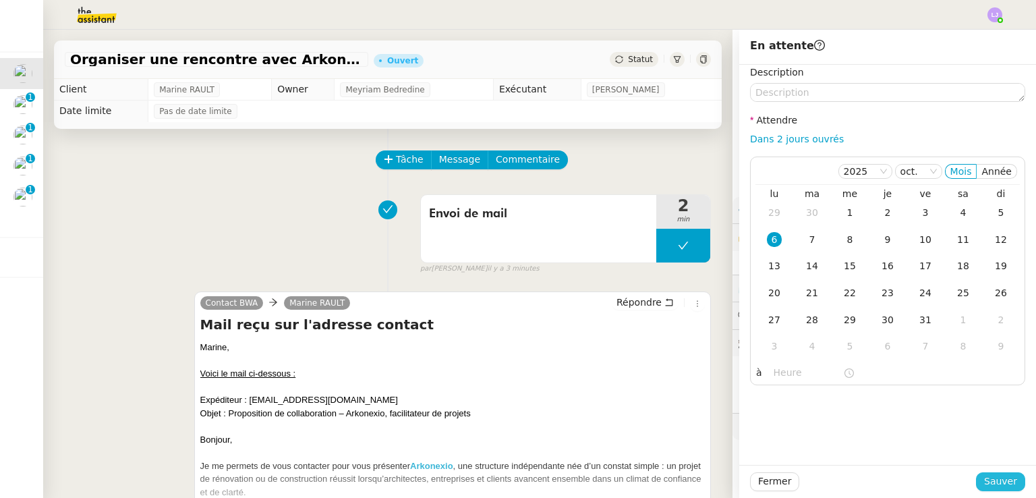
click at [1009, 484] on button "Sauver" at bounding box center [1000, 481] width 49 height 19
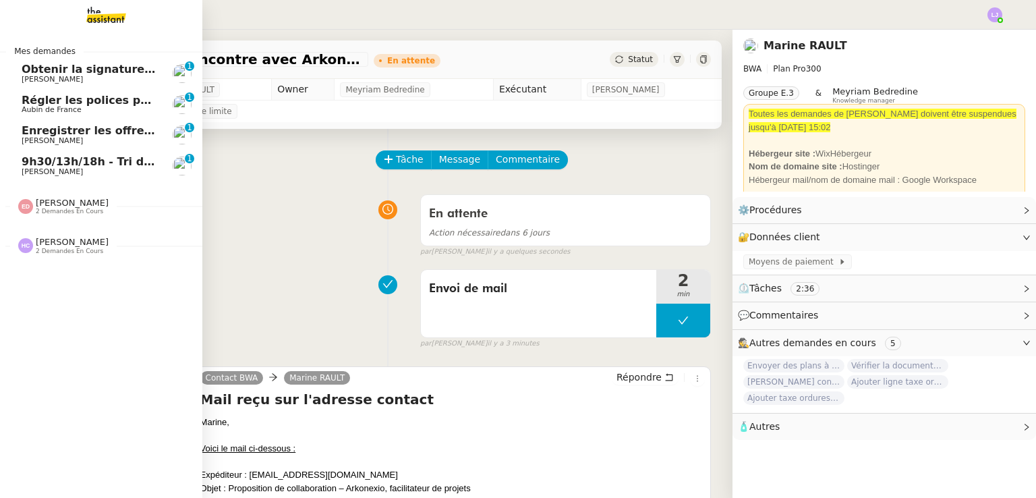
click at [117, 76] on span "[PERSON_NAME]" at bounding box center [90, 80] width 136 height 8
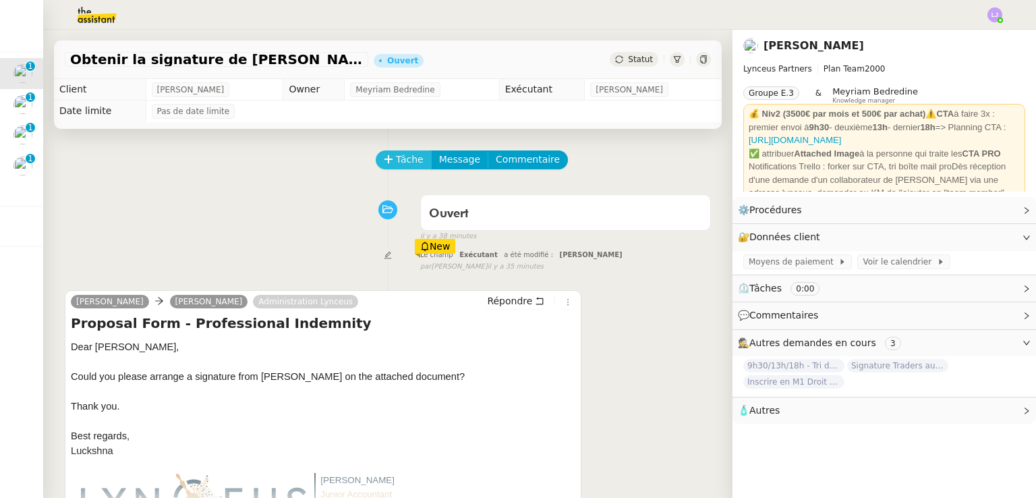
click at [399, 169] on button "Tâche" at bounding box center [404, 159] width 56 height 19
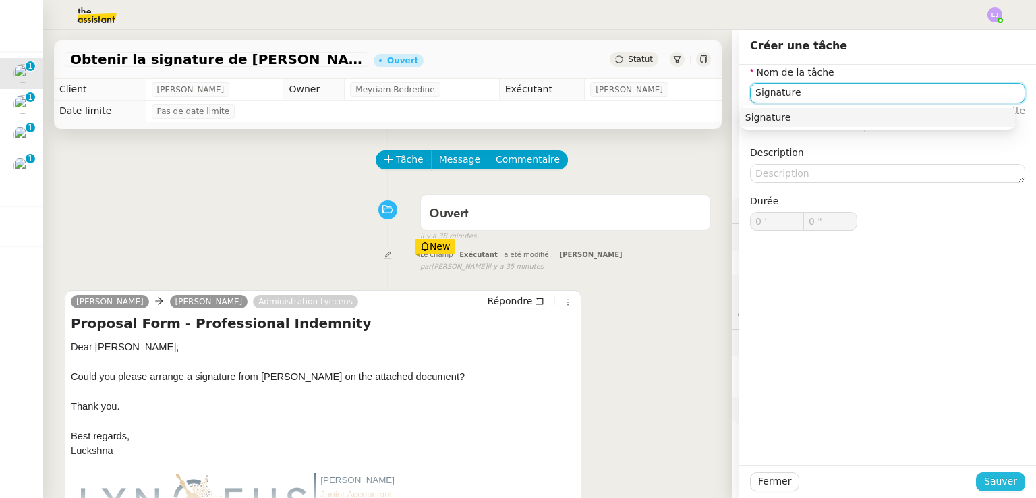
type input "Signature"
click at [999, 484] on span "Sauver" at bounding box center [1000, 482] width 33 height 16
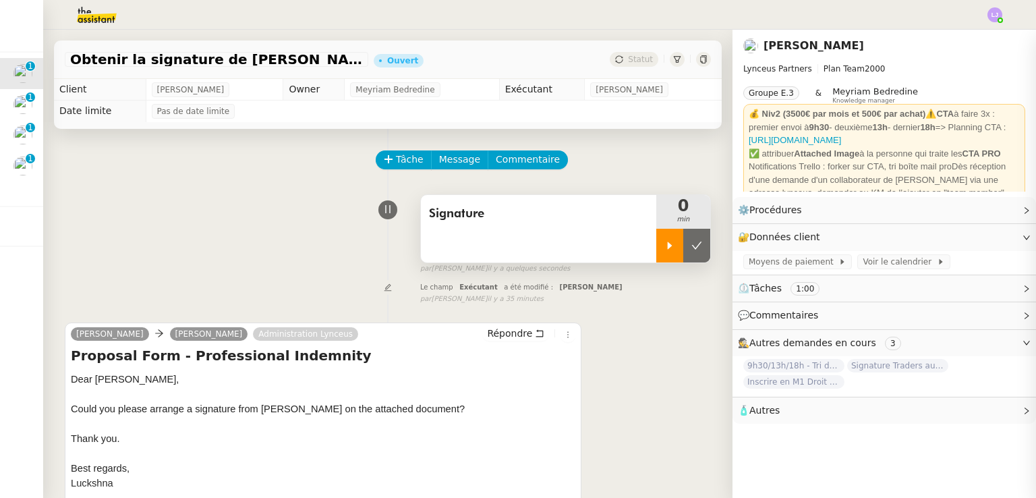
click at [668, 249] on icon at bounding box center [670, 245] width 5 height 7
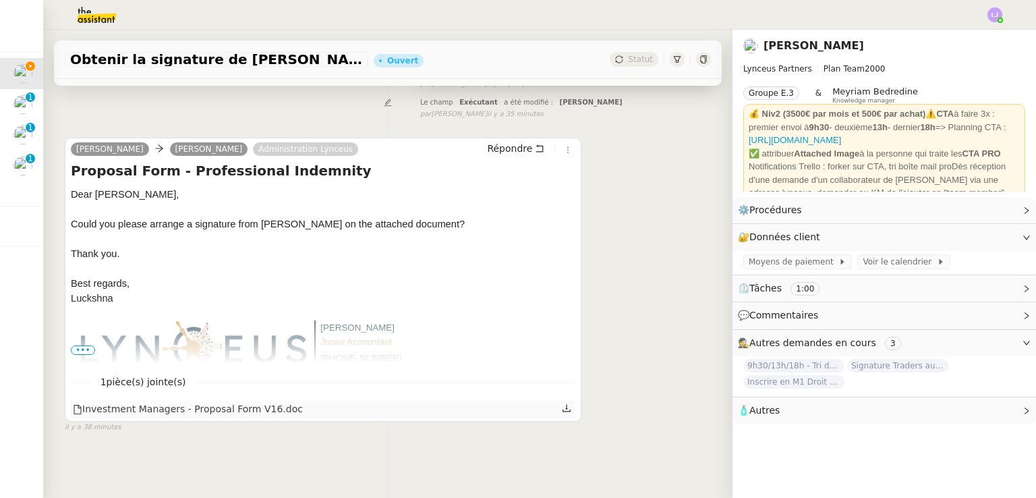
click at [562, 403] on icon at bounding box center [566, 407] width 9 height 9
click at [291, 94] on div "Le champ Exécutant a été modifié : [PERSON_NAME] false par [PERSON_NAME] il y a…" at bounding box center [388, 106] width 646 height 25
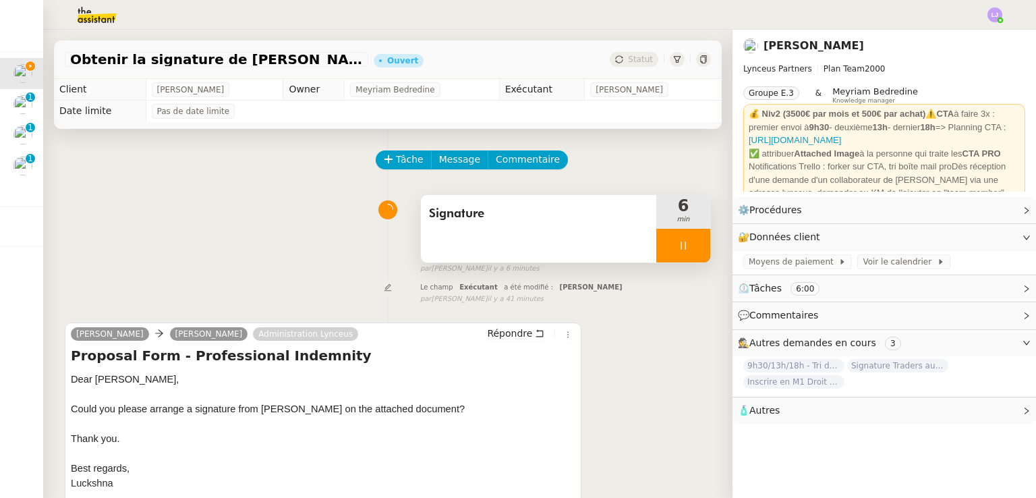
scroll to position [194, 0]
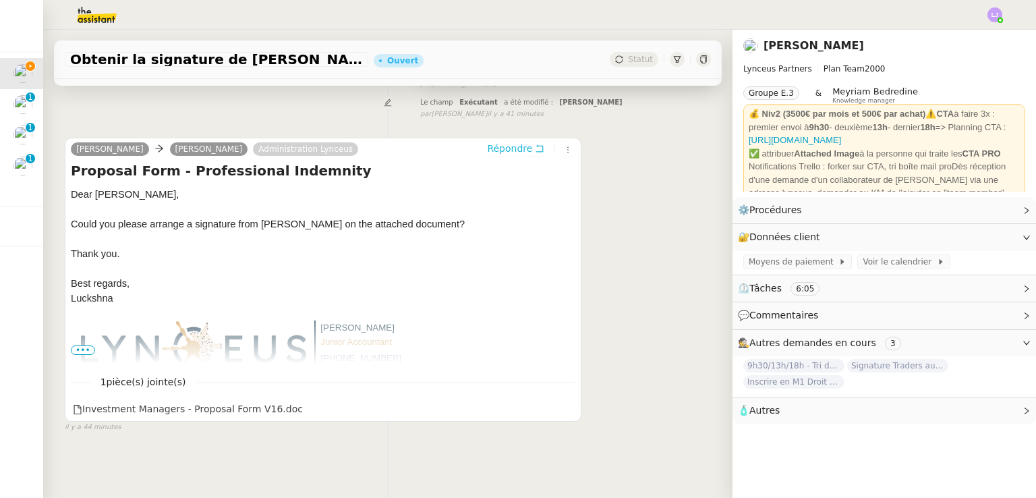
click at [503, 142] on span "Répondre" at bounding box center [509, 148] width 45 height 13
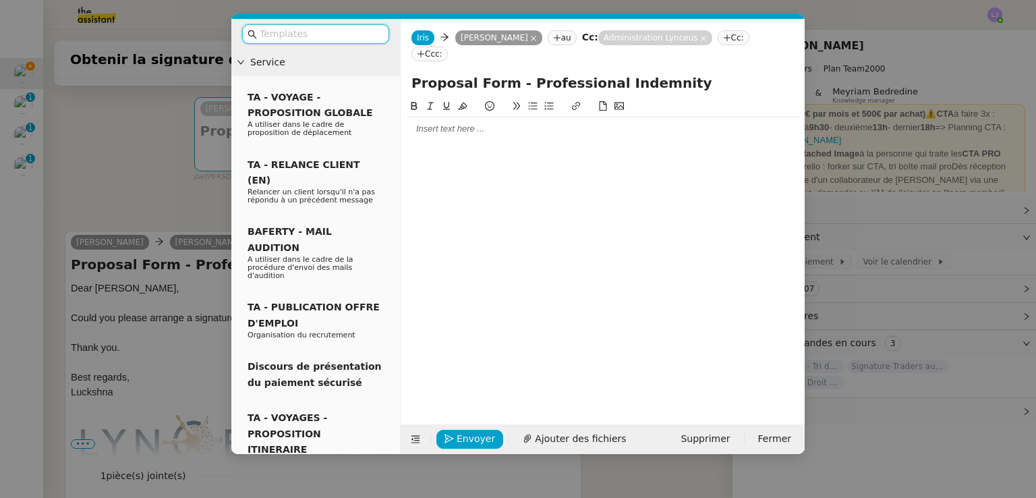
click at [486, 122] on div at bounding box center [602, 128] width 393 height 23
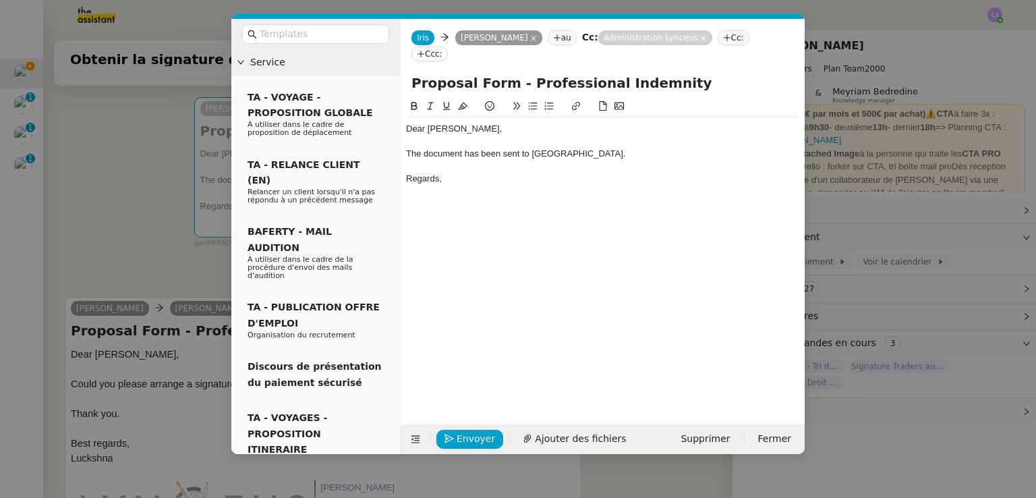
click at [576, 148] on div "The document has been sent to [GEOGRAPHIC_DATA]." at bounding box center [602, 154] width 393 height 12
click at [196, 337] on nz-modal-container "Service TA - VOYAGE - PROPOSITION GLOBALE A utiliser dans le cadre de propositi…" at bounding box center [518, 249] width 1036 height 498
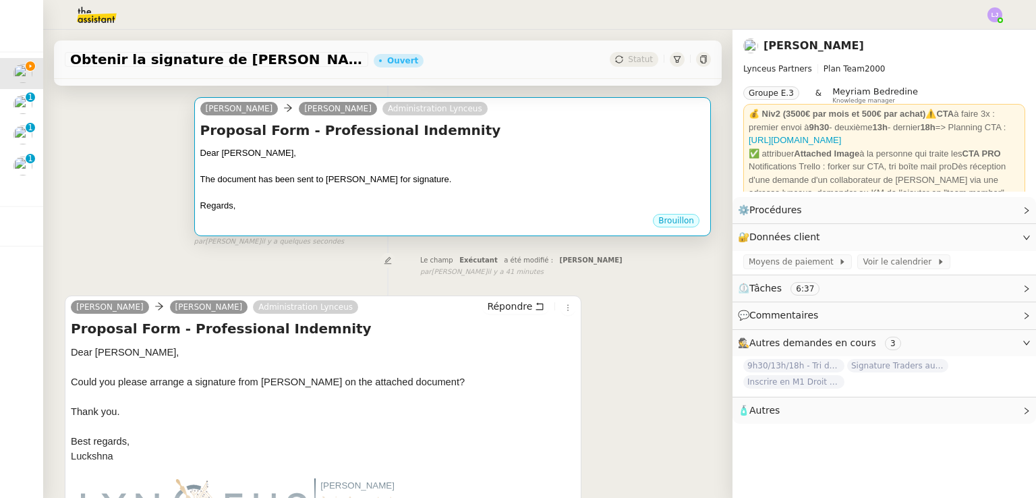
click at [477, 184] on div "The document has been sent to [PERSON_NAME] for signature." at bounding box center [452, 179] width 505 height 13
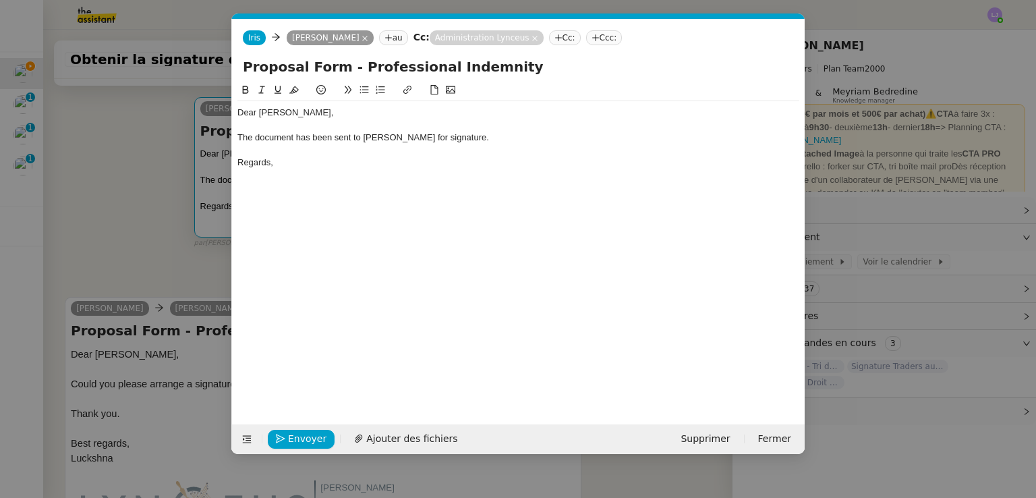
scroll to position [0, 28]
click at [300, 438] on span "Envoyer" at bounding box center [307, 439] width 38 height 16
click at [300, 438] on span "Confirmer l'envoi" at bounding box center [328, 439] width 81 height 16
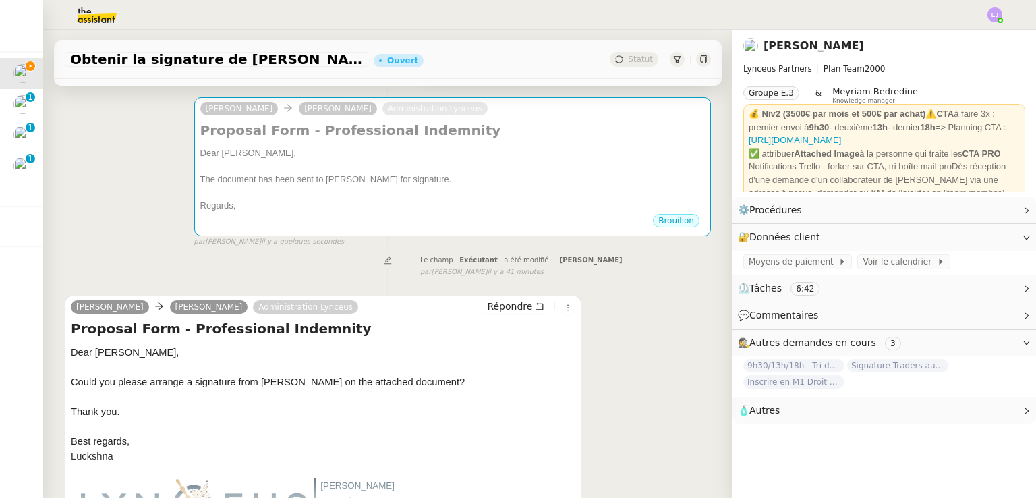
scroll to position [0, 0]
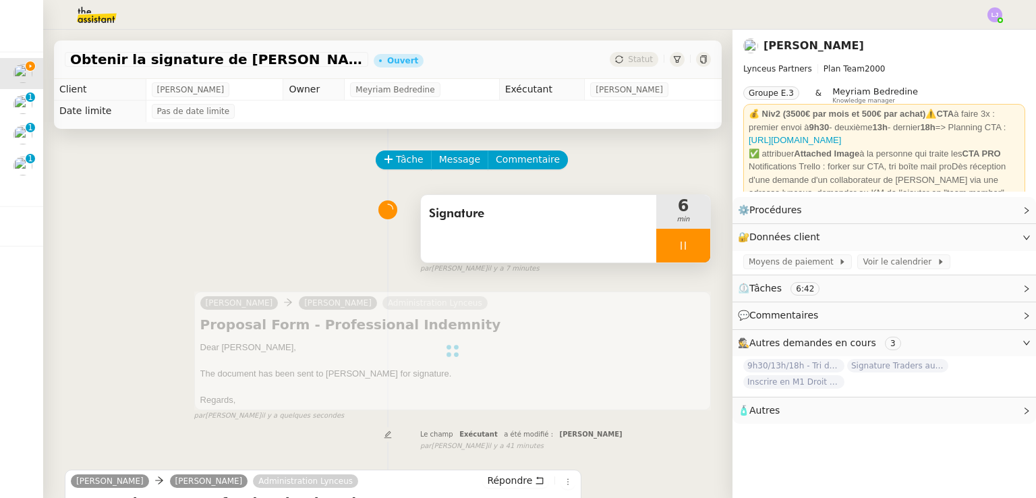
click at [685, 240] on div at bounding box center [683, 246] width 54 height 34
click at [685, 240] on button at bounding box center [696, 246] width 27 height 34
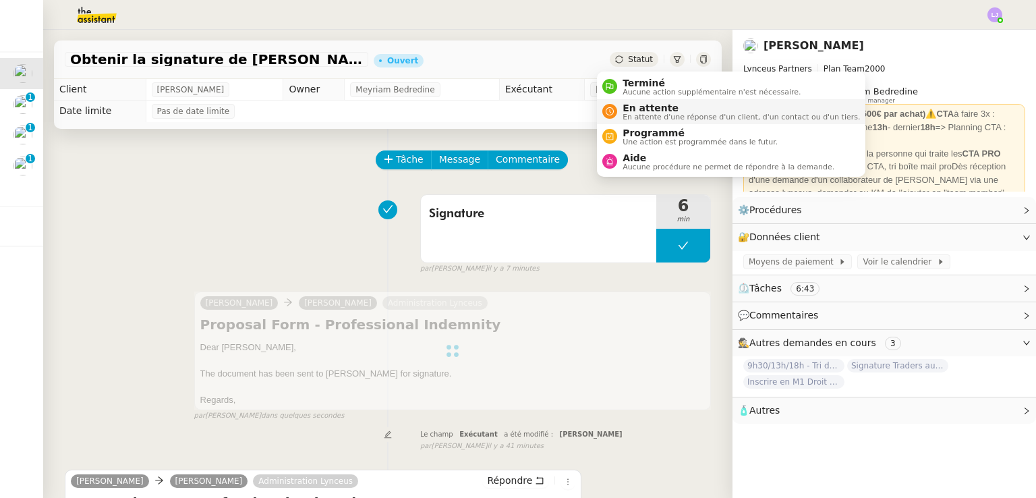
click at [655, 103] on span "En attente" at bounding box center [741, 108] width 237 height 11
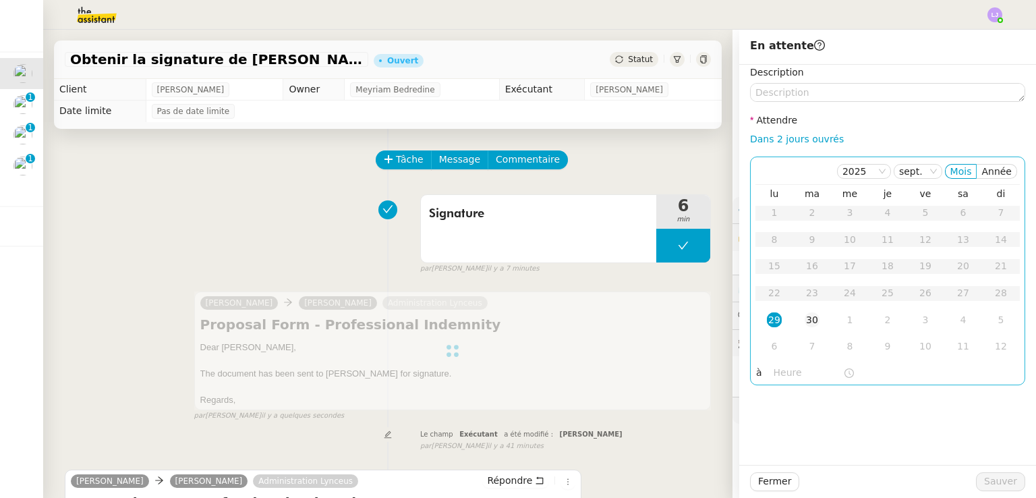
click at [805, 314] on div "30" at bounding box center [812, 319] width 15 height 15
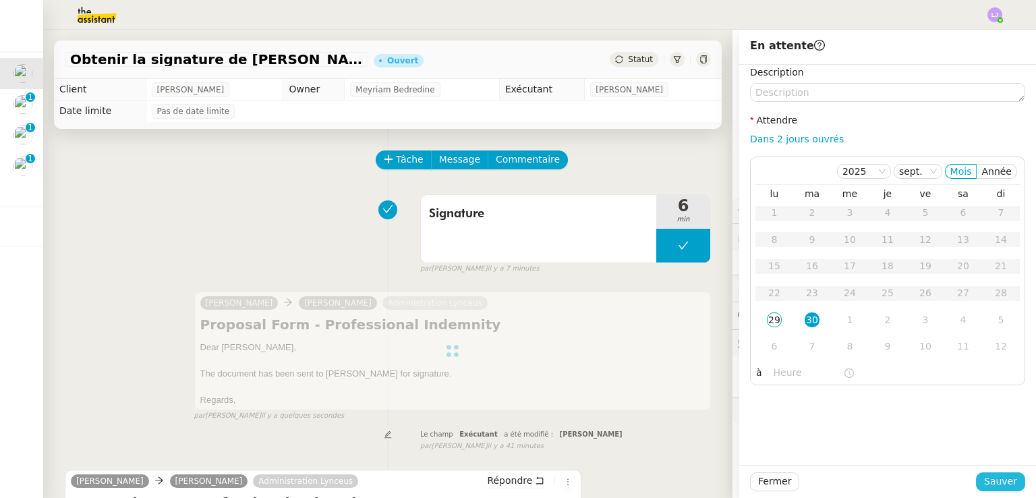
click at [984, 481] on span "Sauver" at bounding box center [1000, 482] width 33 height 16
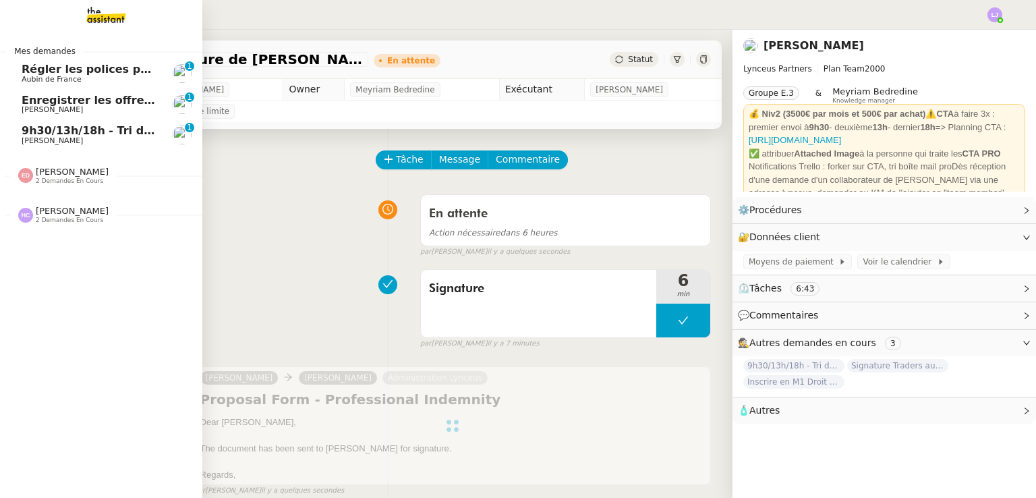
click at [111, 129] on span "9h30/13h/18h - Tri de la boite mail PRO - 26 septembre 2025" at bounding box center [206, 130] width 368 height 13
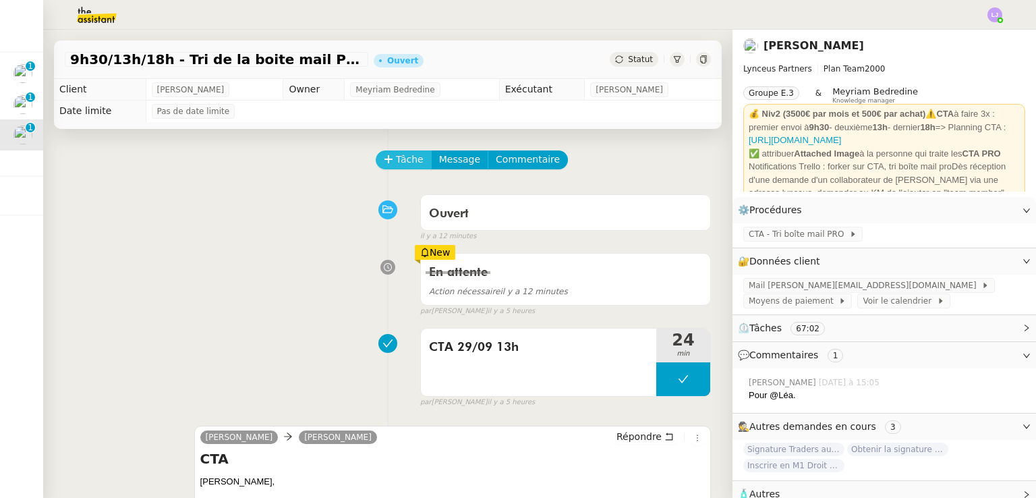
click at [385, 159] on icon at bounding box center [388, 159] width 7 height 1
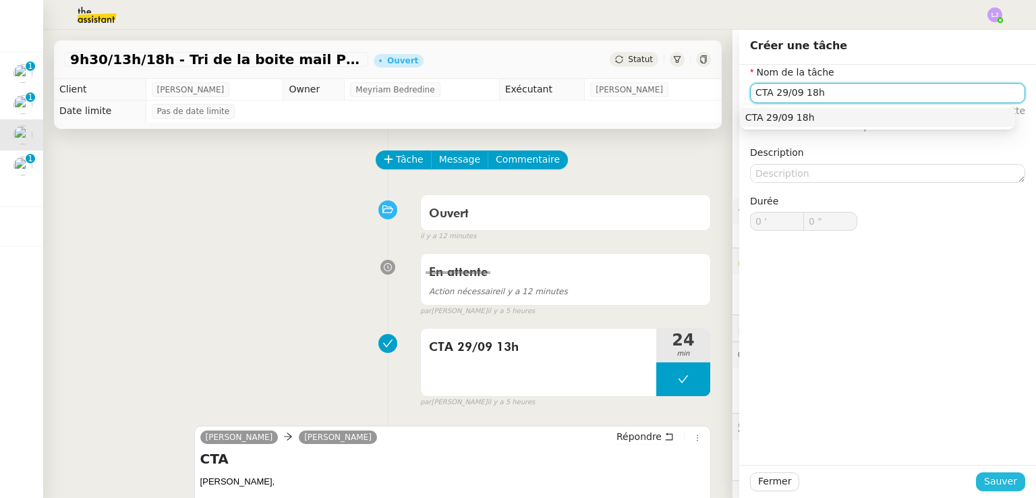
type input "CTA 29/09 18h"
click at [992, 486] on span "Sauver" at bounding box center [1000, 482] width 33 height 16
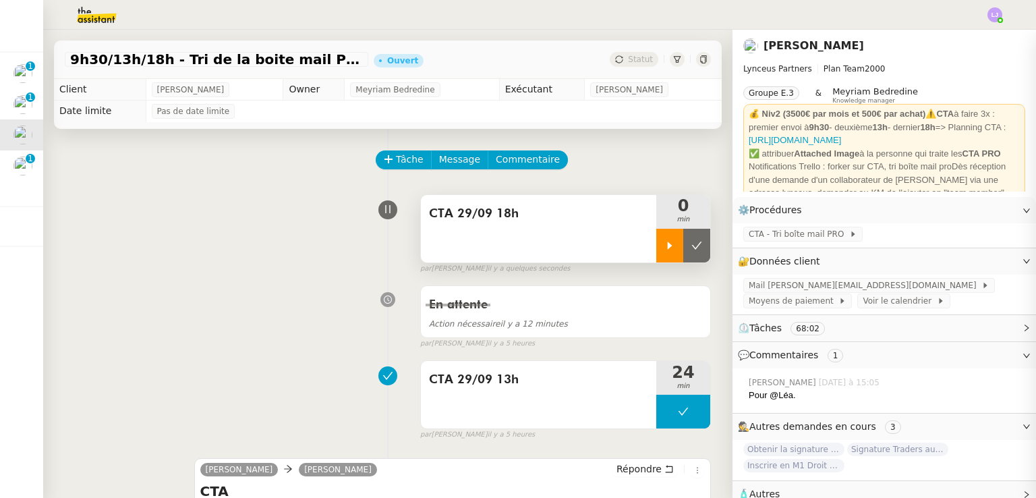
click at [665, 244] on icon at bounding box center [670, 245] width 11 height 11
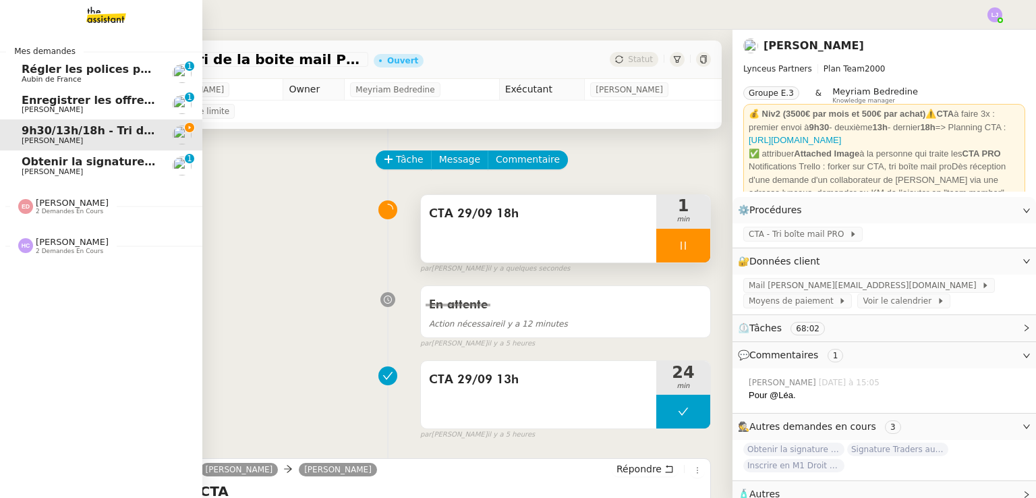
click at [88, 166] on span "Obtenir la signature de [PERSON_NAME]" at bounding box center [145, 161] width 246 height 13
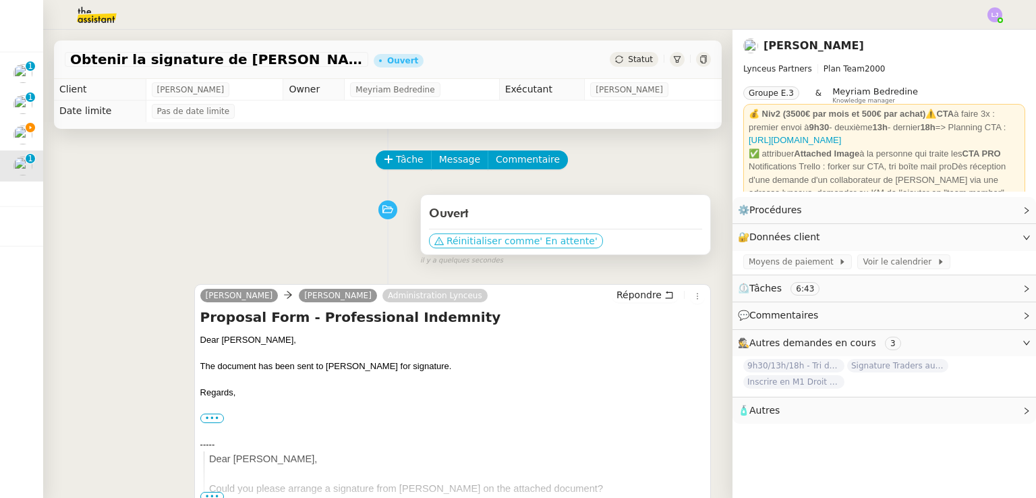
click at [472, 243] on span "Réinitialiser comme" at bounding box center [493, 240] width 93 height 13
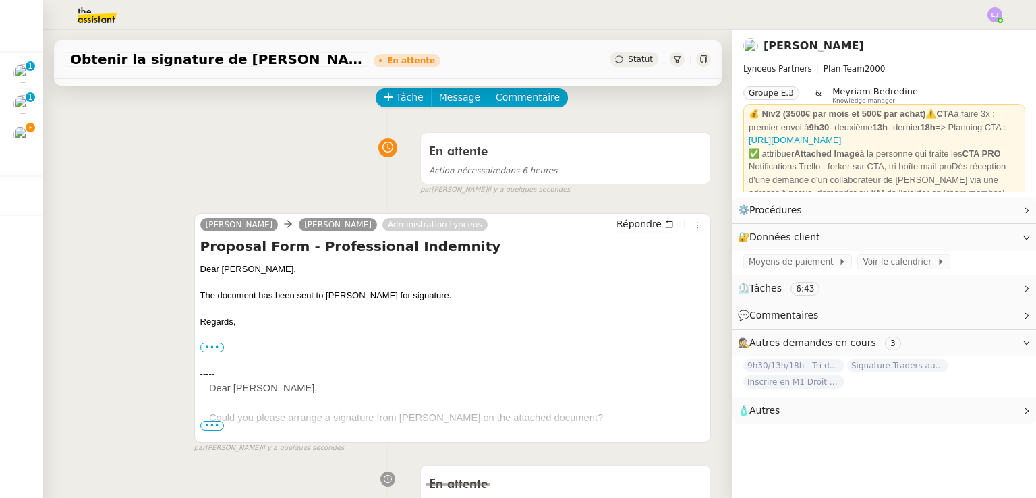
scroll to position [18, 0]
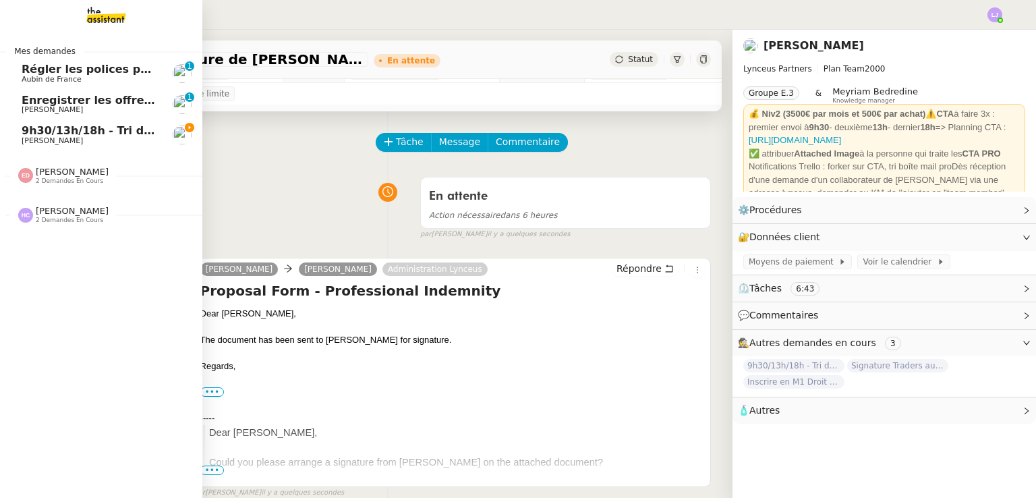
click at [32, 122] on link "9h30/13h/18h - Tri de la boite mail PRO - [DATE] [PERSON_NAME]" at bounding box center [101, 134] width 202 height 31
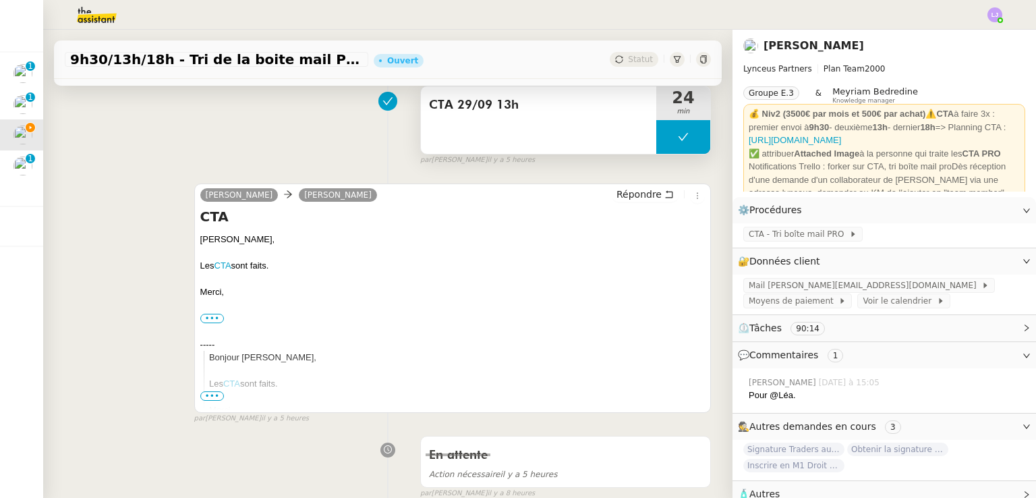
scroll to position [275, 0]
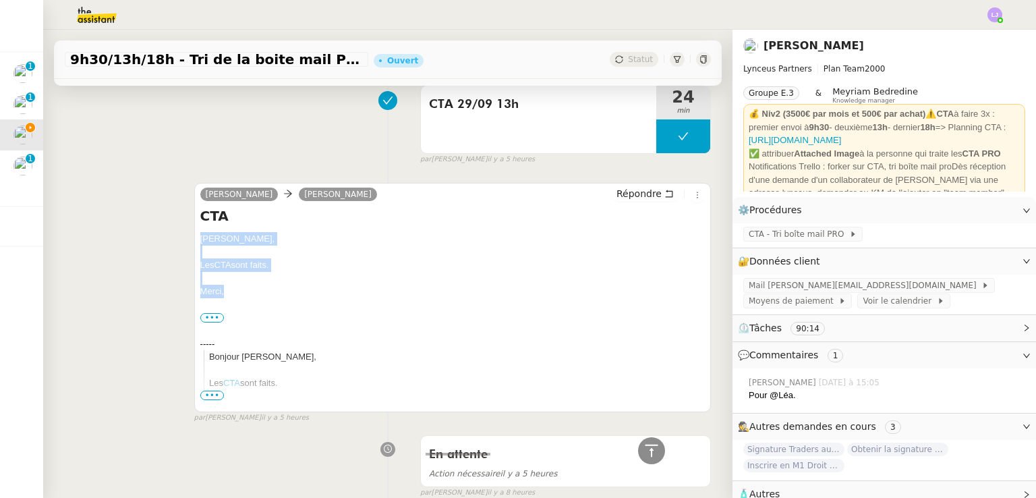
drag, startPoint x: 226, startPoint y: 295, endPoint x: 190, endPoint y: 240, distance: 66.2
click at [190, 240] on div "[PERSON_NAME] [PERSON_NAME] Répondre CTA [PERSON_NAME], Les CTA sont faits. [GE…" at bounding box center [388, 297] width 646 height 253
copy div "[PERSON_NAME], Les CTA sont faits. [GEOGRAPHIC_DATA],"
click at [639, 200] on span "Répondre" at bounding box center [639, 193] width 45 height 13
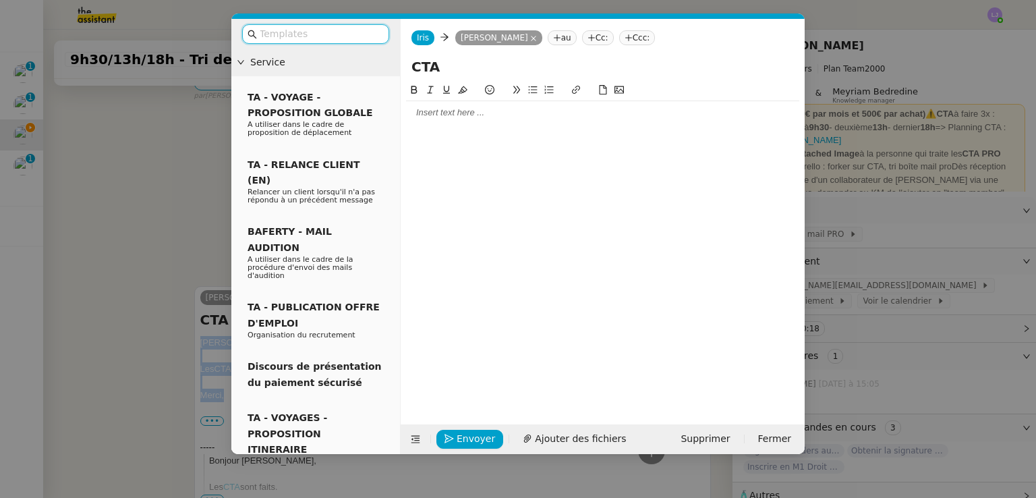
scroll to position [379, 0]
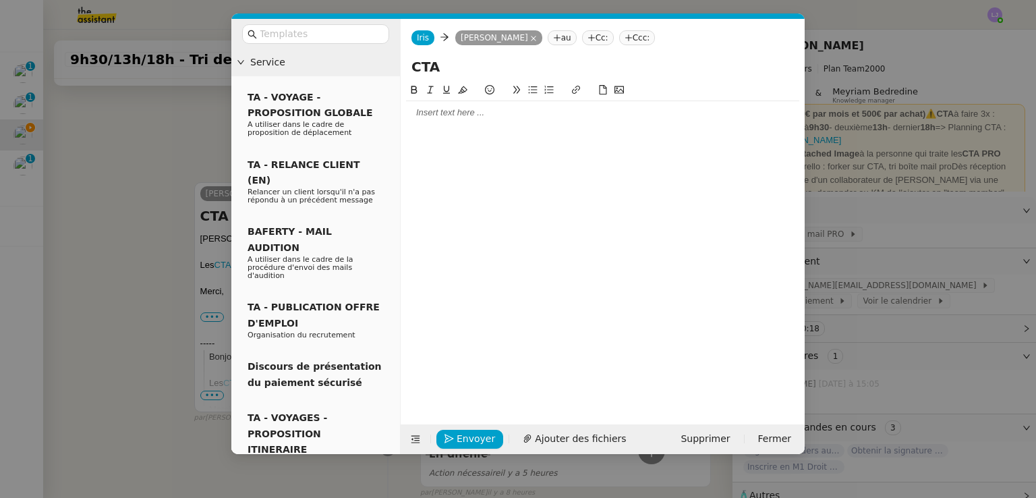
click at [488, 119] on div at bounding box center [602, 113] width 393 height 12
click at [469, 443] on span "Envoyer" at bounding box center [476, 439] width 38 height 16
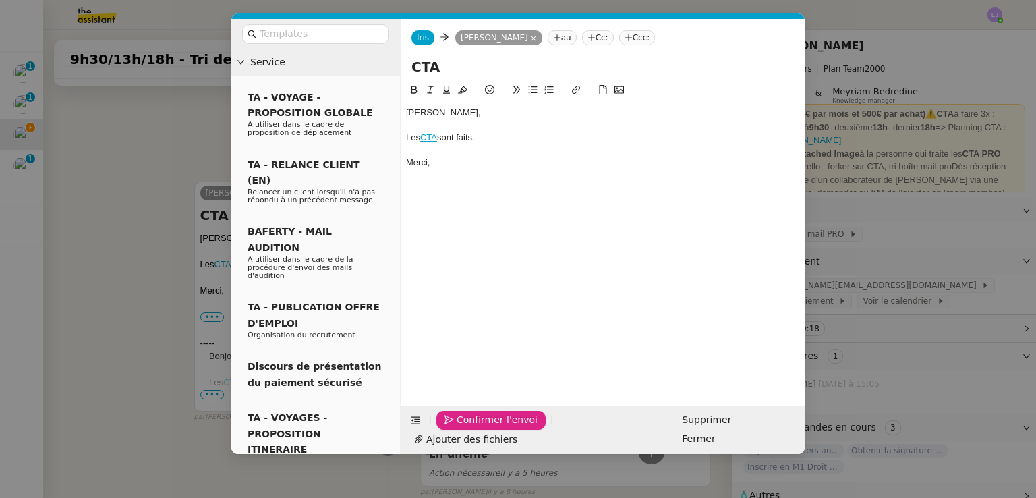
click at [469, 428] on span "Confirmer l'envoi" at bounding box center [497, 420] width 81 height 16
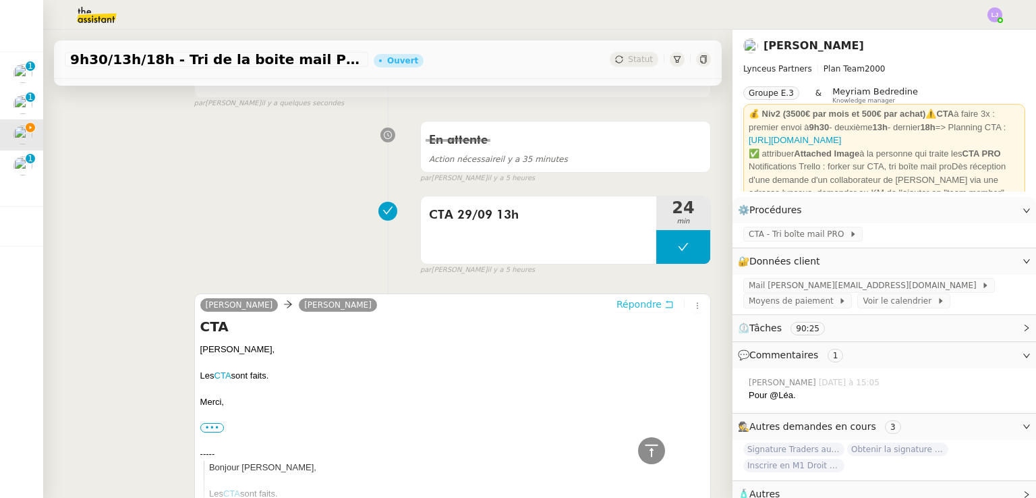
scroll to position [534, 0]
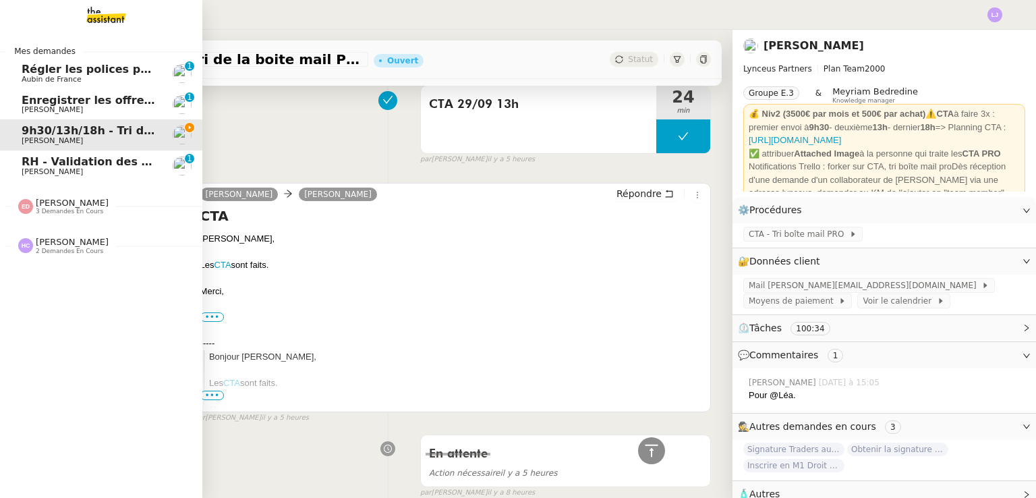
click at [86, 320] on div "Mes demandes Régler les polices pour les [PERSON_NAME] de France 0 1 2 3 4 5 6 …" at bounding box center [101, 264] width 202 height 468
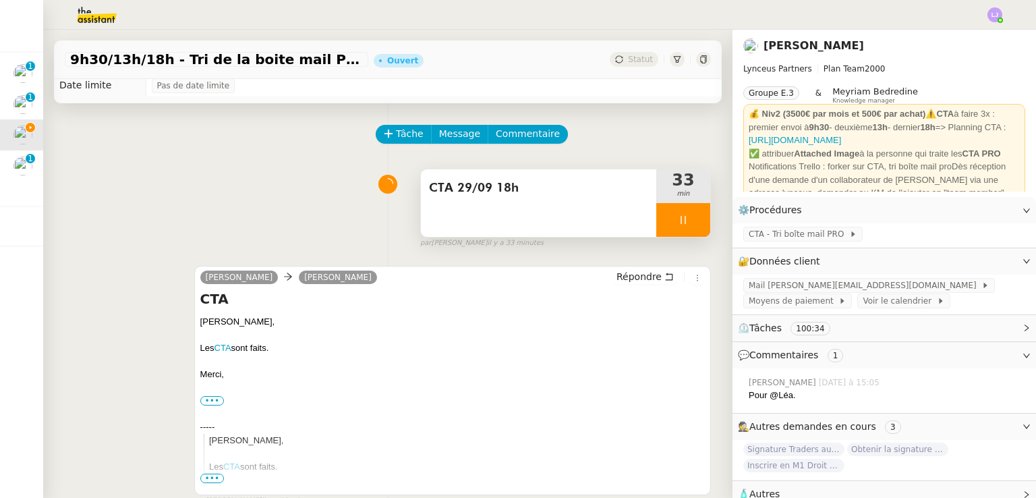
scroll to position [0, 0]
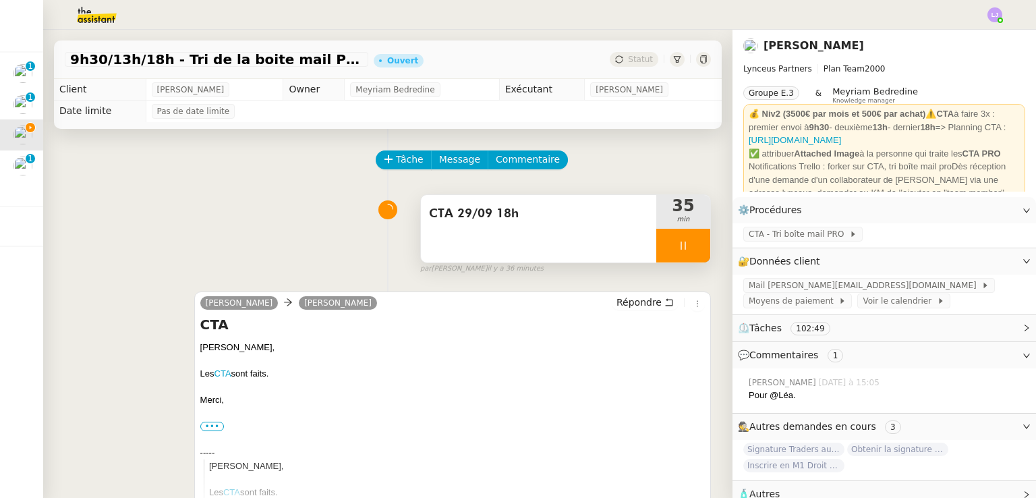
click at [678, 248] on icon at bounding box center [683, 245] width 11 height 11
click at [692, 251] on icon at bounding box center [697, 245] width 11 height 11
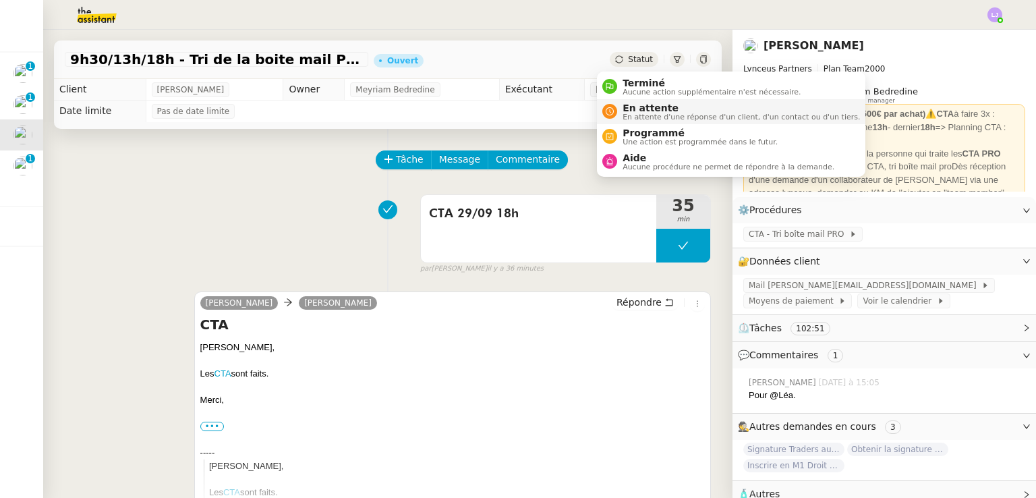
click at [637, 113] on span "En attente d'une réponse d'un client, d'un contact ou d'un tiers." at bounding box center [741, 116] width 237 height 7
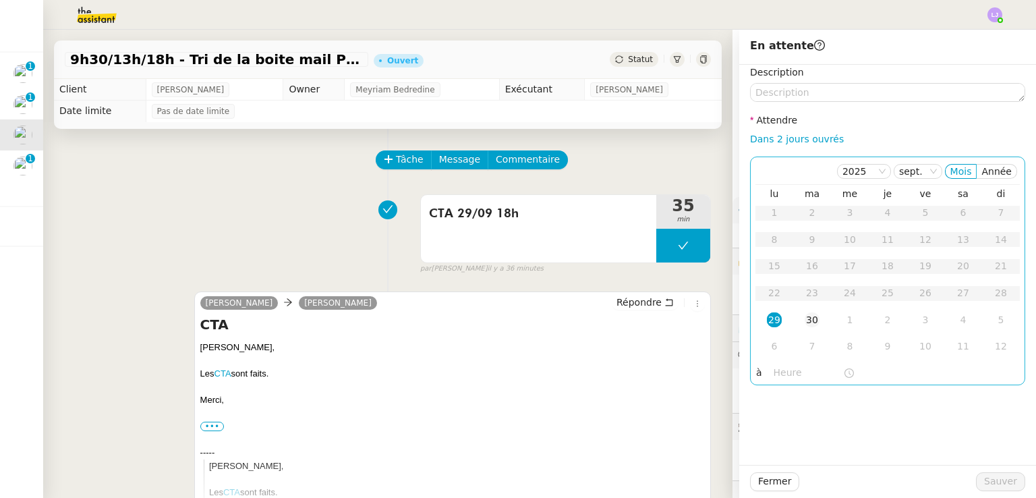
click at [808, 320] on div "30" at bounding box center [812, 319] width 15 height 15
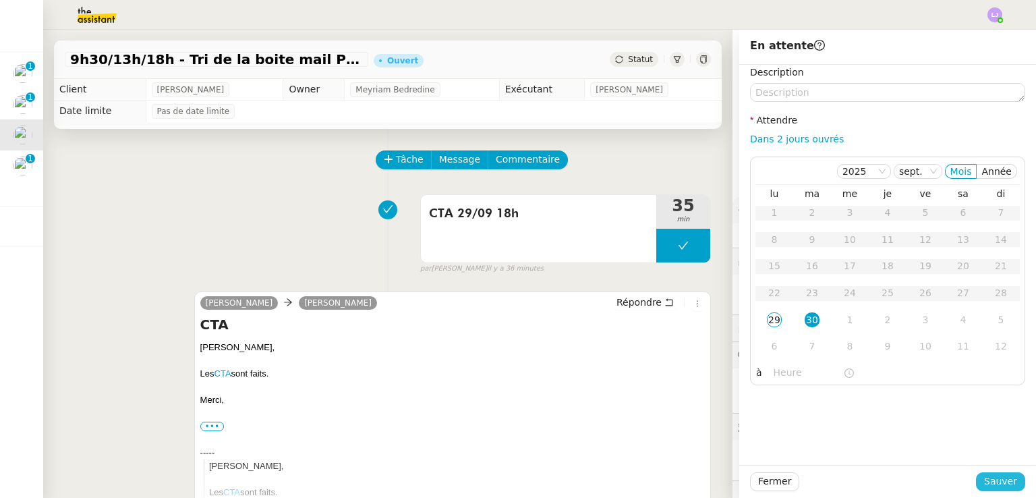
click at [988, 473] on button "Sauver" at bounding box center [1000, 481] width 49 height 19
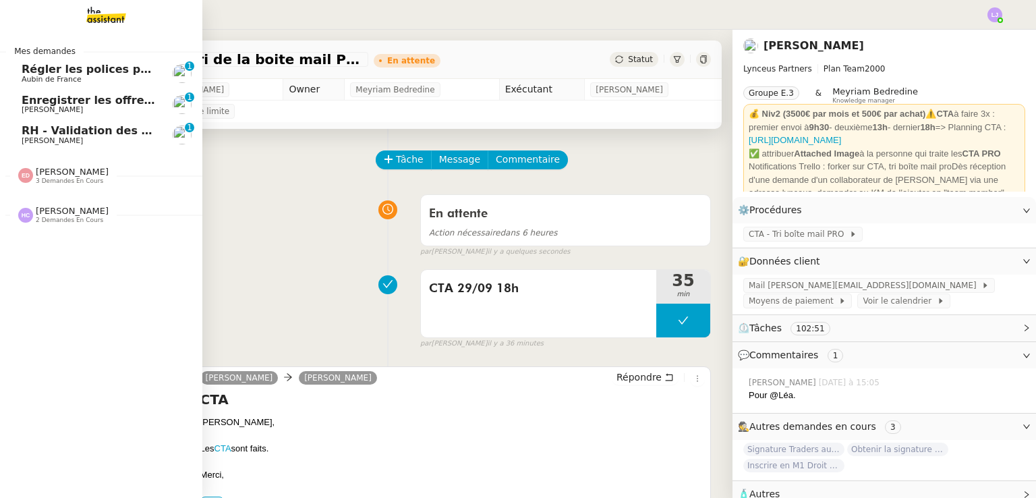
click at [103, 138] on span "[PERSON_NAME]" at bounding box center [90, 141] width 136 height 8
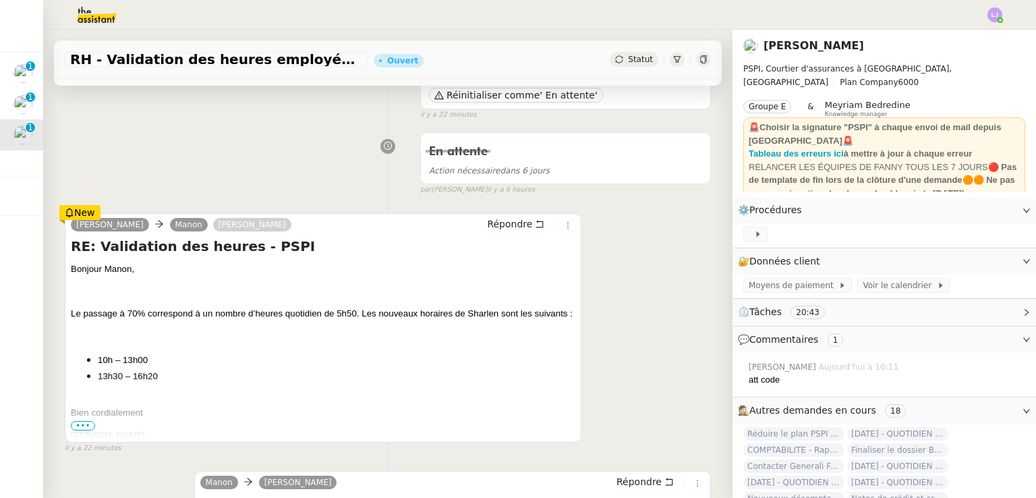
scroll to position [146, 0]
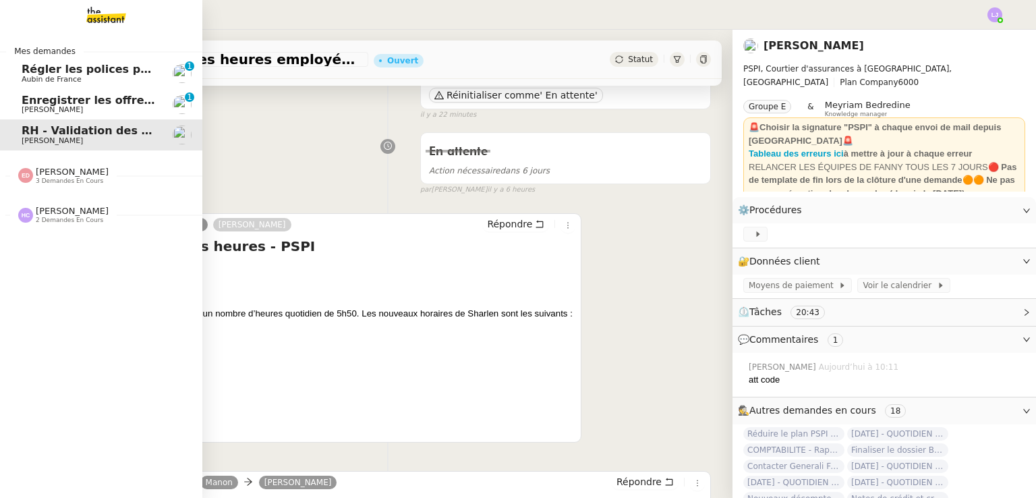
click at [72, 106] on span "[PERSON_NAME]" at bounding box center [90, 110] width 136 height 8
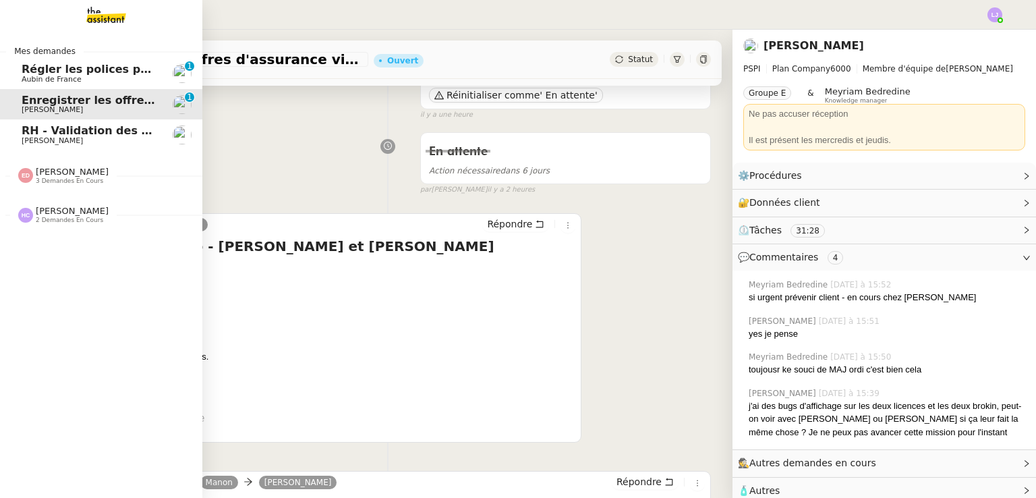
click at [38, 74] on span "Régler les polices pour les Lefort" at bounding box center [122, 69] width 201 height 13
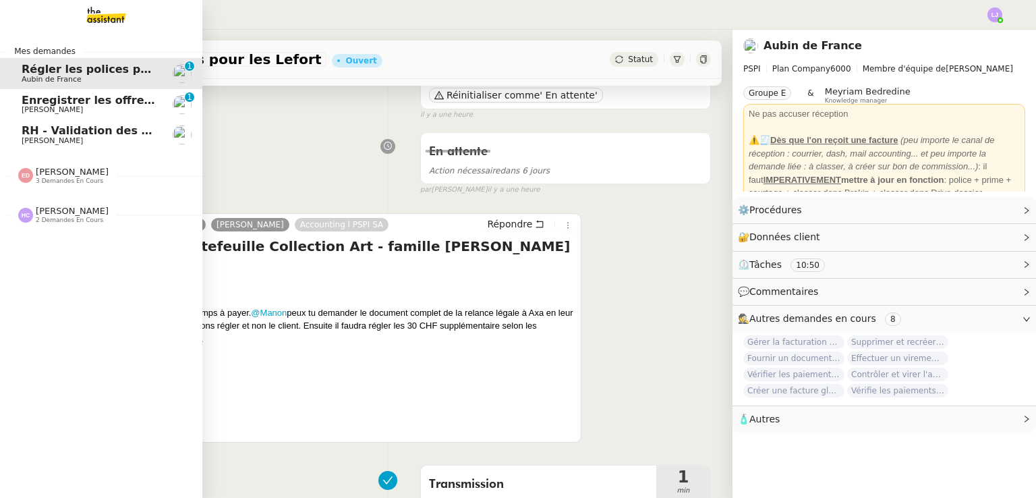
click at [39, 132] on span "RH - Validation des heures employés PSPI - [DATE]" at bounding box center [176, 130] width 308 height 13
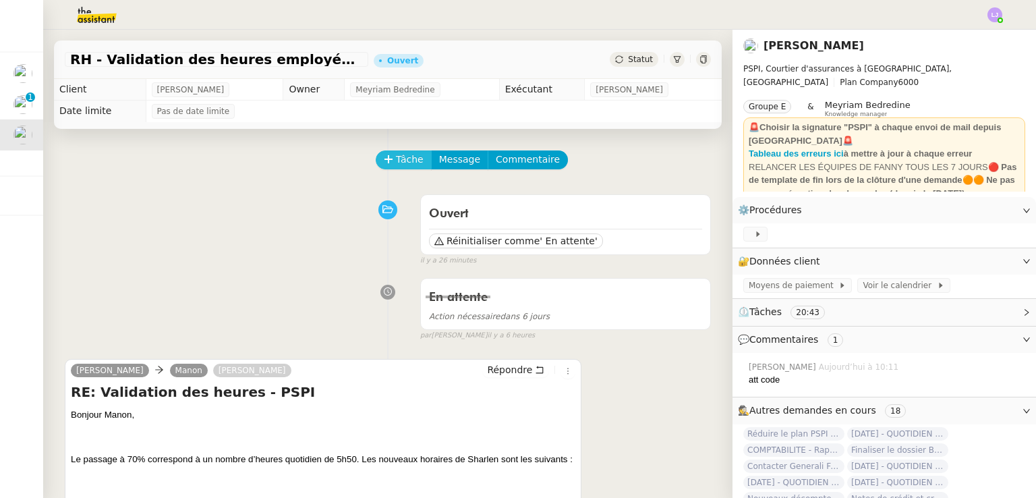
click at [405, 152] on button "Tâche" at bounding box center [404, 159] width 56 height 19
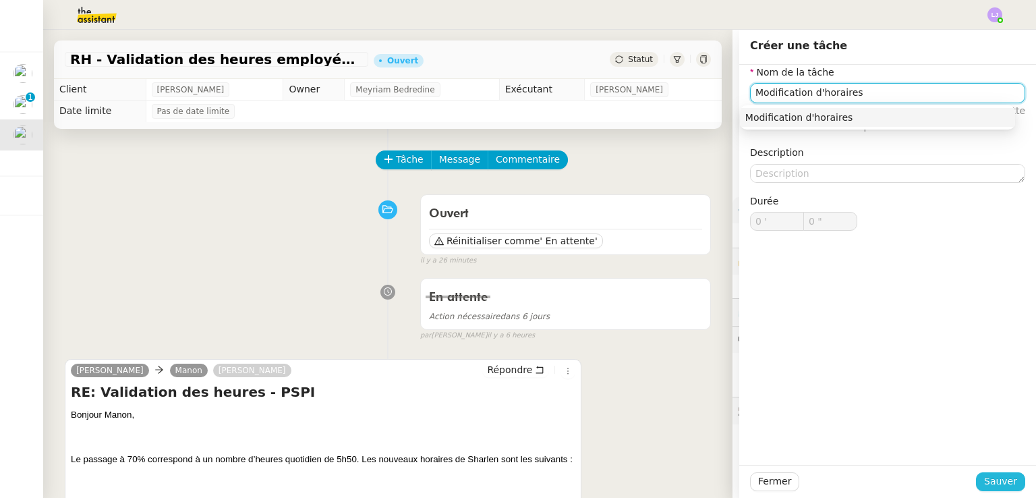
type input "Modification d'horaires"
click at [1002, 486] on span "Sauver" at bounding box center [1000, 482] width 33 height 16
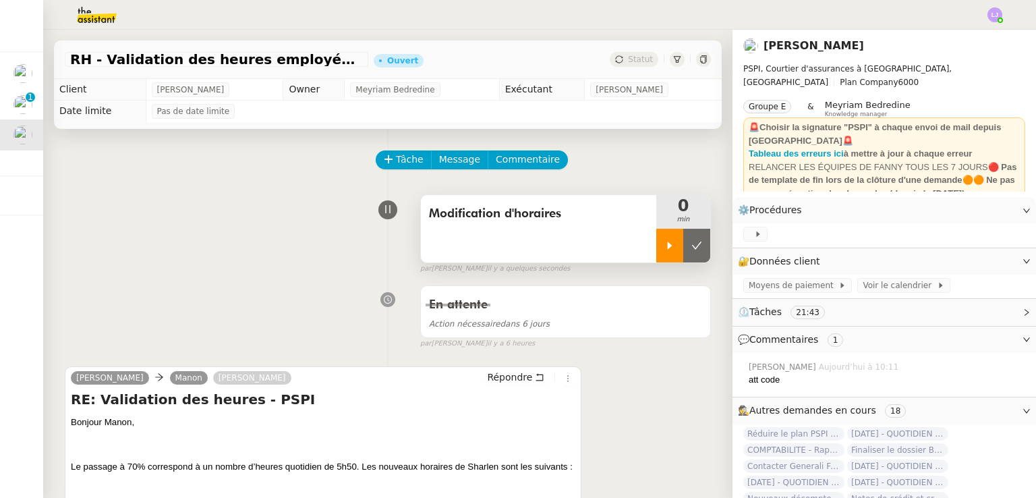
click at [665, 246] on icon at bounding box center [670, 245] width 11 height 11
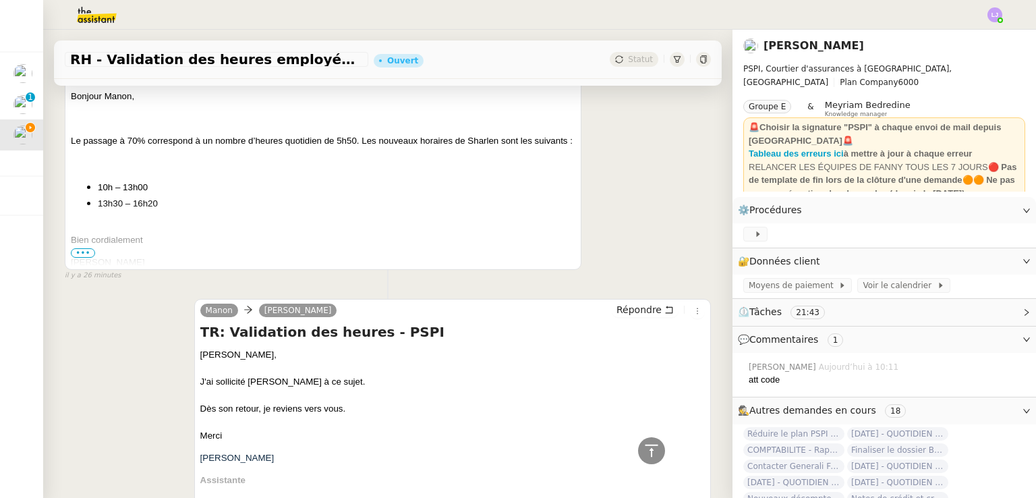
scroll to position [327, 0]
click at [78, 254] on span "•••" at bounding box center [83, 252] width 24 height 9
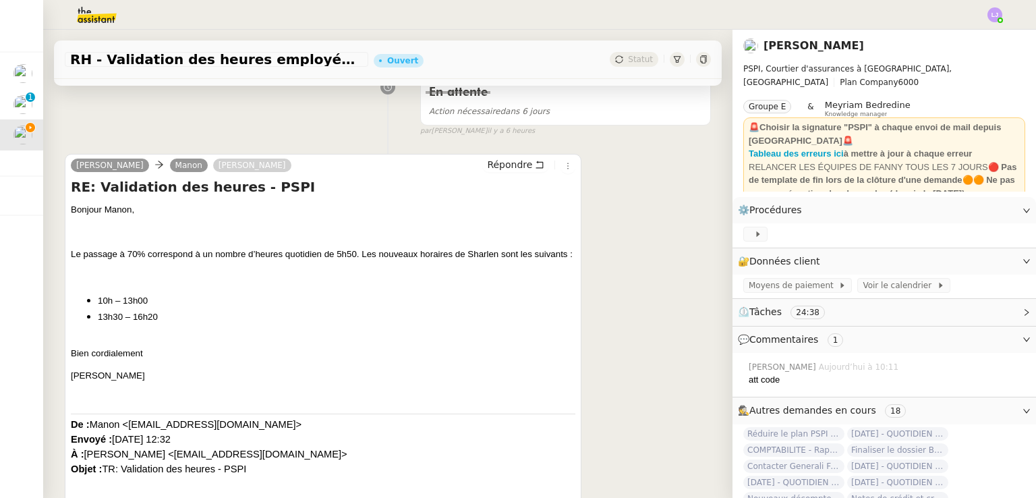
scroll to position [209, 0]
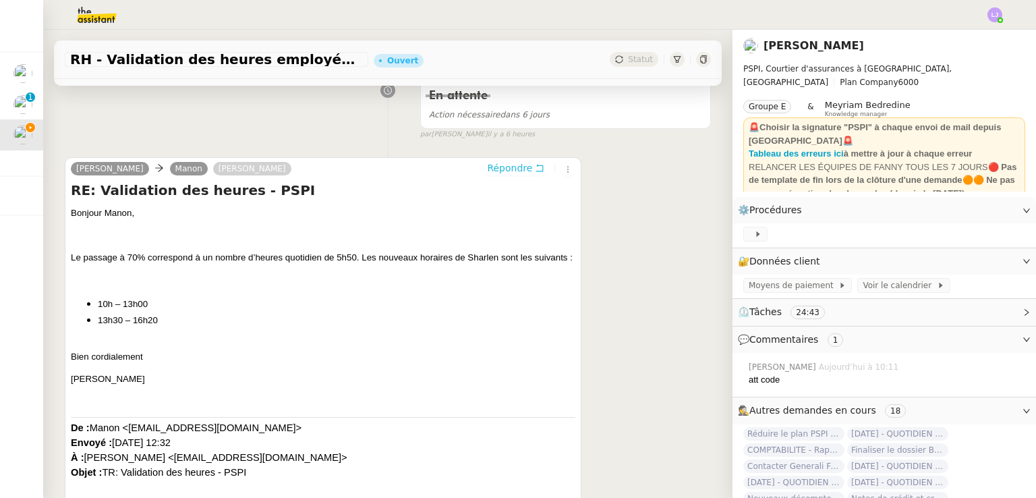
click at [488, 164] on span "Répondre" at bounding box center [509, 167] width 45 height 13
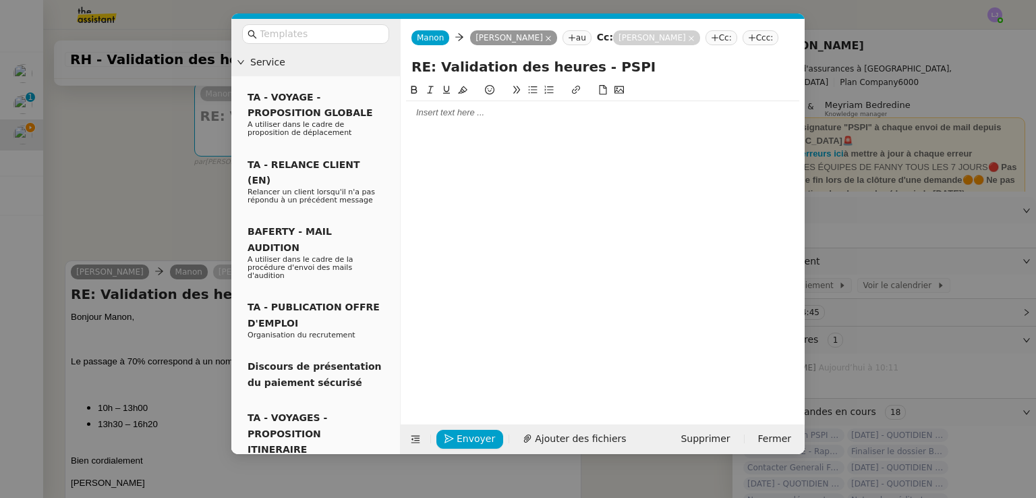
click at [455, 113] on div at bounding box center [602, 113] width 393 height 12
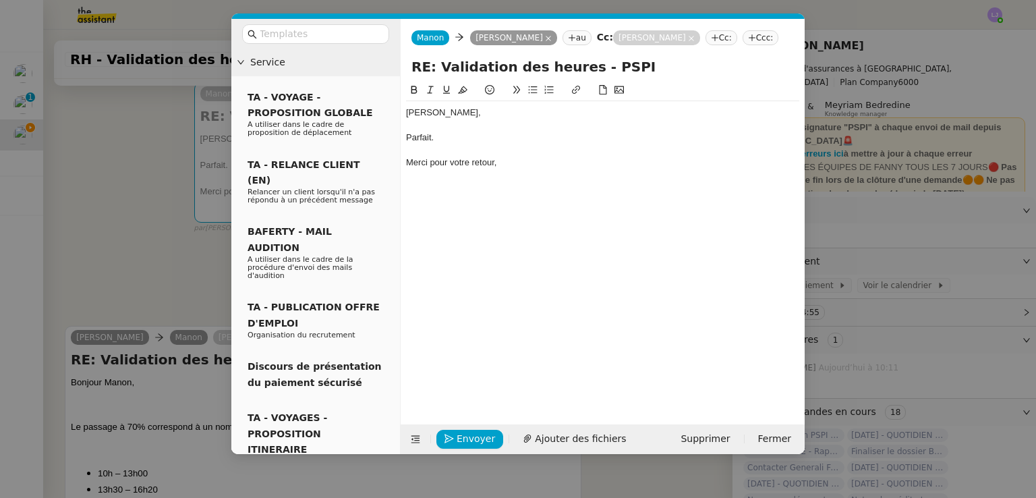
click at [459, 138] on div "Parfait." at bounding box center [602, 138] width 393 height 12
click at [107, 224] on nz-modal-container "Service TA - VOYAGE - PROPOSITION GLOBALE A utiliser dans le cadre de propositi…" at bounding box center [518, 249] width 1036 height 498
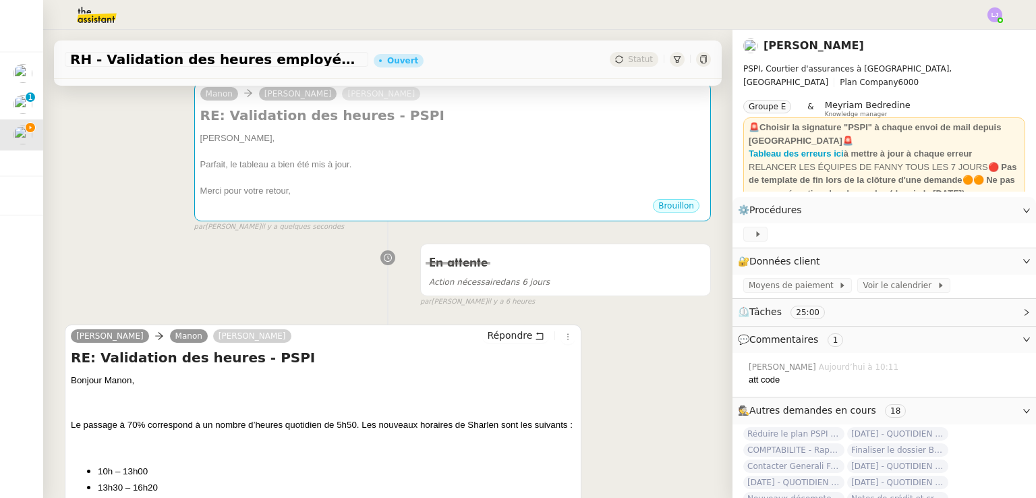
click at [186, 298] on div "En attente Action nécessaire dans 6 jours false par [PERSON_NAME] il y a 6 heur…" at bounding box center [388, 271] width 646 height 69
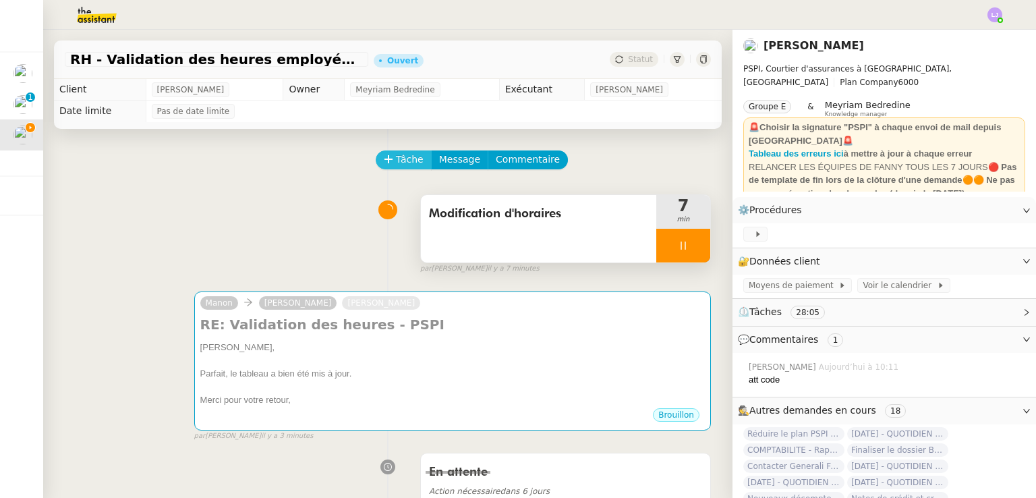
click at [410, 160] on span "Tâche" at bounding box center [410, 160] width 28 height 16
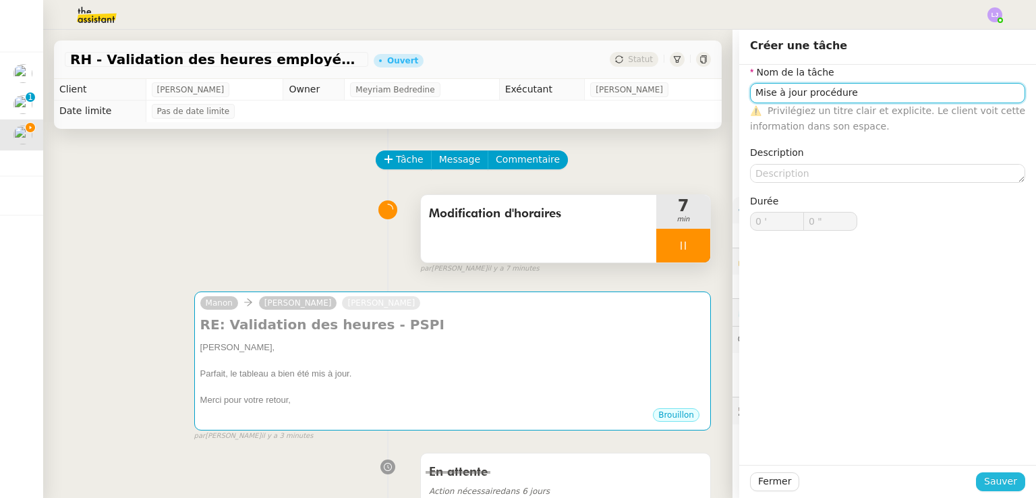
type input "Mise à jour procédure"
click at [990, 479] on span "Sauver" at bounding box center [1000, 482] width 33 height 16
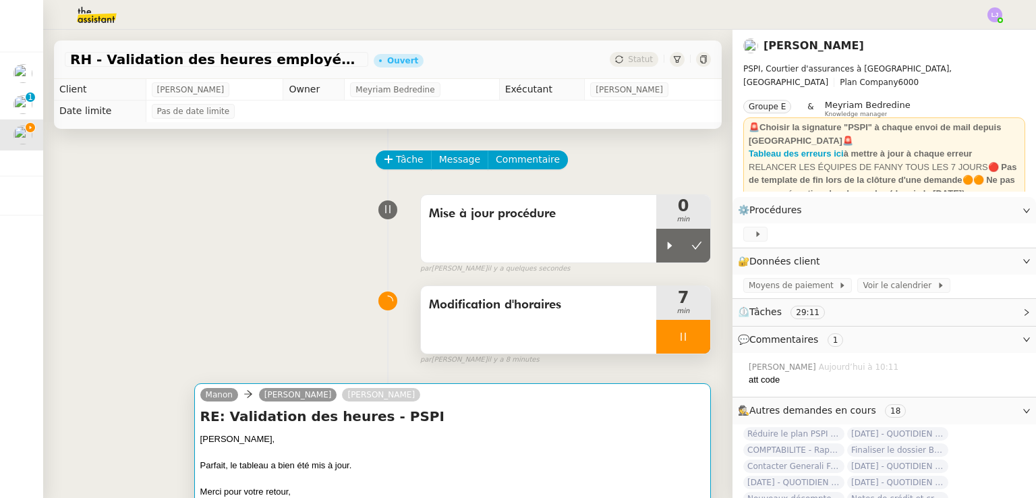
click at [482, 447] on div at bounding box center [452, 451] width 505 height 13
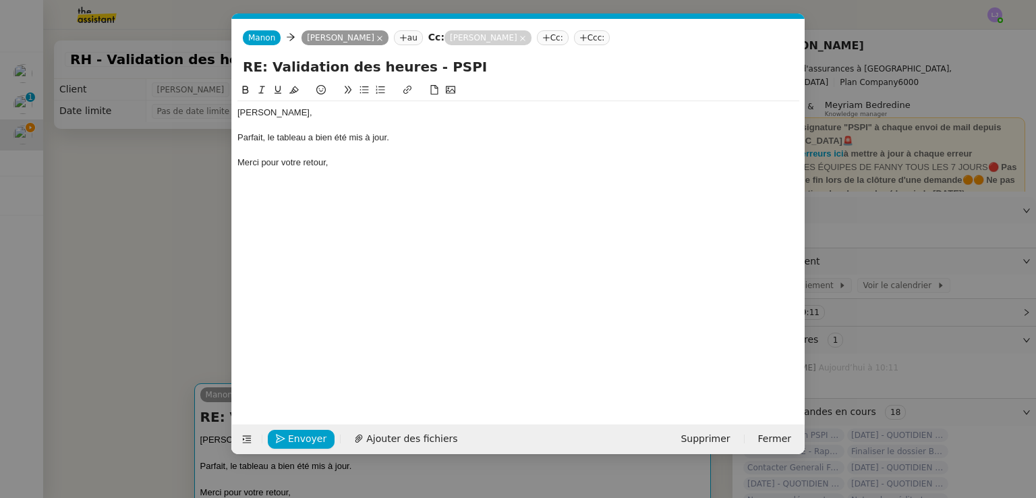
scroll to position [0, 28]
click at [404, 108] on div "[PERSON_NAME]," at bounding box center [518, 113] width 562 height 12
click at [370, 168] on div "Merci pour votre retour," at bounding box center [518, 163] width 562 height 12
click at [287, 167] on div "Merci pour votre retour" at bounding box center [518, 163] width 562 height 12
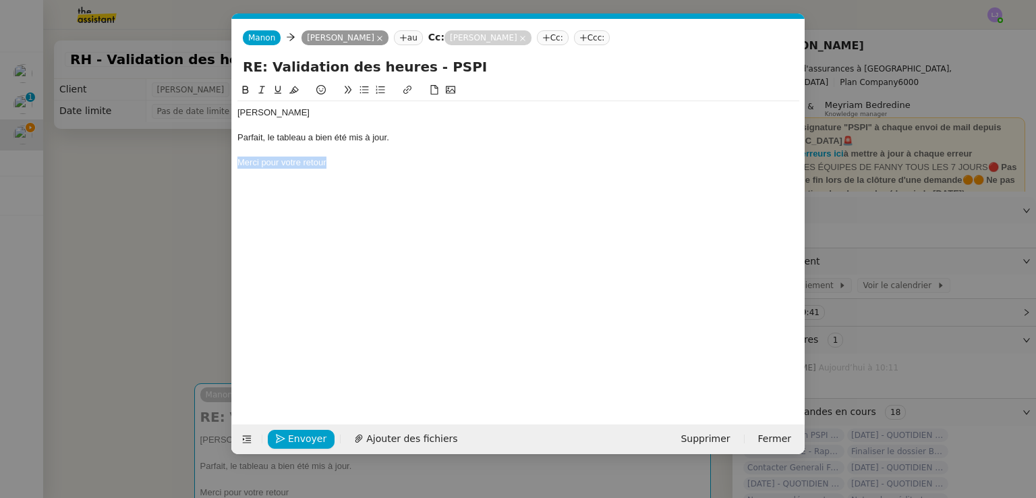
click at [287, 167] on div "Merci pour votre retour" at bounding box center [518, 163] width 562 height 12
click at [266, 138] on div "Parfait, le tableau a bien été mis à jour." at bounding box center [518, 138] width 562 height 12
paste div
click at [284, 138] on div "Parfait, Merci pour votre retour le tableau a bien été mis à jour." at bounding box center [518, 138] width 562 height 12
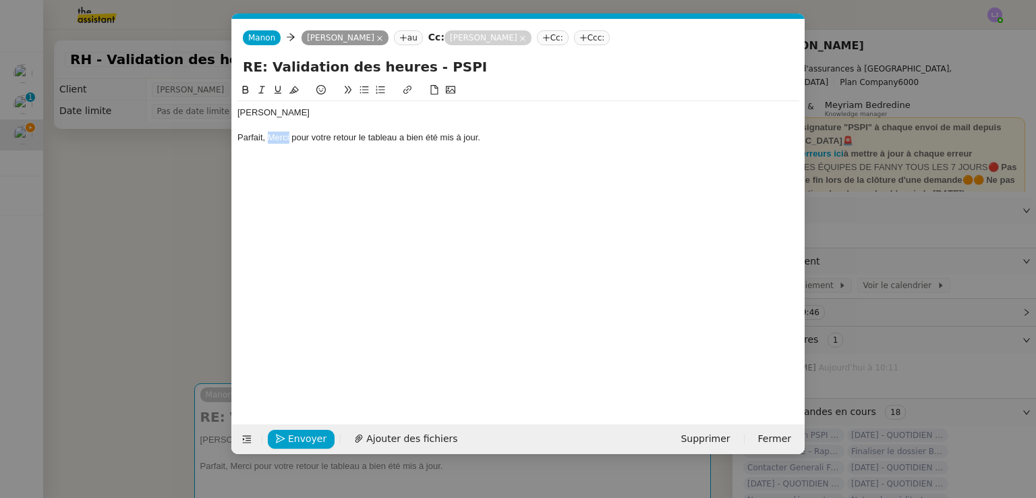
click at [284, 138] on div "Parfait, Merci pour votre retour le tableau a bien été mis à jour." at bounding box center [518, 138] width 562 height 12
click at [401, 138] on div "Parfait, je vous remercie pour votre retour le tableau a bien été mis à jour." at bounding box center [518, 138] width 562 height 12
click at [481, 163] on div "Le tableau a bien été mis à jour." at bounding box center [518, 163] width 562 height 12
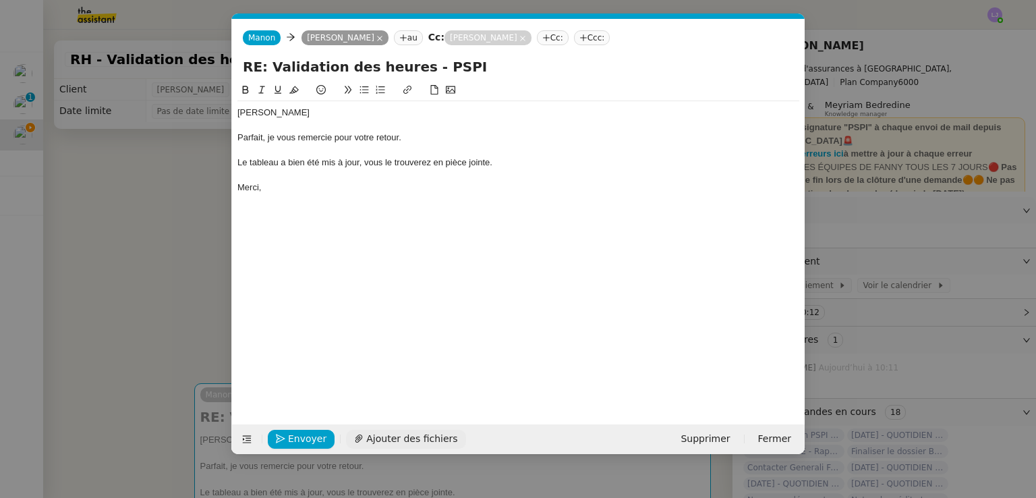
click at [379, 438] on span "Ajouter des fichiers" at bounding box center [411, 439] width 91 height 16
click at [123, 207] on nz-modal-container "Service TA - VOYAGE - PROPOSITION GLOBALE A utiliser dans le cadre de propositi…" at bounding box center [518, 249] width 1036 height 498
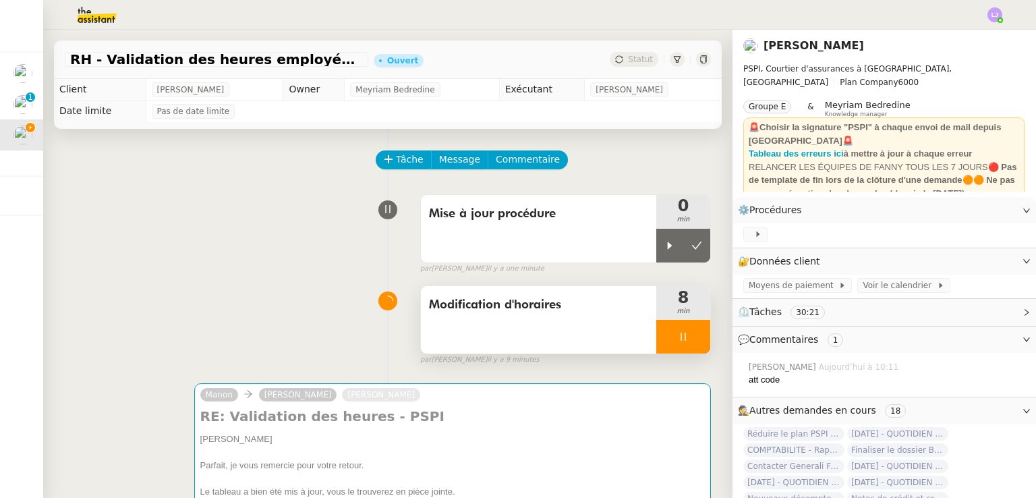
click at [681, 344] on div at bounding box center [683, 337] width 54 height 34
click at [683, 344] on button at bounding box center [696, 337] width 27 height 34
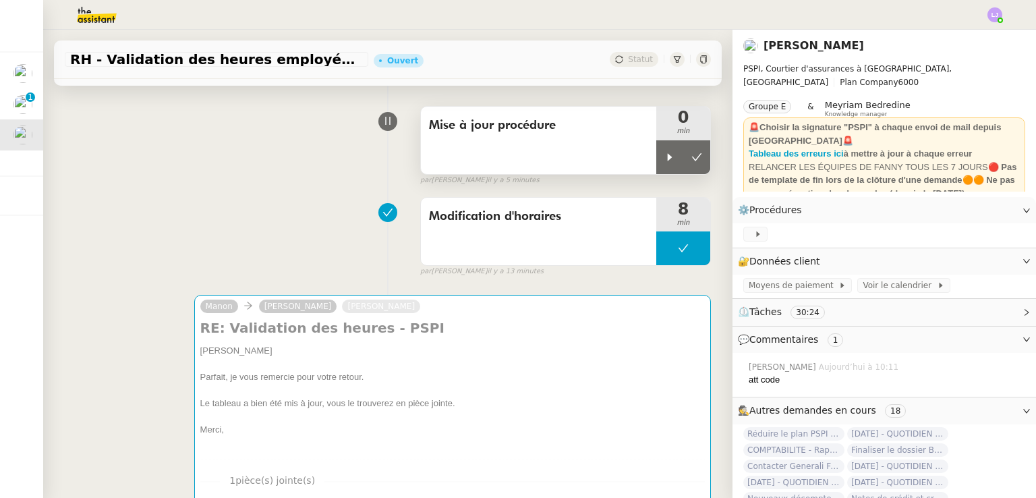
scroll to position [86, 0]
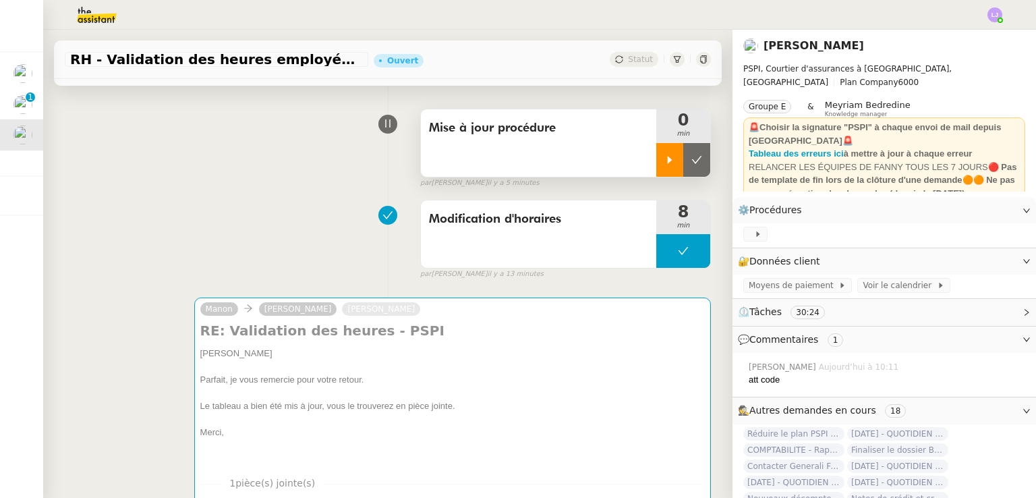
click at [656, 168] on div at bounding box center [669, 160] width 27 height 34
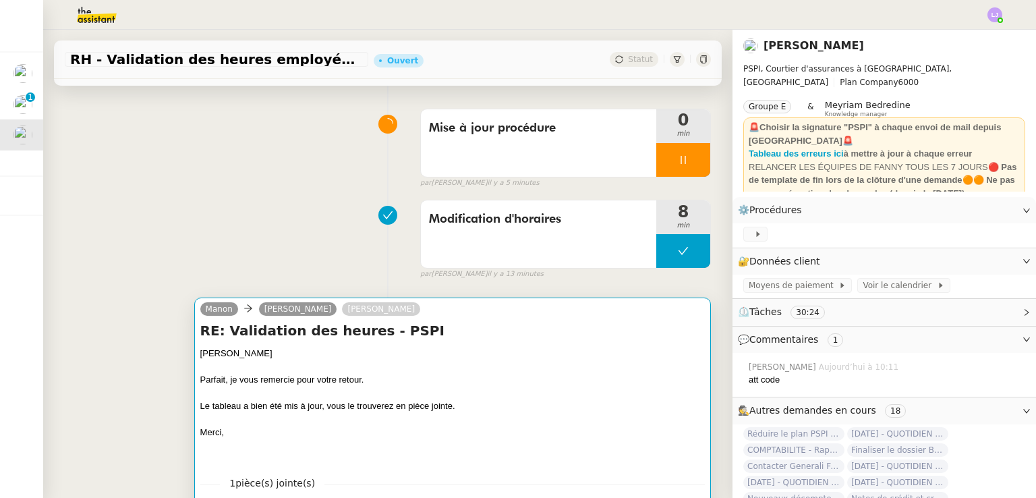
click at [518, 389] on div at bounding box center [452, 392] width 505 height 13
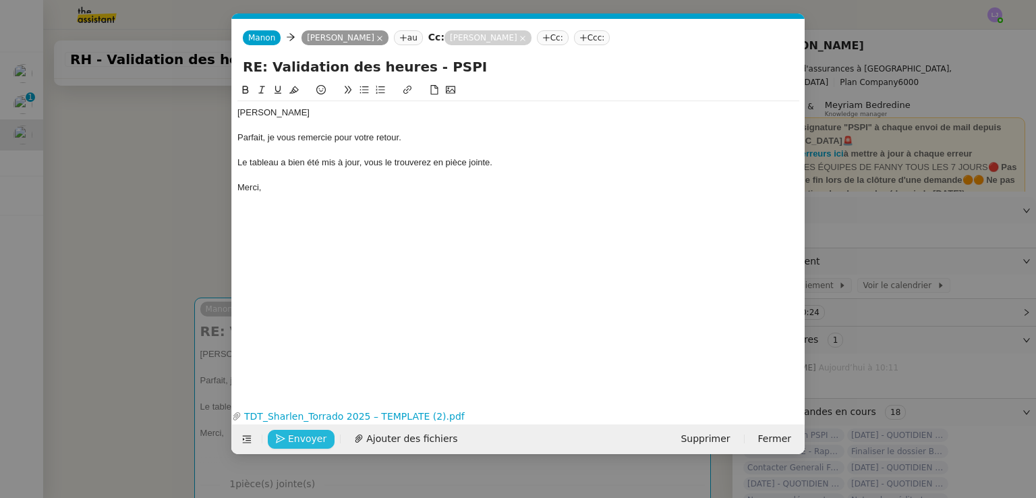
scroll to position [0, 28]
click at [310, 435] on span "Envoyer" at bounding box center [307, 439] width 38 height 16
click at [310, 435] on span "Confirmer l'envoi" at bounding box center [328, 439] width 81 height 16
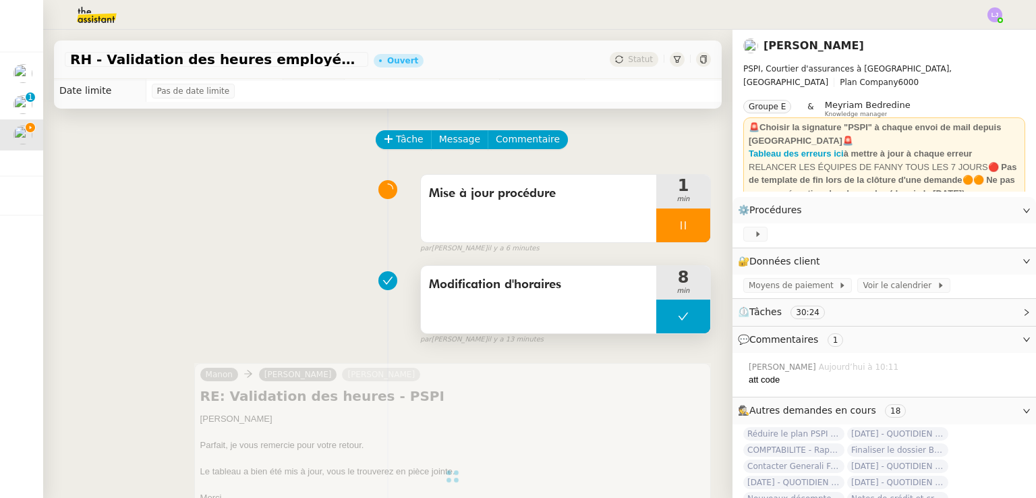
scroll to position [13, 0]
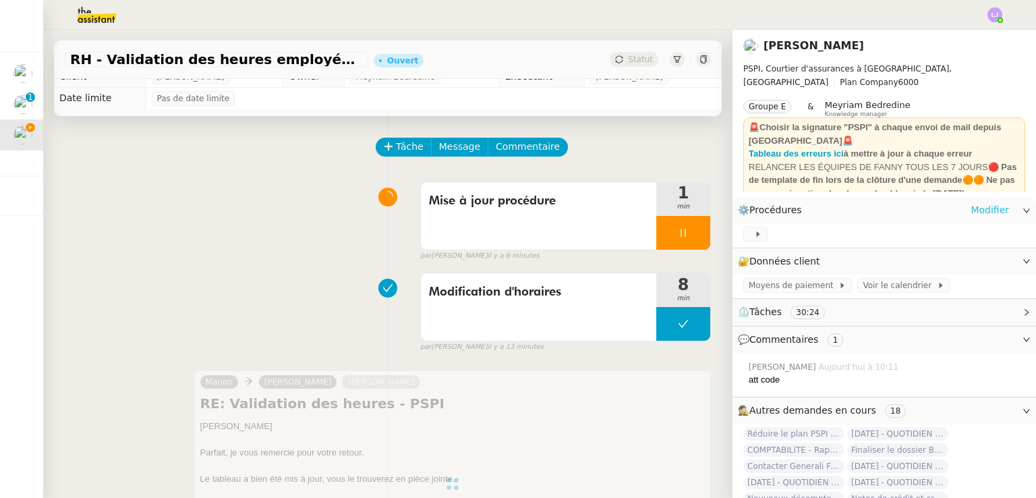
click at [981, 206] on link "Modifier" at bounding box center [990, 210] width 38 height 16
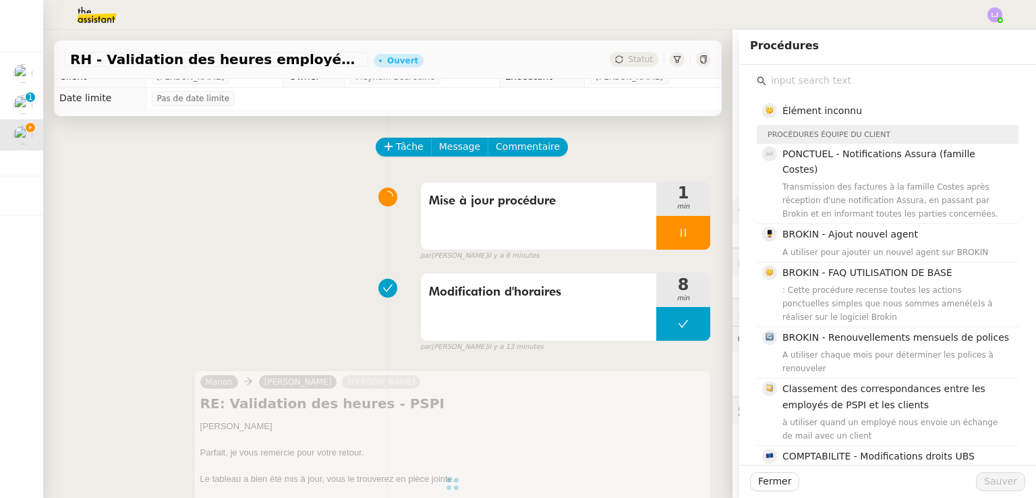
click at [831, 88] on input "text" at bounding box center [892, 81] width 252 height 18
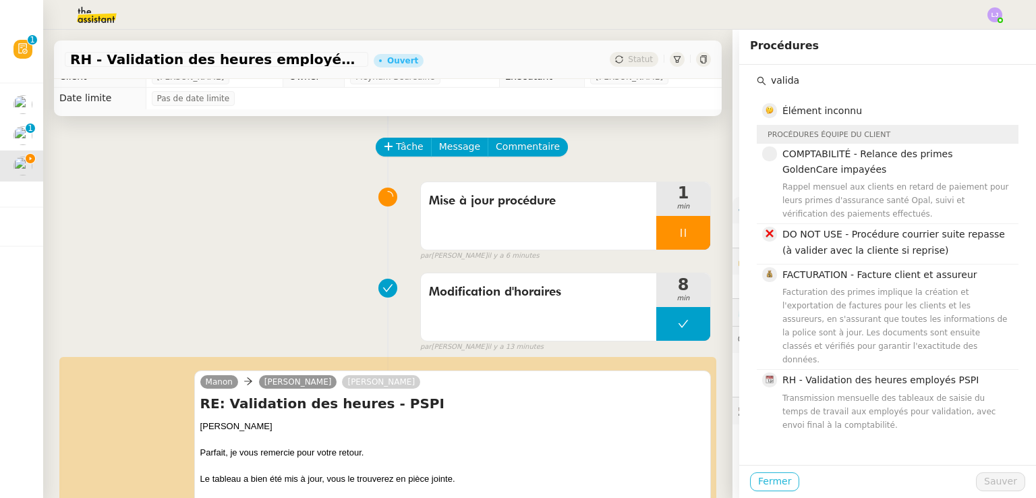
type input "valida"
click at [758, 481] on span "Fermer" at bounding box center [774, 482] width 33 height 16
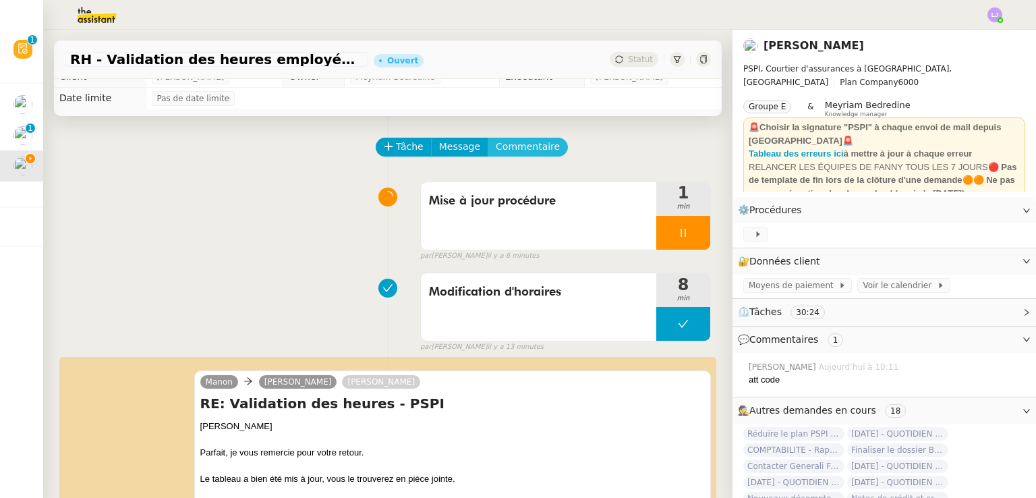
click at [496, 144] on span "Commentaire" at bounding box center [528, 147] width 64 height 16
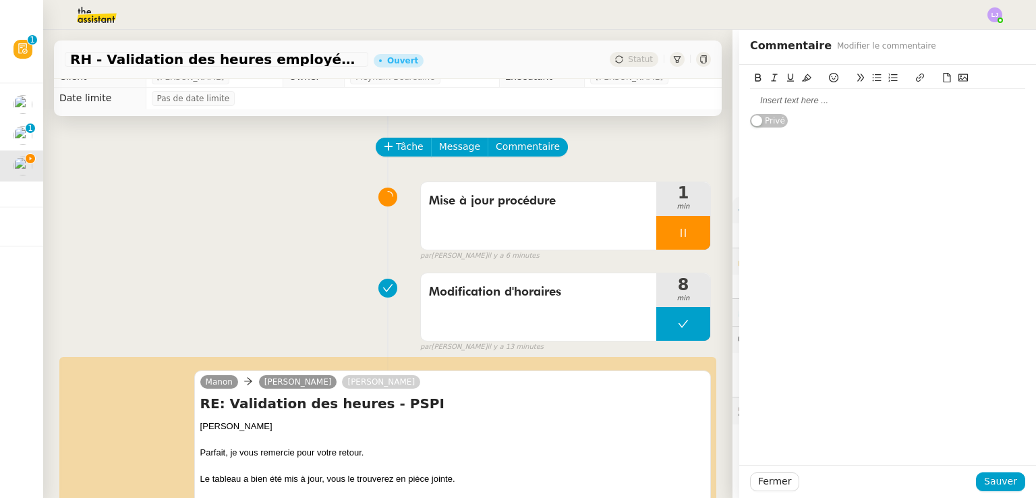
click at [793, 90] on div at bounding box center [887, 100] width 275 height 23
click at [822, 107] on div at bounding box center [887, 113] width 275 height 12
drag, startPoint x: 822, startPoint y: 107, endPoint x: 810, endPoint y: 99, distance: 14.6
click at [810, 99] on div "Sharlen : 10h-13h00 ; 13h30-16h20" at bounding box center [887, 113] width 275 height 48
click at [810, 99] on em "Sharlen : 10h-13h00 ; 13h30-16h20" at bounding box center [819, 100] width 138 height 10
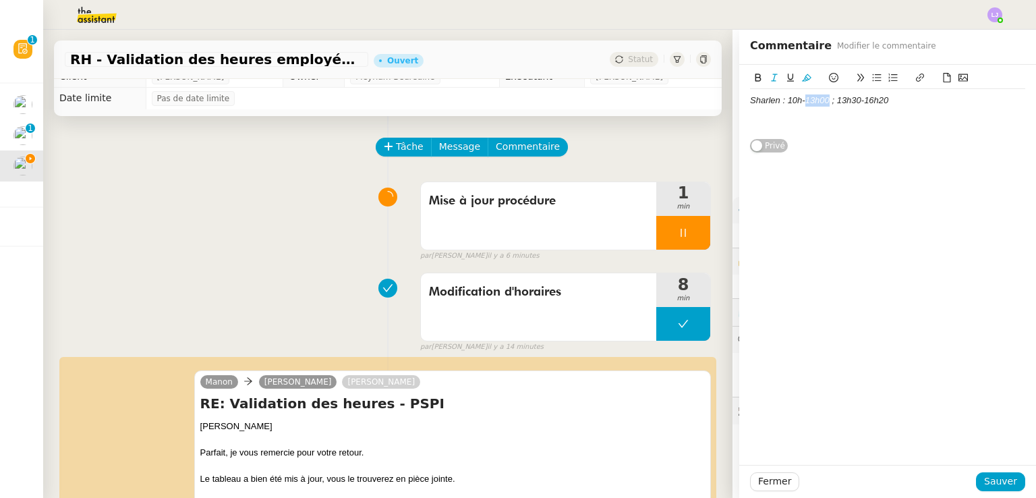
click at [810, 99] on em "Sharlen : 10h-13h00 ; 13h30-16h20" at bounding box center [819, 100] width 138 height 10
click at [802, 74] on icon at bounding box center [806, 77] width 9 height 9
click at [739, 97] on div "Sharlen : 10h-13h00 ; 13h30-16h20 Privé" at bounding box center [887, 109] width 297 height 88
click at [750, 101] on em "Sharlen : 10h-13h00 ; 13h30-16h20" at bounding box center [819, 100] width 138 height 10
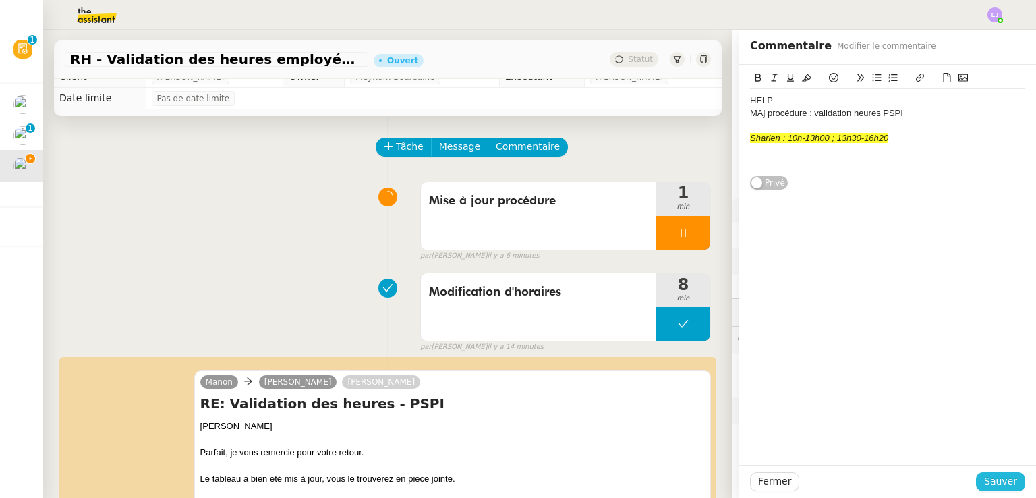
click at [990, 477] on span "Sauver" at bounding box center [1000, 482] width 33 height 16
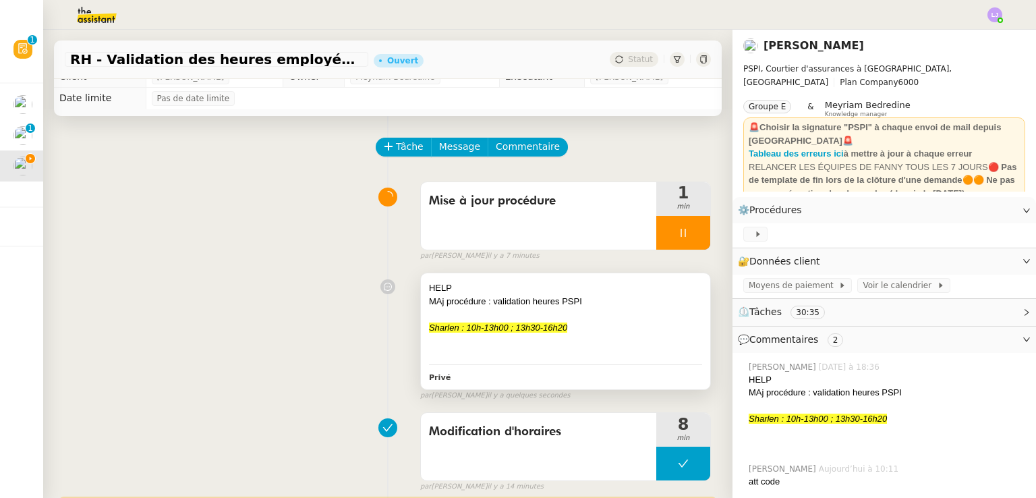
click at [540, 369] on div "HELP MAj procédure : validation heures PSPI Sharlen : 10h-13h00 ; 13h30-16h20 P…" at bounding box center [565, 330] width 289 height 115
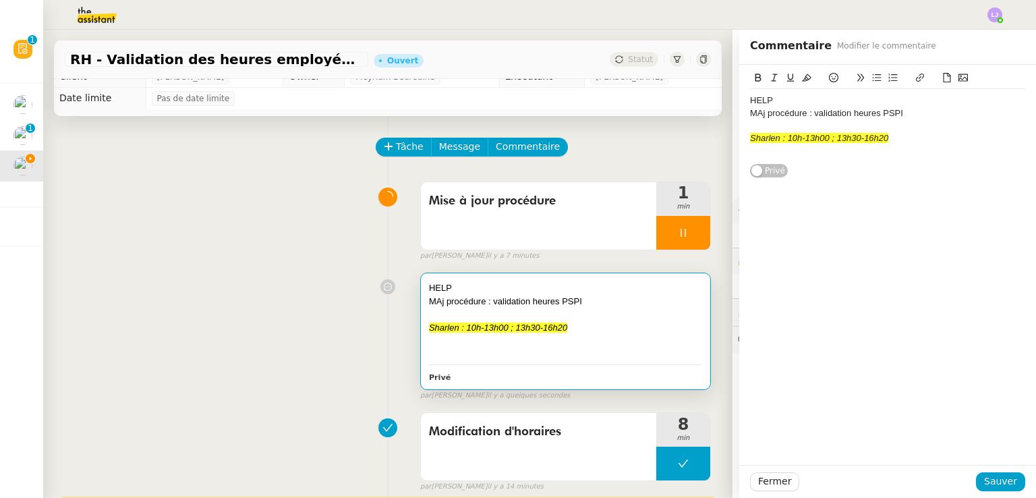
click at [892, 123] on div at bounding box center [887, 125] width 275 height 12
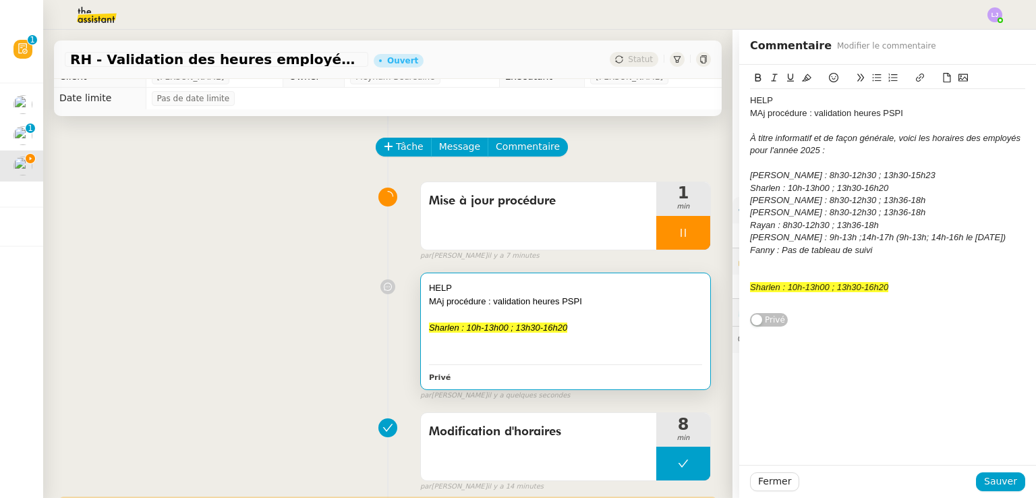
click at [850, 289] on em "Sharlen : 10h-13h00 ; 13h30-16h20" at bounding box center [819, 287] width 138 height 10
click at [786, 190] on em "Sharlen : 10h-13h00 ; 13h30-16h20" at bounding box center [819, 188] width 138 height 10
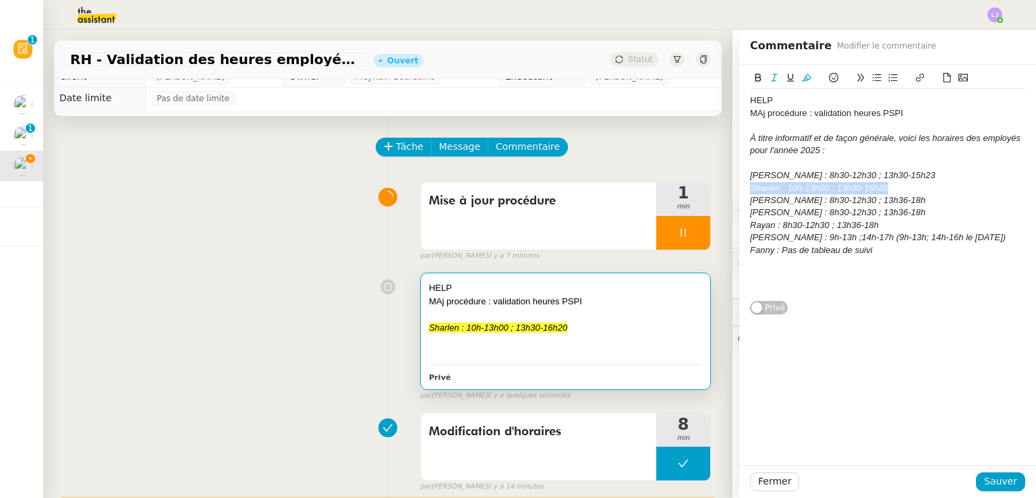
click at [786, 190] on em "Sharlen : 10h-13h00 ; 13h30-16h20" at bounding box center [819, 188] width 138 height 10
click at [985, 473] on button "Sauver" at bounding box center [1000, 481] width 49 height 19
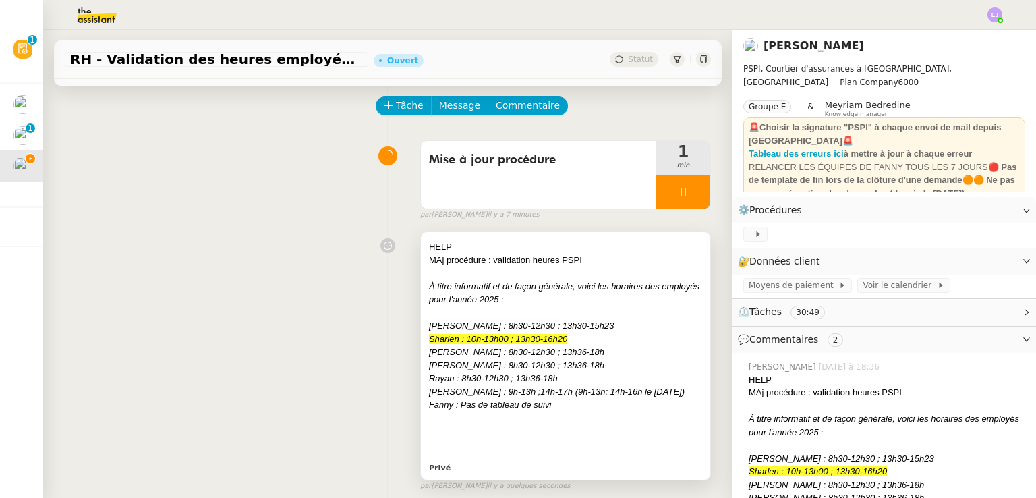
scroll to position [45, 0]
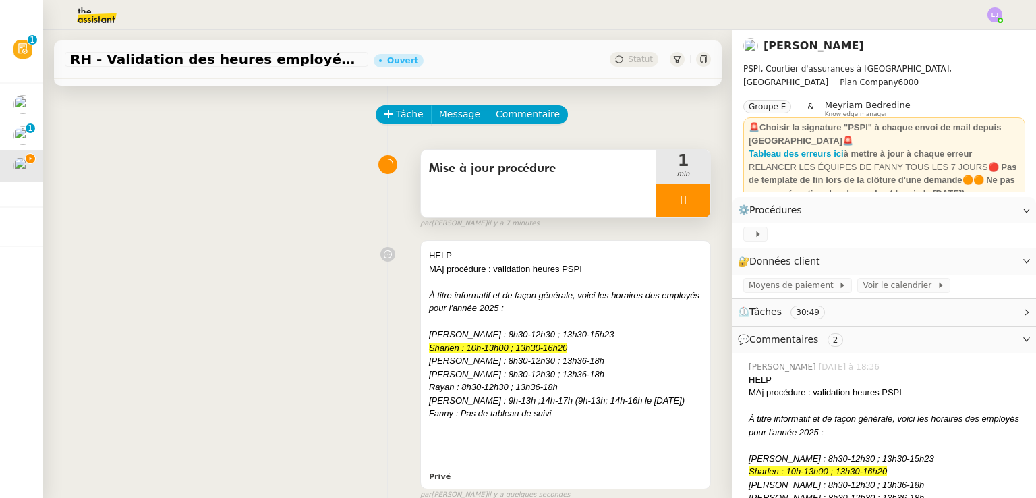
click at [674, 200] on div at bounding box center [683, 201] width 54 height 34
click at [692, 200] on icon at bounding box center [697, 200] width 11 height 11
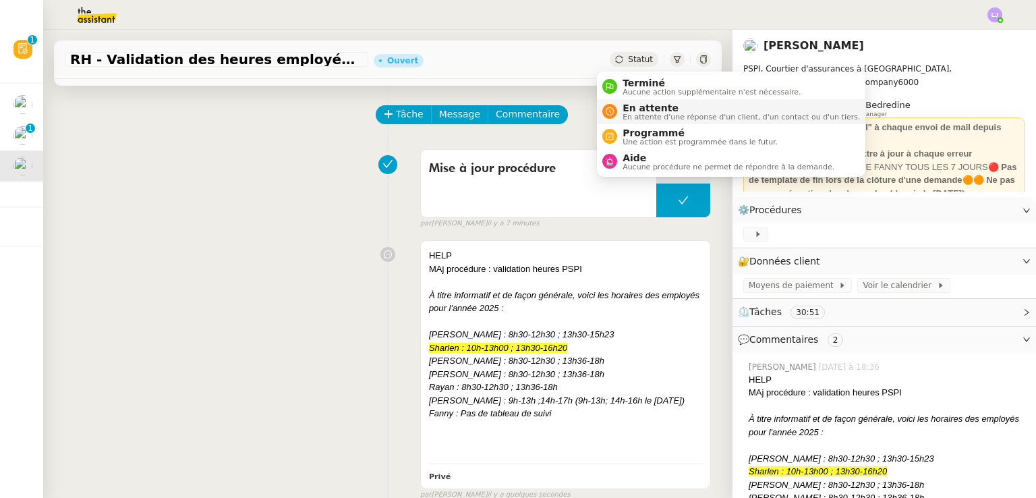
click at [648, 114] on span "En attente d'une réponse d'un client, d'un contact ou d'un tiers." at bounding box center [741, 116] width 237 height 7
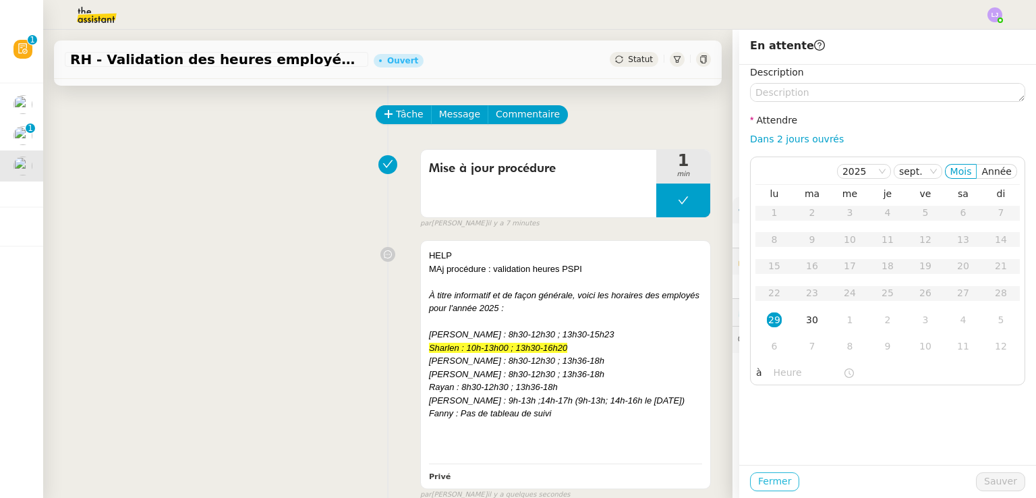
click at [763, 481] on span "Fermer" at bounding box center [774, 482] width 33 height 16
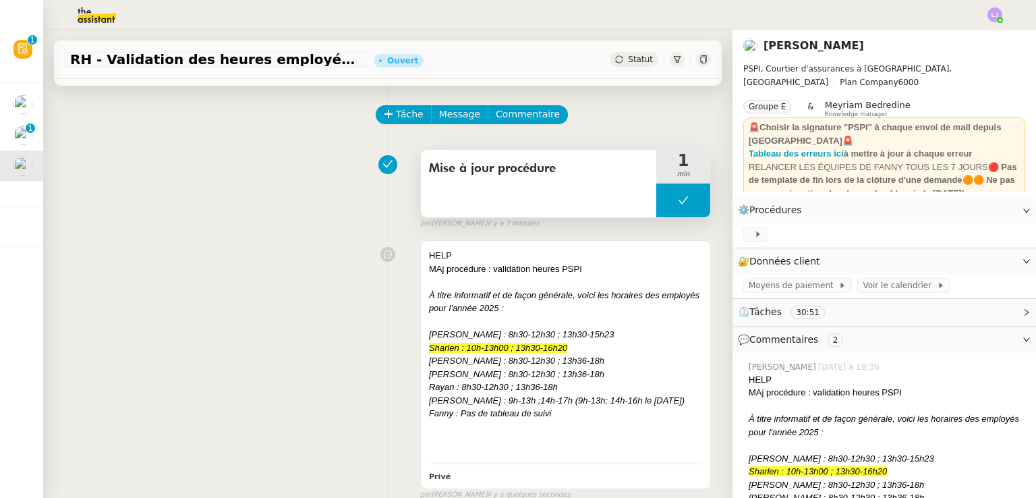
click at [656, 198] on button at bounding box center [683, 201] width 54 height 34
click at [665, 198] on icon at bounding box center [670, 200] width 11 height 11
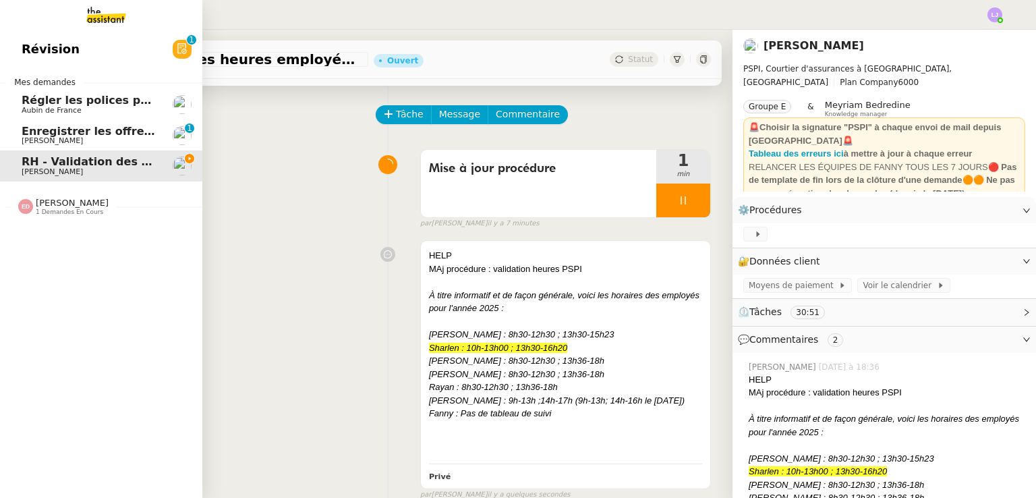
click at [5, 343] on div "Révision 0 1 2 3 4 5 6 7 8 9 Mes demandes Régler les polices pour les [PERSON_N…" at bounding box center [101, 264] width 202 height 468
click at [36, 198] on span "[PERSON_NAME]" at bounding box center [72, 203] width 73 height 10
click at [80, 337] on span "[PERSON_NAME]" at bounding box center [72, 335] width 73 height 10
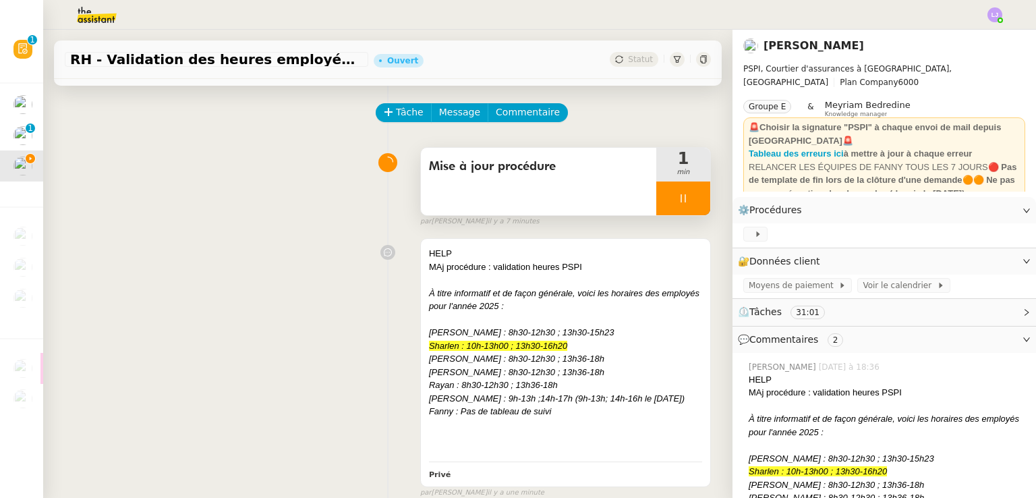
scroll to position [43, 0]
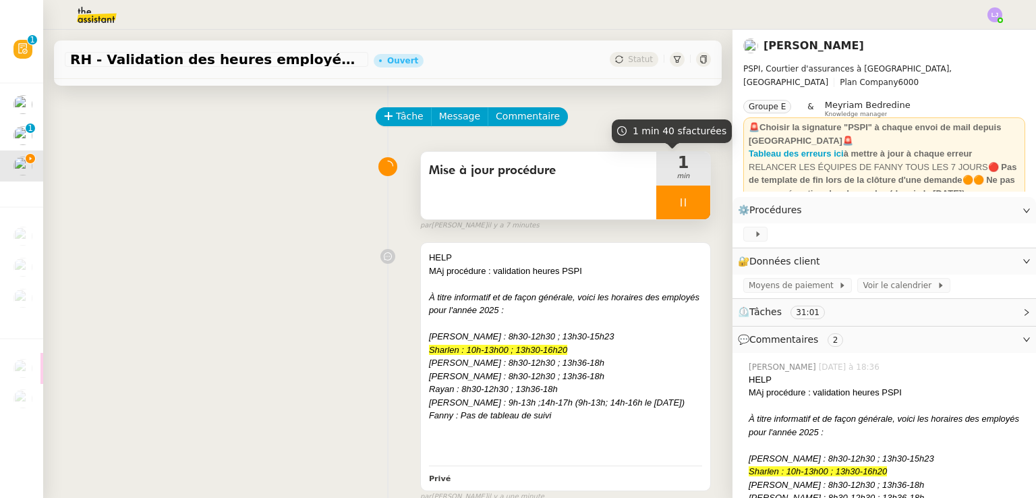
click at [681, 200] on div at bounding box center [683, 203] width 54 height 34
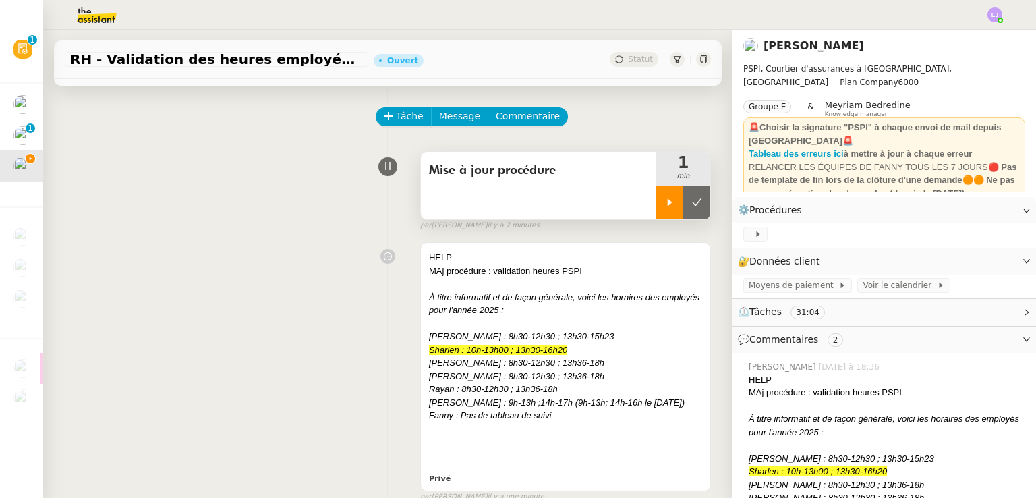
click at [692, 200] on icon at bounding box center [697, 202] width 11 height 11
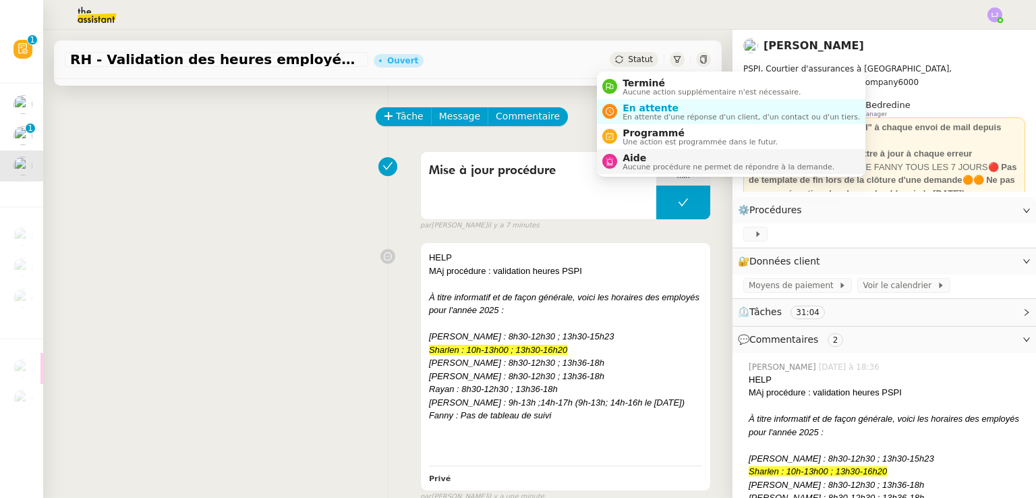
click at [656, 156] on span "Aide" at bounding box center [729, 157] width 212 height 11
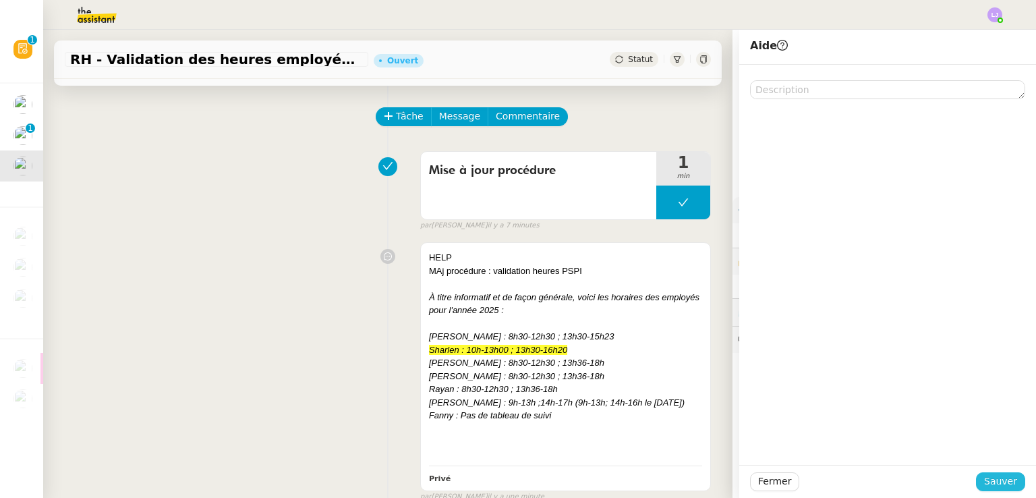
click at [992, 484] on span "Sauver" at bounding box center [1000, 482] width 33 height 16
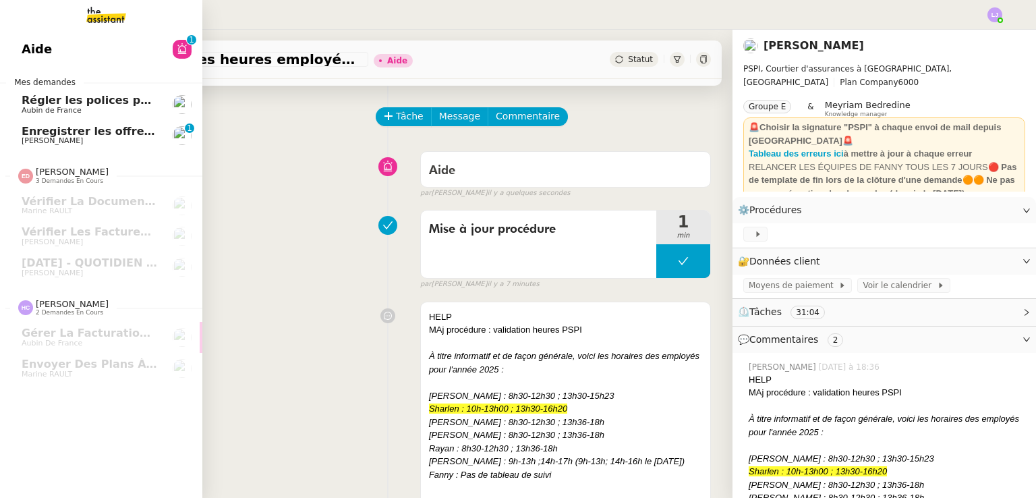
click at [34, 147] on link "Enregistrer les offres d'assurance vie dans Brokin [PERSON_NAME] 0 1 2 3 4 5 6 …" at bounding box center [101, 135] width 202 height 31
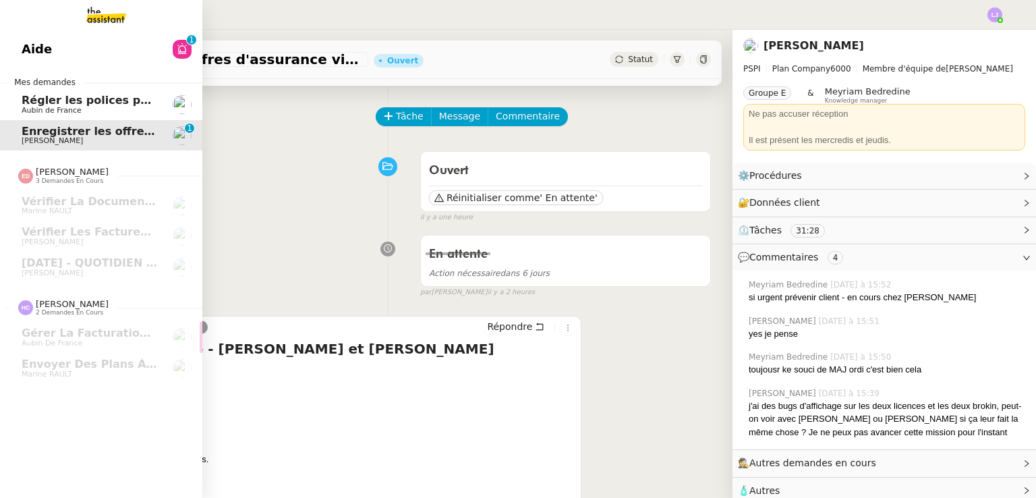
click at [116, 117] on link "Régler les polices pour les [PERSON_NAME] de France" at bounding box center [101, 104] width 202 height 31
